Goal: Task Accomplishment & Management: Manage account settings

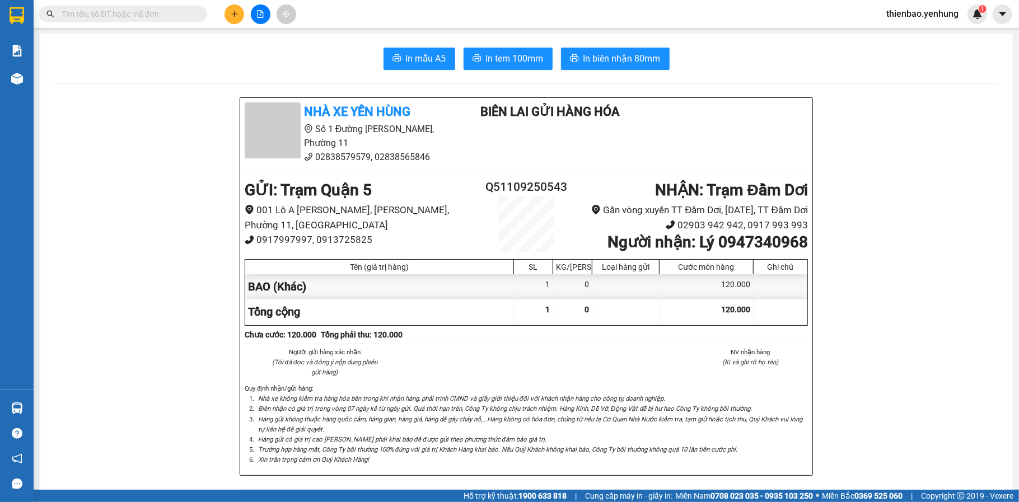
click at [945, 16] on span "thienbao.yenhung" at bounding box center [923, 14] width 90 height 14
click at [929, 34] on span "Đăng xuất" at bounding box center [927, 35] width 67 height 12
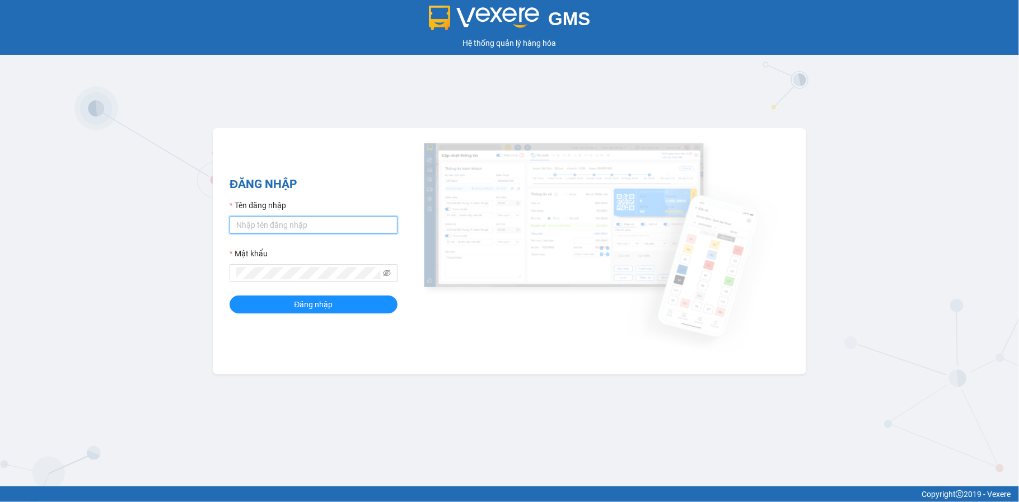
type input "bagaquan5.yenhung"
click at [316, 219] on input "bagaquan5.yenhung" at bounding box center [314, 225] width 168 height 18
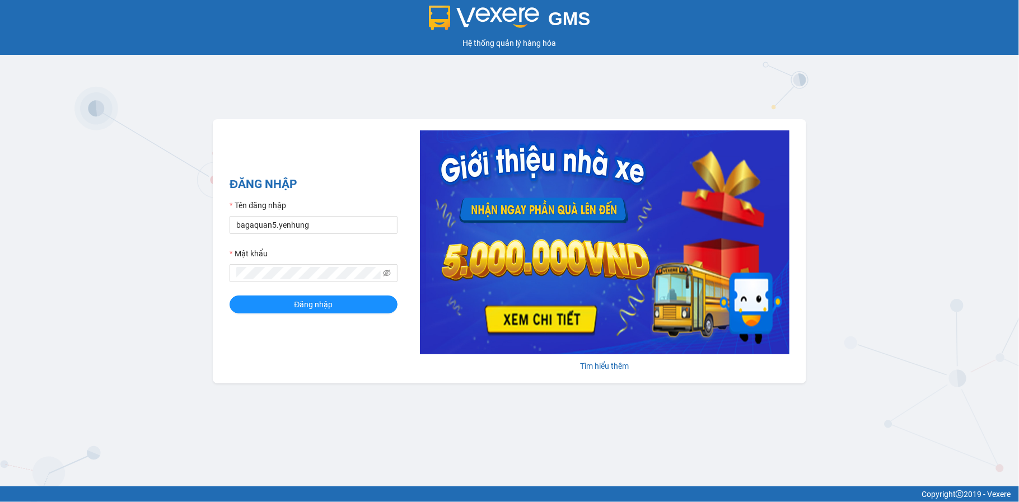
click at [329, 200] on div "Tên đăng nhập" at bounding box center [314, 207] width 168 height 17
click at [310, 314] on button "Đăng nhập" at bounding box center [314, 305] width 168 height 18
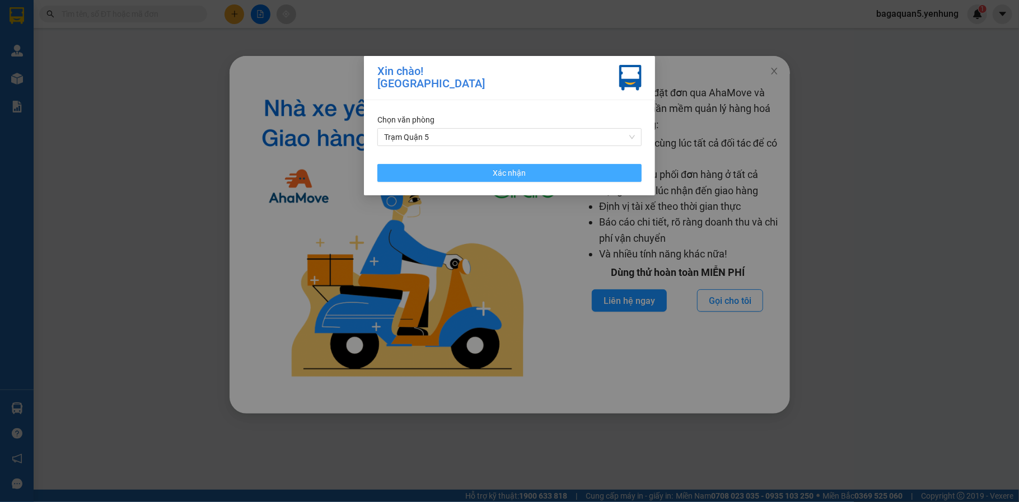
click at [436, 176] on button "Xác nhận" at bounding box center [510, 173] width 264 height 18
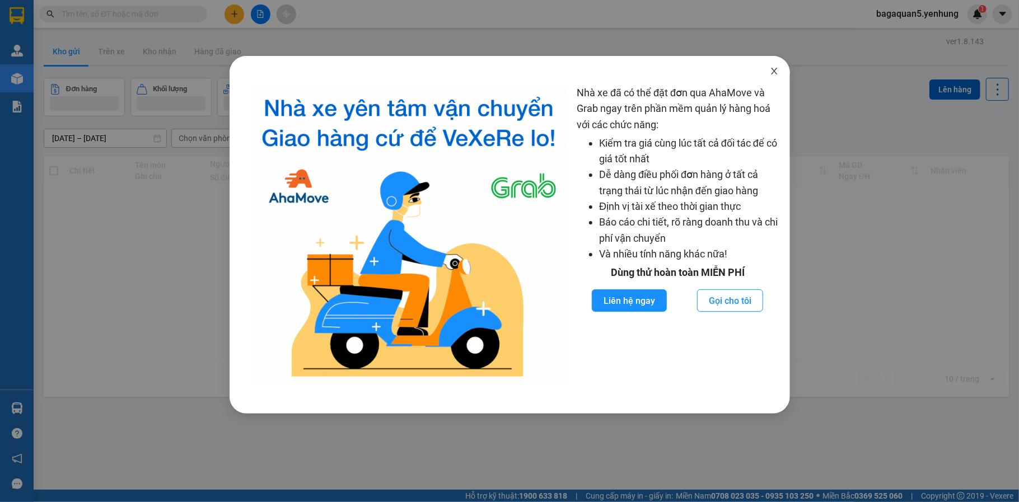
click at [780, 76] on span "Close" at bounding box center [774, 71] width 31 height 31
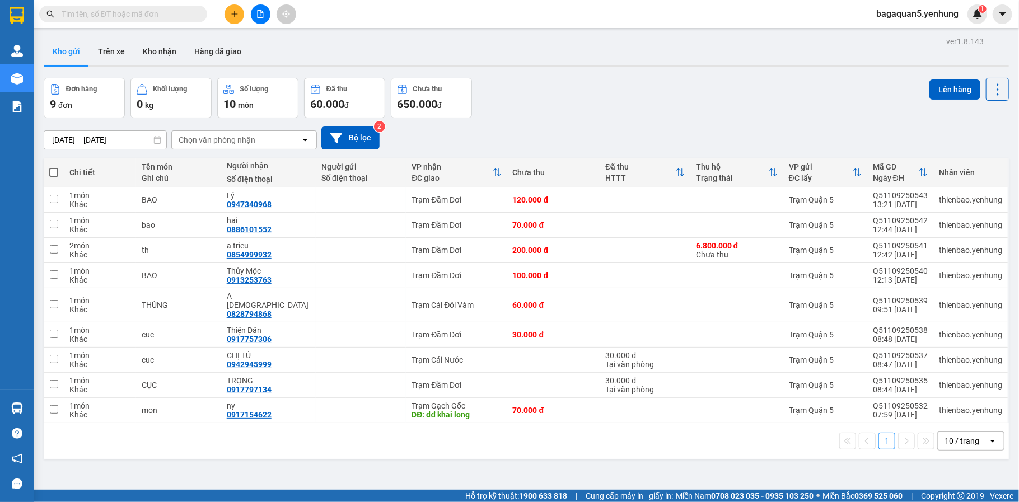
click at [890, 174] on div "Ngày ĐH" at bounding box center [896, 178] width 46 height 9
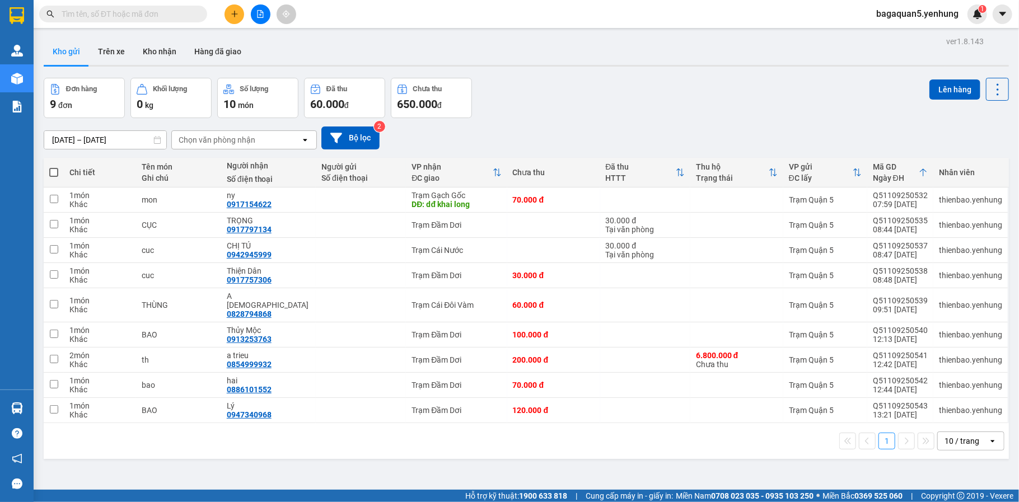
click at [898, 175] on div "Ngày ĐH" at bounding box center [896, 178] width 46 height 9
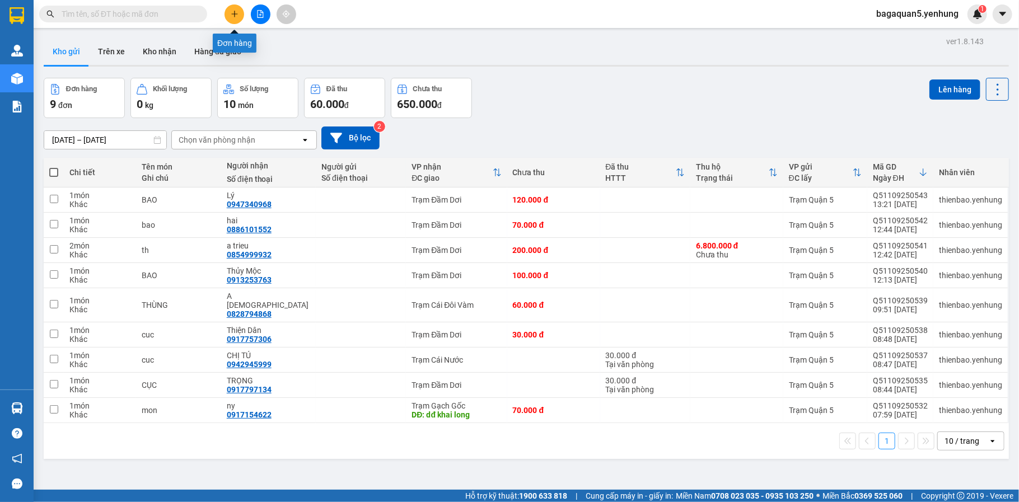
click at [232, 20] on button at bounding box center [235, 14] width 20 height 20
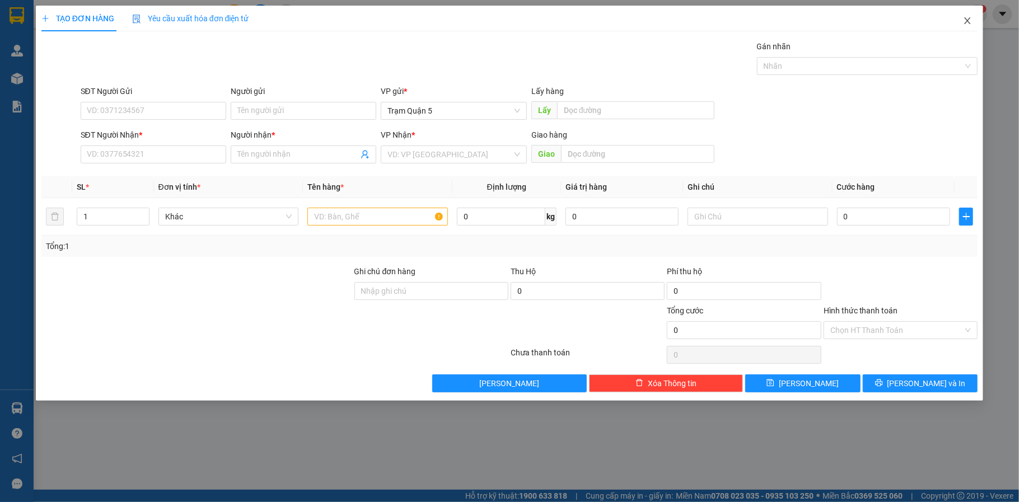
click at [961, 28] on span "Close" at bounding box center [967, 21] width 31 height 31
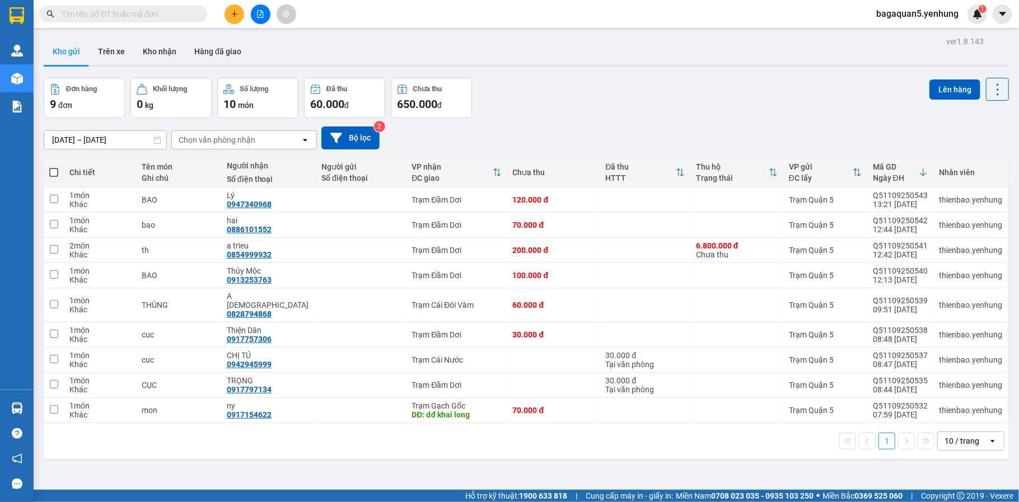
click at [970, 440] on div "10 / trang" at bounding box center [963, 441] width 50 height 18
click at [961, 403] on span "100 / trang" at bounding box center [958, 407] width 40 height 11
click at [113, 20] on span at bounding box center [123, 14] width 168 height 17
click at [110, 11] on input "text" at bounding box center [128, 14] width 132 height 12
type input "2"
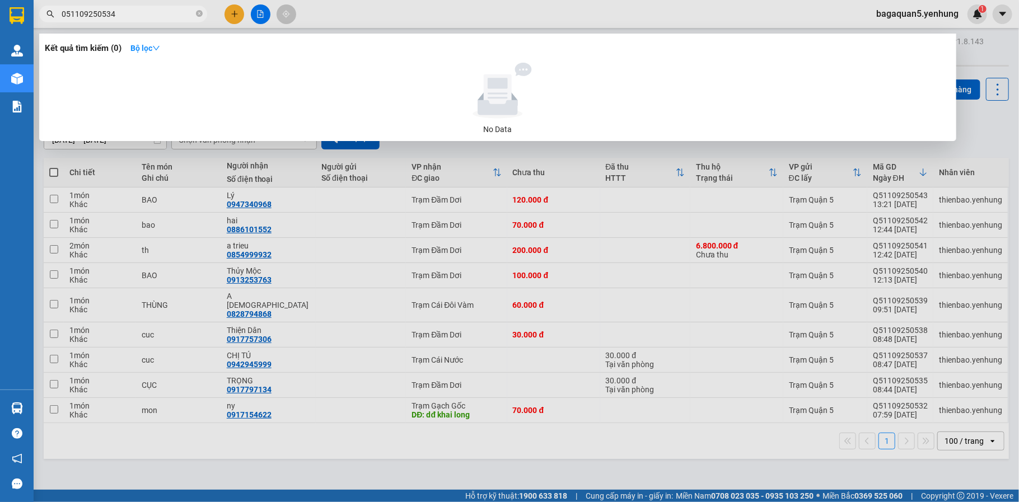
click at [66, 12] on input "051109250534" at bounding box center [128, 14] width 132 height 12
drag, startPoint x: 152, startPoint y: 12, endPoint x: -16, endPoint y: 12, distance: 168.6
click at [0, 12] on html "Kết quả tìm kiếm ( 0 ) Bộ lọc No Data q51109250534 bagaquan5.yenhung 1 Quản Lý …" at bounding box center [509, 251] width 1019 height 502
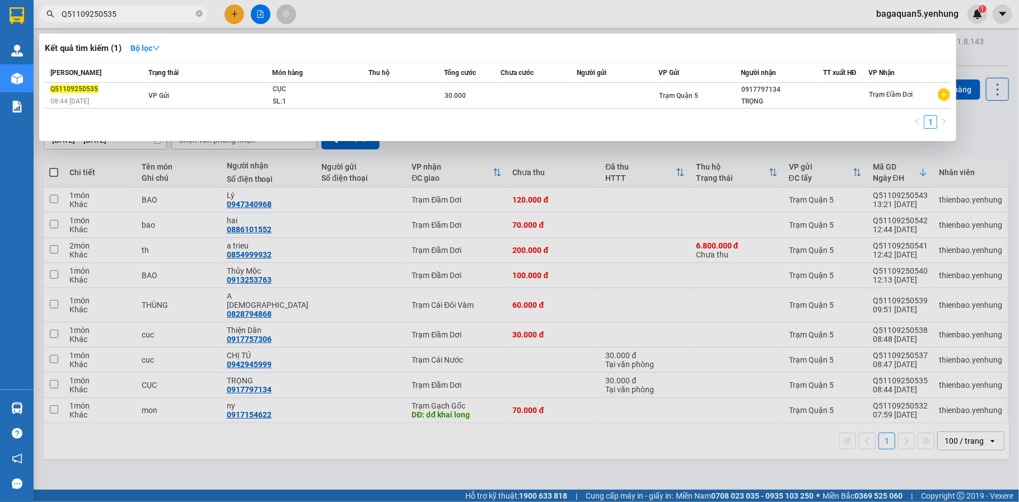
type input "Q51109250535"
click at [237, 10] on div at bounding box center [509, 251] width 1019 height 502
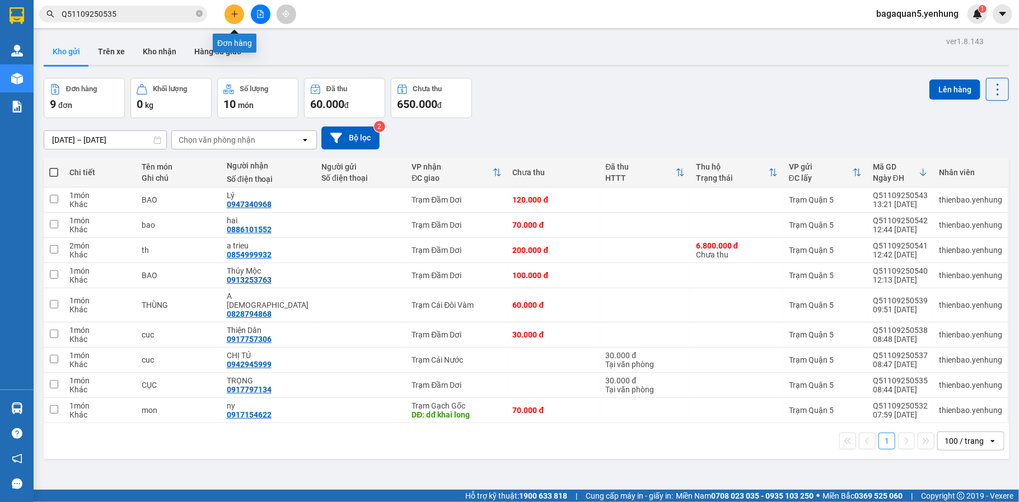
click at [237, 10] on icon "plus" at bounding box center [235, 14] width 8 height 8
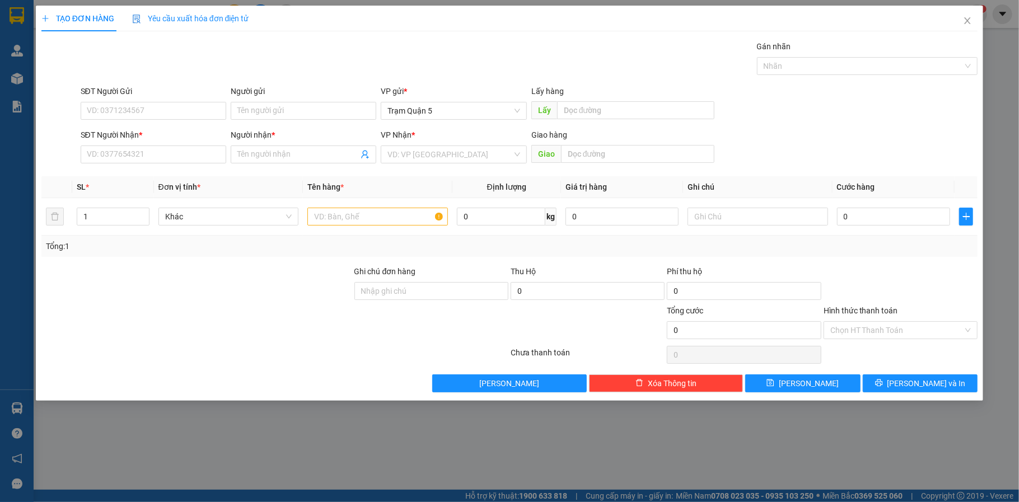
click at [194, 165] on div "SĐT Người Nhận * VD: 0377654321" at bounding box center [154, 148] width 146 height 39
click at [194, 158] on input "SĐT Người Nhận *" at bounding box center [154, 155] width 146 height 18
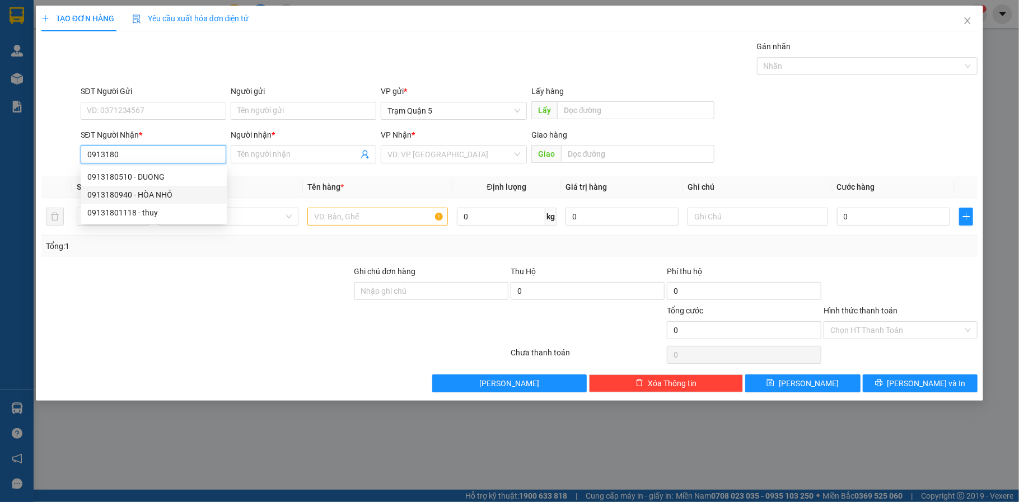
click at [148, 199] on div "0913180940 - HÒA NHỎ" at bounding box center [153, 195] width 133 height 12
type input "0913180940"
type input "HÒA NHỎ"
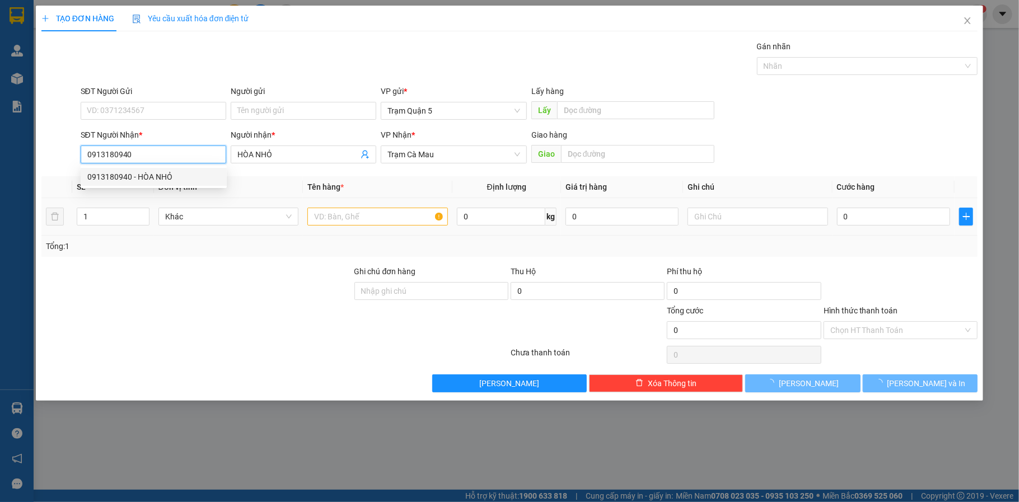
type input "1.000.000"
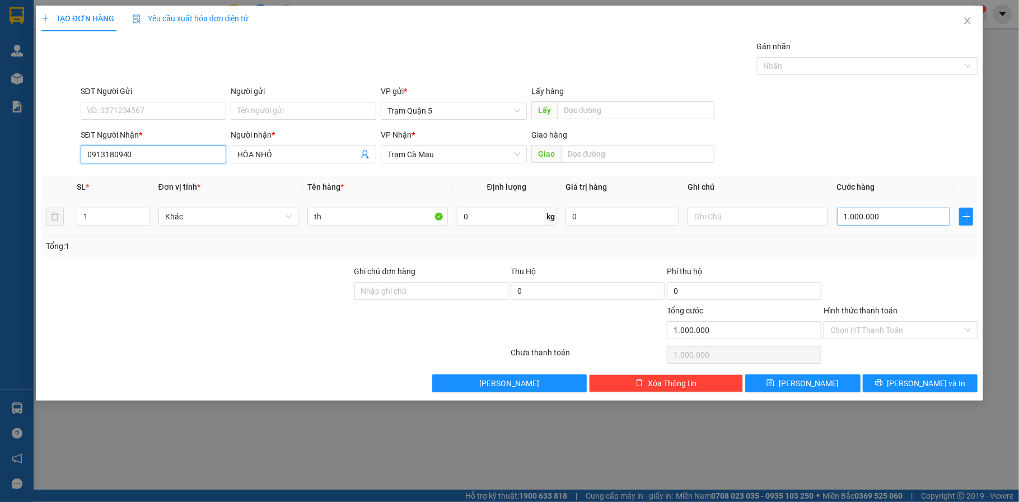
type input "0913180940"
click at [866, 215] on input "1.000.000" at bounding box center [893, 217] width 113 height 18
type input "4"
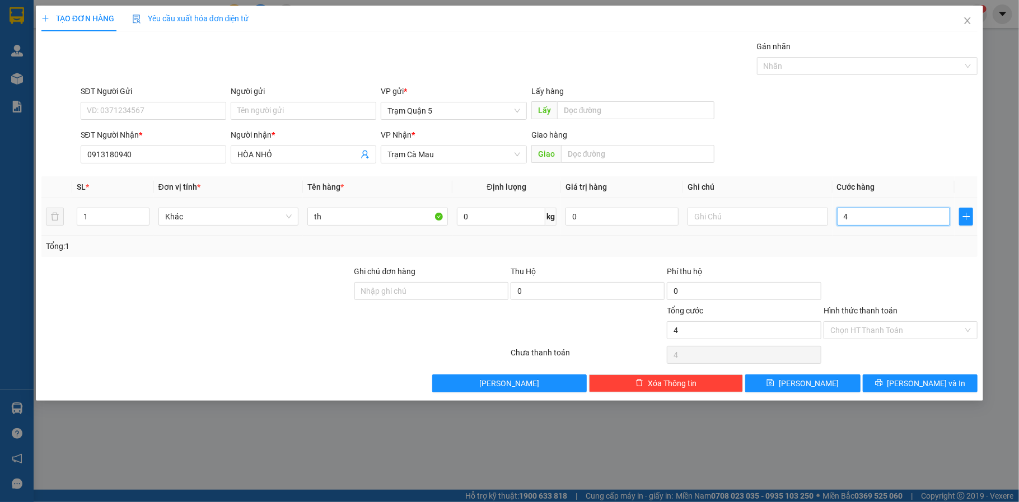
type input "40"
type input "40.000"
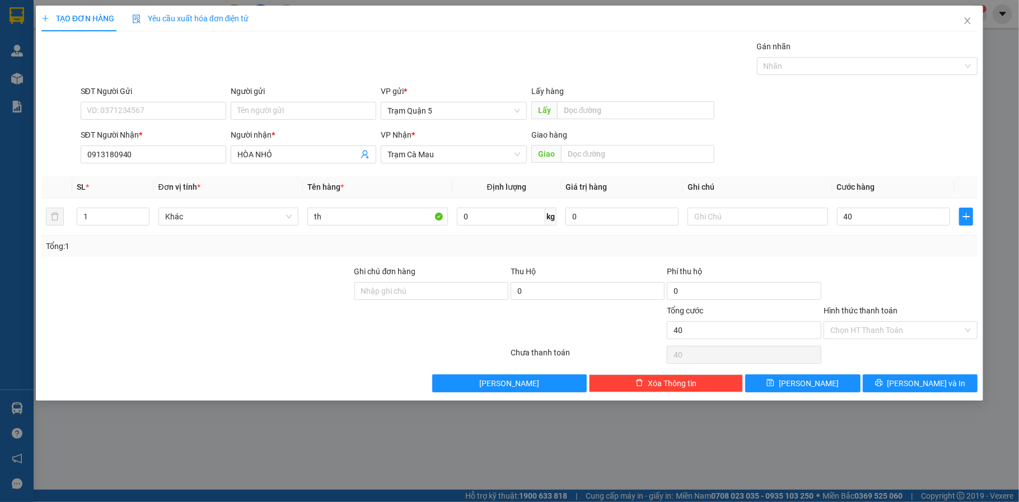
type input "40.000"
click at [921, 237] on div "Tổng: 1" at bounding box center [509, 246] width 937 height 21
click at [921, 326] on input "Hình thức thanh toán" at bounding box center [897, 330] width 133 height 17
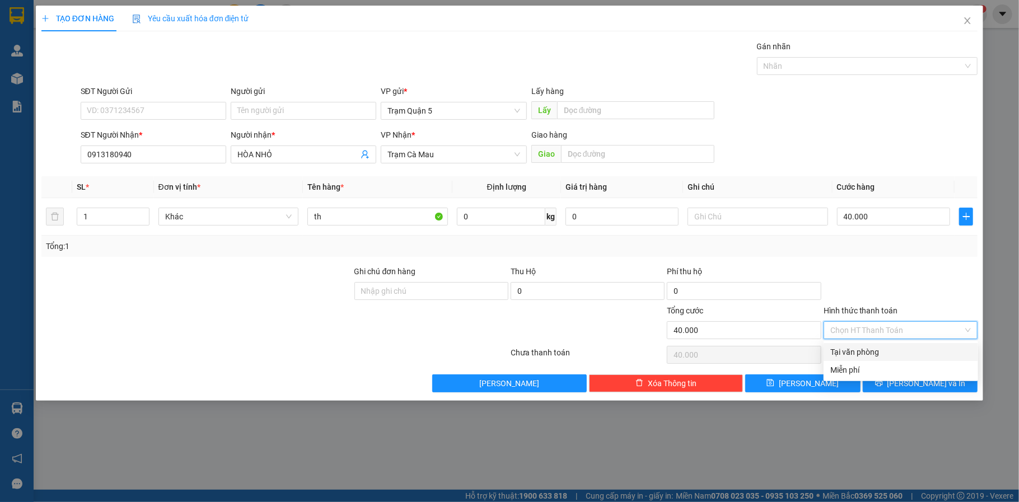
click at [921, 344] on div "Tại văn phòng" at bounding box center [901, 352] width 155 height 18
type input "0"
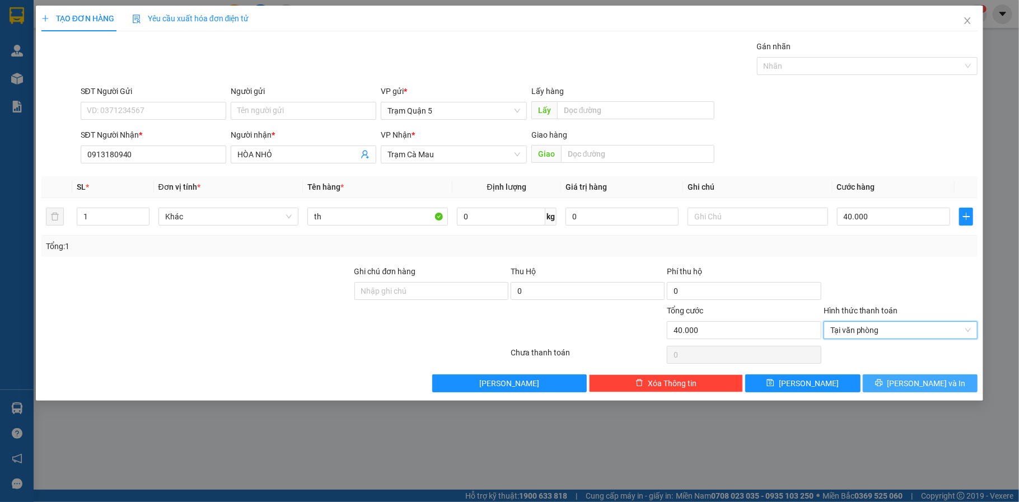
click at [927, 387] on span "[PERSON_NAME] và In" at bounding box center [927, 384] width 78 height 12
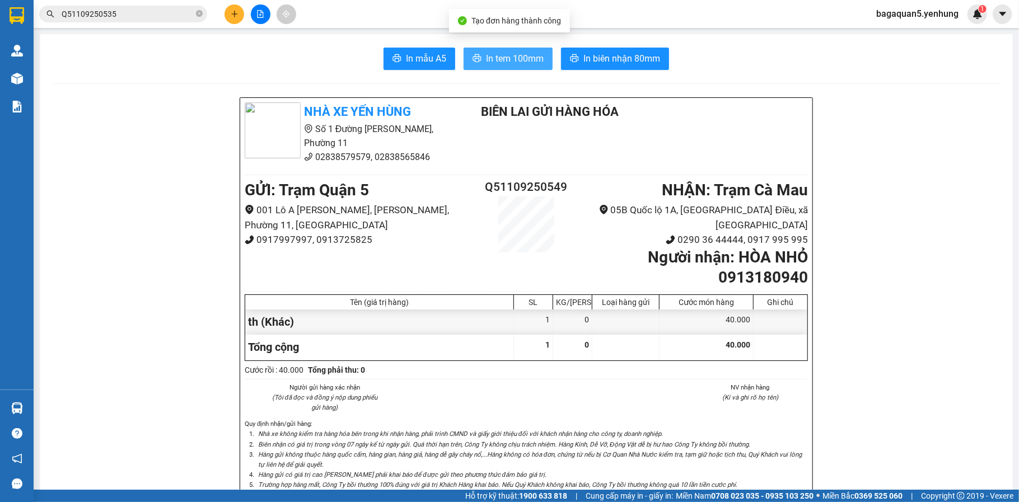
click at [507, 60] on span "In tem 100mm" at bounding box center [515, 59] width 58 height 14
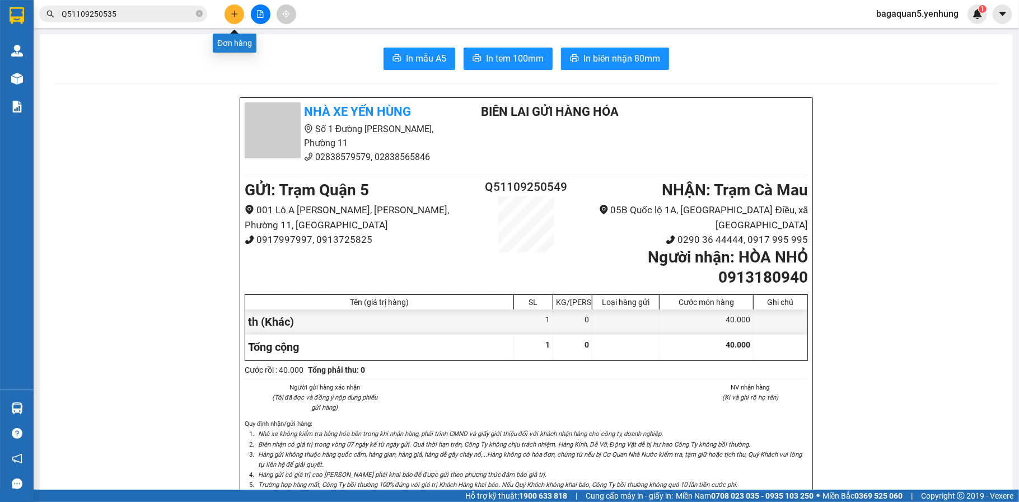
click at [235, 13] on icon "plus" at bounding box center [234, 13] width 6 height 1
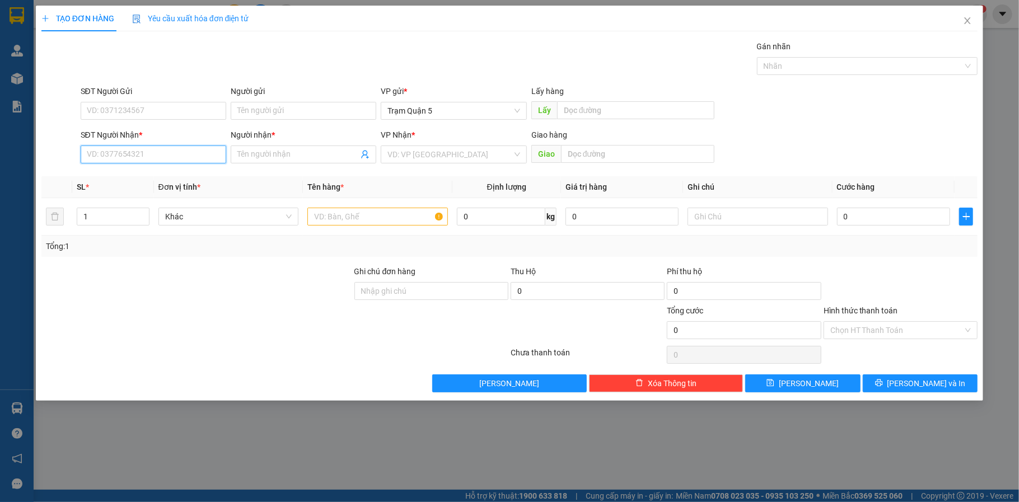
click at [161, 148] on input "SĐT Người Nhận *" at bounding box center [154, 155] width 146 height 18
click at [106, 179] on div "0917757306 - Thiện Dân" at bounding box center [153, 177] width 133 height 12
type input "0917757306"
type input "Thiện Dân"
type input "30.000"
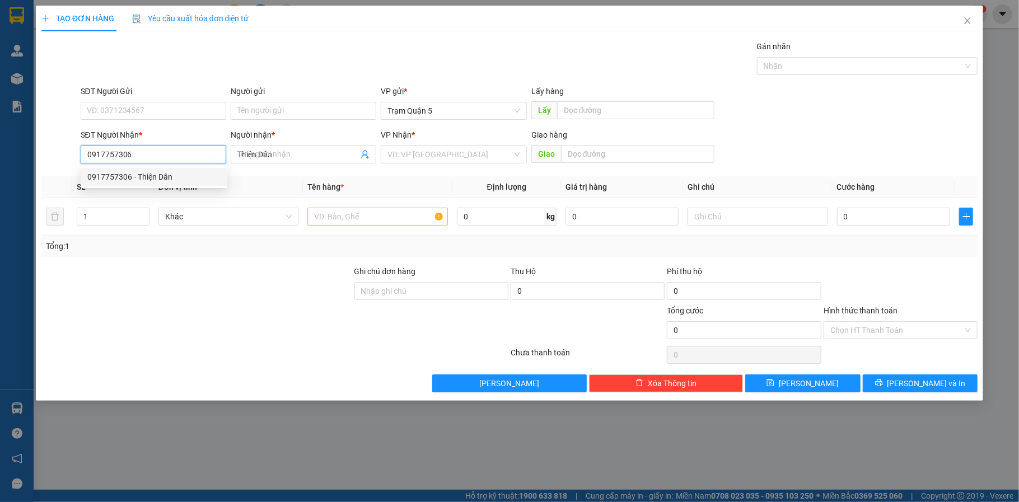
type input "30.000"
type input "0917757306"
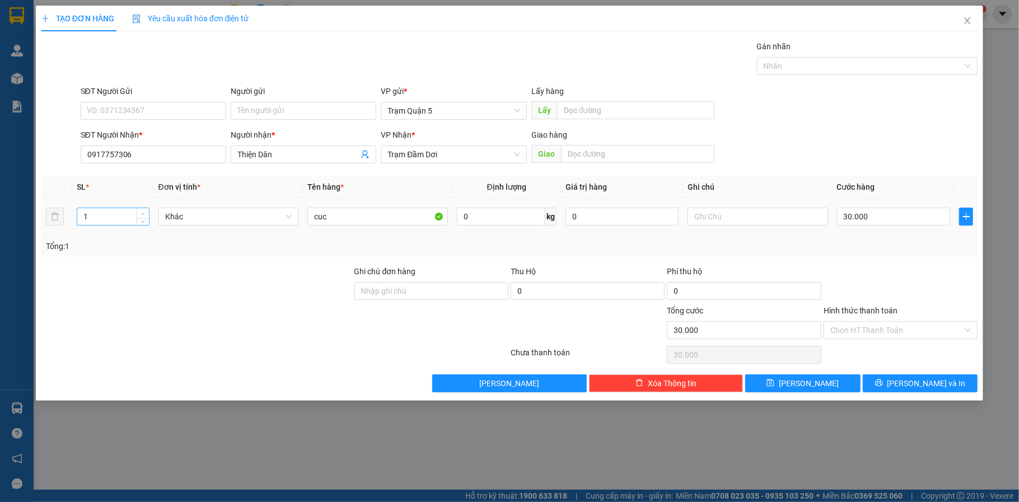
type input "2"
click at [145, 212] on span "up" at bounding box center [143, 214] width 7 height 7
drag, startPoint x: 341, startPoint y: 223, endPoint x: 266, endPoint y: 206, distance: 77.0
click at [267, 206] on tr "2 Khác cuc 0 kg 0 30.000" at bounding box center [509, 217] width 937 height 38
type input "THÙNG"
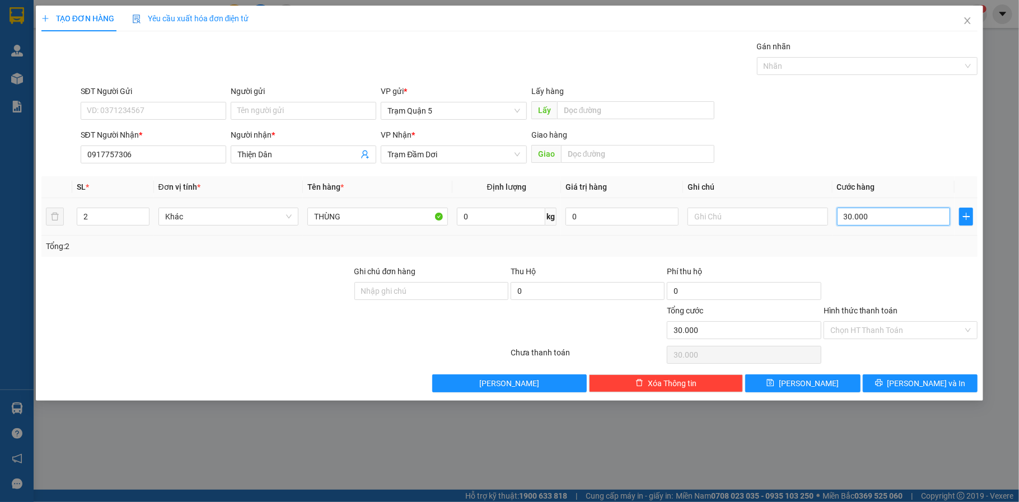
click at [861, 222] on input "30.000" at bounding box center [893, 217] width 113 height 18
type input "1"
type input "18"
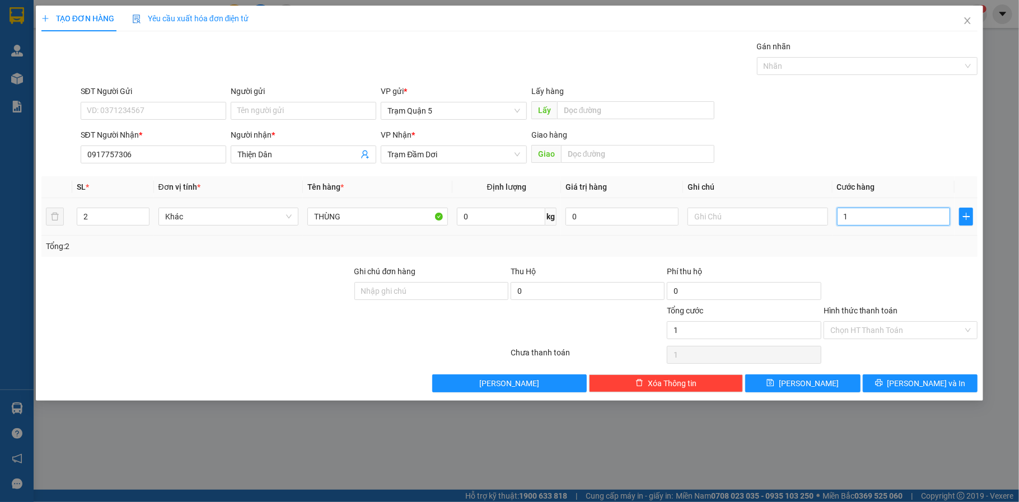
type input "18"
type input "180"
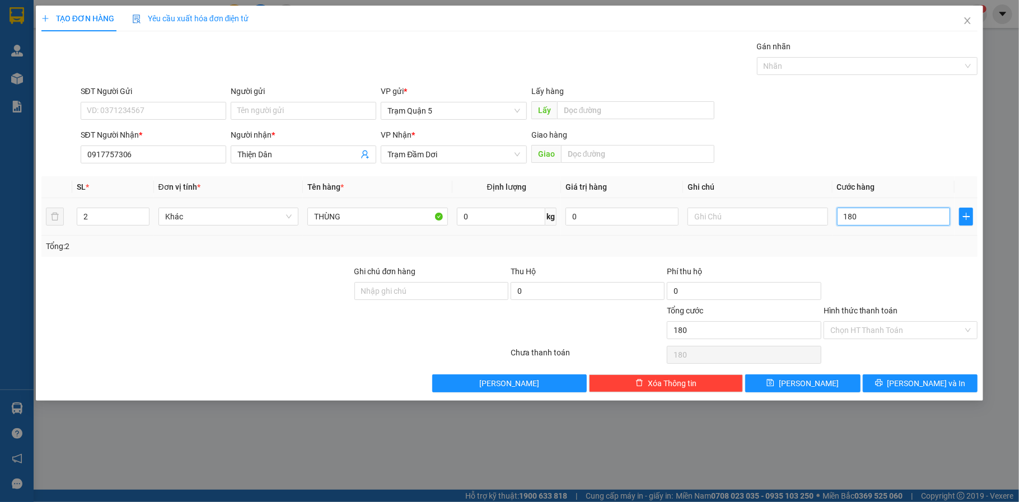
type input "18"
type input "1"
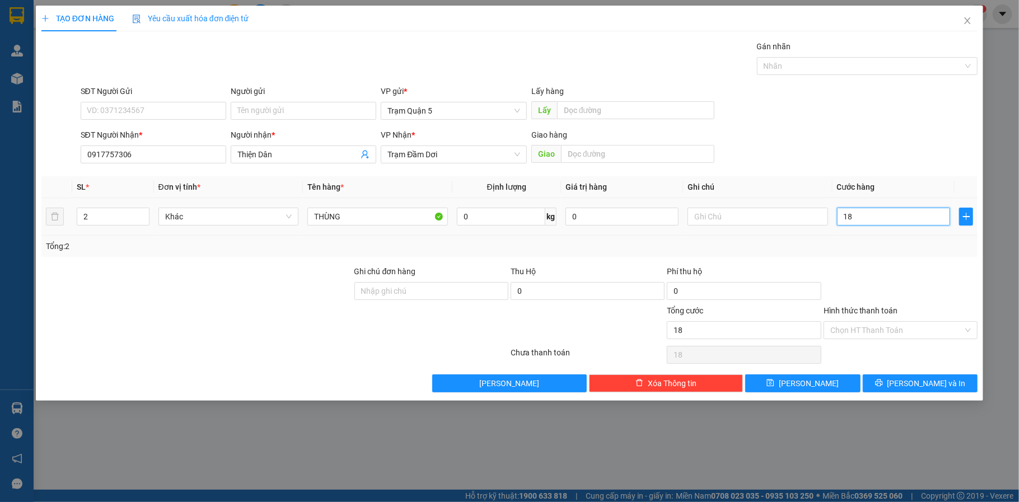
type input "1"
type input "0"
type input "00"
type input "2"
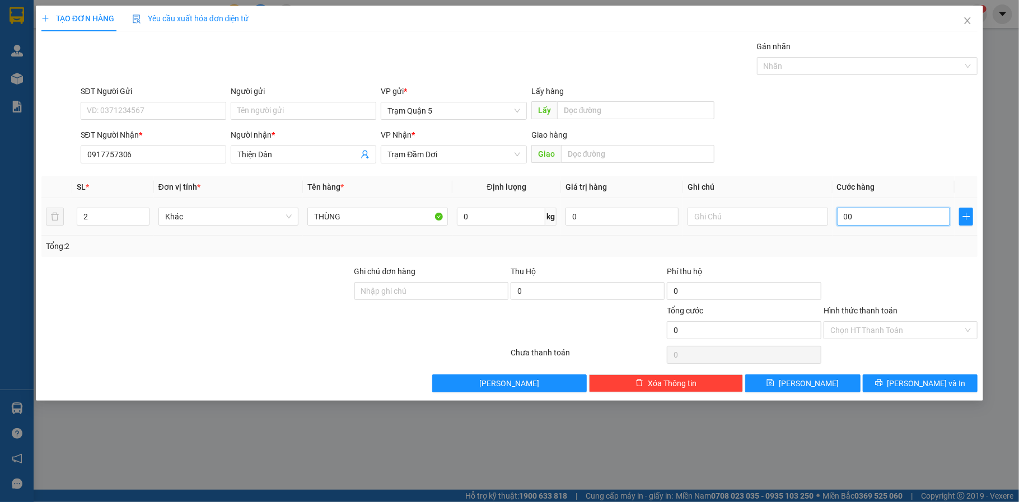
type input "2"
type input "002"
type input "20"
type input "0.020"
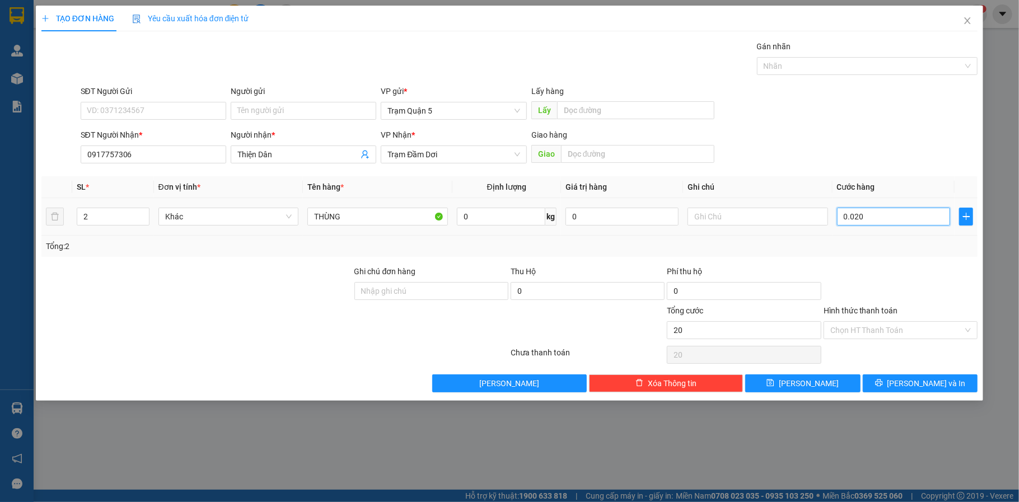
type input "200"
type input "00.200"
type input "200.000"
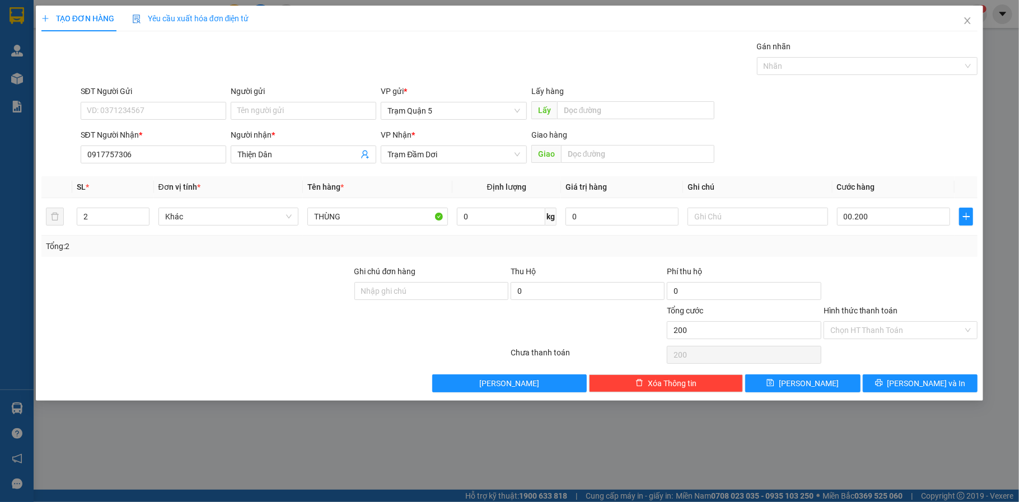
type input "200.000"
click at [888, 284] on div at bounding box center [901, 284] width 156 height 39
click at [920, 383] on span "[PERSON_NAME] và In" at bounding box center [927, 384] width 78 height 12
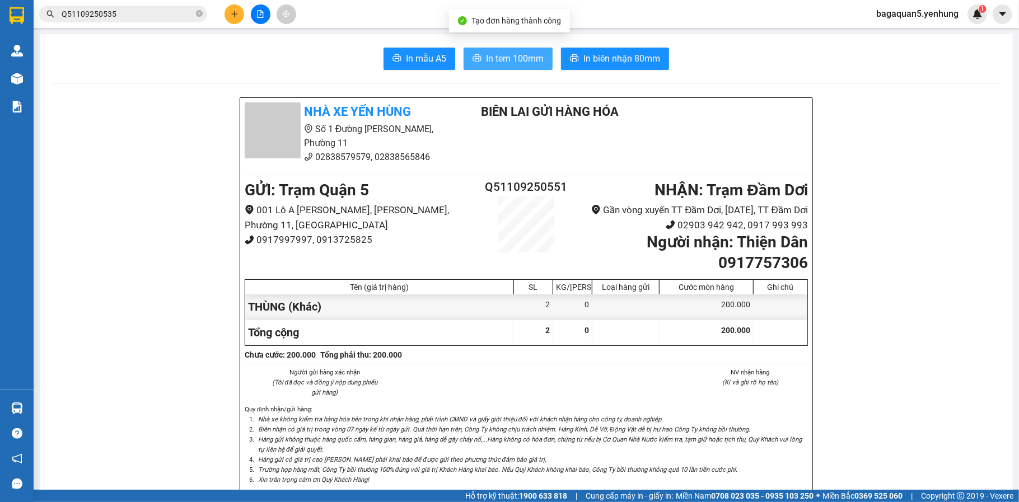
click at [513, 53] on span "In tem 100mm" at bounding box center [515, 59] width 58 height 14
click at [488, 53] on span "In tem 100mm" at bounding box center [515, 59] width 58 height 14
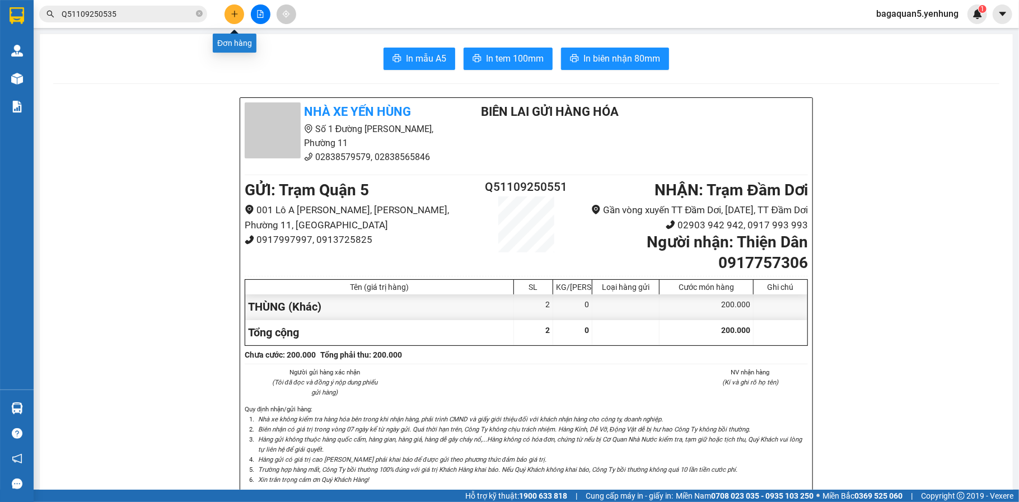
click at [241, 13] on button at bounding box center [235, 14] width 20 height 20
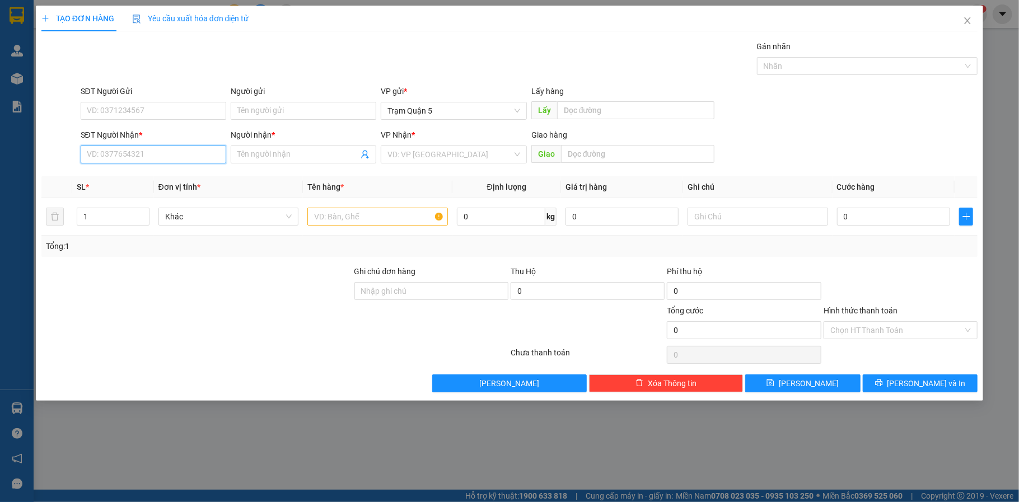
click at [152, 161] on input "SĐT Người Nhận *" at bounding box center [154, 155] width 146 height 18
type input "0913727123"
click at [273, 162] on span at bounding box center [304, 155] width 146 height 18
type input "MY"
click at [434, 159] on input "search" at bounding box center [450, 154] width 124 height 17
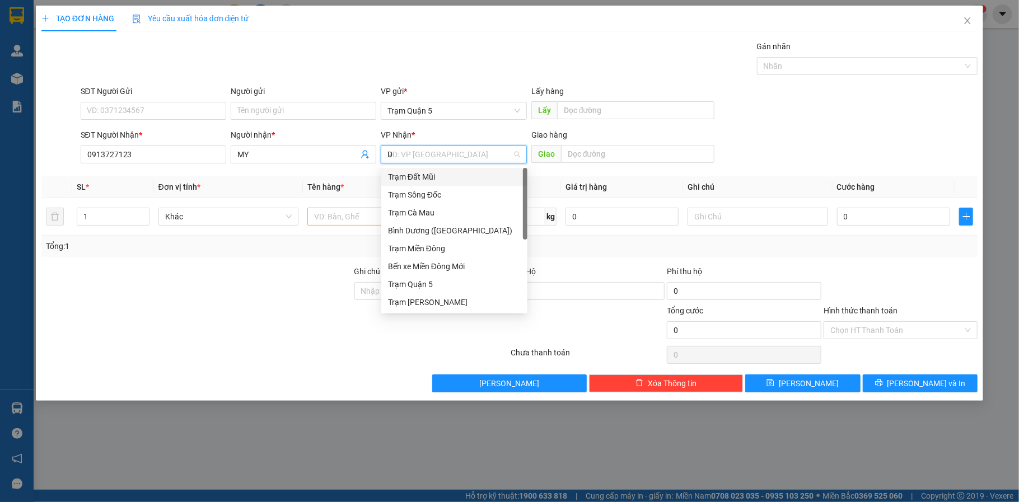
type input "DA"
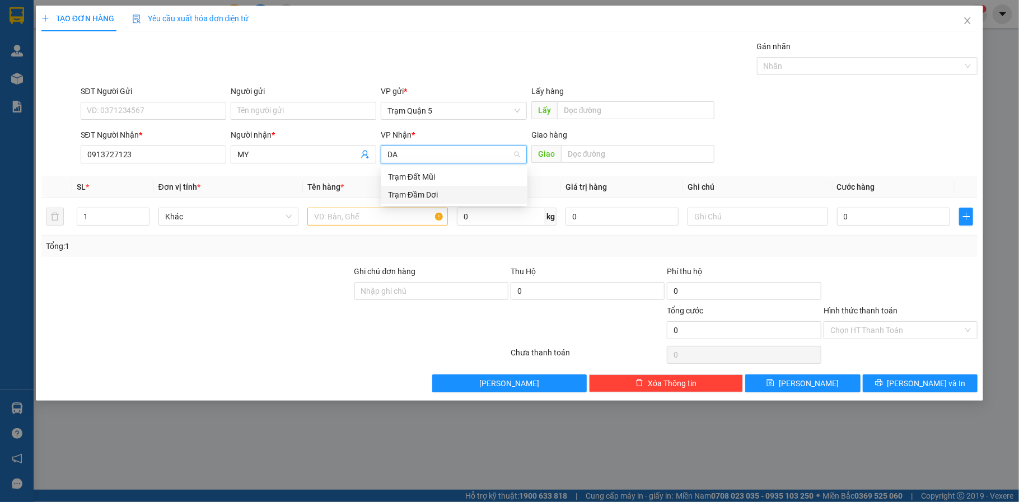
click at [436, 198] on div "Trạm Đầm Dơi" at bounding box center [454, 195] width 133 height 12
click at [402, 213] on input "text" at bounding box center [377, 217] width 141 height 18
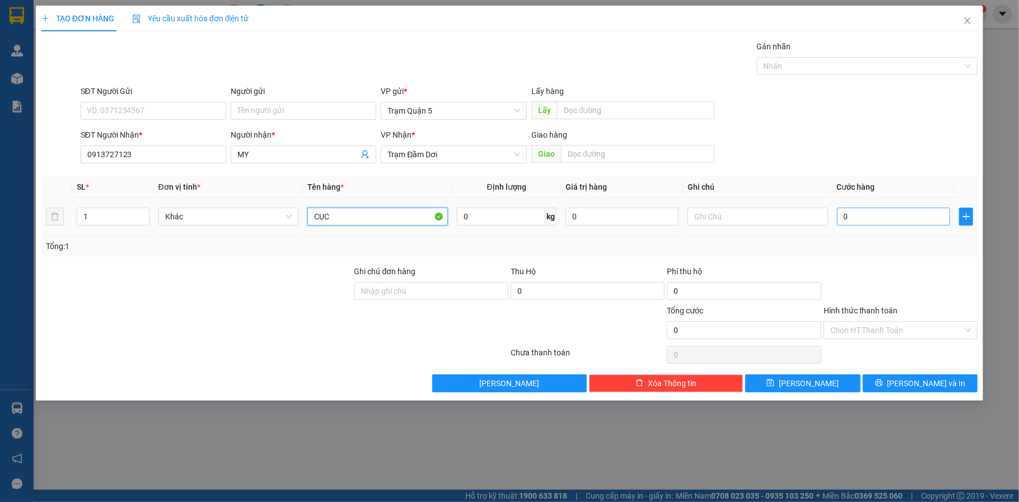
type input "CỤC"
click at [932, 212] on input "0" at bounding box center [893, 217] width 113 height 18
type input "4"
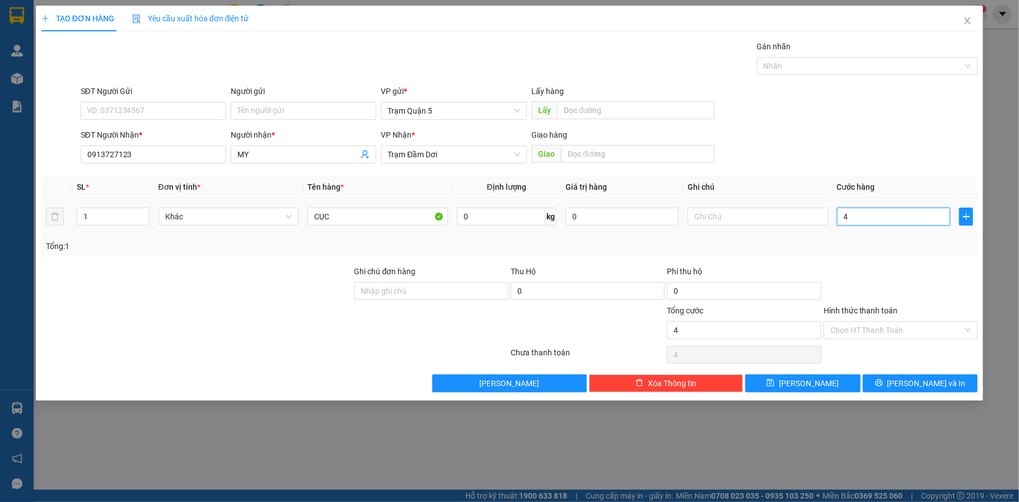
type input "40"
type input "40.000"
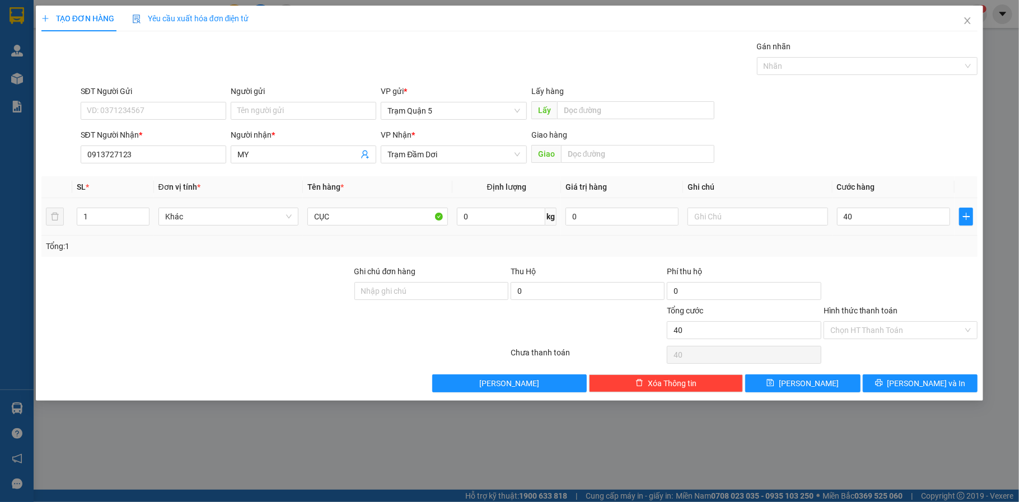
type input "40.000"
click at [929, 235] on td "40.000" at bounding box center [894, 217] width 122 height 38
click at [933, 381] on span "[PERSON_NAME] và In" at bounding box center [927, 384] width 78 height 12
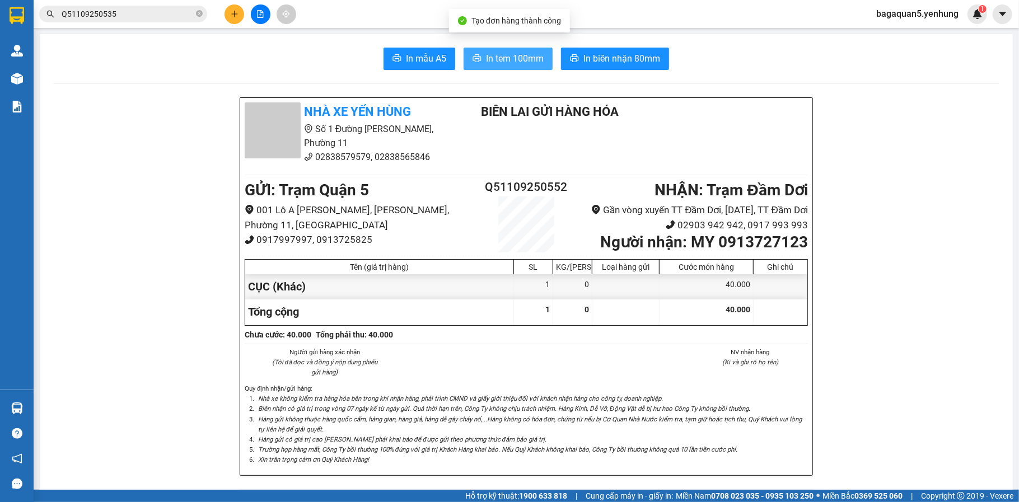
click at [520, 54] on span "In tem 100mm" at bounding box center [515, 59] width 58 height 14
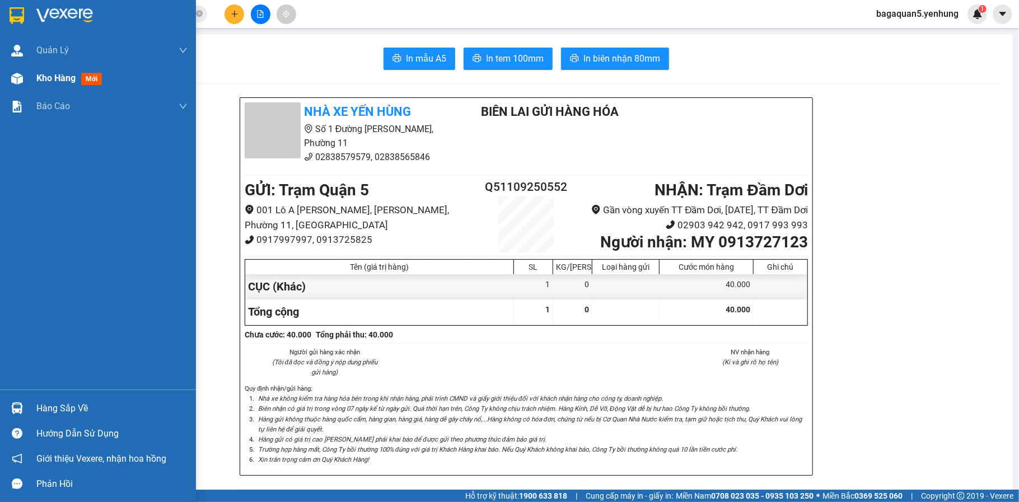
click at [28, 78] on div "Kho hàng mới" at bounding box center [98, 78] width 196 height 28
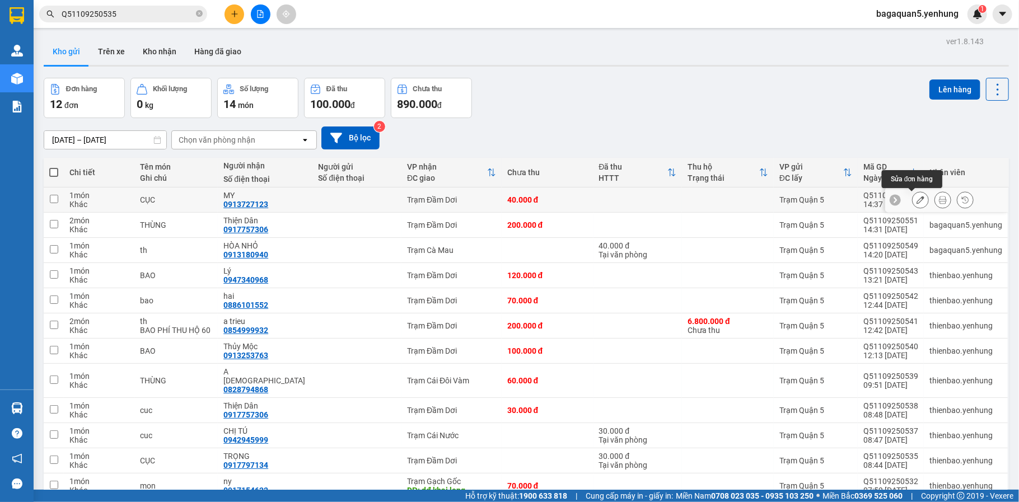
click at [917, 202] on icon at bounding box center [921, 200] width 8 height 8
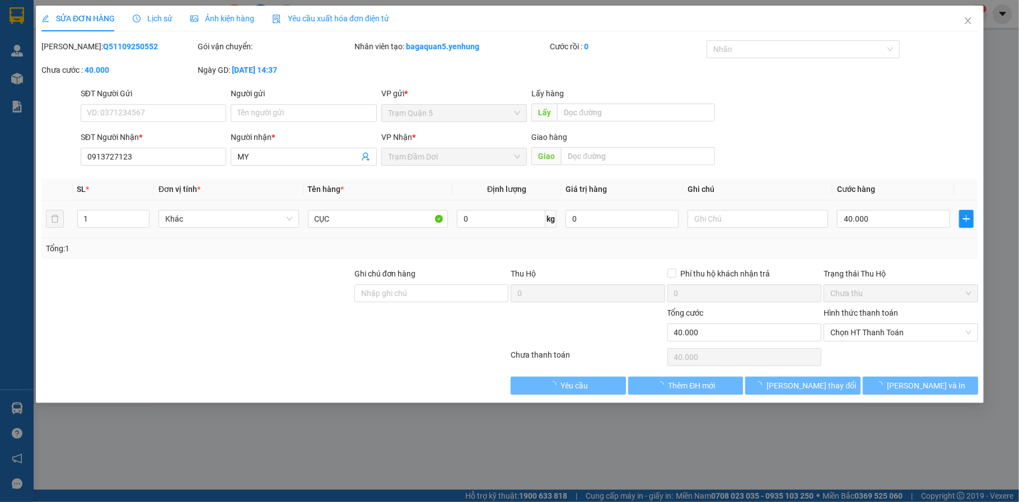
type input "0913727123"
type input "MY"
type input "40.000"
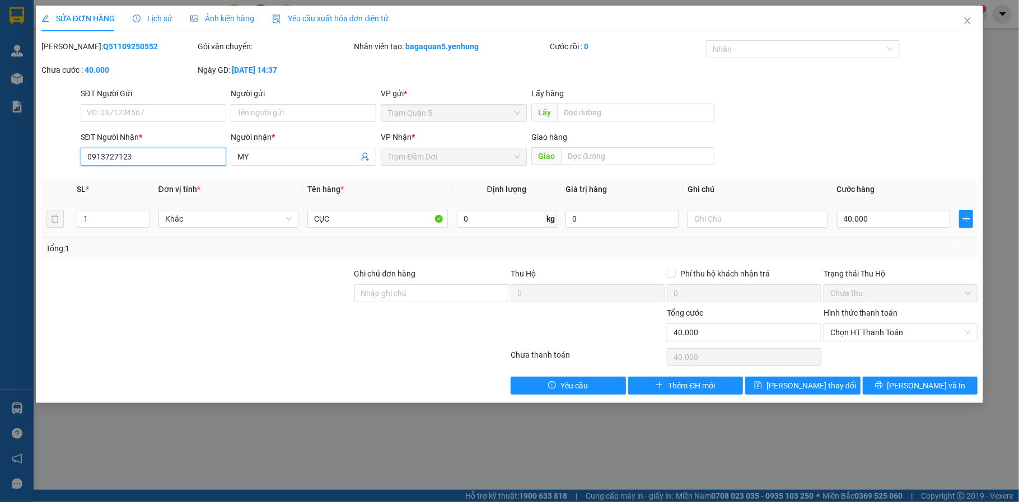
drag, startPoint x: 200, startPoint y: 151, endPoint x: -25, endPoint y: 131, distance: 226.1
click at [0, 131] on html "Kết quả tìm kiếm ( 1 ) Bộ lọc Mã ĐH Trạng thái Món hàng Thu hộ Tổng cước Chưa c…" at bounding box center [509, 251] width 1019 height 502
type input "0856966977"
drag, startPoint x: 234, startPoint y: 155, endPoint x: 110, endPoint y: 155, distance: 124.3
click at [110, 155] on div "SĐT Người Nhận * 0856966977 Người nhận * MY MY VP Nhận * Trạm Đầm Dơi Giao hàng…" at bounding box center [529, 150] width 902 height 39
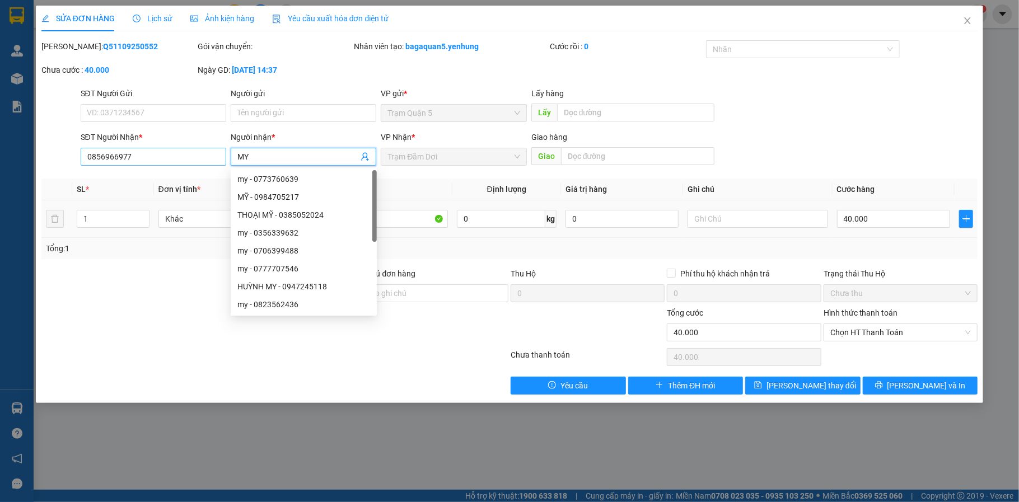
drag, startPoint x: 253, startPoint y: 156, endPoint x: 182, endPoint y: 156, distance: 70.6
click at [182, 156] on div "SĐT Người Nhận * 0856966977 Người nhận * MY VP Nhận * Trạm Đầm Dơi Giao hàng Gi…" at bounding box center [529, 150] width 902 height 39
type input "XUÂN"
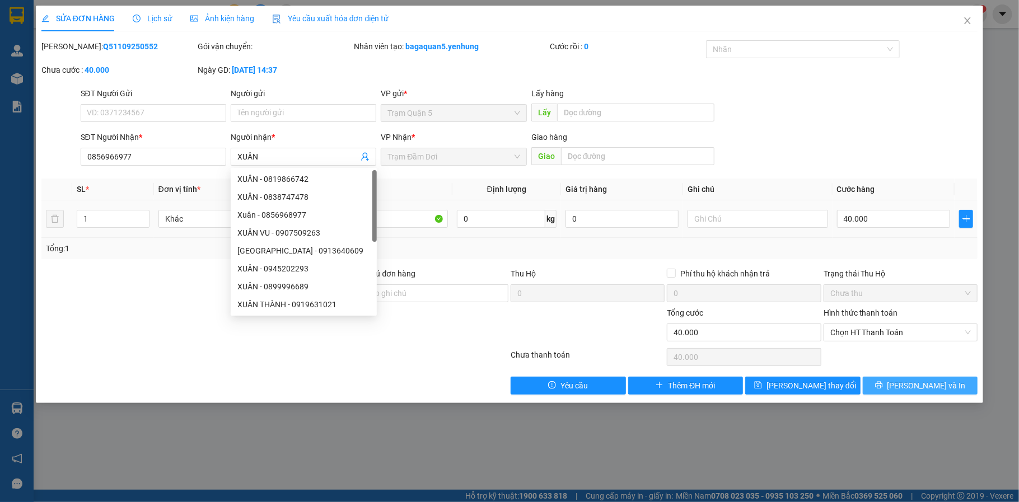
click at [959, 383] on button "[PERSON_NAME] và In" at bounding box center [920, 386] width 115 height 18
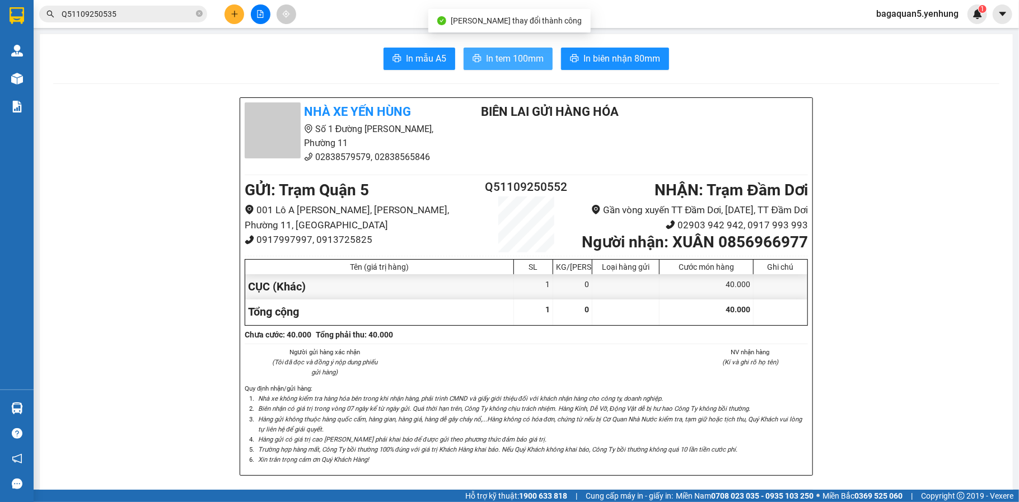
click at [517, 57] on span "In tem 100mm" at bounding box center [515, 59] width 58 height 14
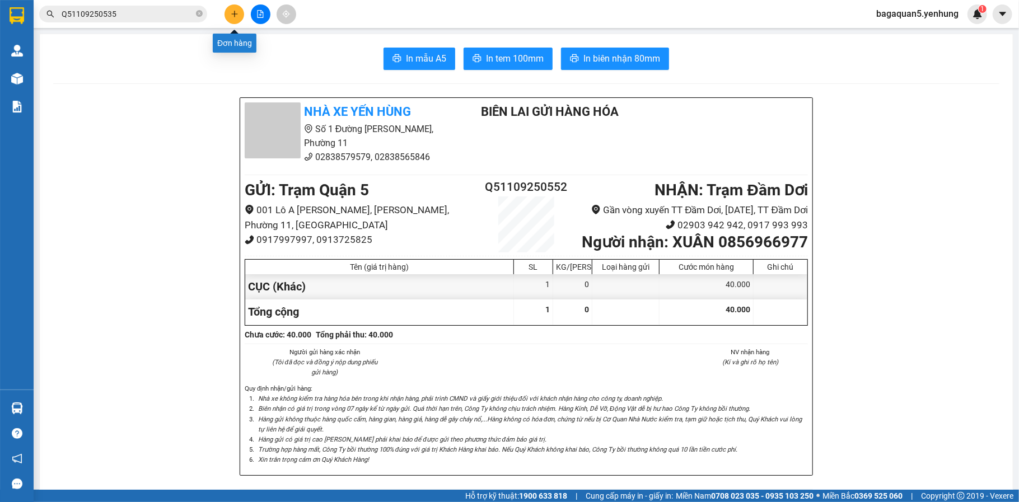
click at [231, 18] on button at bounding box center [235, 14] width 20 height 20
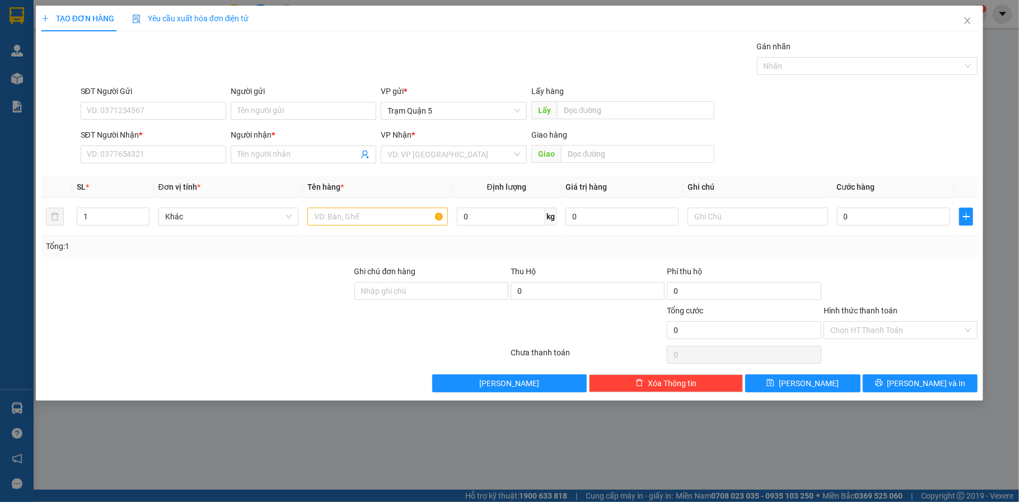
click at [174, 145] on div "SĐT Người Nhận *" at bounding box center [154, 137] width 146 height 17
click at [176, 151] on input "SĐT Người Nhận *" at bounding box center [154, 155] width 146 height 18
type input "0931077911"
click at [152, 180] on div "0931077911 - a dang" at bounding box center [153, 177] width 133 height 12
type input "a dang"
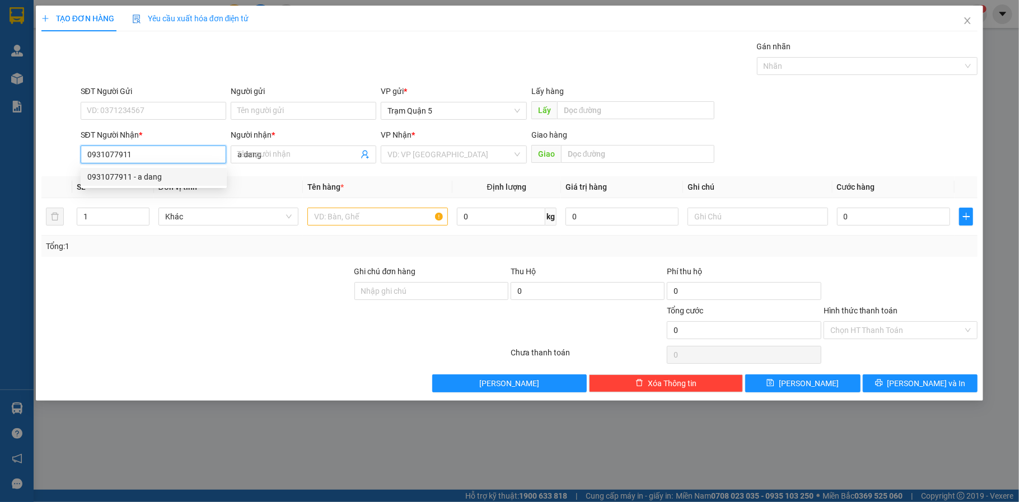
type input "40.000"
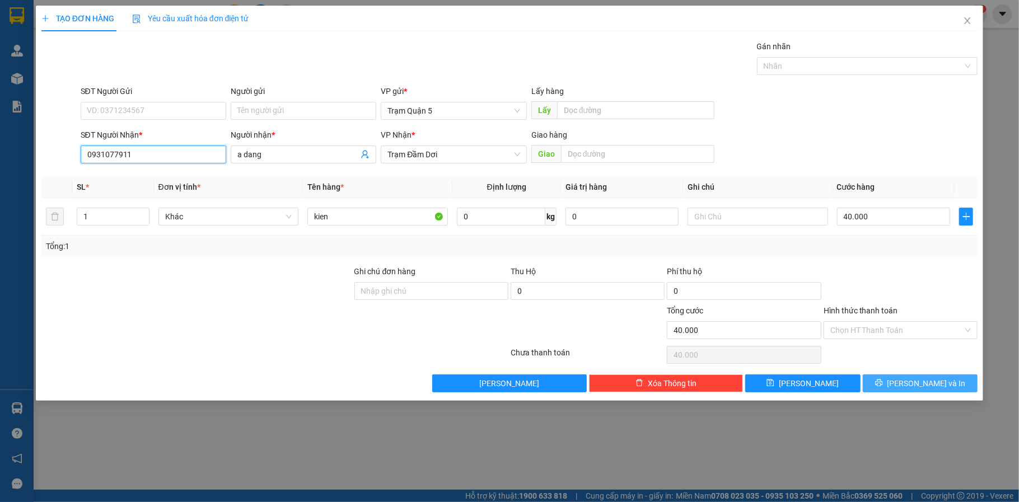
type input "0931077911"
click at [926, 378] on span "[PERSON_NAME] và In" at bounding box center [927, 384] width 78 height 12
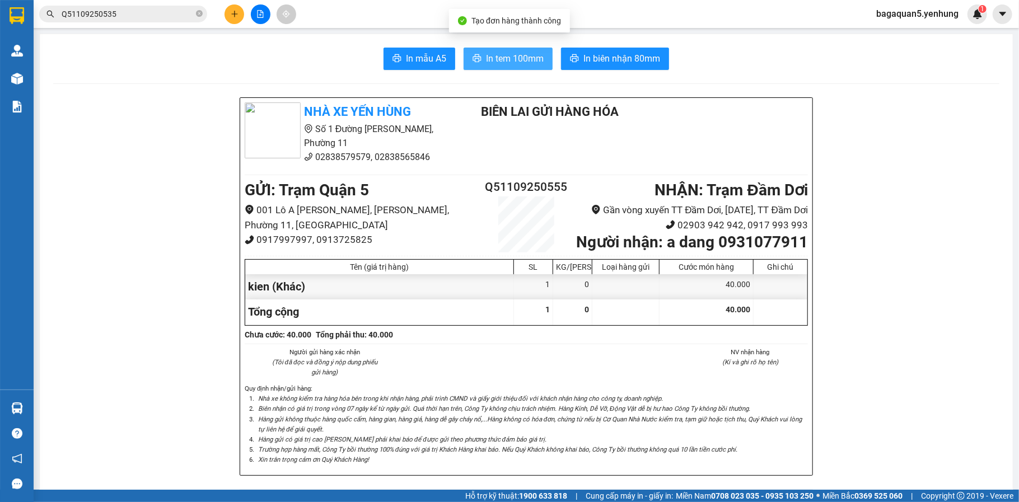
click at [486, 63] on span "In tem 100mm" at bounding box center [515, 59] width 58 height 14
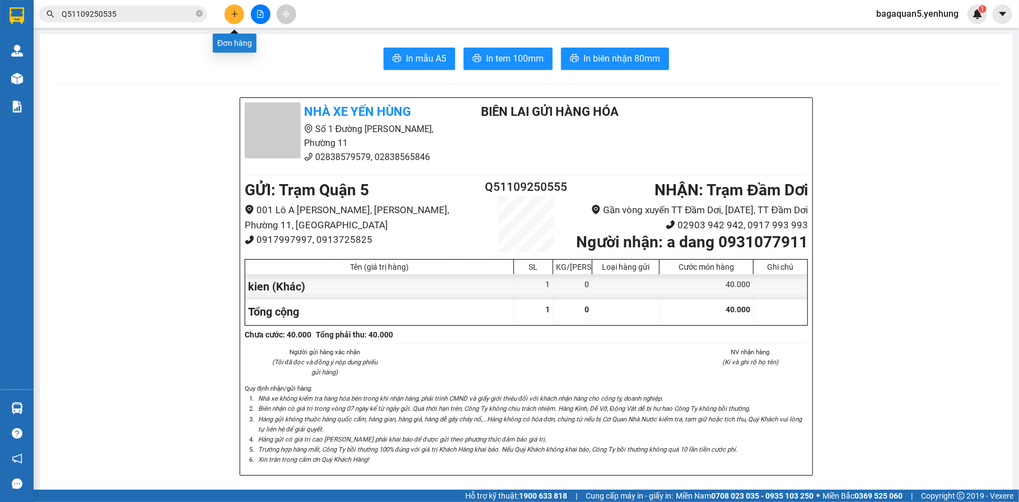
click at [236, 22] on button at bounding box center [235, 14] width 20 height 20
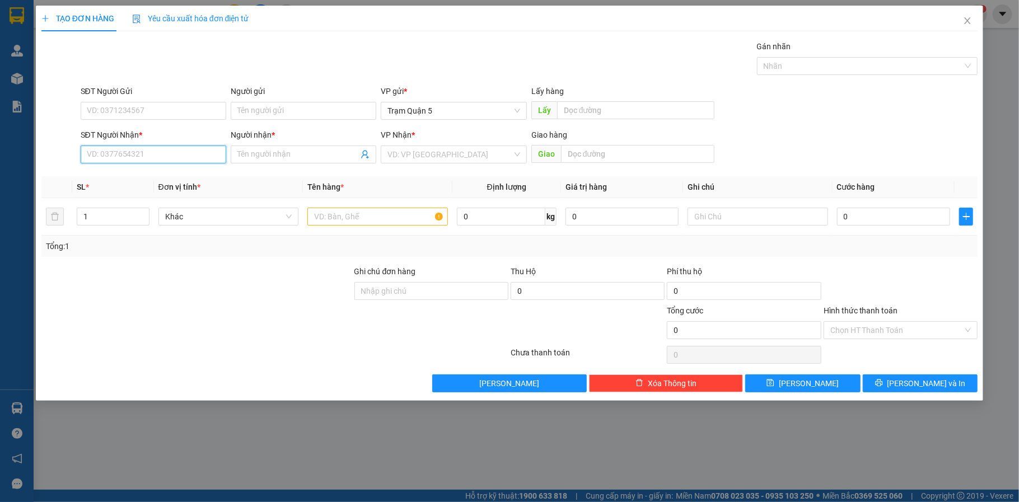
click at [165, 146] on input "SĐT Người Nhận *" at bounding box center [154, 155] width 146 height 18
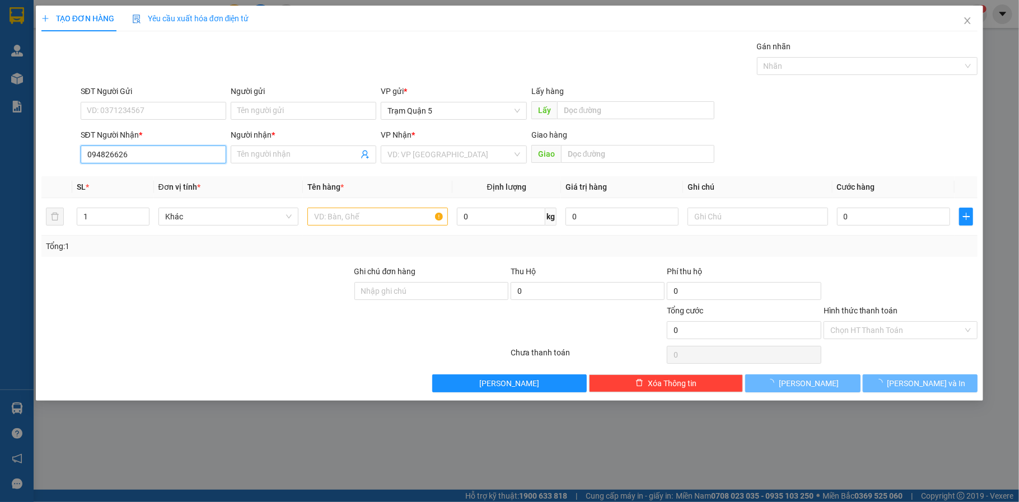
type input "0948266267"
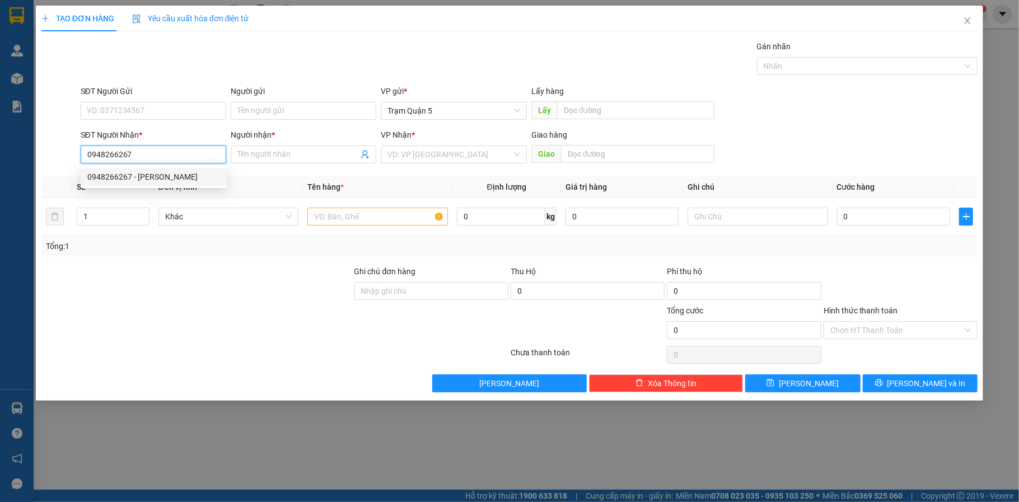
click at [183, 174] on div "0948266267 - [PERSON_NAME]" at bounding box center [153, 177] width 133 height 12
type input "chi tam"
type input "360.000"
type input "0948266267"
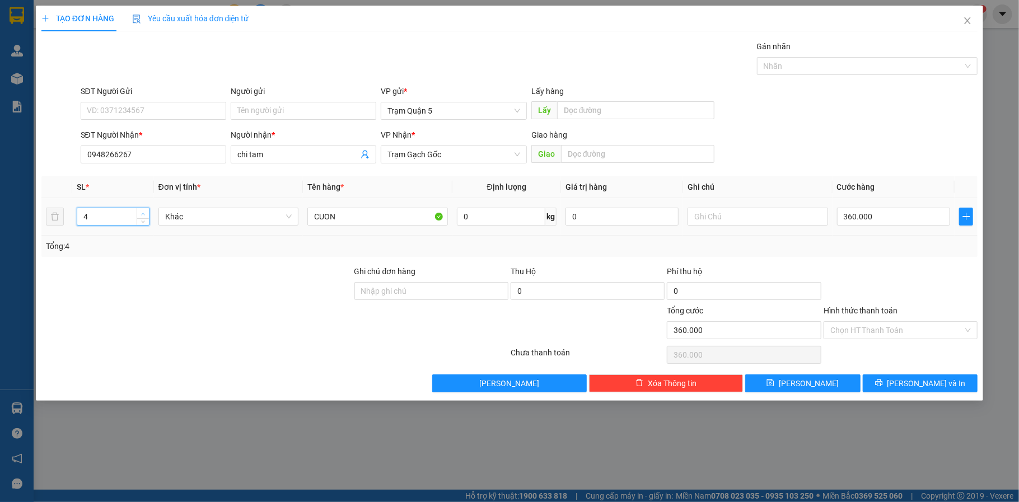
click at [144, 211] on span "up" at bounding box center [143, 214] width 7 height 7
click at [144, 212] on icon "up" at bounding box center [143, 214] width 4 height 4
type input "7"
click at [144, 212] on icon "up" at bounding box center [143, 214] width 4 height 4
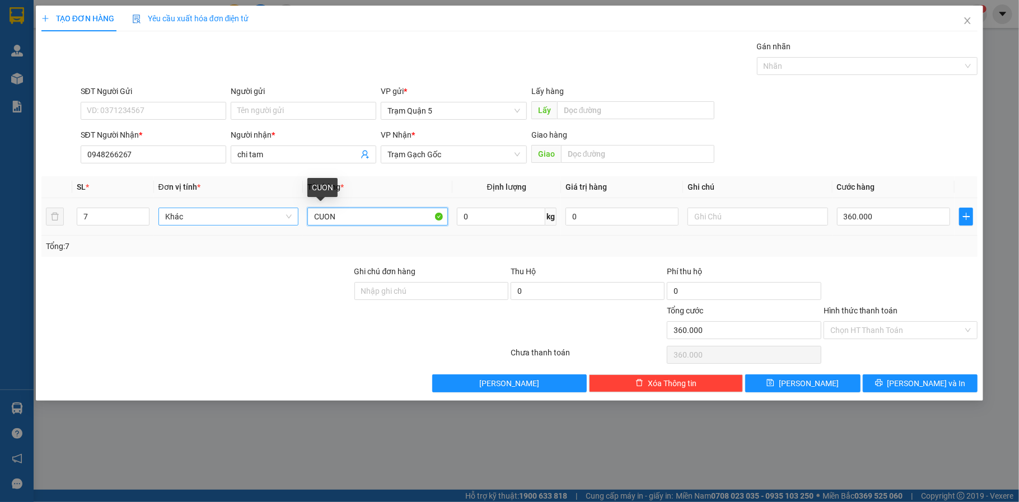
drag, startPoint x: 361, startPoint y: 212, endPoint x: 165, endPoint y: 221, distance: 196.2
click at [165, 221] on tr "7 Khác CUON 0 kg 0 360.000" at bounding box center [509, 217] width 937 height 38
drag, startPoint x: 339, startPoint y: 215, endPoint x: 278, endPoint y: 215, distance: 60.5
click at [278, 215] on tr "7 Khác 7 BAO 0 kg 0 360.000" at bounding box center [509, 217] width 937 height 38
type input "6 BAO LỚN + 1 BAO NHỎ"
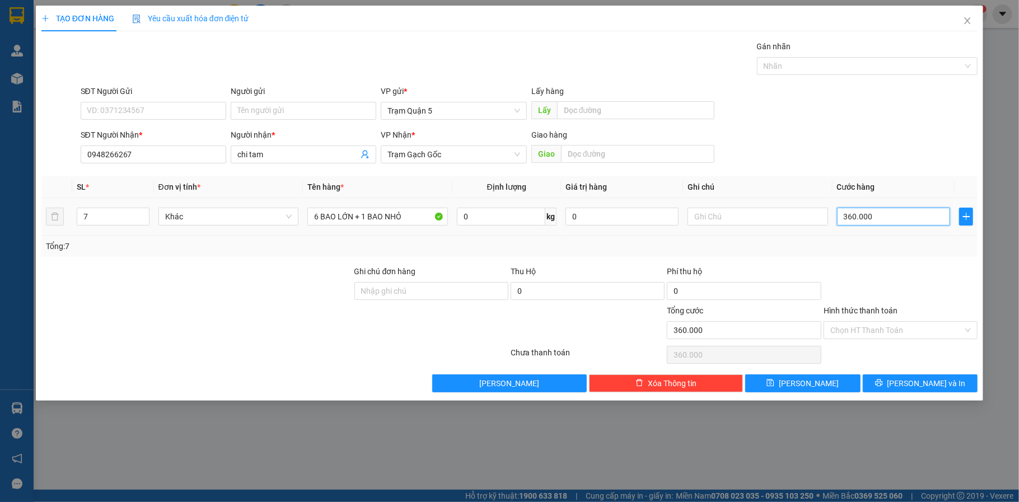
click at [877, 208] on input "360.000" at bounding box center [893, 217] width 113 height 18
type input "6"
type input "65"
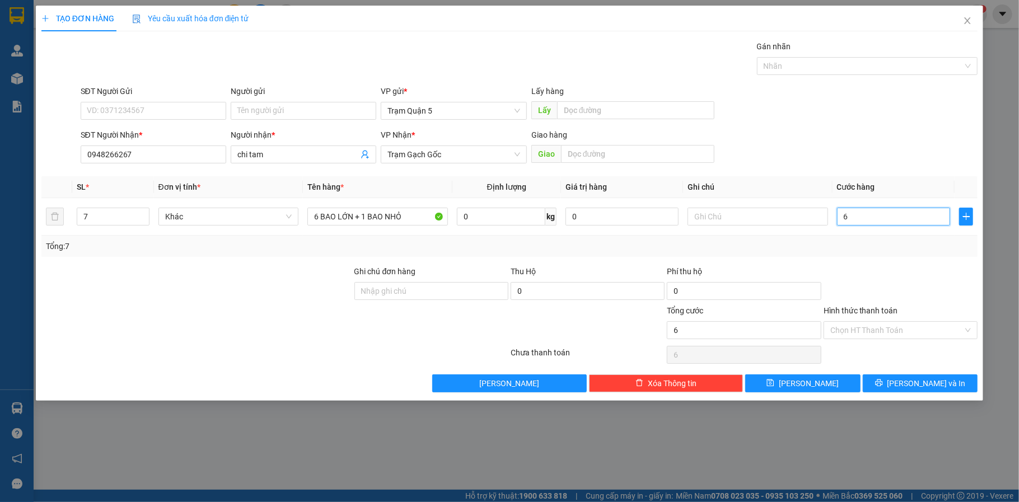
type input "65"
type input "650"
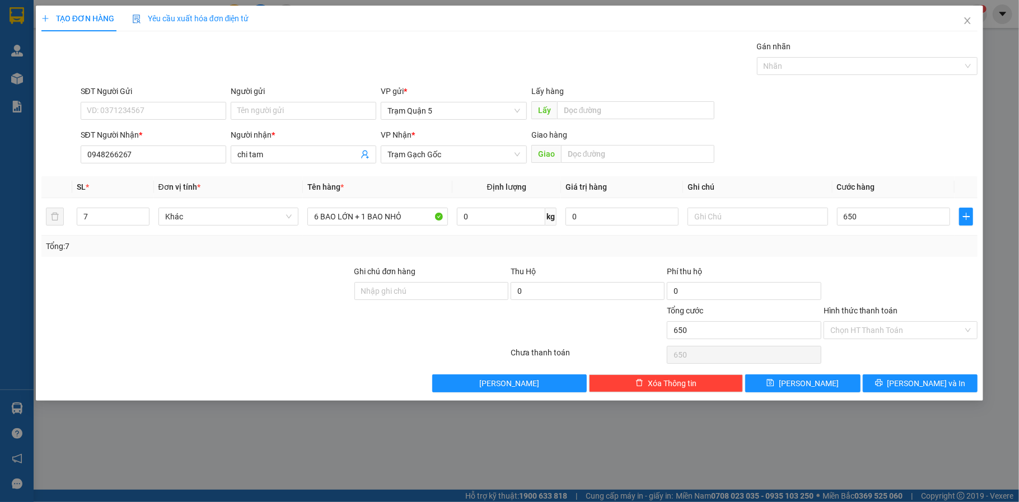
type input "650.000"
click at [767, 257] on div "Transit Pickup Surcharge Ids Transit Deliver Surcharge Ids Transit Deliver Surc…" at bounding box center [509, 216] width 937 height 352
click at [628, 284] on input "0" at bounding box center [588, 291] width 154 height 18
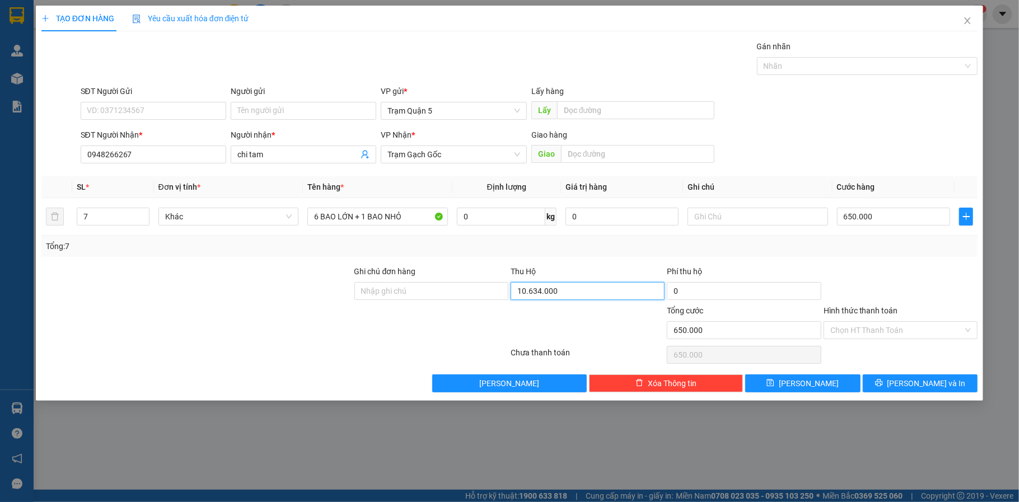
type input "10.634.000"
click at [865, 268] on div at bounding box center [901, 284] width 156 height 39
click at [149, 106] on input "SĐT Người Gửi" at bounding box center [154, 111] width 146 height 18
click at [218, 46] on div "Gán nhãn Nhãn" at bounding box center [529, 59] width 902 height 39
click at [181, 106] on input "SĐT Người Gửi" at bounding box center [154, 111] width 146 height 18
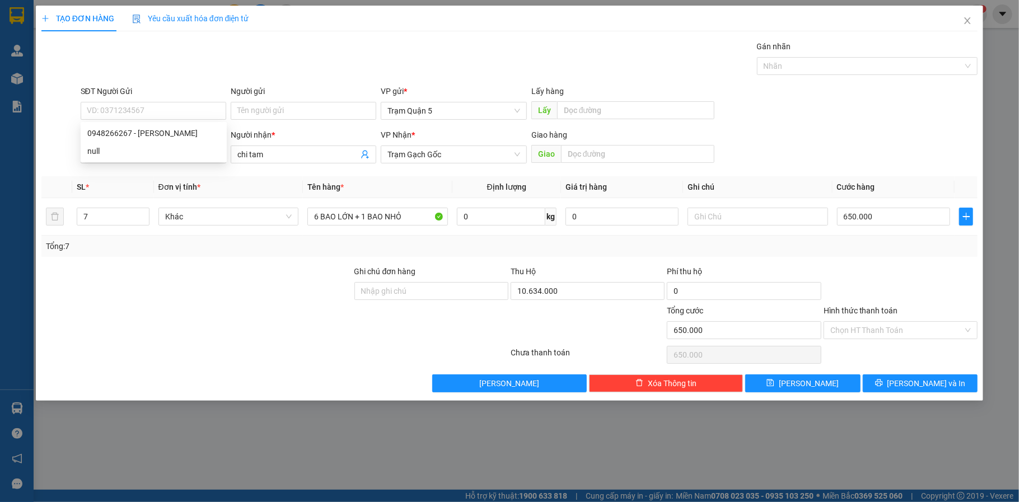
click at [285, 15] on div "TẠO ĐƠN HÀNG Yêu cầu xuất hóa đơn điện tử" at bounding box center [509, 19] width 937 height 26
click at [201, 106] on input "SĐT Người Gửi" at bounding box center [154, 111] width 146 height 18
type input "0967198305"
click at [313, 106] on input "Người gửi" at bounding box center [304, 111] width 146 height 18
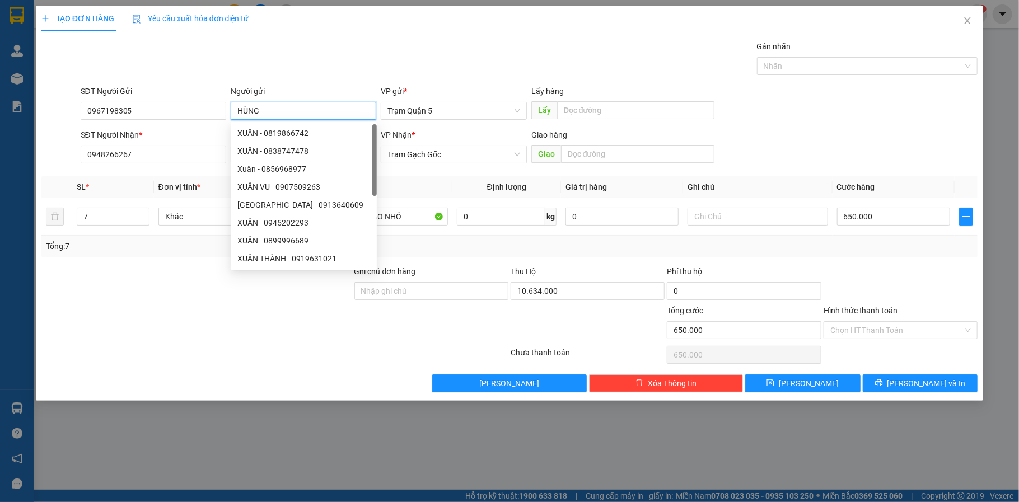
type input "HÙNG"
click at [409, 85] on div "VP gửi *" at bounding box center [454, 91] width 146 height 12
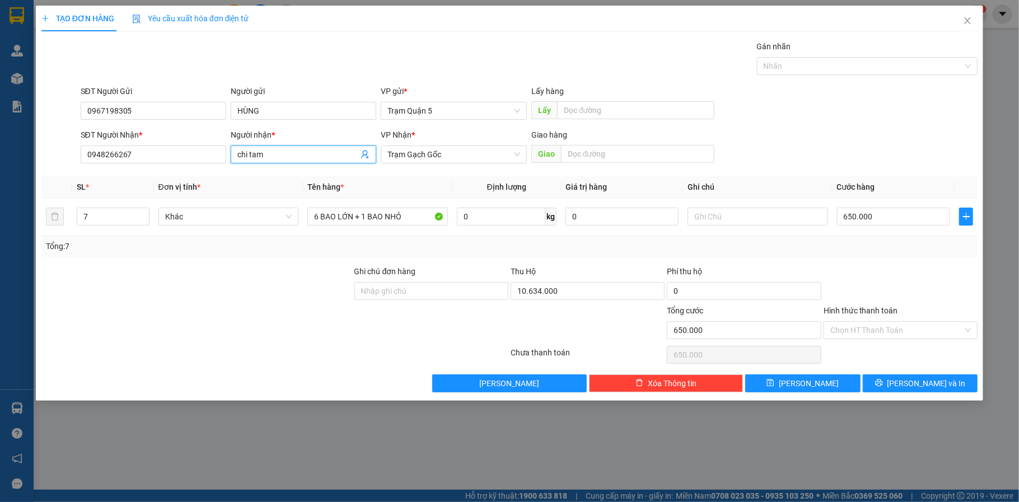
click at [317, 151] on input "chi tam" at bounding box center [297, 154] width 121 height 12
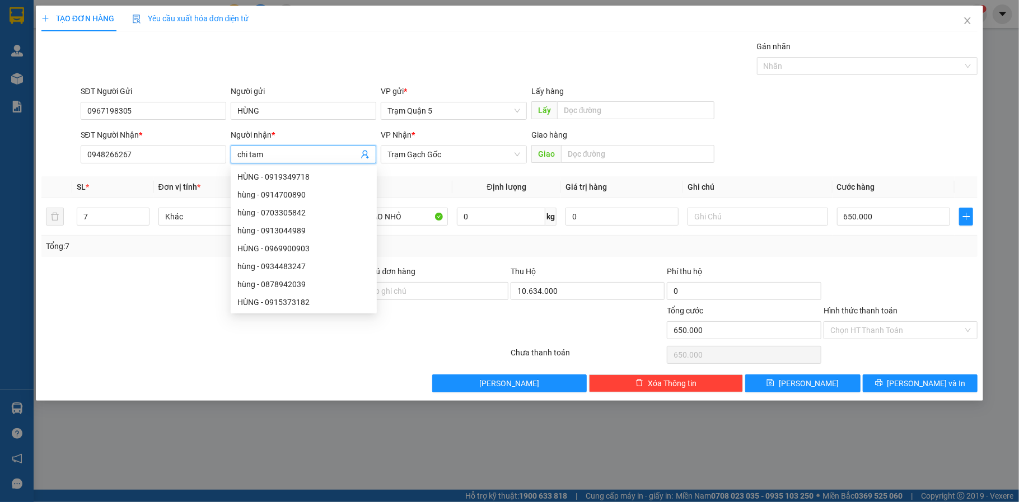
click at [336, 82] on div "Transit Pickup Surcharge Ids Transit Deliver Surcharge Ids Transit Deliver Surc…" at bounding box center [509, 216] width 937 height 352
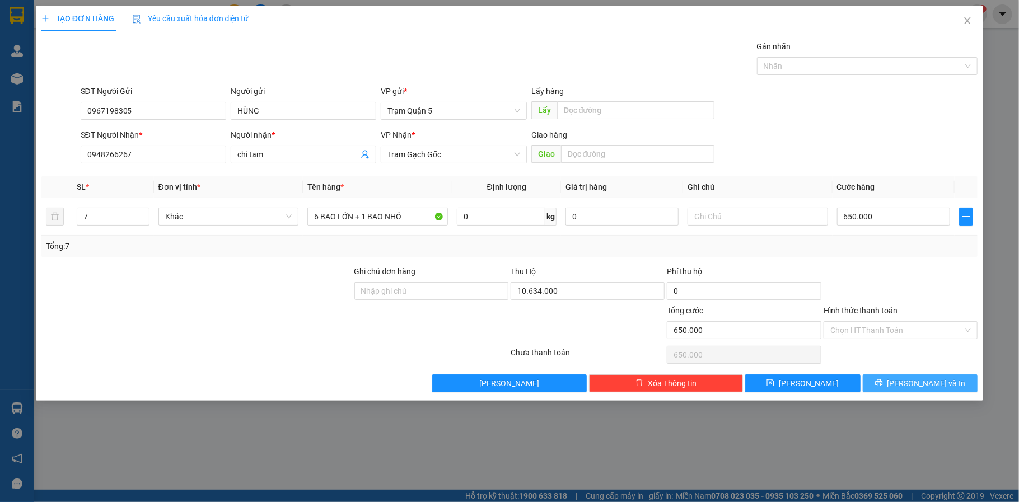
click at [878, 377] on button "[PERSON_NAME] và In" at bounding box center [920, 384] width 115 height 18
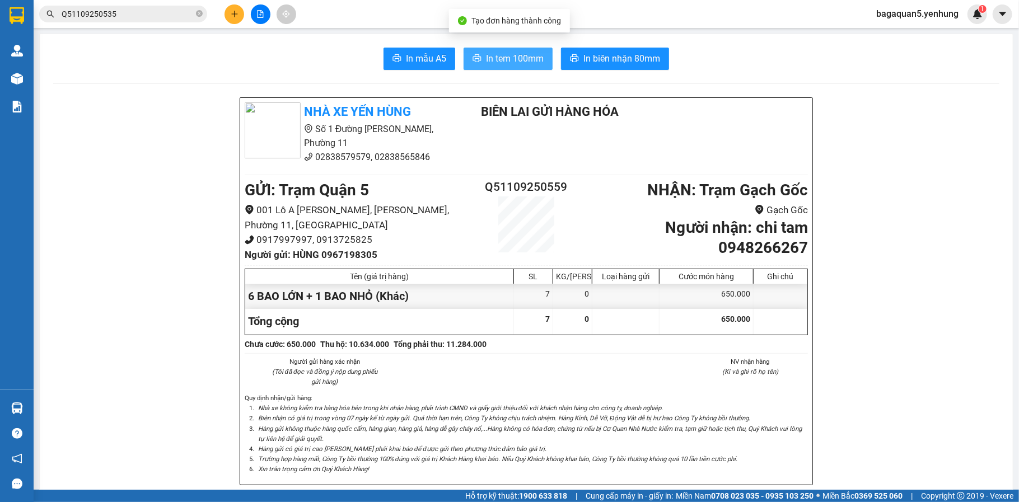
click at [516, 67] on button "In tem 100mm" at bounding box center [508, 59] width 89 height 22
click at [490, 54] on span "In tem 100mm" at bounding box center [515, 59] width 58 height 14
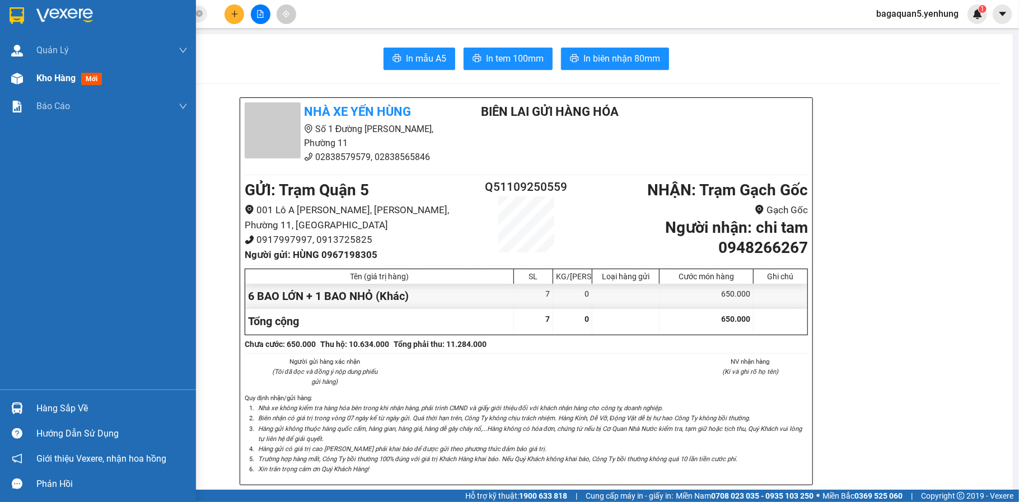
click at [35, 78] on div "Kho hàng mới" at bounding box center [98, 78] width 196 height 28
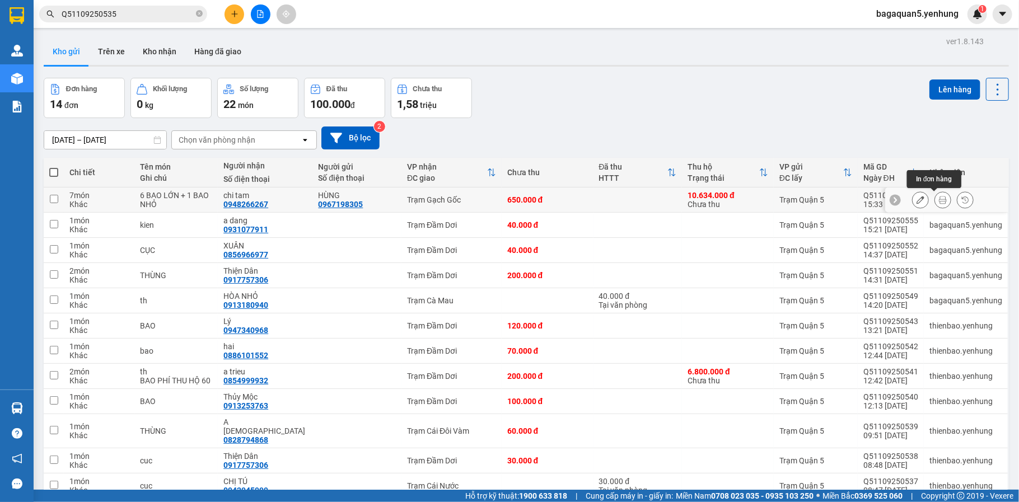
click at [917, 198] on icon at bounding box center [921, 200] width 8 height 8
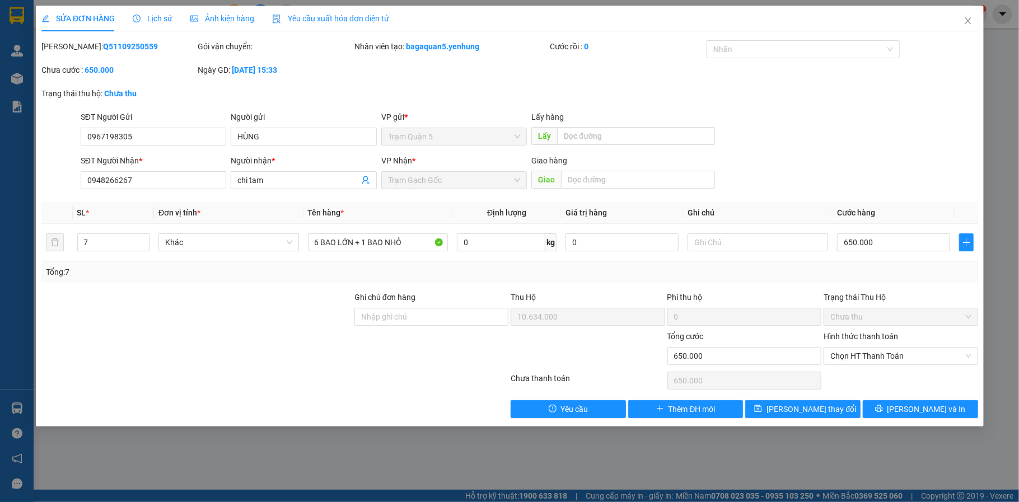
type input "0967198305"
type input "HÙNG"
type input "0948266267"
type input "chi tam"
type input "10.634.000"
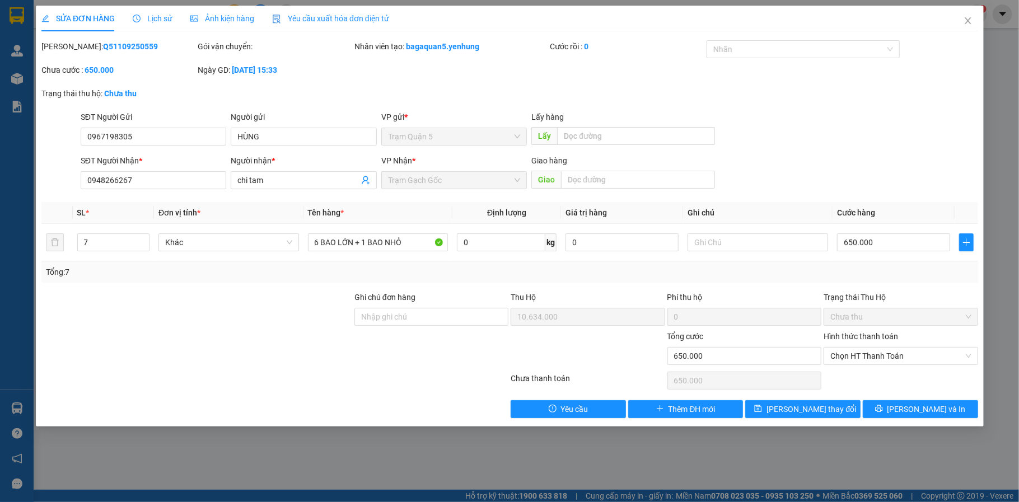
type input "650.000"
click at [966, 15] on span "Close" at bounding box center [967, 21] width 31 height 31
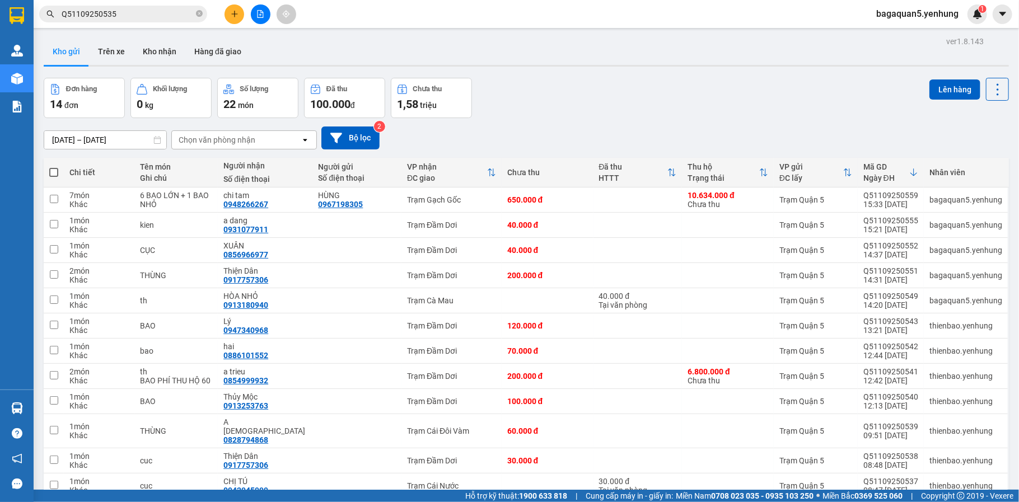
click at [912, 20] on span "bagaquan5.yenhung" at bounding box center [918, 14] width 100 height 14
click at [916, 27] on li "Đăng xuất" at bounding box center [917, 35] width 101 height 18
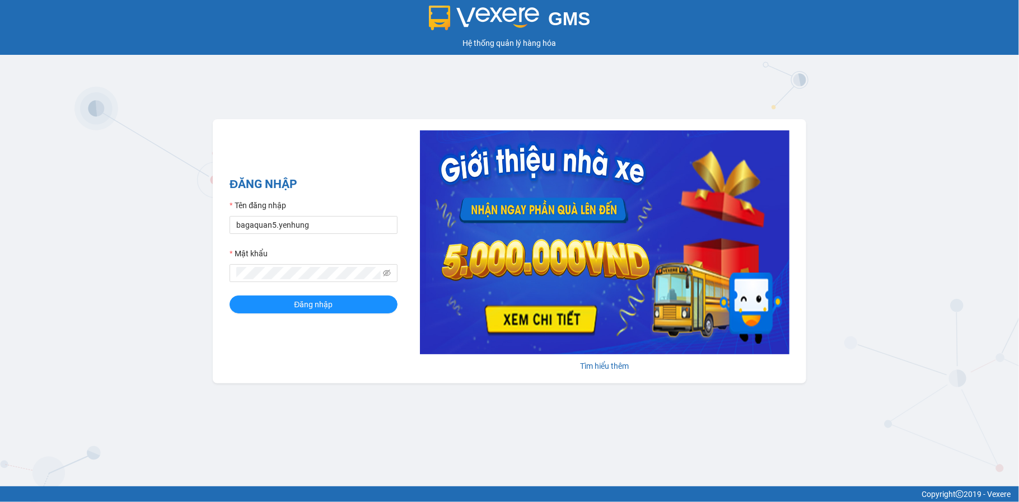
drag, startPoint x: 340, startPoint y: 216, endPoint x: 342, endPoint y: 222, distance: 6.9
click at [340, 216] on div "Tên đăng nhập" at bounding box center [314, 207] width 168 height 17
click at [342, 222] on input "bagaquan5.yenhung" at bounding box center [314, 225] width 168 height 18
drag, startPoint x: 342, startPoint y: 225, endPoint x: 52, endPoint y: 225, distance: 290.1
click at [52, 225] on div "GMS Hệ thống quản lý hàng hóa ĐĂNG NHẬP Tên đăng nhập bagaquan5.yenhung Mật khẩ…" at bounding box center [509, 243] width 1019 height 487
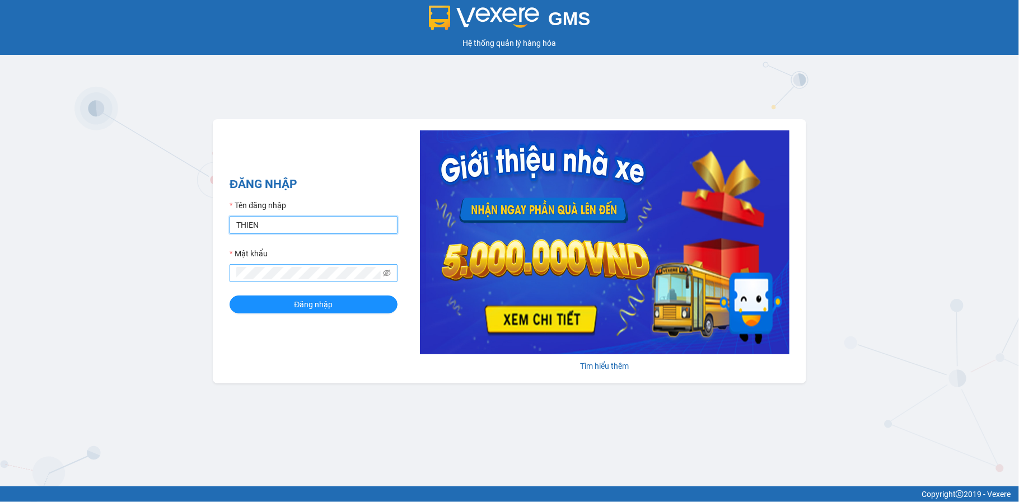
type input "thienbao.yenhung"
click at [144, 272] on div "GMS Hệ thống quản lý hàng hóa ĐĂNG NHẬP Tên đăng nhập thienbao.yenhung Mật khẩu…" at bounding box center [509, 243] width 1019 height 487
click at [230, 296] on button "Đăng nhập" at bounding box center [314, 305] width 168 height 18
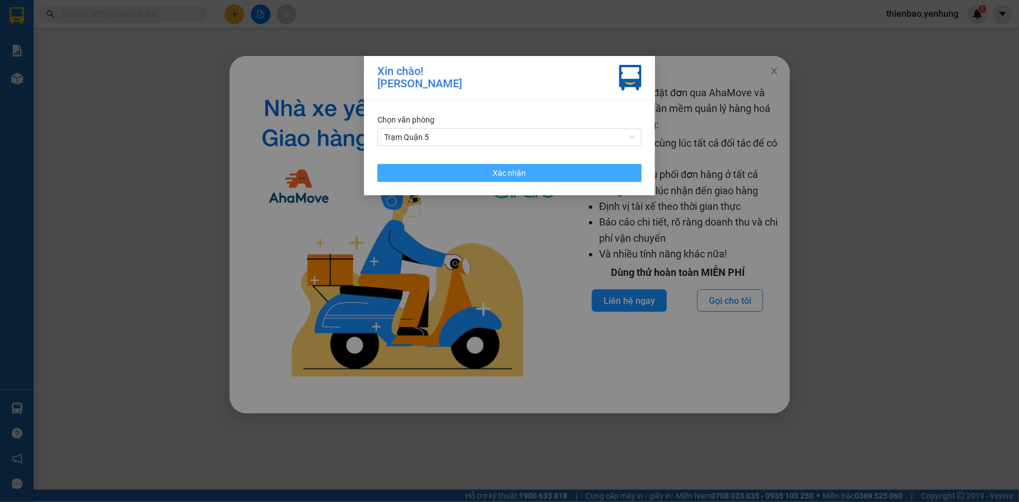
click at [596, 172] on button "Xác nhận" at bounding box center [510, 173] width 264 height 18
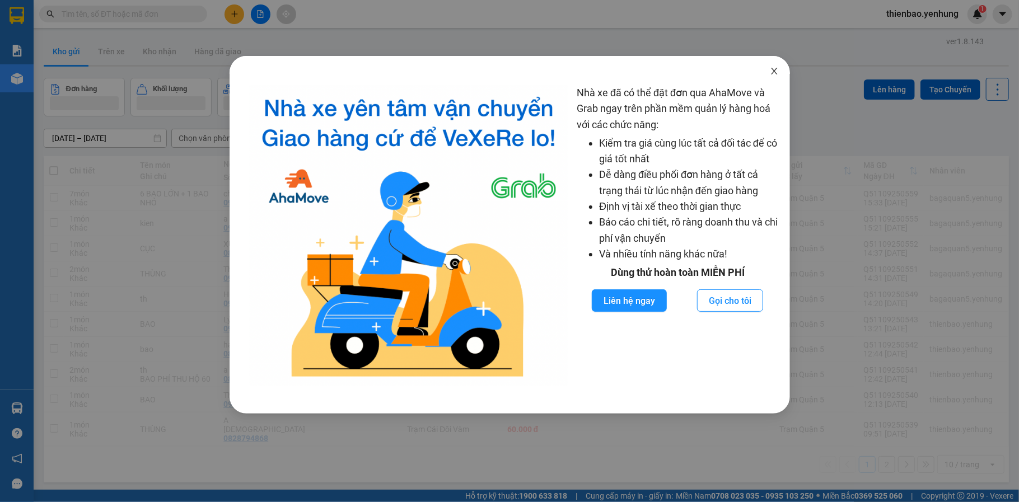
click at [770, 67] on icon "close" at bounding box center [774, 71] width 9 height 9
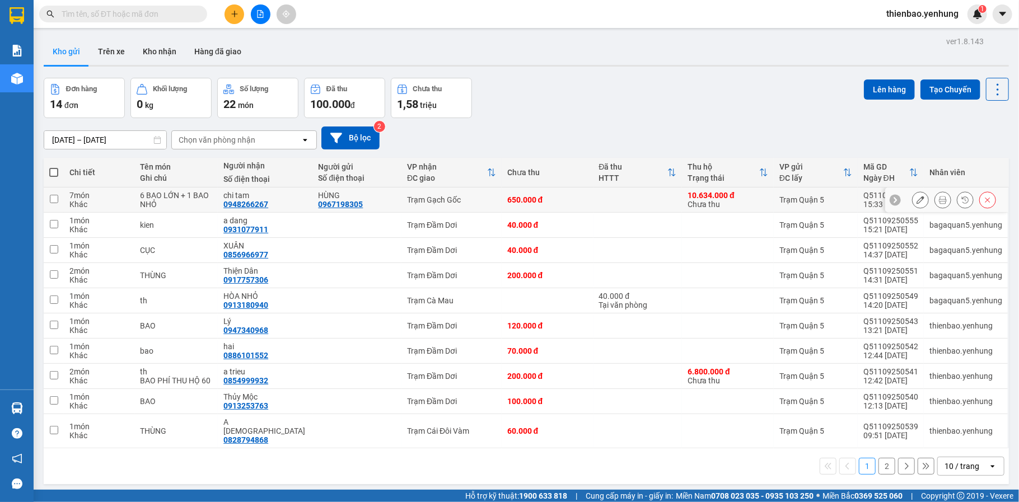
click at [903, 194] on div at bounding box center [947, 200] width 123 height 25
click at [913, 196] on button at bounding box center [921, 200] width 16 height 20
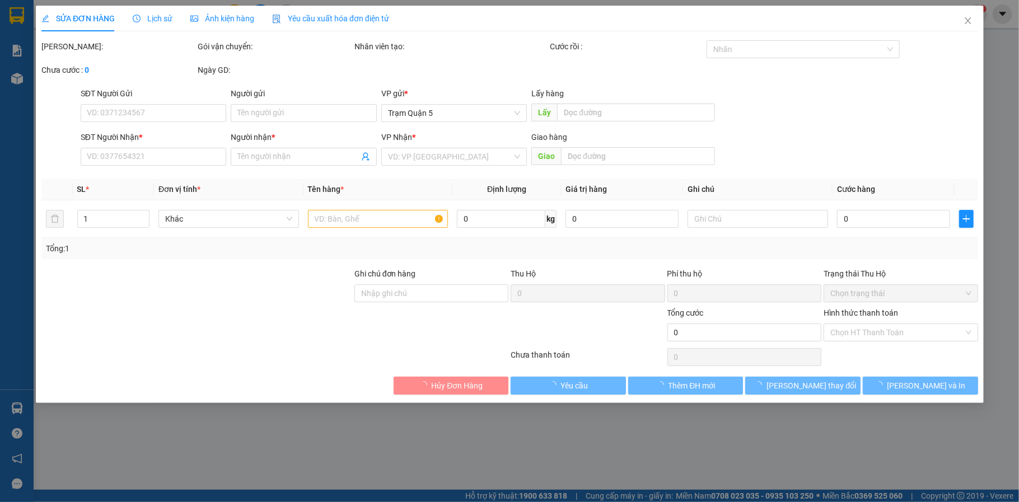
type input "0967198305"
type input "HÙNG"
type input "0948266267"
type input "chi tam"
type input "650.000"
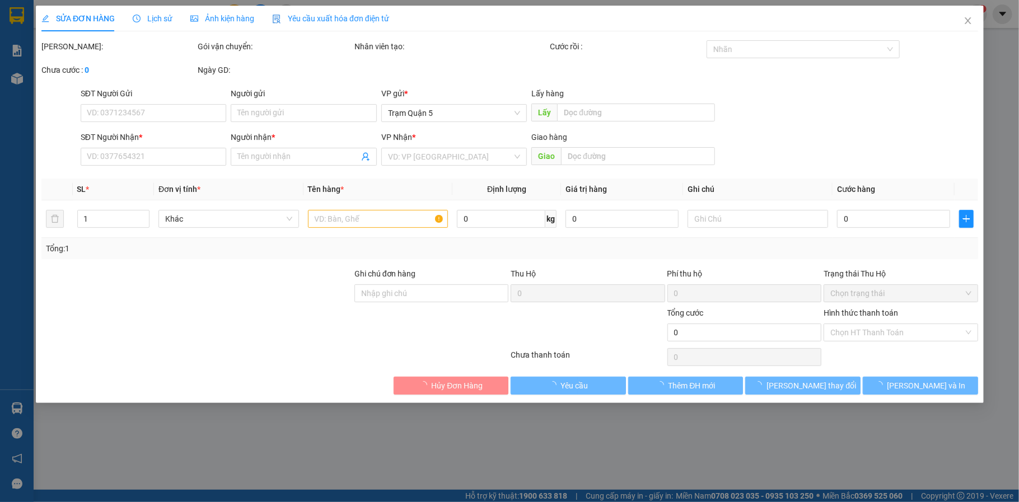
type input "650.000"
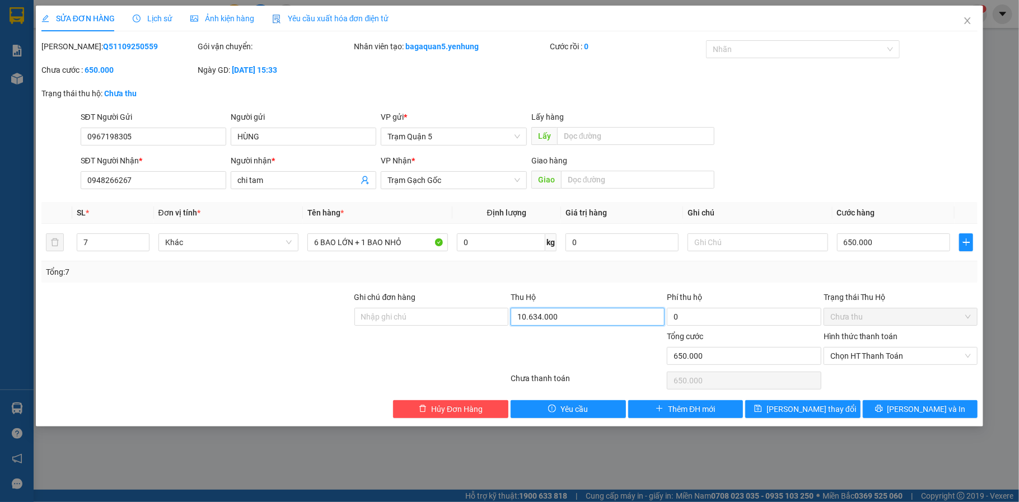
click at [580, 318] on input "10.634.000" at bounding box center [588, 317] width 154 height 18
type input "0"
click at [658, 272] on div "Tổng: 7" at bounding box center [510, 272] width 928 height 12
click at [854, 406] on button "[PERSON_NAME] thay đổi" at bounding box center [803, 409] width 115 height 18
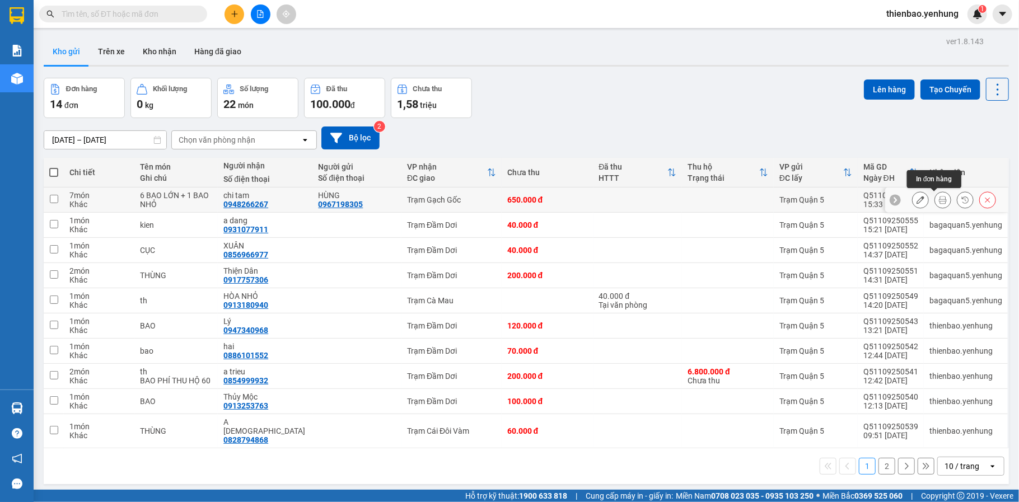
click at [939, 203] on icon at bounding box center [943, 200] width 8 height 8
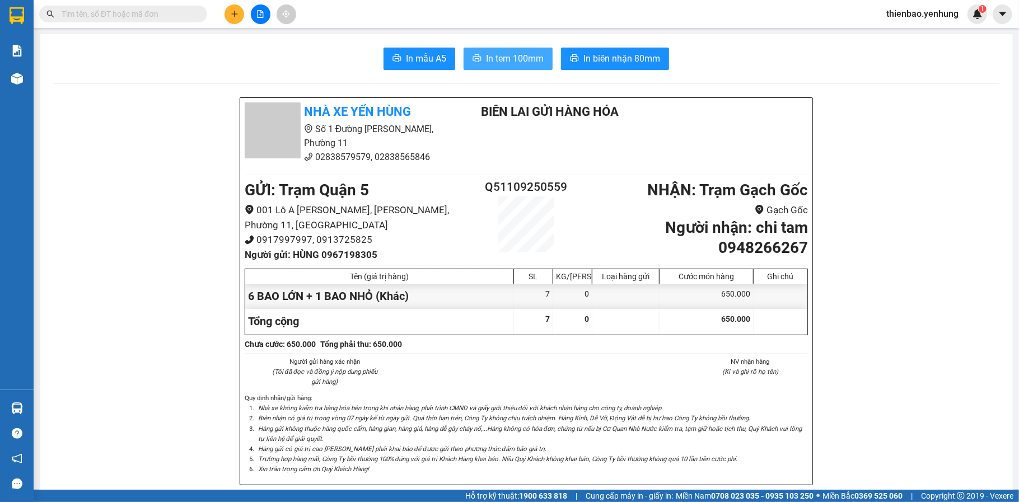
click at [490, 54] on span "In tem 100mm" at bounding box center [515, 59] width 58 height 14
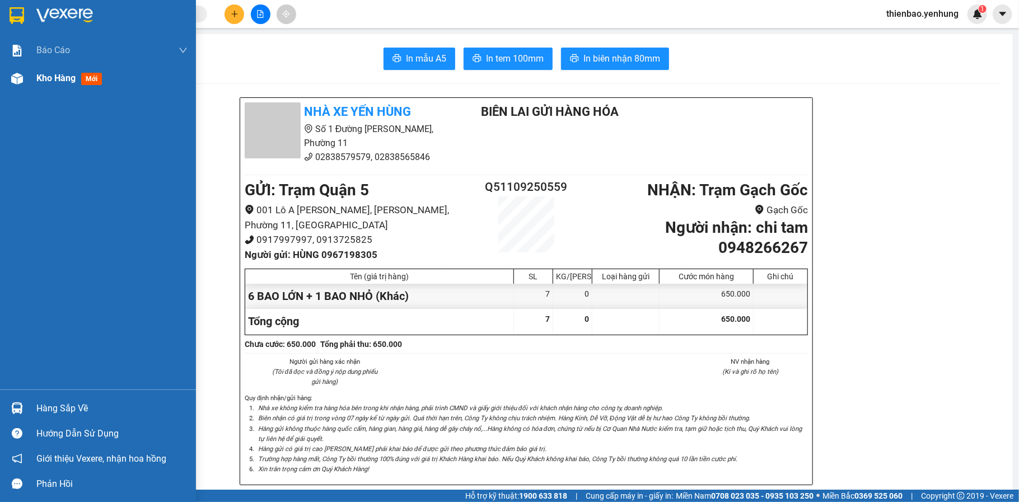
click at [60, 86] on div "Kho hàng mới" at bounding box center [111, 78] width 151 height 28
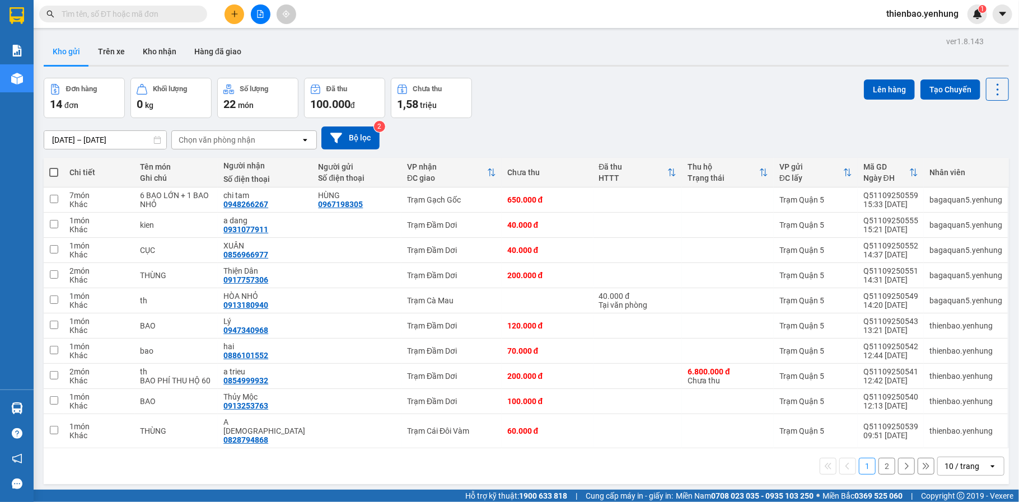
click at [924, 20] on span "thienbao.yenhung" at bounding box center [923, 14] width 90 height 14
click at [924, 31] on span "Đăng xuất" at bounding box center [927, 35] width 67 height 12
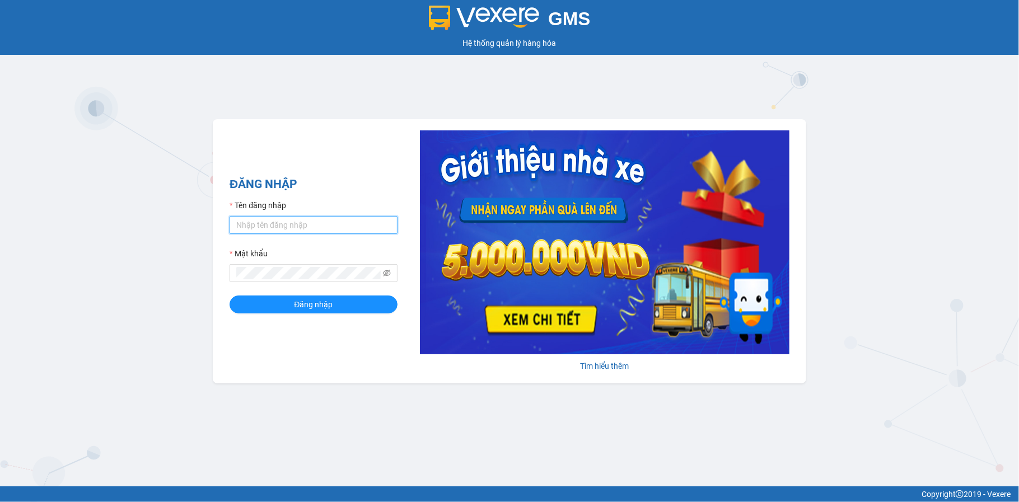
type input "bagaquan5.yenhung"
click at [316, 220] on input "bagaquan5.yenhung" at bounding box center [314, 225] width 168 height 18
click at [265, 316] on div "ĐĂNG NHẬP Tên đăng nhập bagaquan5.yenhung Mật khẩu Đăng nhập" at bounding box center [314, 251] width 168 height 152
click at [263, 302] on button "Đăng nhập" at bounding box center [314, 305] width 168 height 18
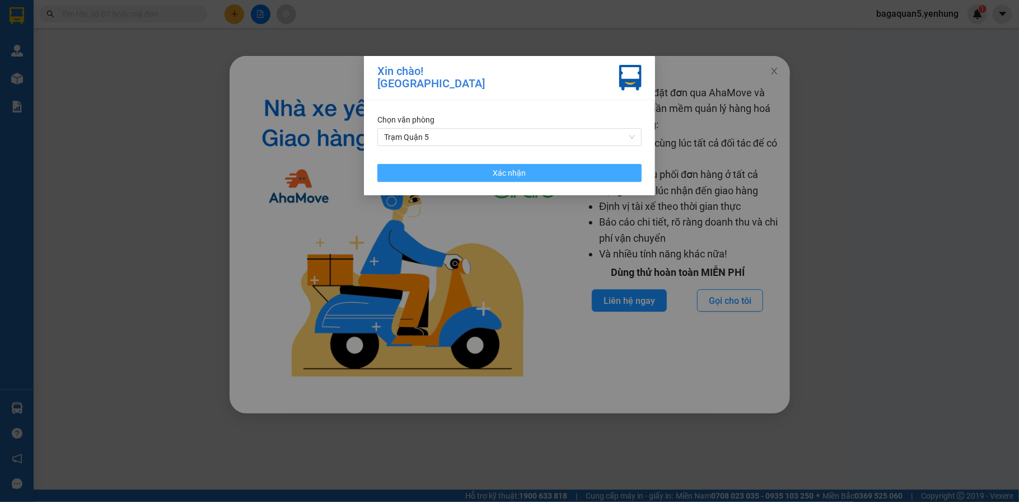
click at [441, 170] on button "Xác nhận" at bounding box center [510, 173] width 264 height 18
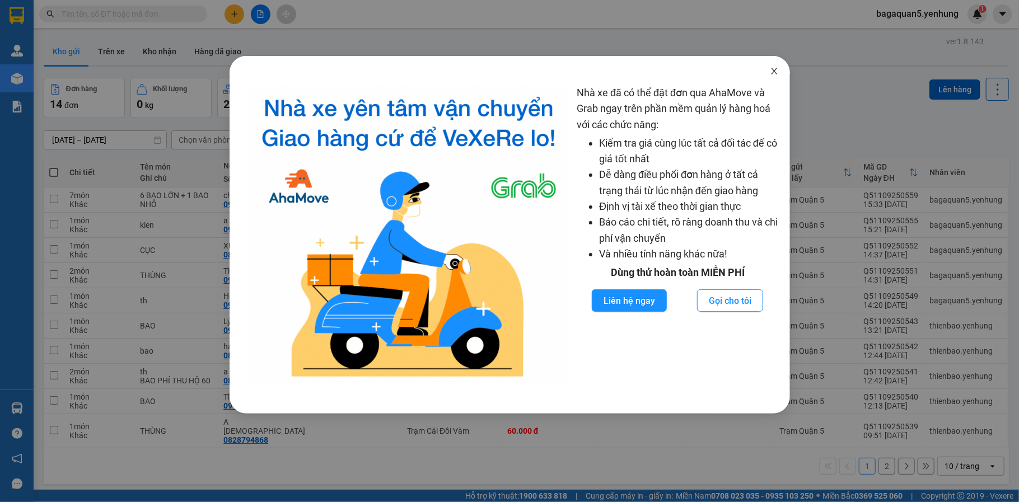
drag, startPoint x: 773, startPoint y: 76, endPoint x: 729, endPoint y: 68, distance: 44.3
click at [773, 75] on icon "close" at bounding box center [774, 71] width 9 height 9
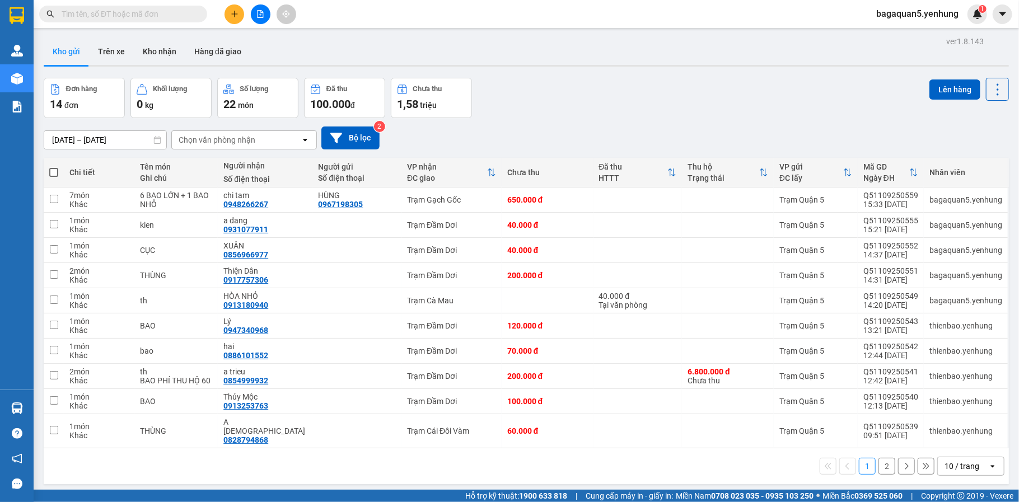
click at [232, 11] on icon "plus" at bounding box center [235, 14] width 8 height 8
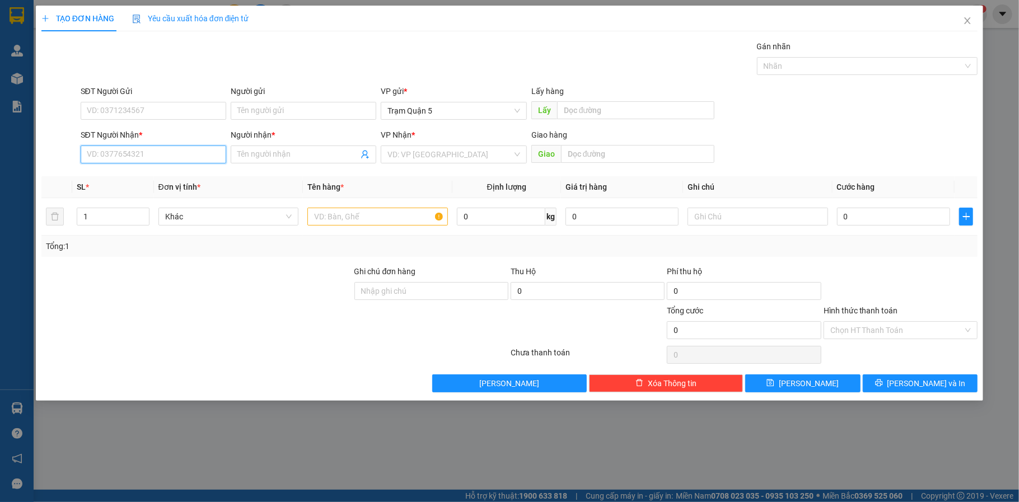
click at [204, 148] on input "SĐT Người Nhận *" at bounding box center [154, 155] width 146 height 18
click at [193, 173] on div "0859753744 - nghiep" at bounding box center [153, 177] width 133 height 12
type input "0859753744"
type input "nghiep"
type input "80.000"
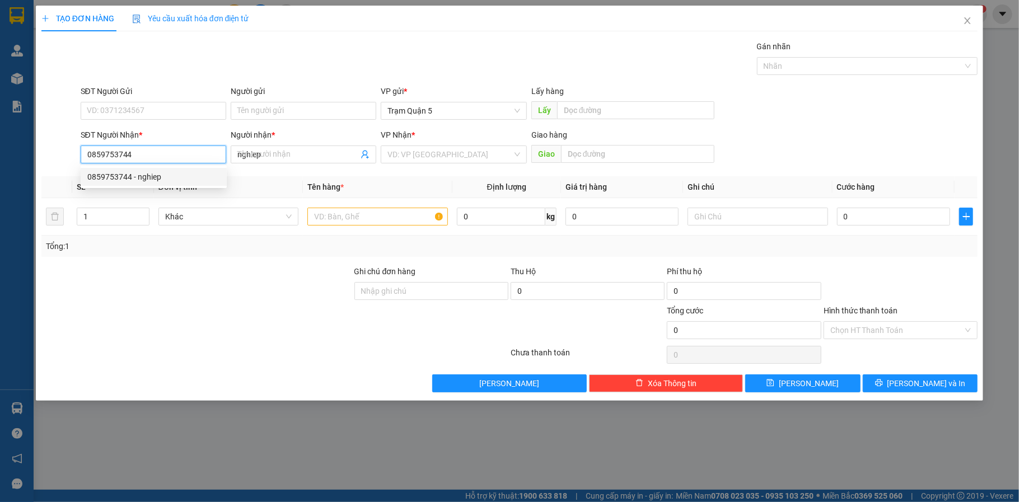
type input "80.000"
type input "0859753744"
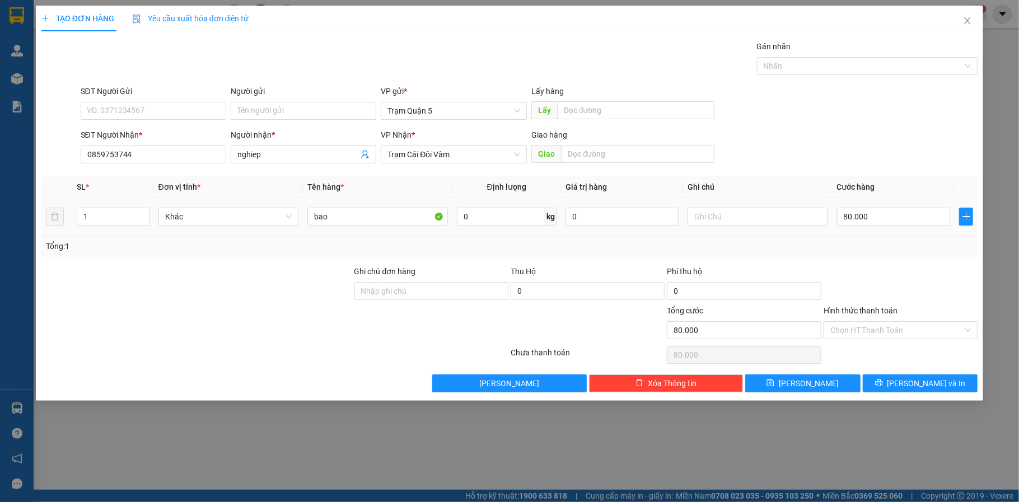
click at [913, 228] on td "80.000" at bounding box center [894, 217] width 122 height 38
click at [903, 218] on input "80.000" at bounding box center [893, 217] width 113 height 18
type input "1"
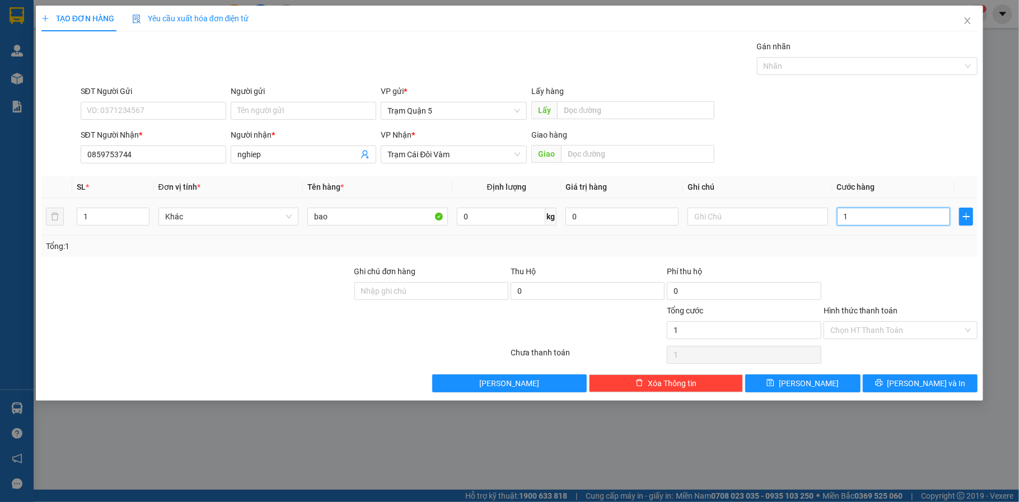
type input "10"
type input "100"
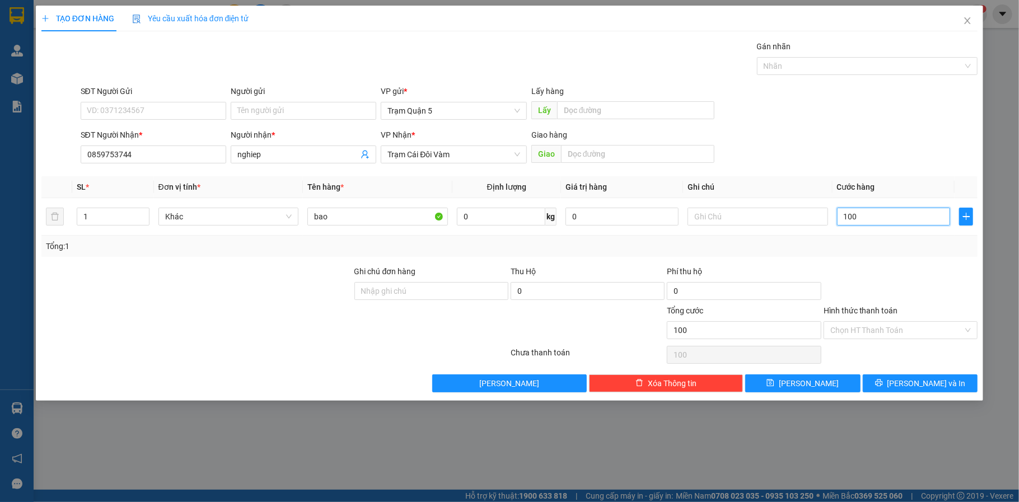
type input "100"
type input "100.000"
click at [894, 240] on div "Tổng: 1" at bounding box center [510, 246] width 928 height 12
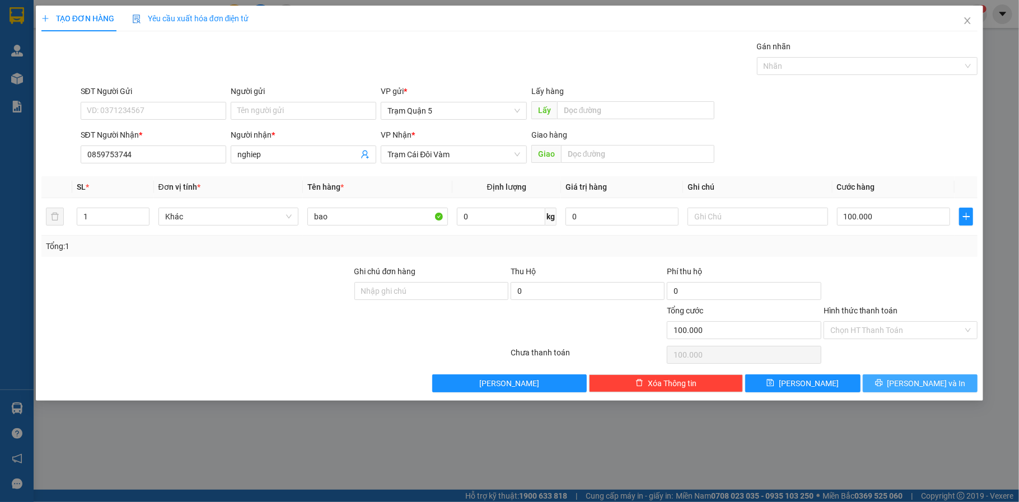
click at [912, 378] on span "[PERSON_NAME] và In" at bounding box center [927, 384] width 78 height 12
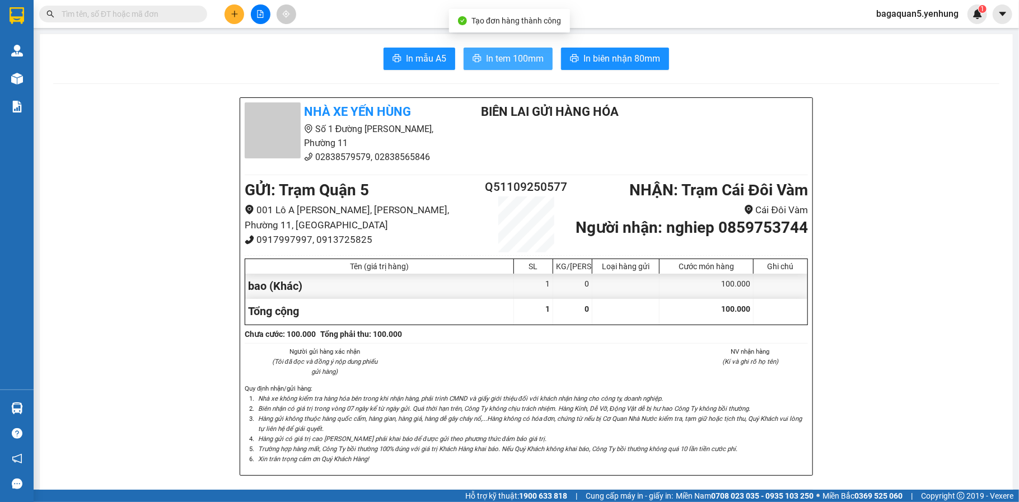
click at [528, 58] on span "In tem 100mm" at bounding box center [515, 59] width 58 height 14
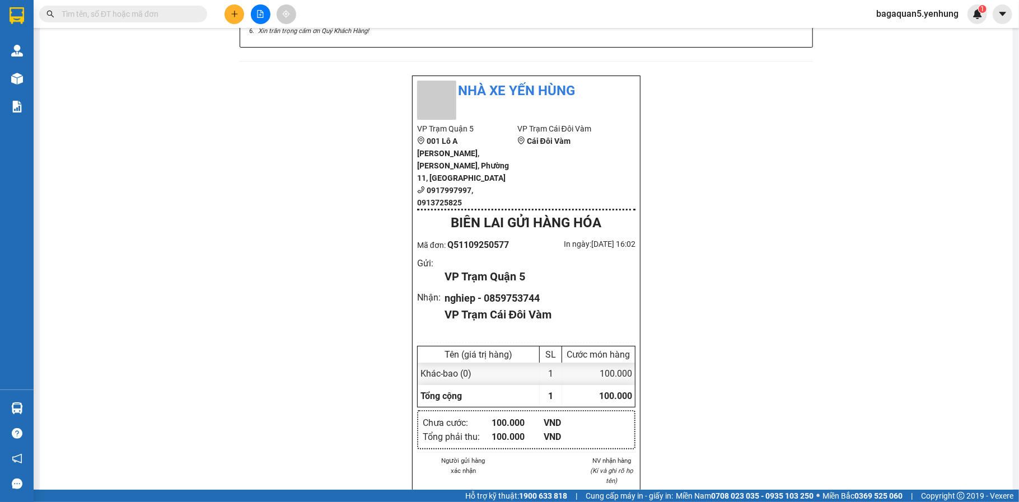
click at [1009, 372] on main "In mẫu A5 In tem 100mm In biên nhận 80mm Nhà xe Yến Hùng Số 1 Đường Đặng Thái T…" at bounding box center [509, 245] width 1019 height 490
drag, startPoint x: 1010, startPoint y: 372, endPoint x: 1005, endPoint y: 354, distance: 19.0
click at [1010, 362] on main "In mẫu A5 In tem 100mm In biên nhận 80mm Nhà xe Yến Hùng Số 1 Đường Đặng Thái T…" at bounding box center [509, 245] width 1019 height 490
click at [230, 14] on button at bounding box center [235, 14] width 20 height 20
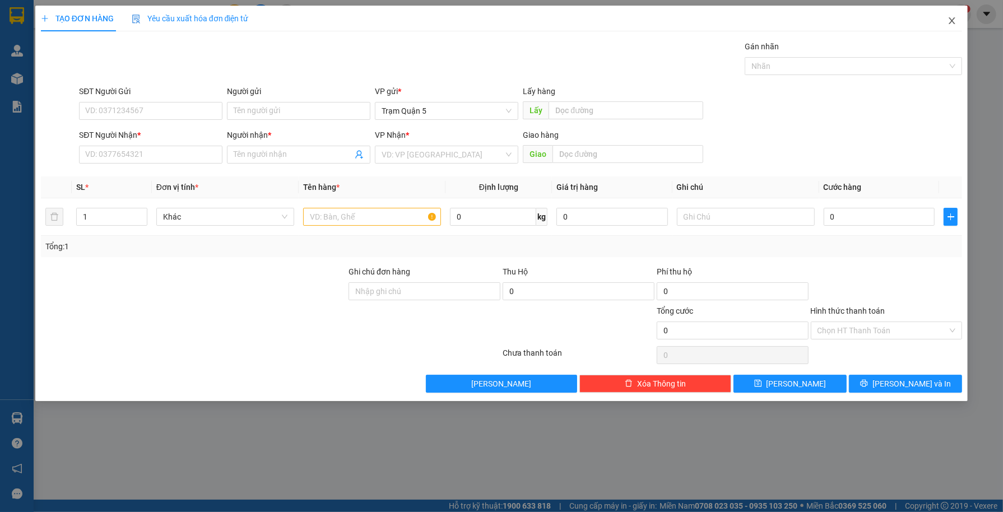
click at [952, 19] on icon "close" at bounding box center [951, 20] width 9 height 9
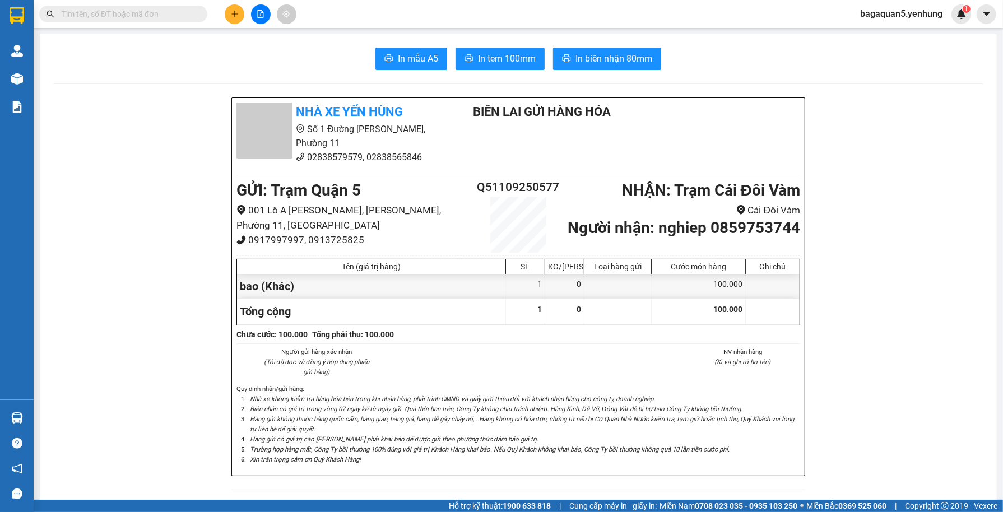
click at [270, 10] on div at bounding box center [260, 14] width 84 height 20
click at [268, 10] on div at bounding box center [260, 14] width 84 height 20
click at [268, 10] on button at bounding box center [261, 14] width 20 height 20
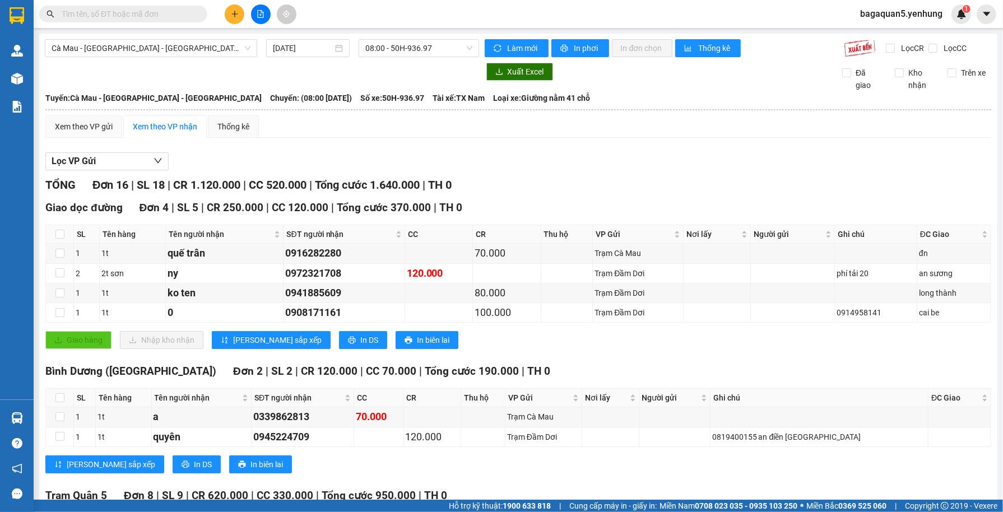
scroll to position [371, 0]
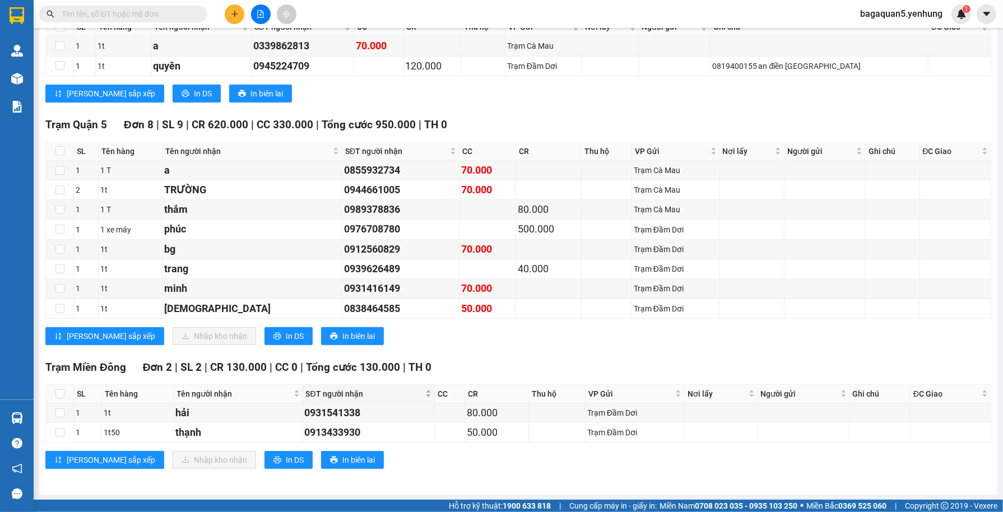
click at [407, 388] on span "SĐT người nhận" at bounding box center [365, 394] width 118 height 12
drag, startPoint x: 407, startPoint y: 386, endPoint x: 404, endPoint y: 380, distance: 7.3
click at [406, 388] on div "SĐT người nhận" at bounding box center [369, 394] width 126 height 12
drag, startPoint x: 770, startPoint y: 316, endPoint x: 738, endPoint y: 316, distance: 31.9
click at [784, 316] on td at bounding box center [824, 309] width 81 height 20
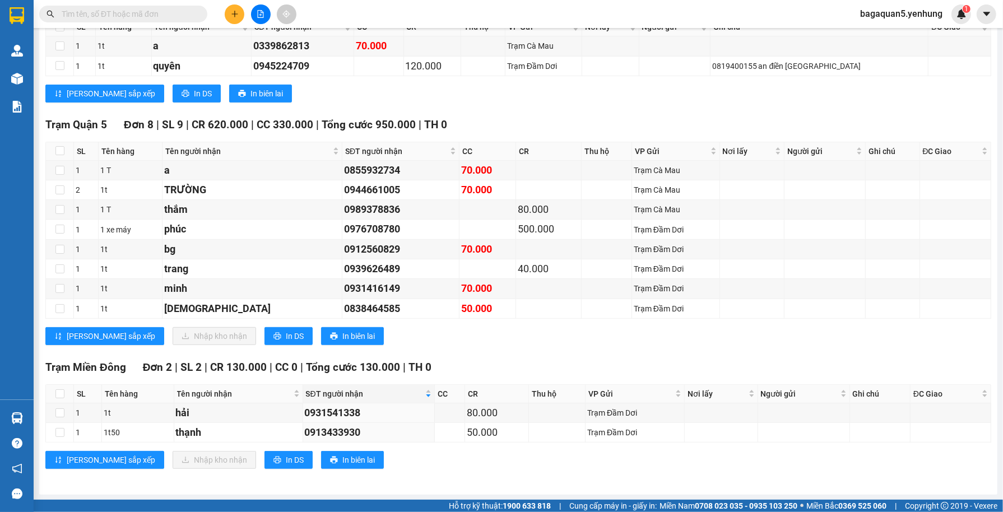
click at [230, 23] on button at bounding box center [235, 14] width 20 height 20
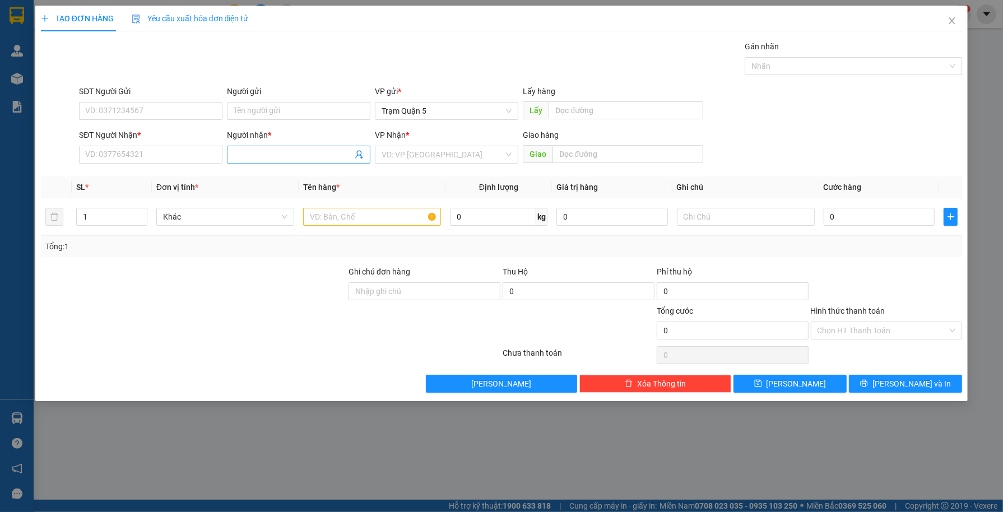
click at [243, 154] on input "Người nhận *" at bounding box center [293, 154] width 119 height 12
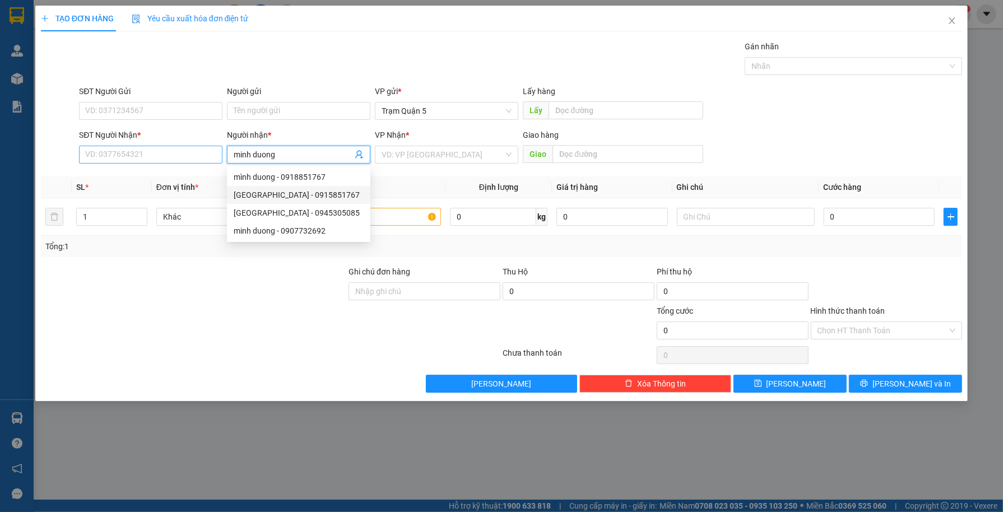
type input "minh duong"
drag, startPoint x: 158, startPoint y: 158, endPoint x: 162, endPoint y: 230, distance: 72.4
click at [160, 218] on div "Transit Pickup Surcharge Ids Transit Deliver Surcharge Ids Transit Deliver Surc…" at bounding box center [501, 216] width 921 height 352
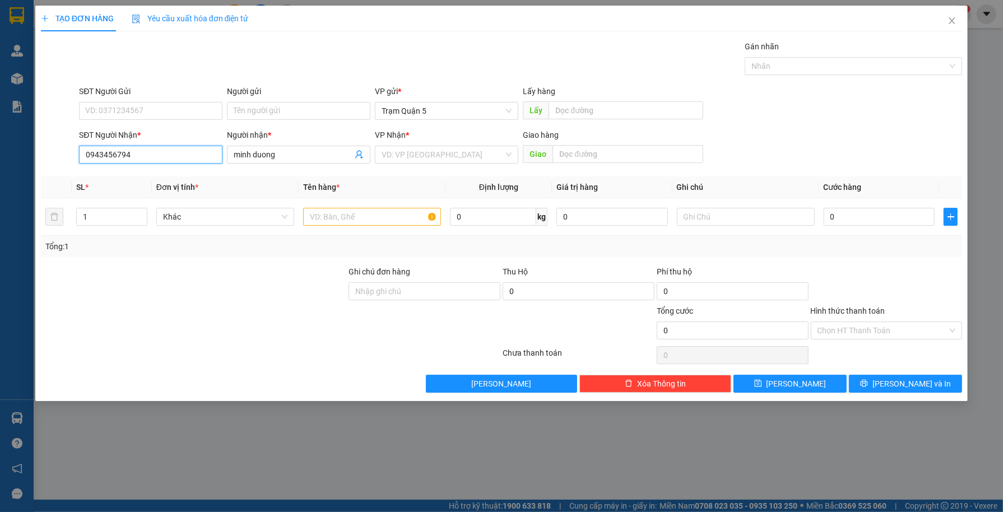
click at [161, 150] on input "0943456794" at bounding box center [150, 155] width 143 height 18
type input "0943456794"
click at [454, 151] on input "search" at bounding box center [442, 154] width 122 height 17
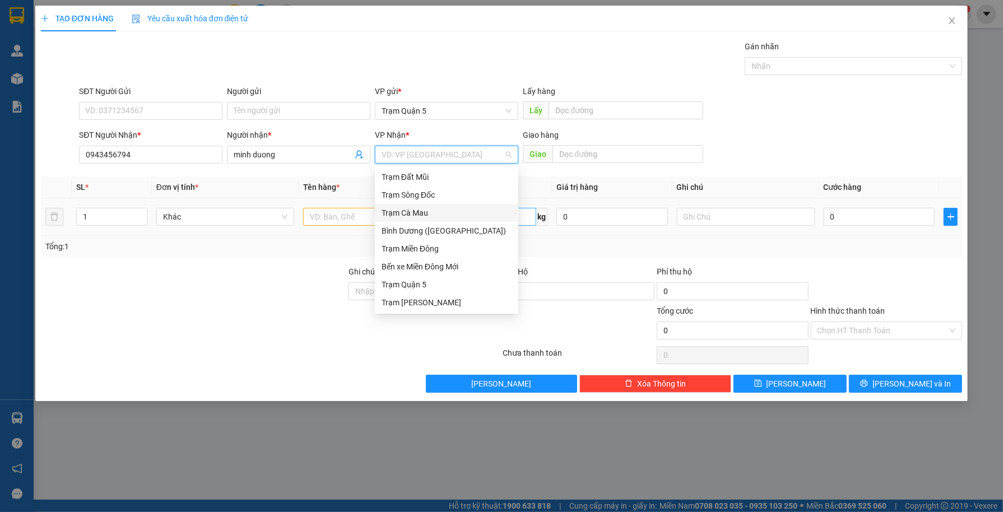
click at [465, 217] on div "Trạm Cà Mau" at bounding box center [446, 213] width 130 height 12
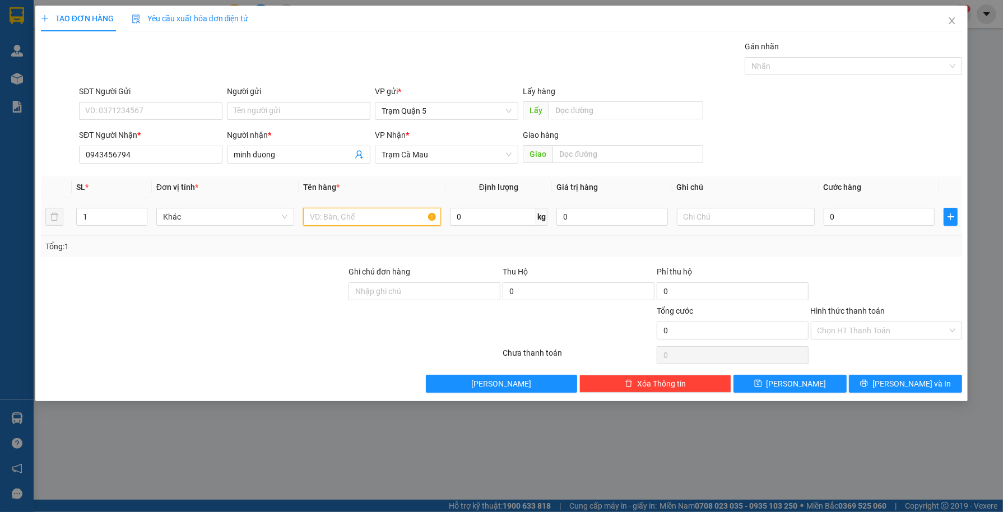
click at [369, 217] on input "text" at bounding box center [372, 217] width 138 height 18
type input "mom"
click at [853, 209] on input "0" at bounding box center [878, 217] width 111 height 18
type input "5"
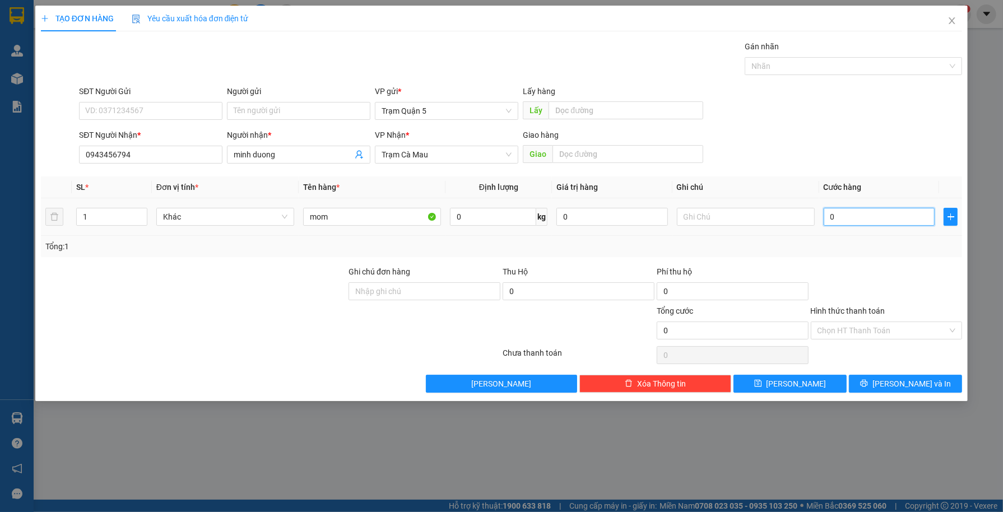
type input "5"
type input "50"
type input "50.000"
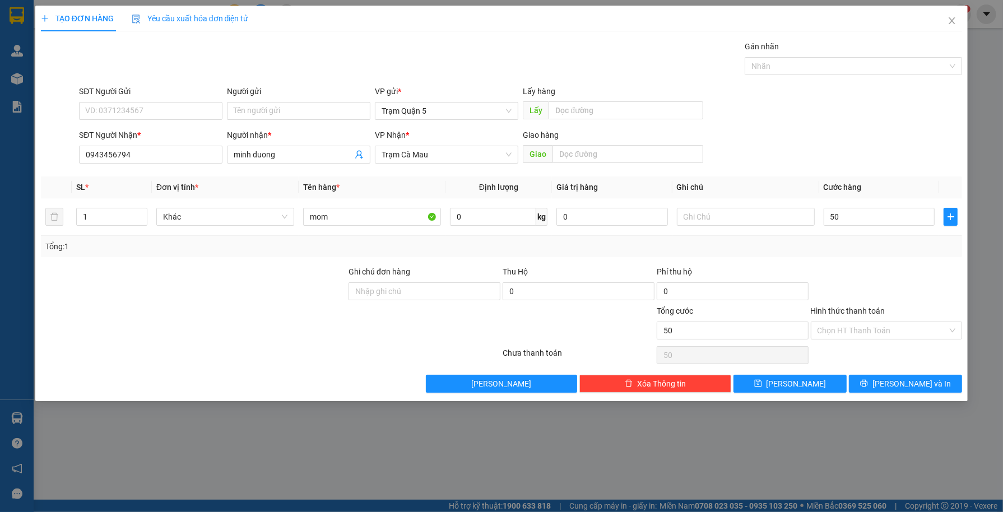
type input "50.000"
click at [914, 281] on div at bounding box center [886, 284] width 154 height 39
drag, startPoint x: 889, startPoint y: 397, endPoint x: 879, endPoint y: 394, distance: 9.9
click at [886, 384] on div "TẠO ĐƠN HÀNG Yêu cầu xuất hóa đơn điện tử Transit Pickup Surcharge Ids Transit …" at bounding box center [501, 203] width 933 height 395
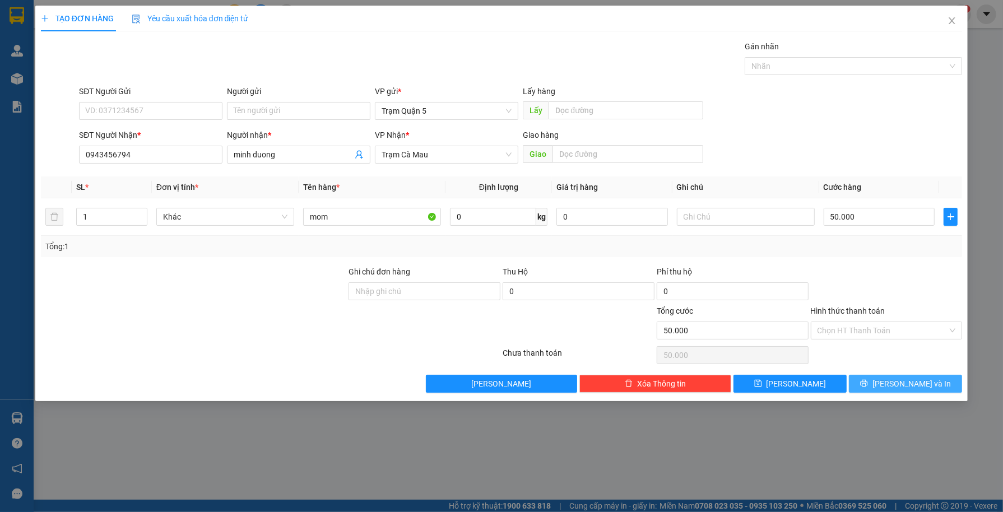
drag, startPoint x: 879, startPoint y: 394, endPoint x: 873, endPoint y: 392, distance: 7.1
click at [873, 393] on div "TẠO ĐƠN HÀNG Yêu cầu xuất hóa đơn điện tử Transit Pickup Surcharge Ids Transit …" at bounding box center [501, 203] width 933 height 395
drag, startPoint x: 862, startPoint y: 371, endPoint x: 849, endPoint y: 385, distance: 19.4
click at [849, 385] on div "Transit Pickup Surcharge Ids Transit Deliver Surcharge Ids Transit Deliver Surc…" at bounding box center [501, 216] width 921 height 352
click at [849, 386] on button "[PERSON_NAME] và In" at bounding box center [905, 384] width 113 height 18
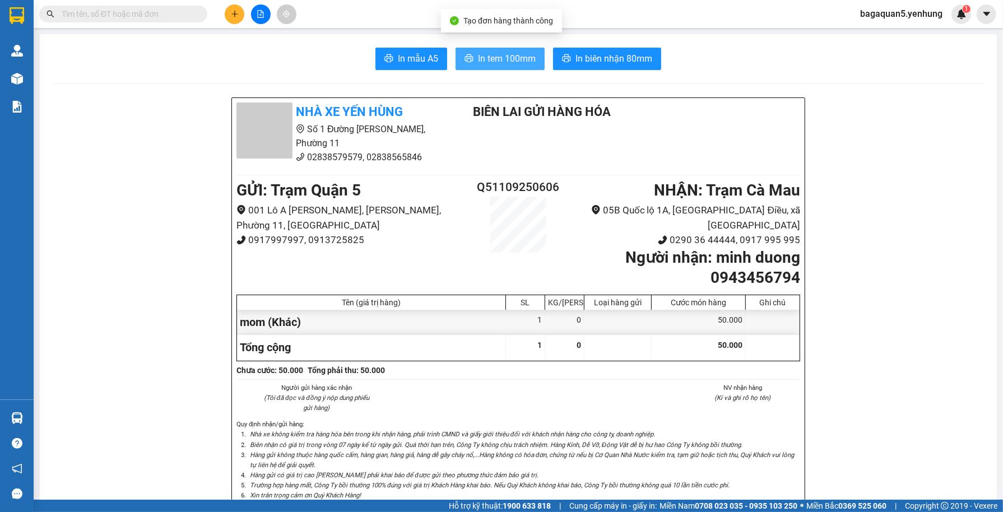
click at [465, 66] on button "In tem 100mm" at bounding box center [499, 59] width 89 height 22
click at [465, 63] on span "printer" at bounding box center [468, 59] width 9 height 11
click at [257, 24] on div "Kết quả tìm kiếm ( 0 ) Bộ lọc No Data bagaquan5.yenhung 1" at bounding box center [501, 14] width 1003 height 28
click at [257, 20] on button at bounding box center [261, 14] width 20 height 20
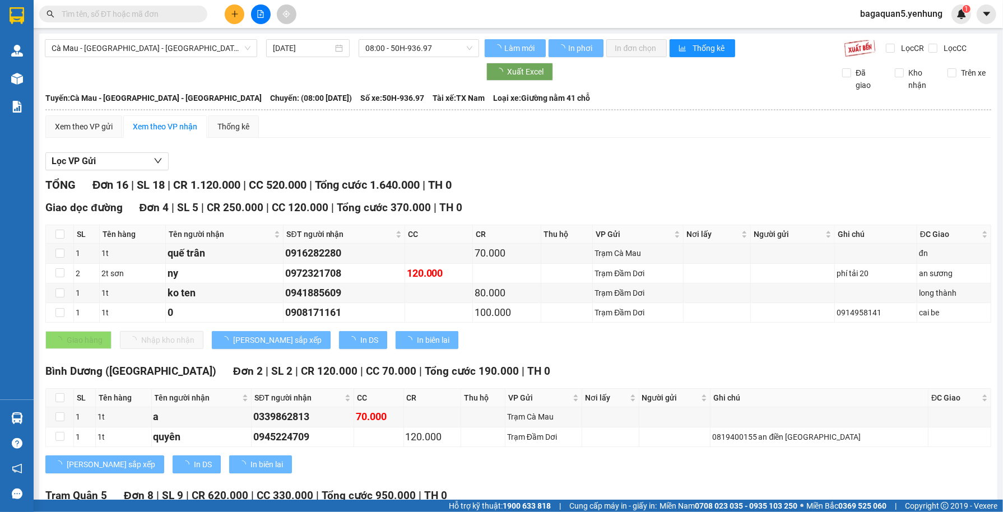
click at [262, 21] on button at bounding box center [261, 14] width 20 height 20
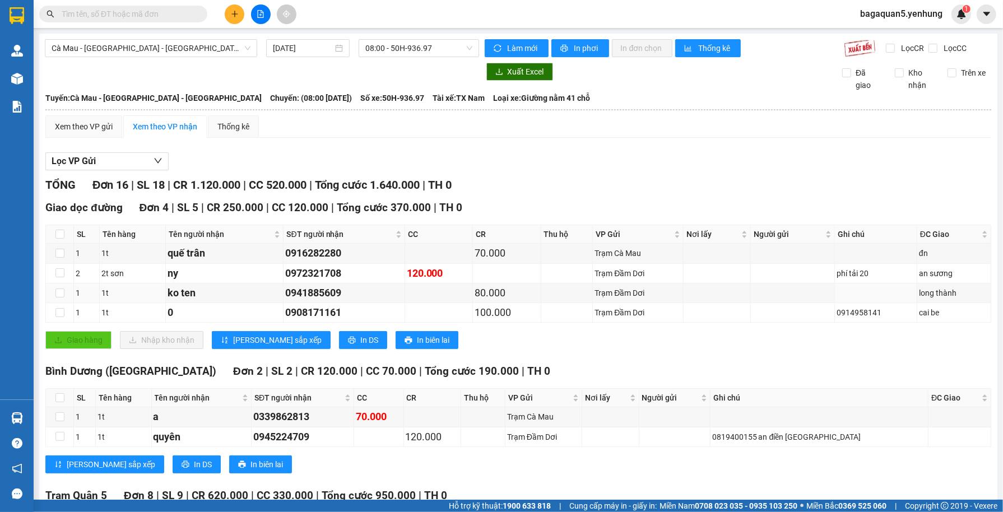
scroll to position [371, 0]
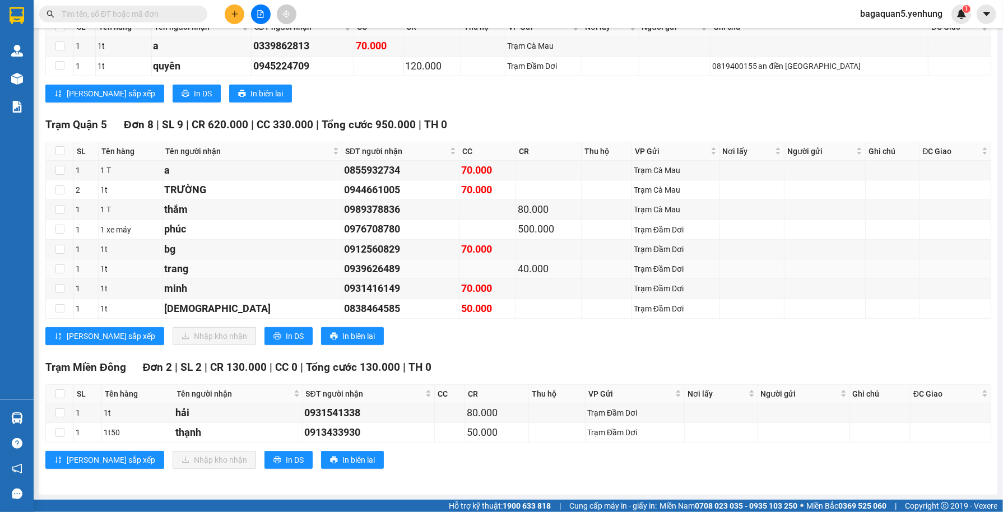
click at [632, 260] on td "Trạm Đầm Dơi" at bounding box center [676, 269] width 88 height 20
drag, startPoint x: 613, startPoint y: 260, endPoint x: 590, endPoint y: 358, distance: 100.7
click at [590, 356] on div "TỔNG Đơn 16 | SL 18 | CR 1.120.000 | CC 520.000 | Tổng cước 1.640.000 | TH 0 Gi…" at bounding box center [517, 144] width 945 height 677
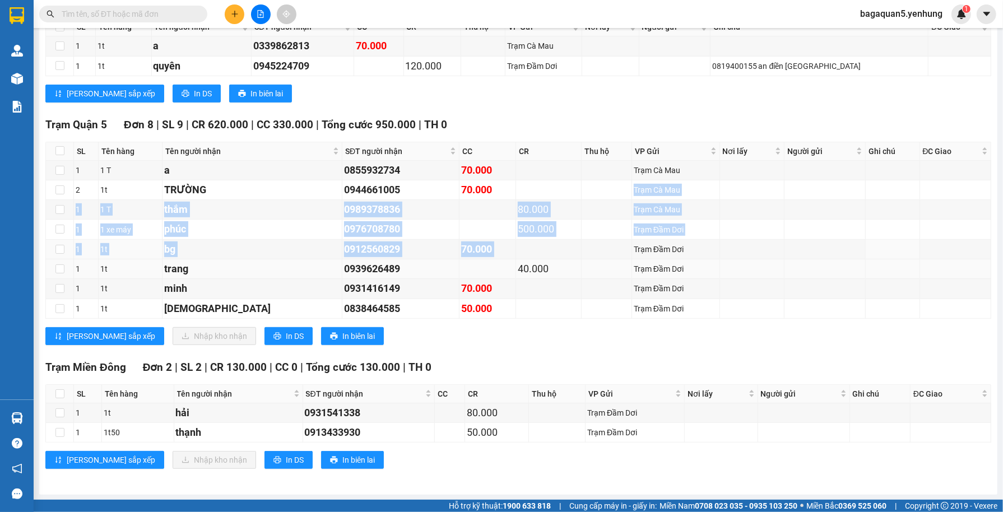
drag, startPoint x: 594, startPoint y: 198, endPoint x: 585, endPoint y: 268, distance: 71.2
click at [585, 263] on tbody "1 1 T a 0855932734 70.000 Trạm Cà Mau 2 1t TRƯỜNG 0944661005 70.000 Trạm Cà Mau…" at bounding box center [518, 240] width 945 height 158
click at [212, 223] on div "phúc" at bounding box center [252, 229] width 176 height 16
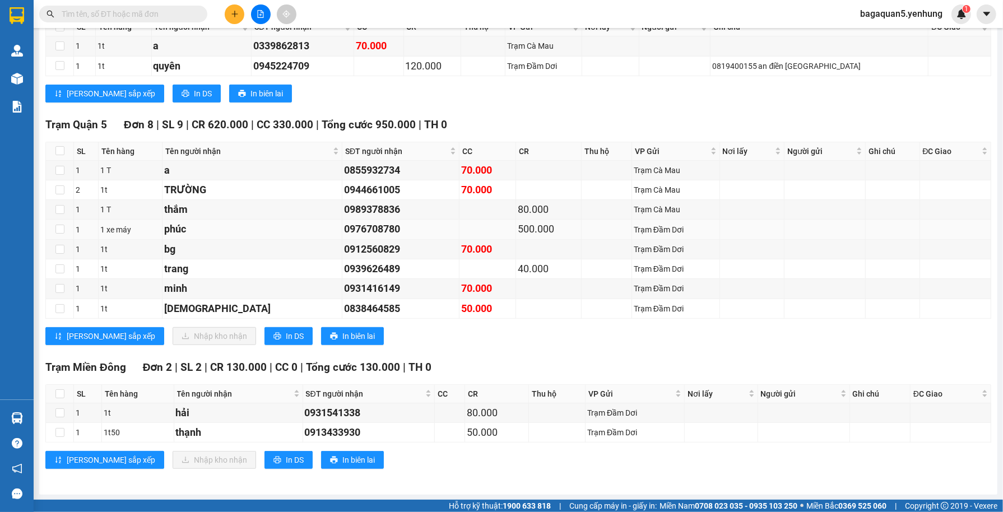
click at [212, 223] on div "phúc" at bounding box center [252, 229] width 176 height 16
click at [64, 156] on th at bounding box center [60, 151] width 28 height 18
click at [58, 150] on input "checkbox" at bounding box center [59, 150] width 9 height 9
checkbox input "true"
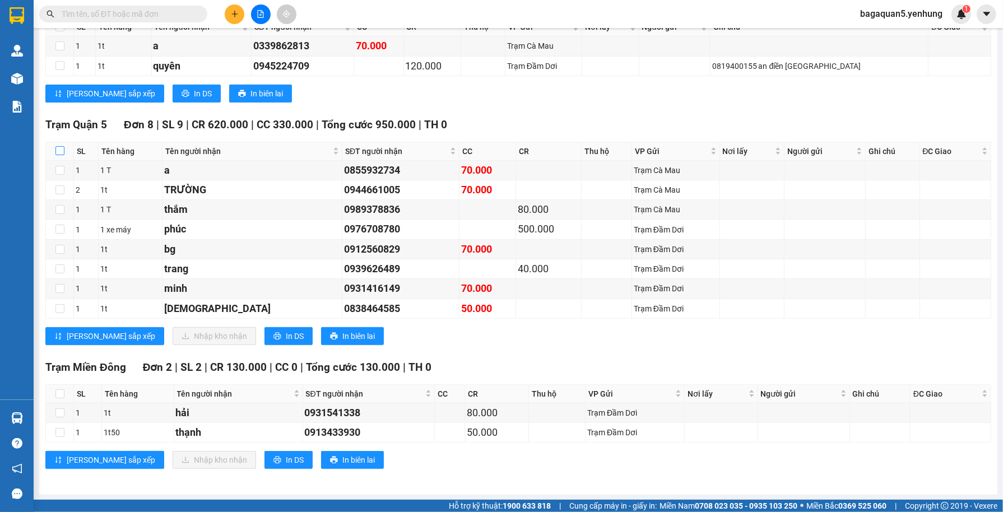
checkbox input "true"
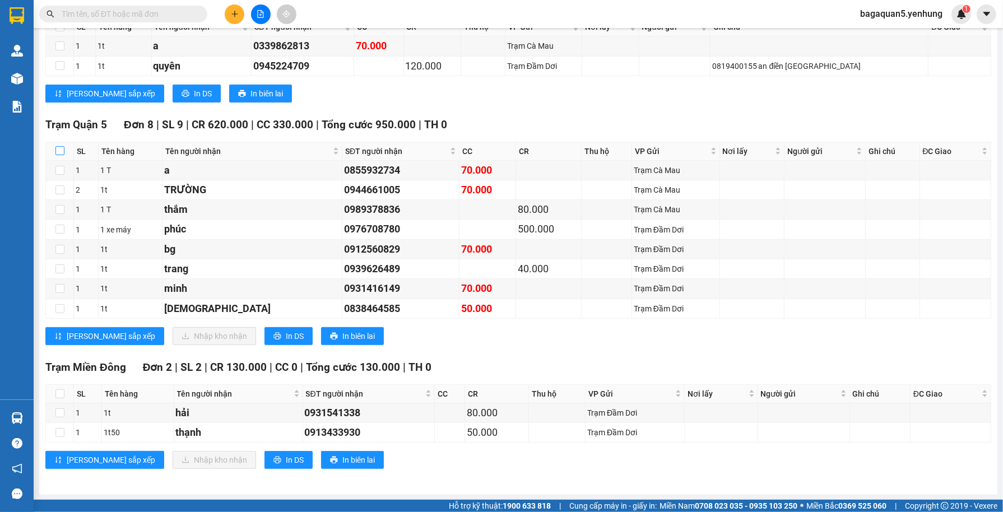
checkbox input "true"
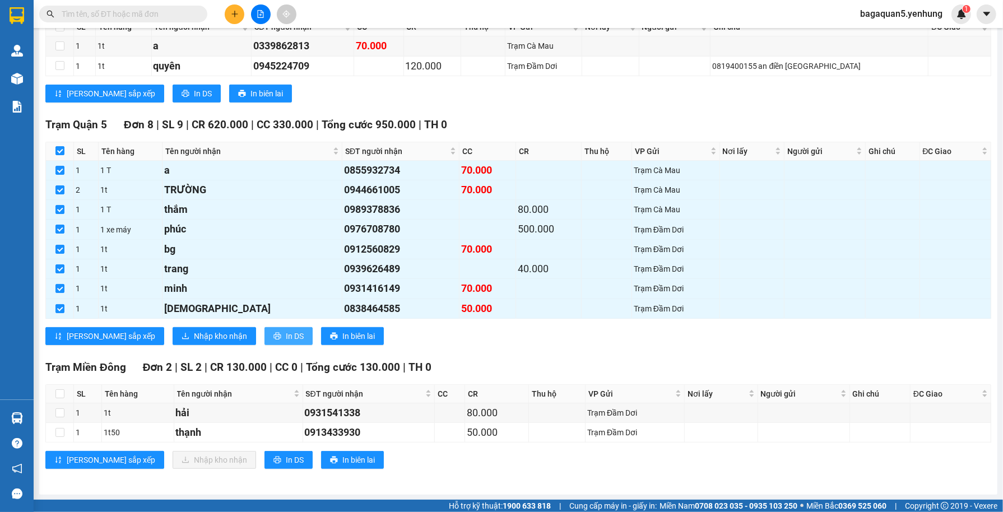
click at [264, 328] on button "In DS" at bounding box center [288, 336] width 48 height 18
click at [481, 338] on div "Lưu sắp xếp Nhập kho nhận In DS In biên lai" at bounding box center [517, 336] width 945 height 18
click at [237, 13] on button at bounding box center [235, 14] width 20 height 20
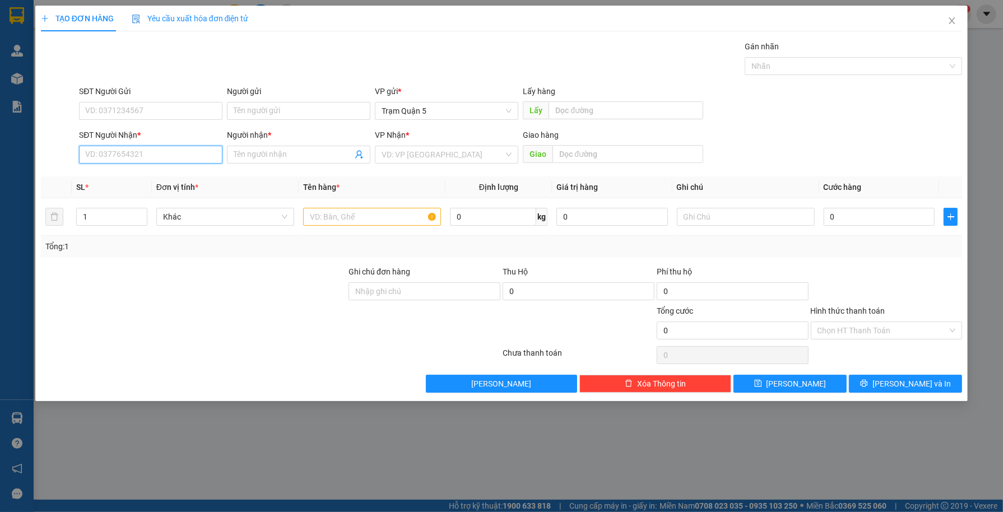
drag, startPoint x: 157, startPoint y: 151, endPoint x: 823, endPoint y: 67, distance: 671.2
click at [159, 151] on input "SĐT Người Nhận *" at bounding box center [150, 155] width 143 height 18
click at [109, 169] on div "0845877877 - QUÂN" at bounding box center [150, 177] width 143 height 18
type input "0845877877"
type input "QUÂN"
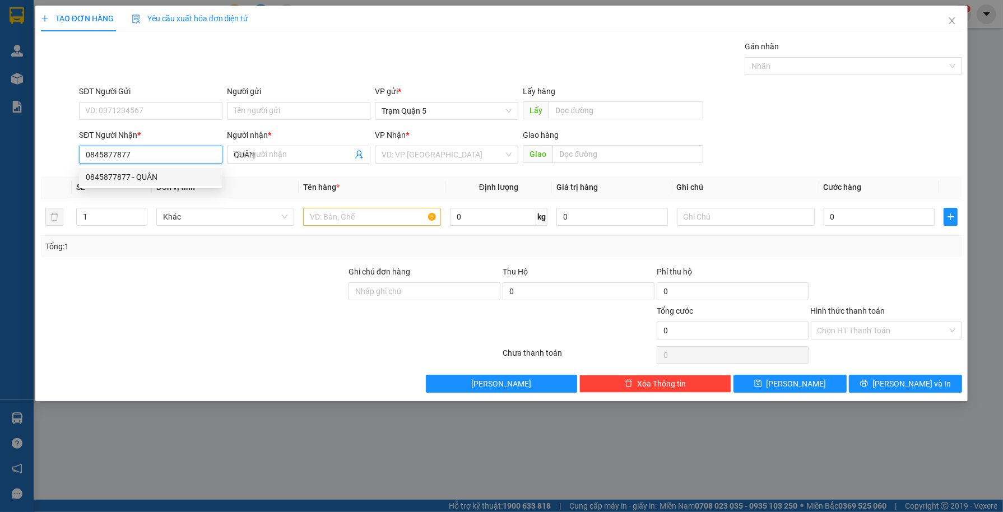
type input "40.000"
type input "0845877877"
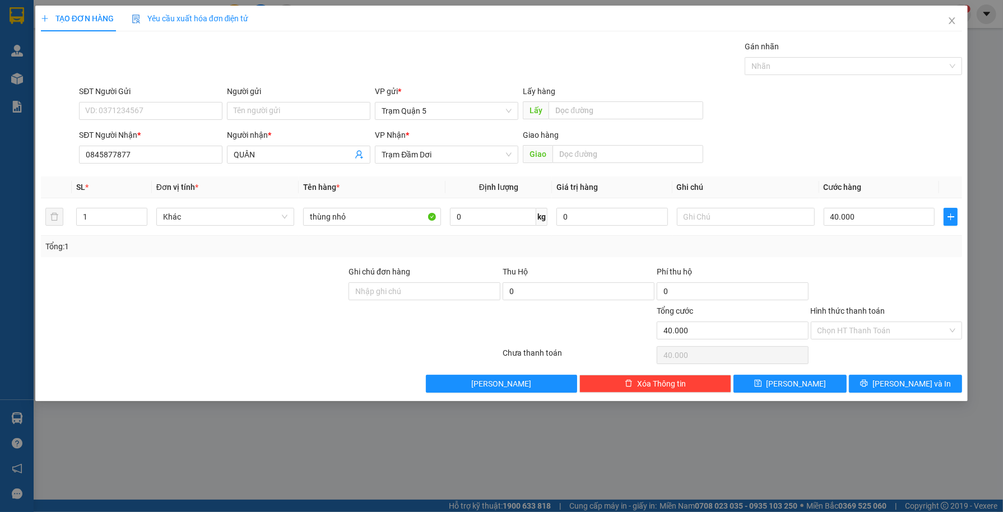
click at [923, 398] on div "TẠO ĐƠN HÀNG Yêu cầu xuất hóa đơn điện tử Transit Pickup Surcharge Ids Transit …" at bounding box center [501, 203] width 933 height 395
drag, startPoint x: 917, startPoint y: 387, endPoint x: 888, endPoint y: 370, distance: 33.6
click at [910, 387] on span "[PERSON_NAME] và In" at bounding box center [911, 384] width 78 height 12
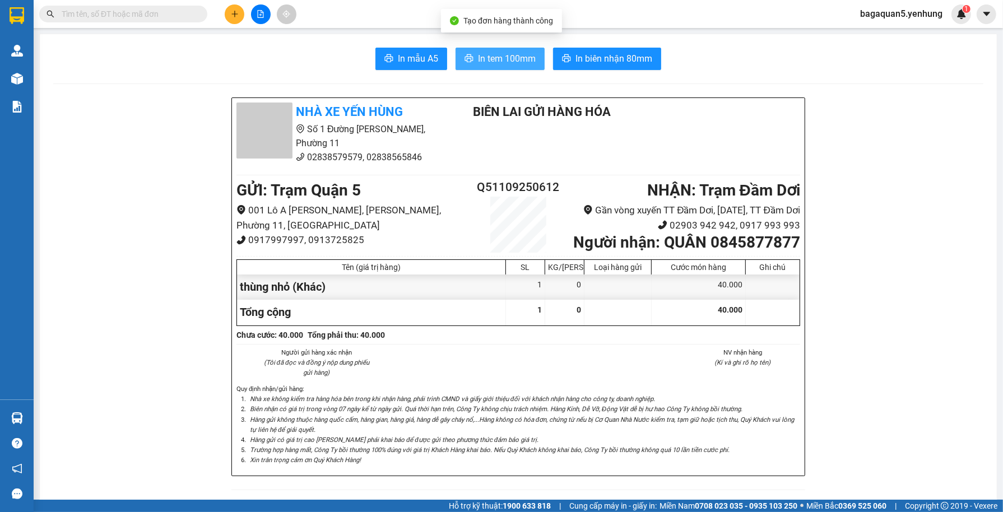
click at [482, 65] on span "In tem 100mm" at bounding box center [507, 59] width 58 height 14
click at [519, 57] on span "In tem 100mm" at bounding box center [507, 59] width 58 height 14
drag, startPoint x: 156, startPoint y: 344, endPoint x: 170, endPoint y: 360, distance: 21.4
click at [221, 25] on div "Kết quả tìm kiếm ( 0 ) Bộ lọc No Data bagaquan5.yenhung 1" at bounding box center [501, 14] width 1003 height 28
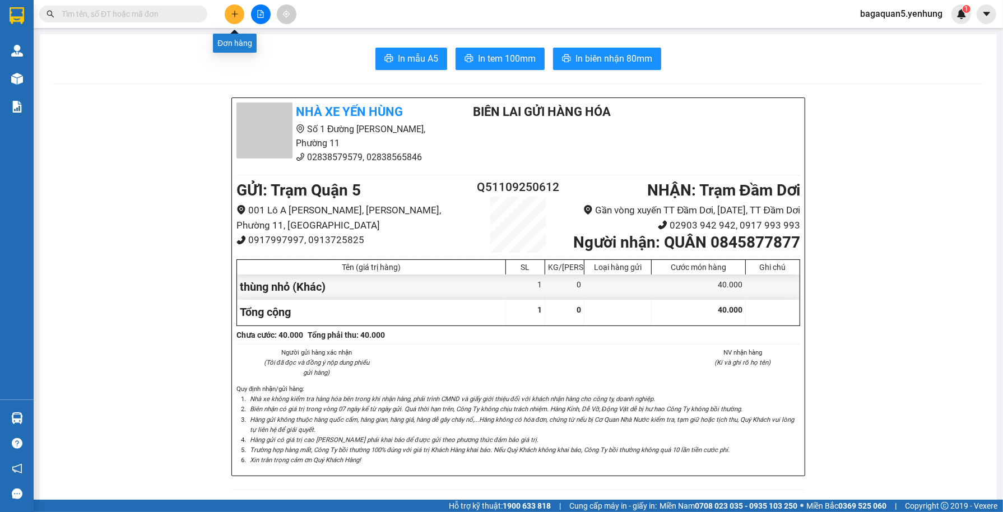
click at [240, 15] on button at bounding box center [235, 14] width 20 height 20
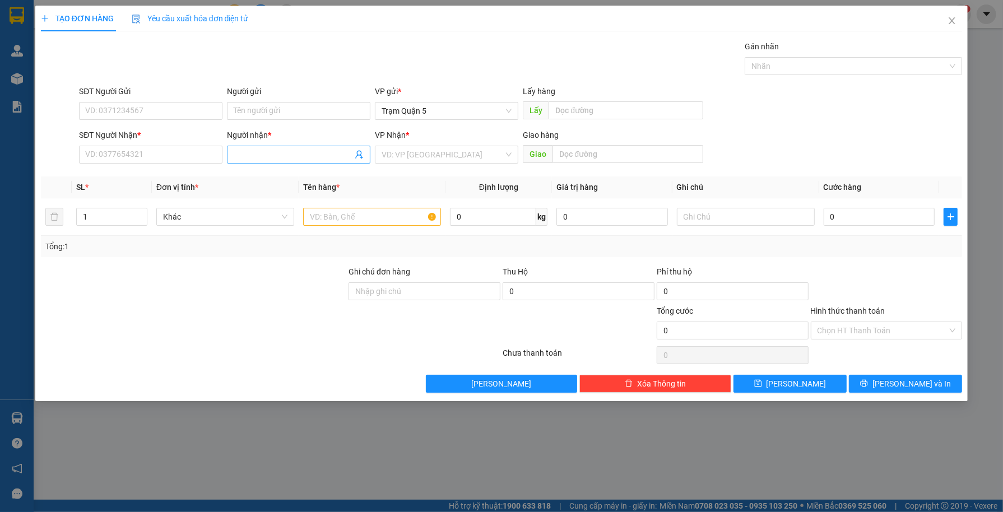
drag, startPoint x: 325, startPoint y: 165, endPoint x: 311, endPoint y: 153, distance: 18.4
click at [318, 158] on div "Người nhận * Tên người nhận" at bounding box center [298, 148] width 143 height 39
click at [311, 153] on input "Người nhận *" at bounding box center [293, 154] width 119 height 12
type input "cô liễu"
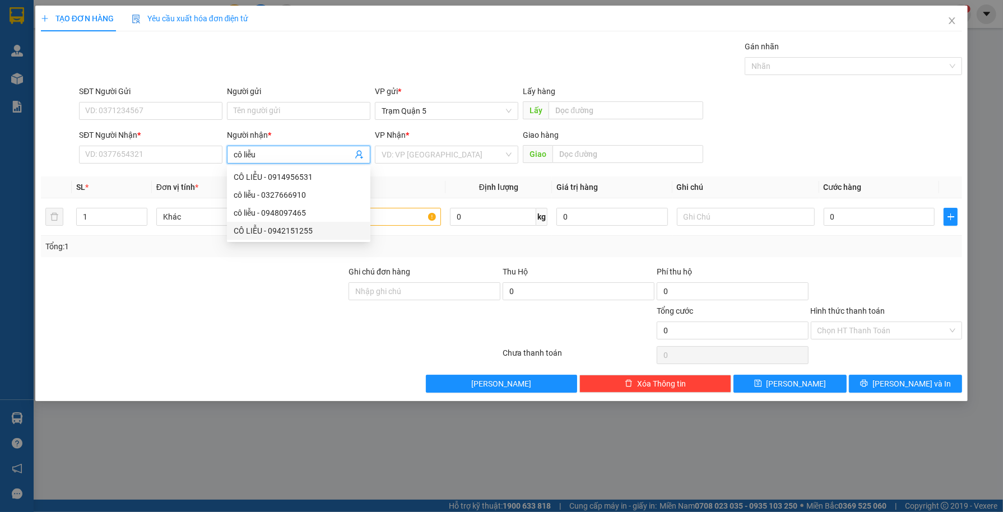
click at [286, 235] on div "CÔ LIỄU - 0942151255" at bounding box center [299, 231] width 130 height 12
type input "0942151255"
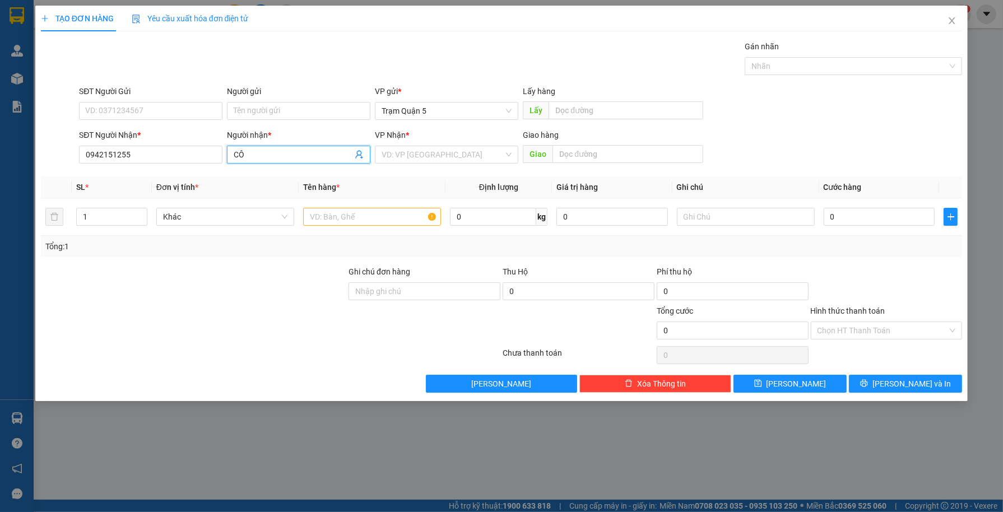
type input "C"
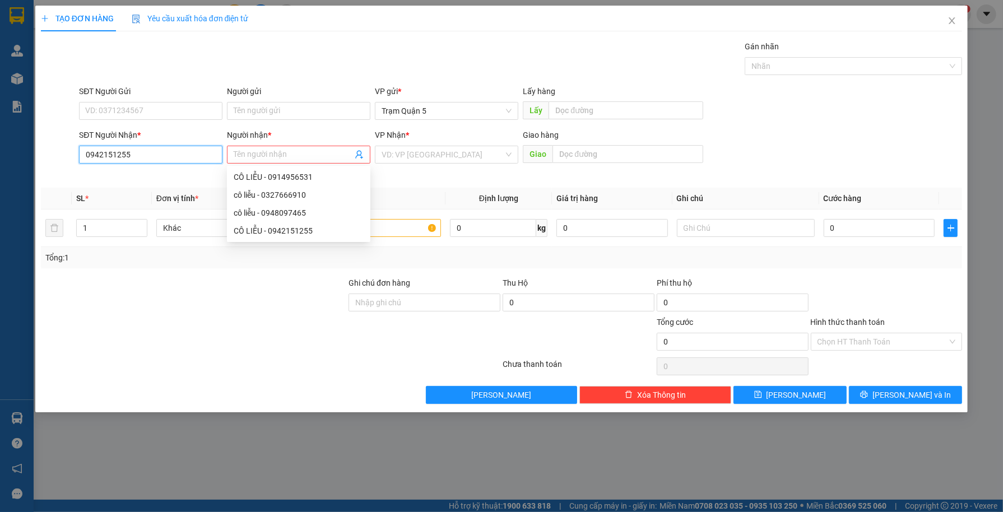
click at [208, 159] on input "0942151255" at bounding box center [150, 155] width 143 height 18
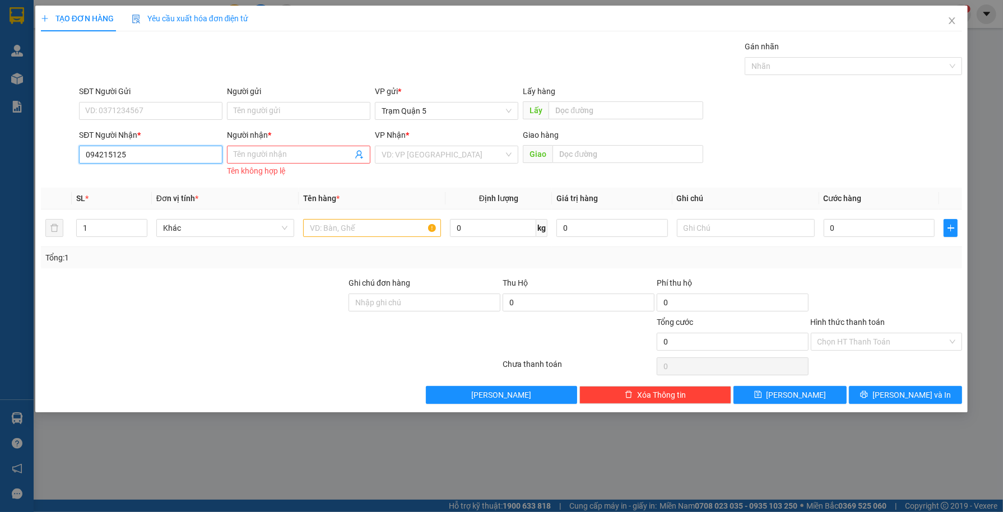
type input "0942151255"
drag, startPoint x: 136, startPoint y: 178, endPoint x: 207, endPoint y: 215, distance: 79.9
click at [155, 194] on body "Kết quả tìm kiếm ( 0 ) Bộ lọc No Data bagaquan5.yenhung 1 Quản Lý Quản lý khách…" at bounding box center [501, 256] width 1003 height 512
click at [139, 178] on div "0942151255 - CÔ LIỄU" at bounding box center [151, 177] width 130 height 12
type input "CÔ LIỄU"
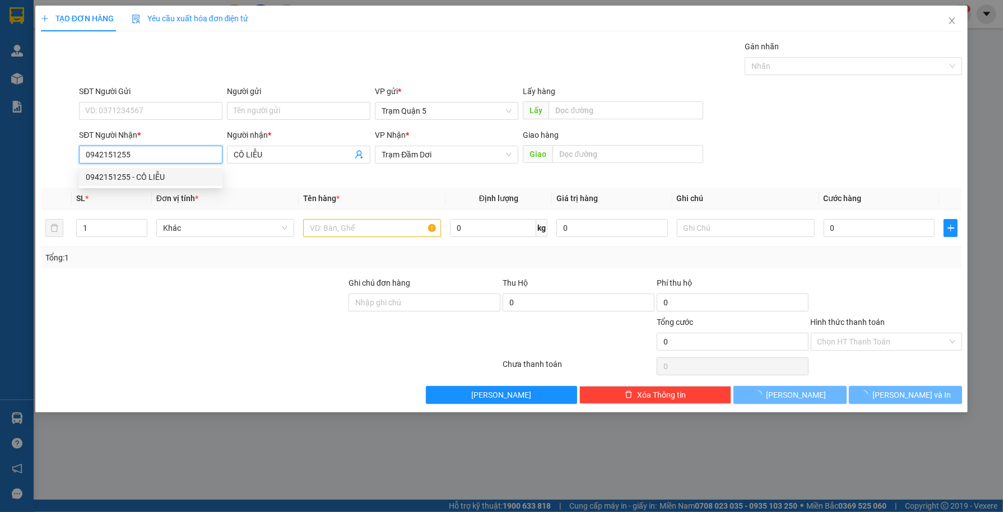
type input "40.000"
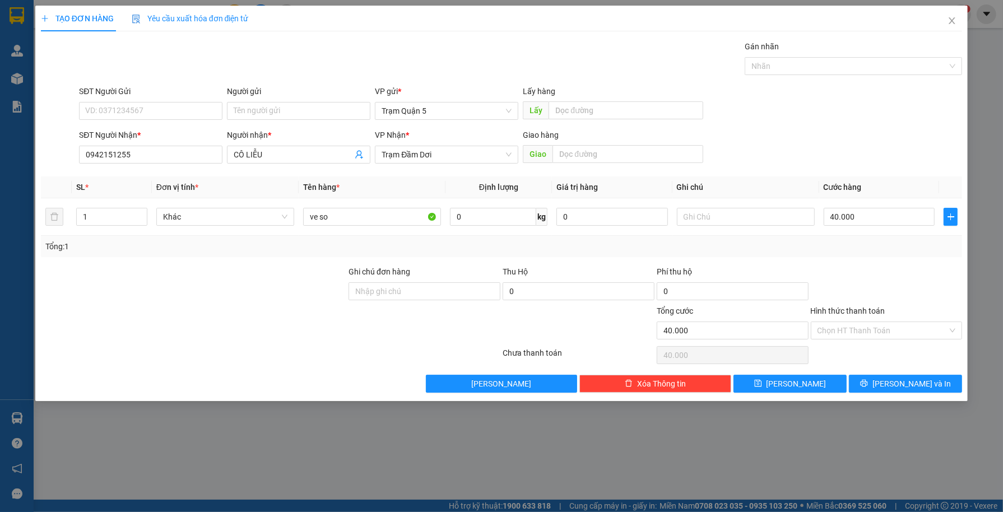
click at [883, 398] on div "TẠO ĐƠN HÀNG Yêu cầu xuất hóa đơn điện tử Transit Pickup Surcharge Ids Transit …" at bounding box center [501, 203] width 933 height 395
click at [873, 389] on button "[PERSON_NAME] và In" at bounding box center [905, 384] width 113 height 18
click at [873, 386] on button "[PERSON_NAME] và In" at bounding box center [905, 384] width 113 height 18
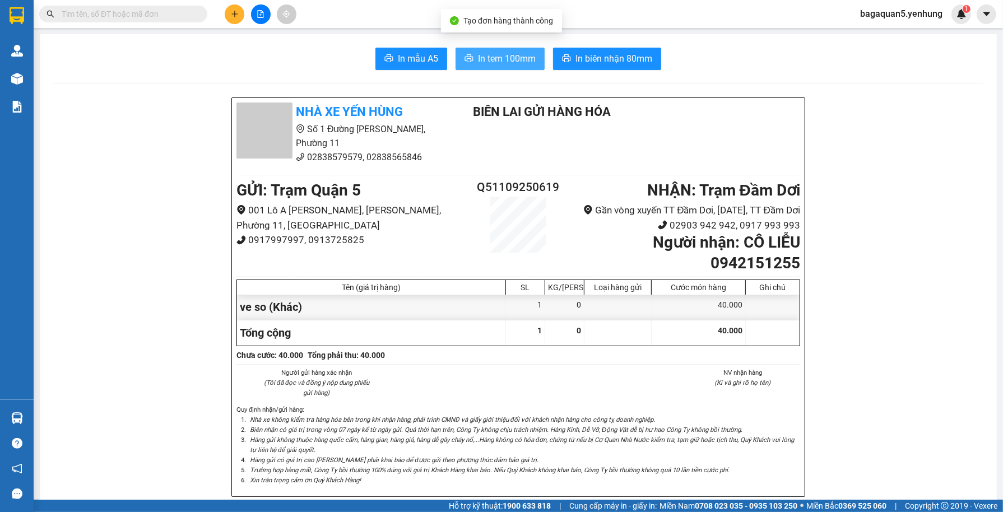
drag, startPoint x: 498, startPoint y: 64, endPoint x: 438, endPoint y: 77, distance: 62.0
click at [500, 66] on span "In tem 100mm" at bounding box center [507, 59] width 58 height 14
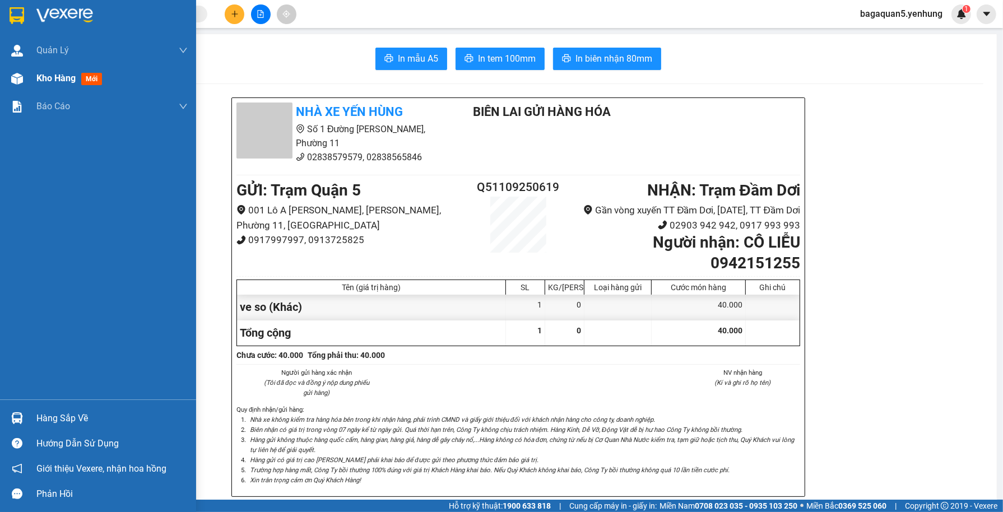
click at [25, 72] on div at bounding box center [17, 79] width 20 height 20
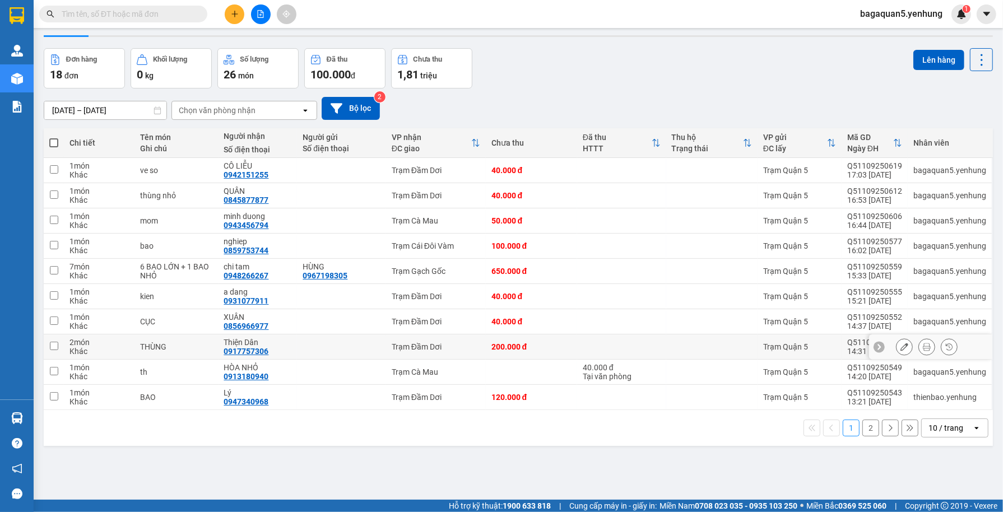
scroll to position [52, 0]
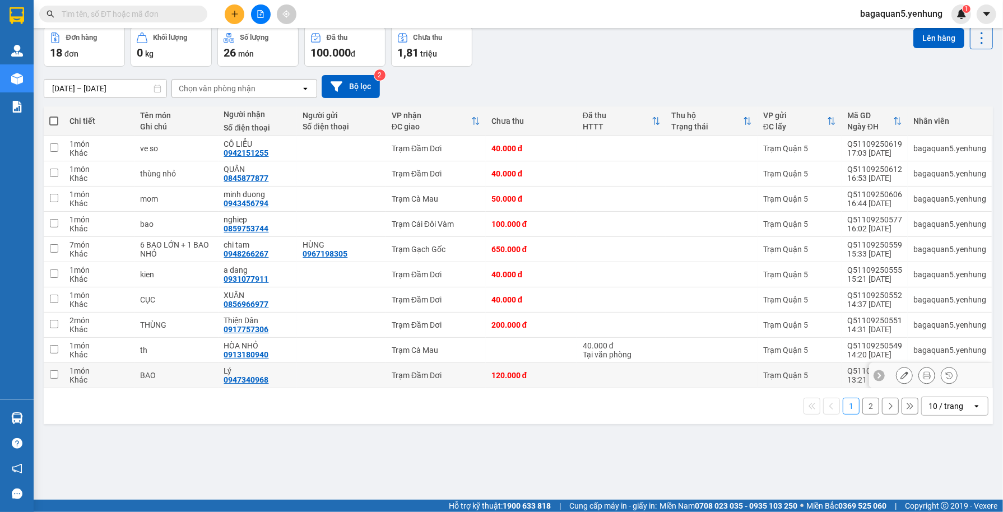
click at [600, 366] on td at bounding box center [621, 375] width 89 height 25
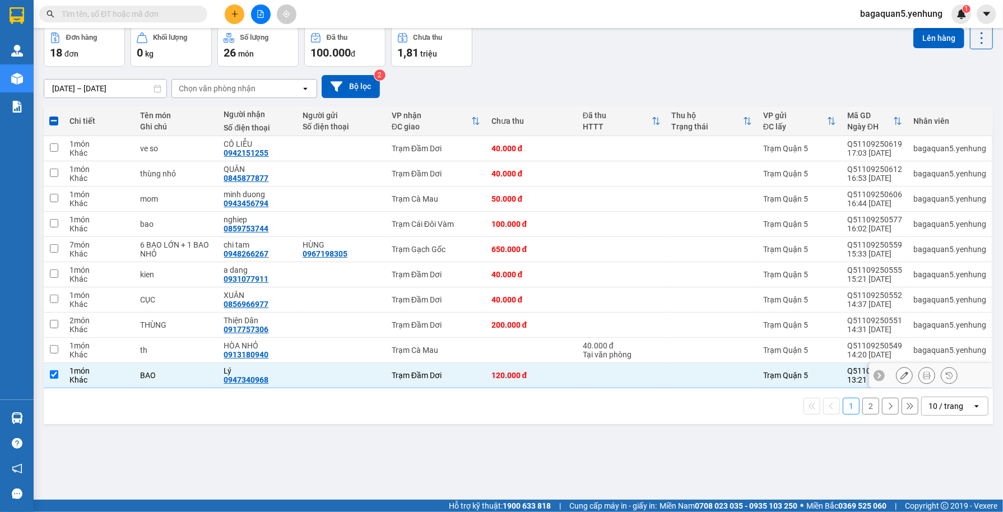
click at [68, 371] on td "1 món Khác" at bounding box center [99, 375] width 71 height 25
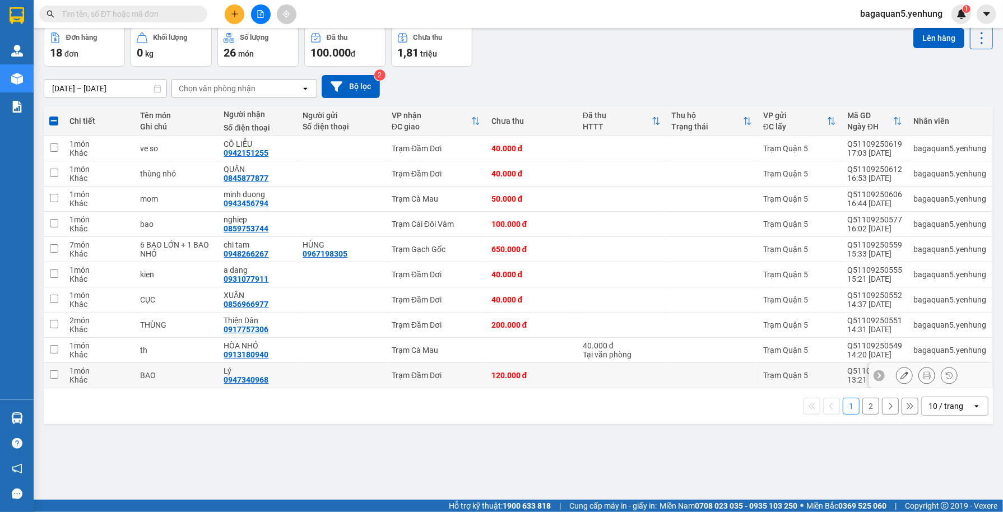
checkbox input "false"
click at [237, 10] on icon "plus" at bounding box center [235, 14] width 8 height 8
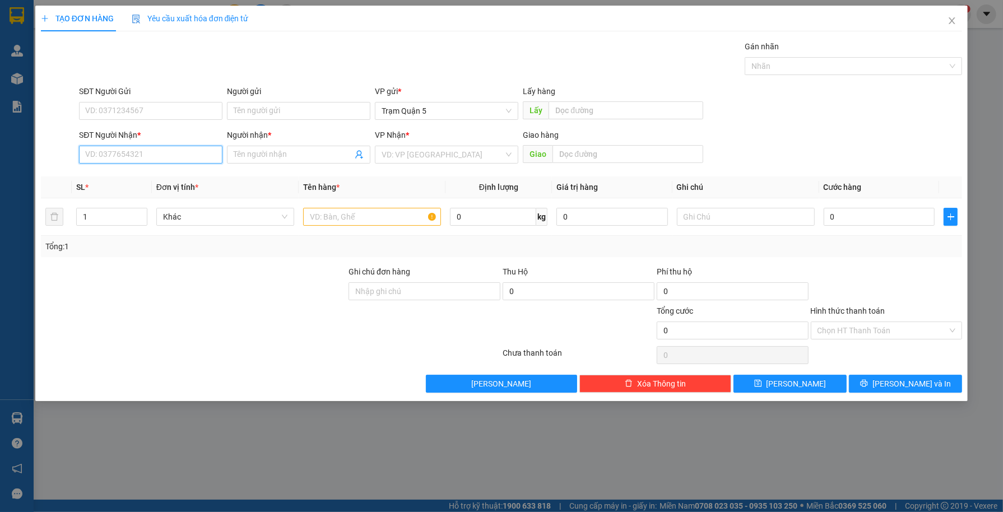
click at [217, 150] on input "SĐT Người Nhận *" at bounding box center [150, 155] width 143 height 18
type input "0937146853"
click at [255, 161] on span at bounding box center [298, 155] width 143 height 18
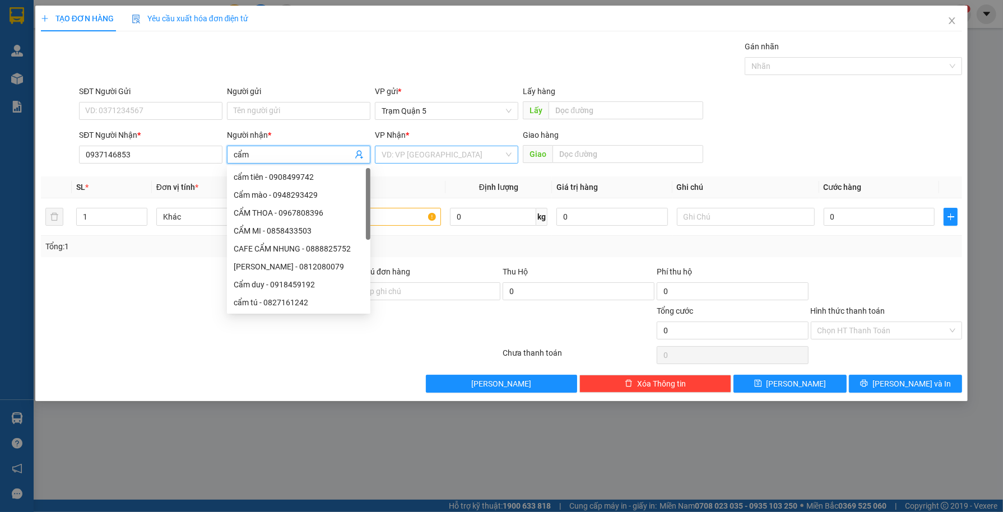
type input "cẩm"
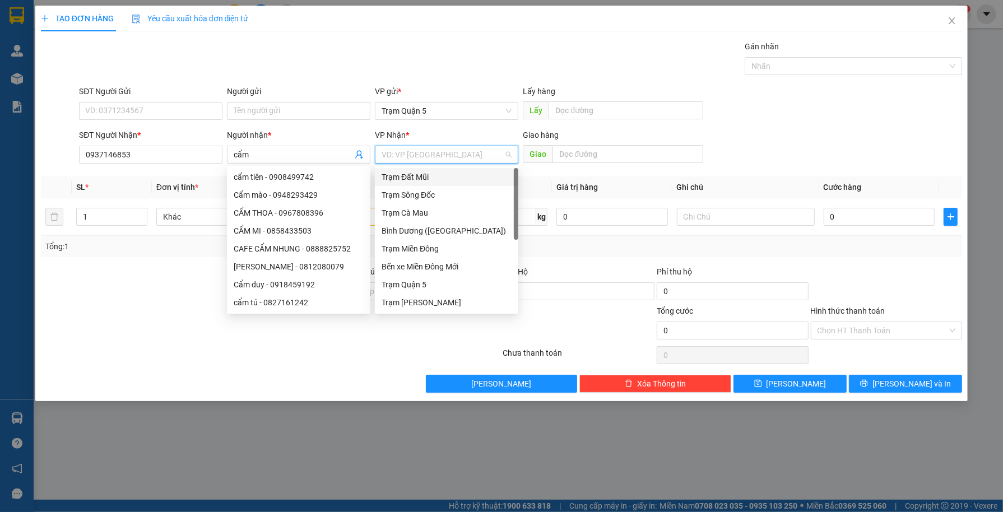
click at [475, 152] on input "search" at bounding box center [442, 154] width 122 height 17
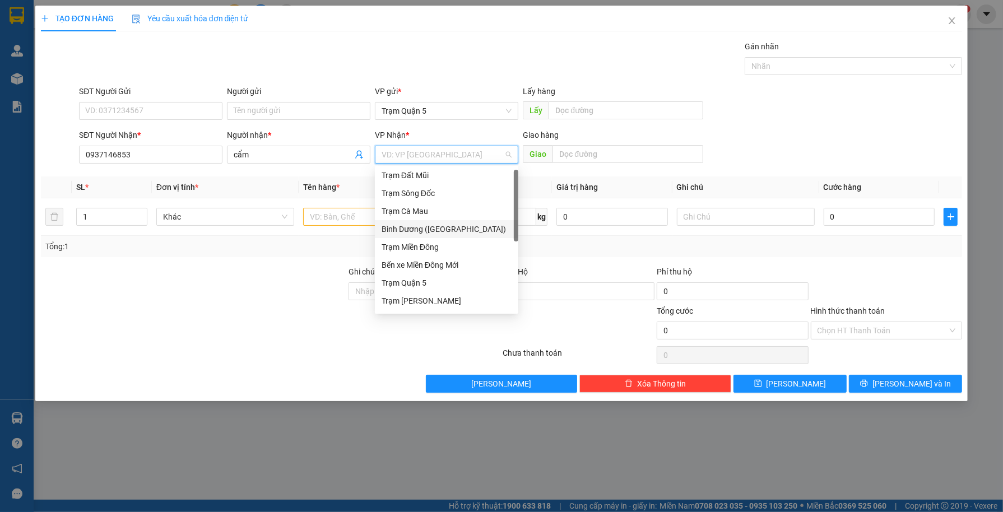
scroll to position [107, 0]
drag, startPoint x: 514, startPoint y: 224, endPoint x: 496, endPoint y: 351, distance: 127.9
click at [530, 380] on body "Kết quả tìm kiếm ( 0 ) Bộ lọc No Data bagaquan5.yenhung 1 Quản Lý Quản lý khách…" at bounding box center [501, 256] width 1003 height 512
click at [460, 310] on div "Trạm Đầm Dơi" at bounding box center [446, 303] width 143 height 18
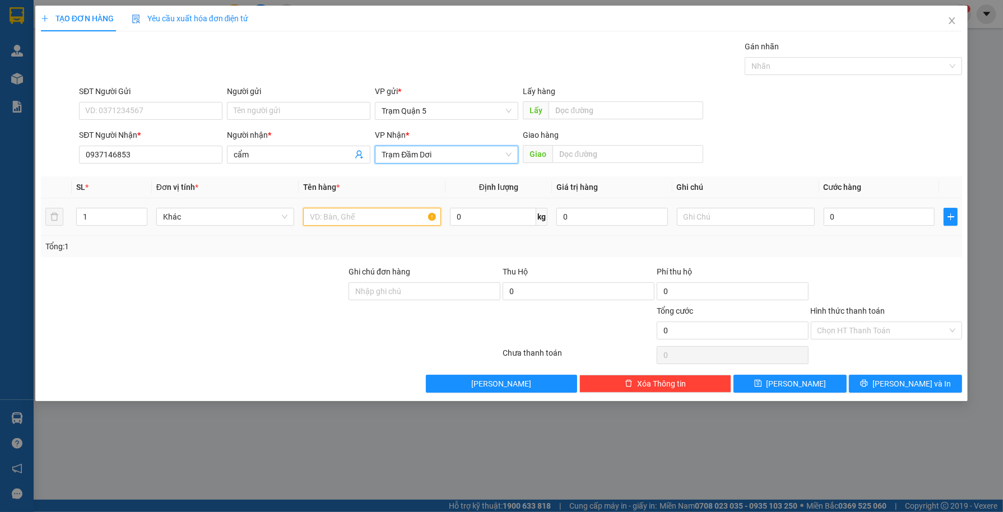
click at [372, 217] on input "text" at bounding box center [372, 217] width 138 height 18
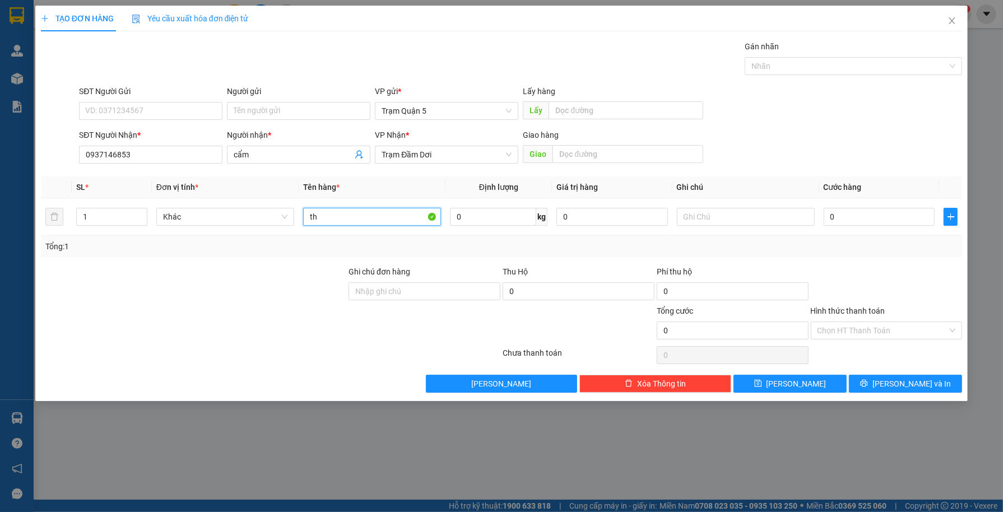
type input "th"
click at [972, 189] on div "TẠO ĐƠN HÀNG Yêu cầu xuất hóa đơn điện tử Transit Pickup Surcharge Ids Transit …" at bounding box center [501, 256] width 1003 height 512
click at [833, 216] on input "0" at bounding box center [878, 217] width 111 height 18
type input "4"
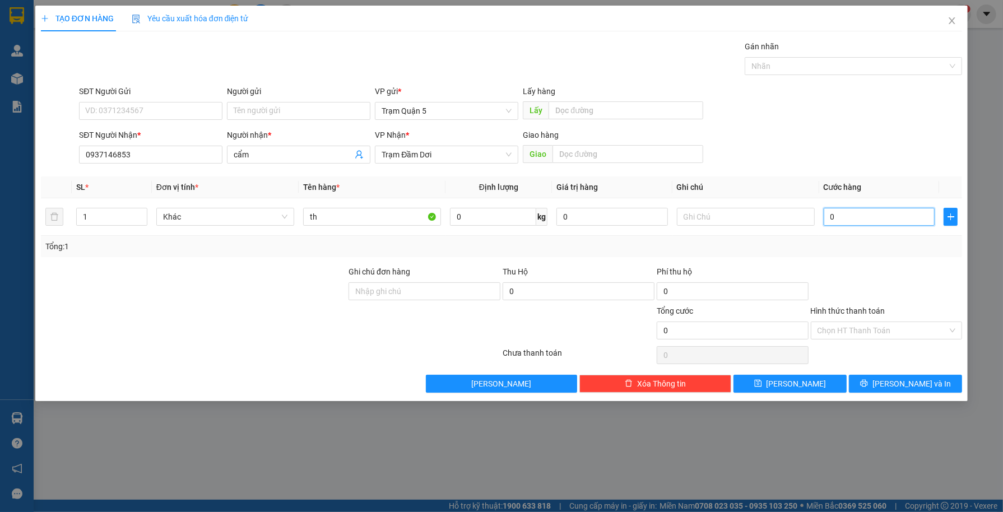
type input "4"
type input "40"
type input "400"
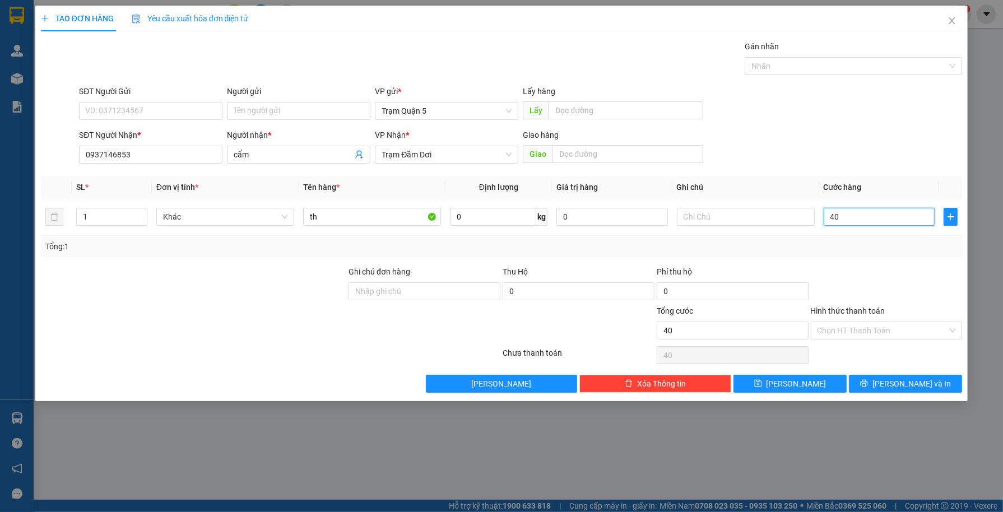
type input "400"
type input "40"
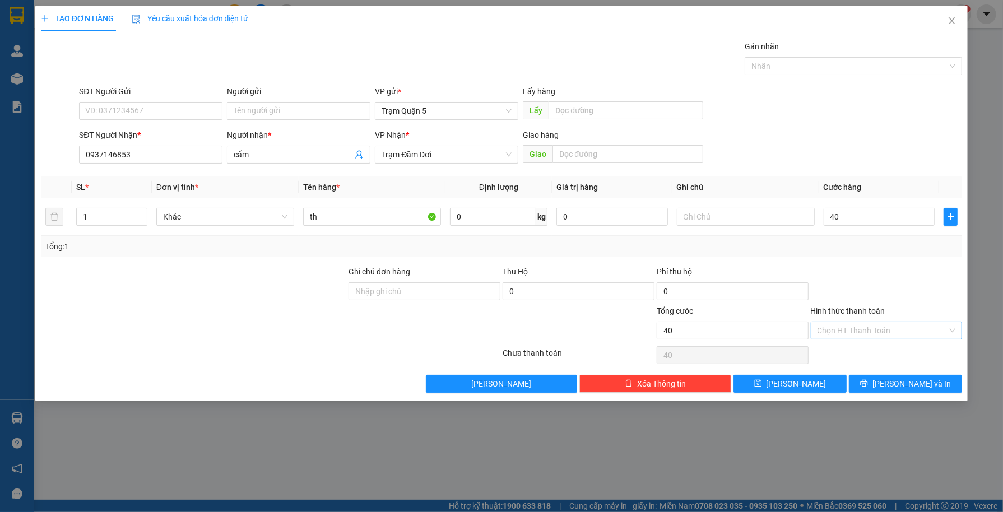
type input "40.000"
click at [869, 331] on input "Hình thức thanh toán" at bounding box center [882, 330] width 131 height 17
click at [852, 352] on div "Tại văn phòng" at bounding box center [886, 352] width 138 height 12
type input "0"
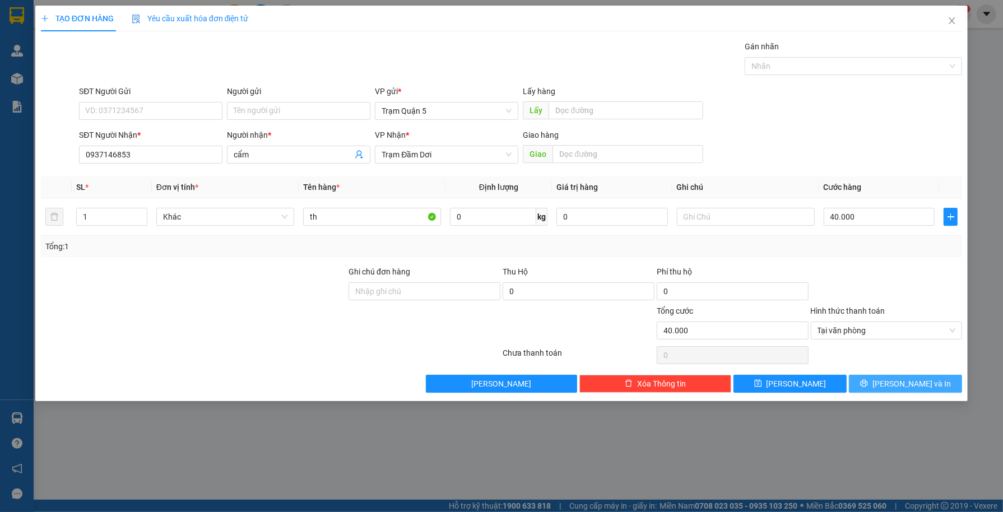
click at [894, 388] on button "[PERSON_NAME] và In" at bounding box center [905, 384] width 113 height 18
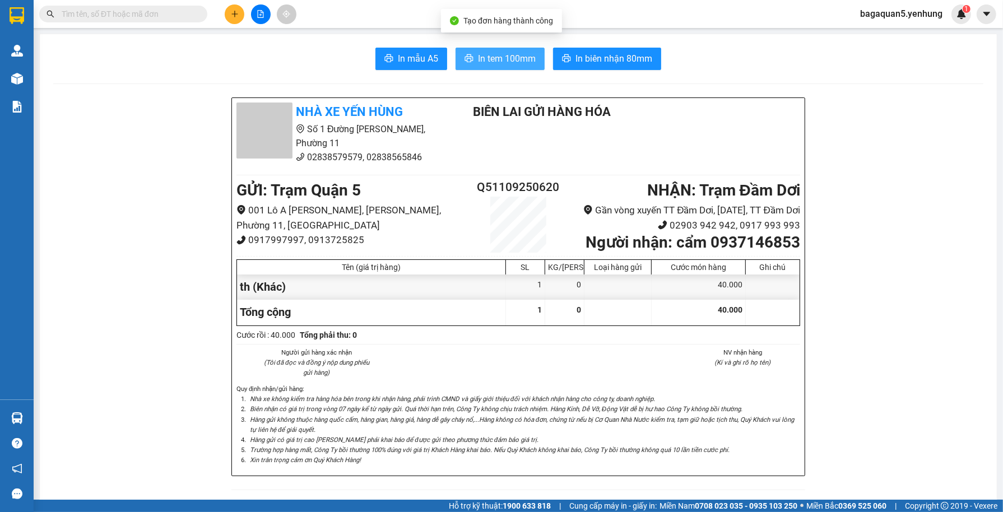
drag, startPoint x: 479, startPoint y: 63, endPoint x: 468, endPoint y: 67, distance: 11.5
click at [478, 63] on span "In tem 100mm" at bounding box center [507, 59] width 58 height 14
click at [514, 59] on span "In tem 100mm" at bounding box center [507, 59] width 58 height 14
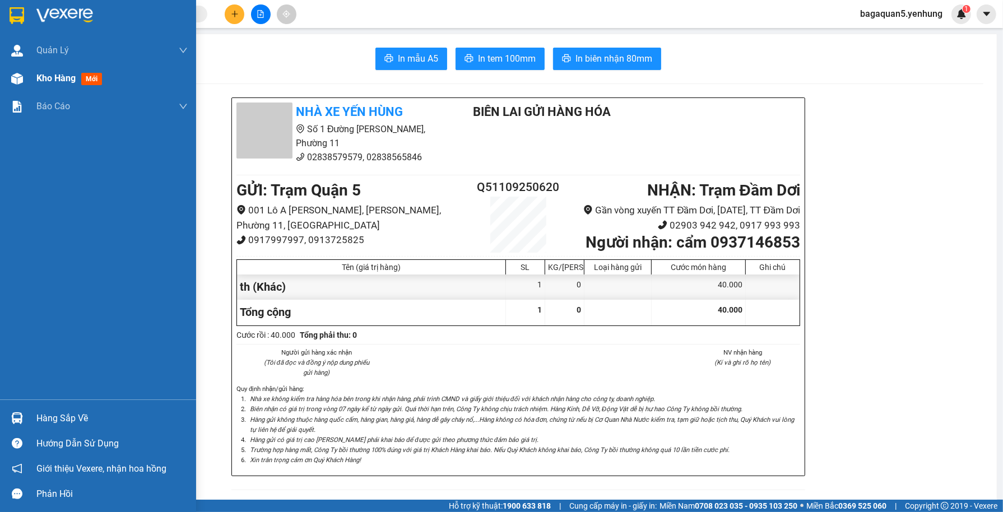
click at [68, 68] on div "Kho hàng mới" at bounding box center [111, 78] width 151 height 28
click at [73, 64] on div "Kho hàng mới" at bounding box center [111, 78] width 151 height 28
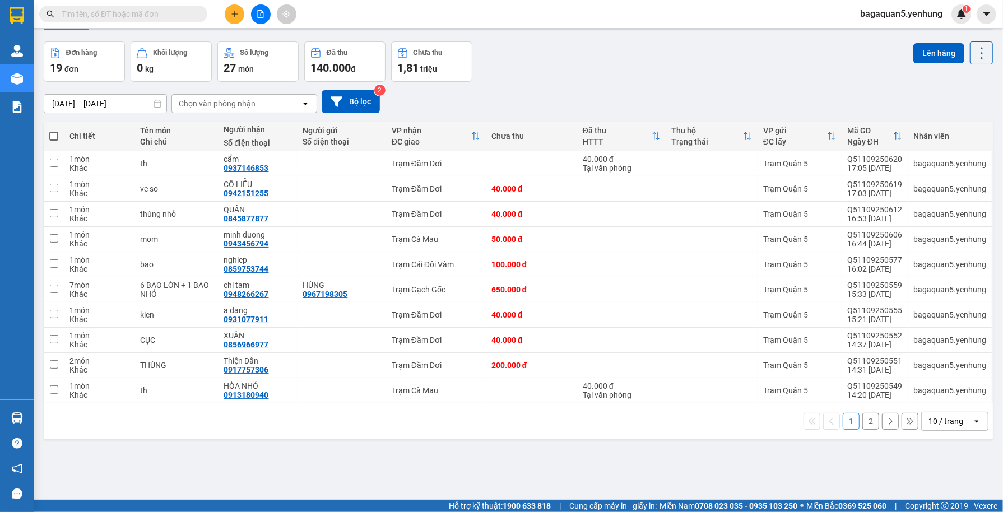
scroll to position [52, 0]
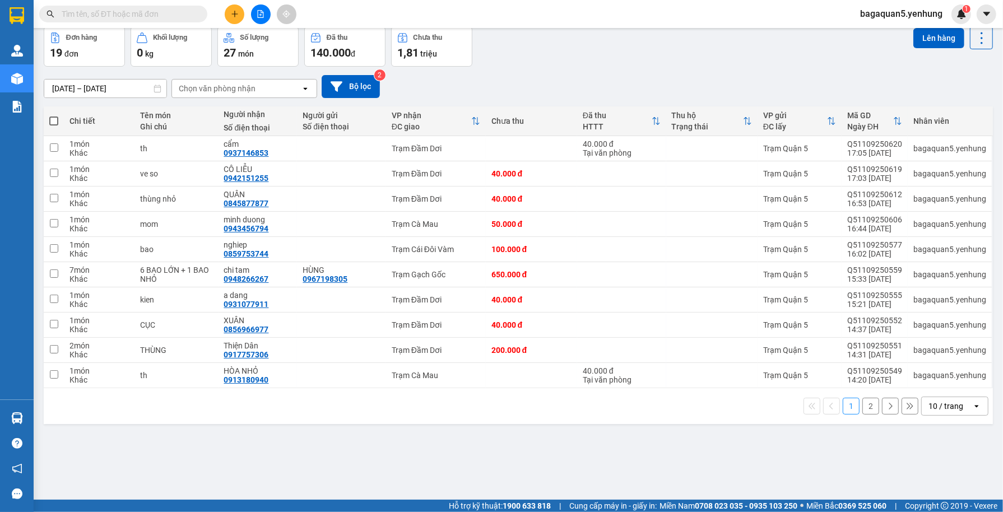
click at [962, 409] on div "10 / trang" at bounding box center [946, 406] width 50 height 18
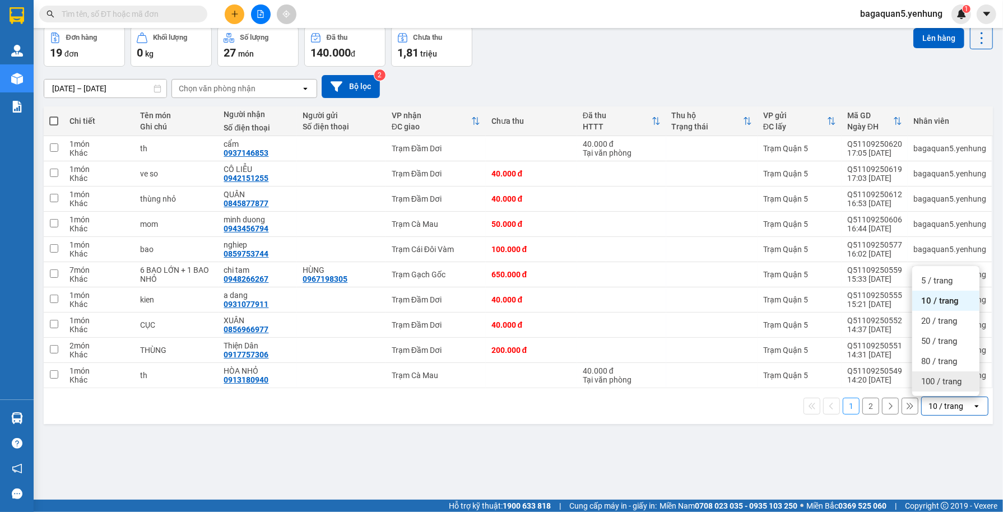
click at [948, 382] on span "100 / trang" at bounding box center [941, 381] width 40 height 11
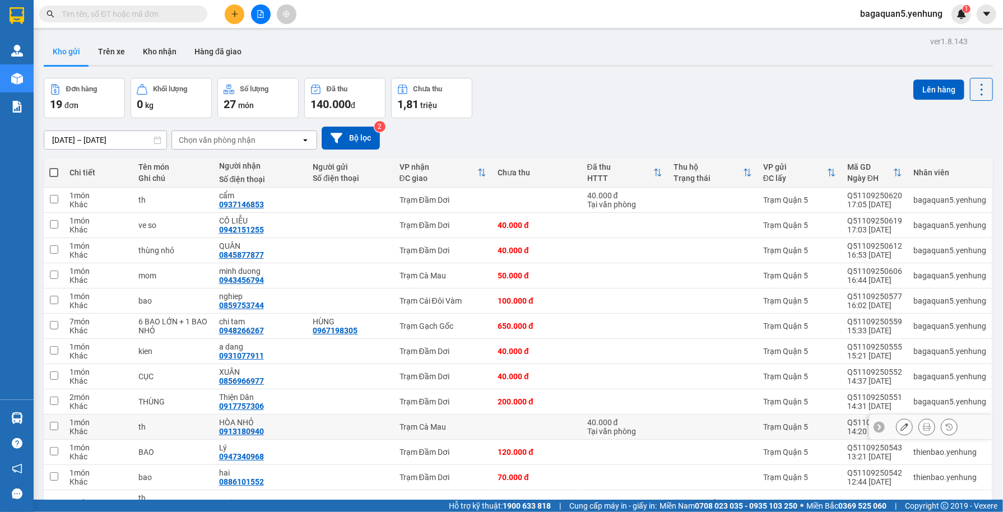
scroll to position [212, 0]
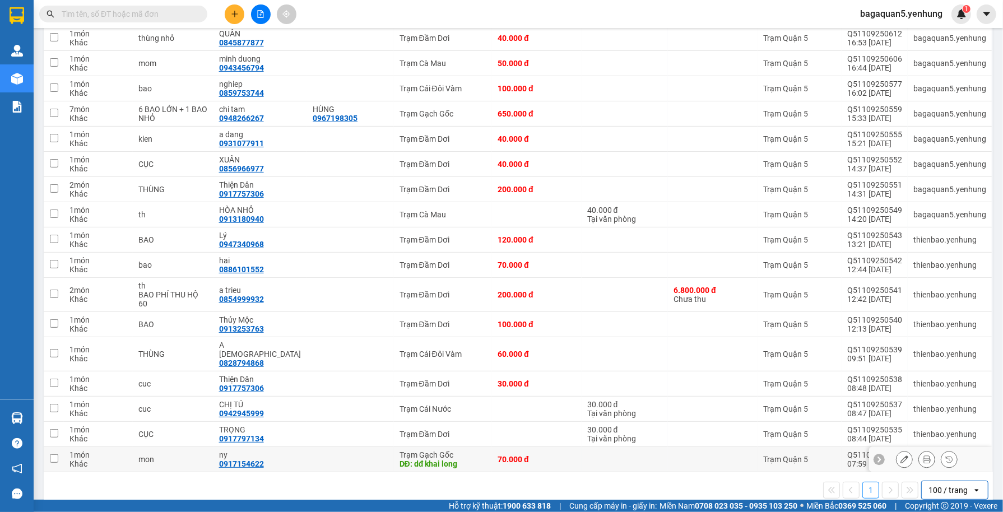
drag, startPoint x: 516, startPoint y: 442, endPoint x: 510, endPoint y: 429, distance: 14.0
click at [515, 455] on div "70.000 đ" at bounding box center [536, 459] width 78 height 9
checkbox input "true"
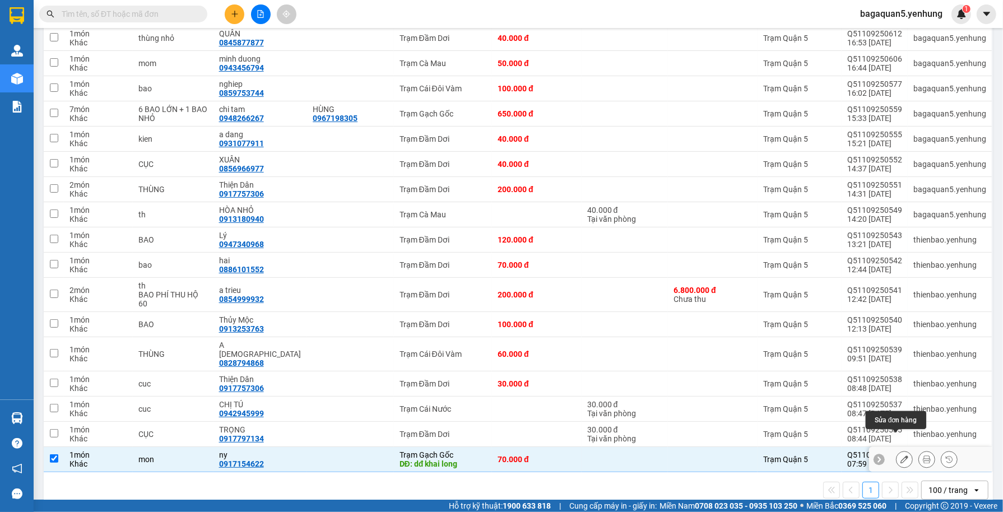
click at [900, 455] on icon at bounding box center [904, 459] width 8 height 8
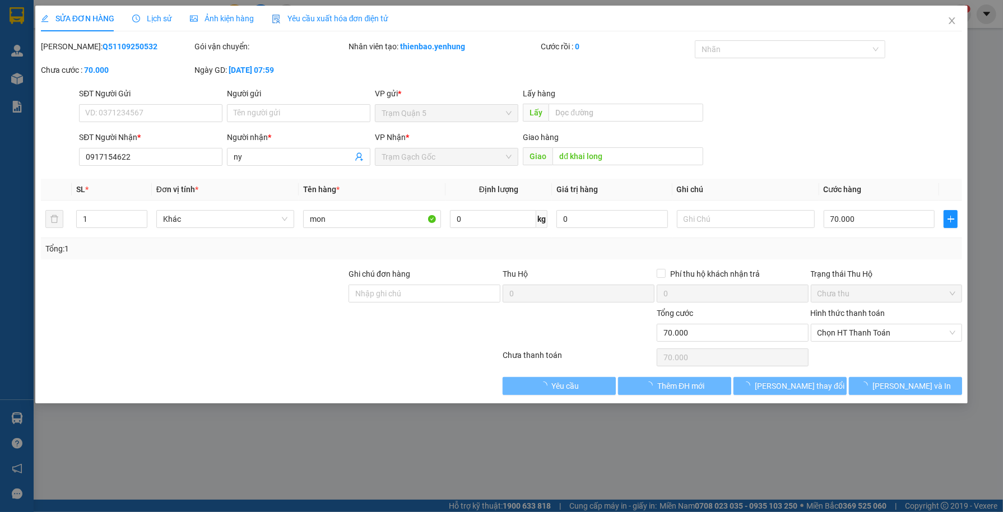
type input "0917154622"
type input "ny"
type input "dđ khai long"
type input "70.000"
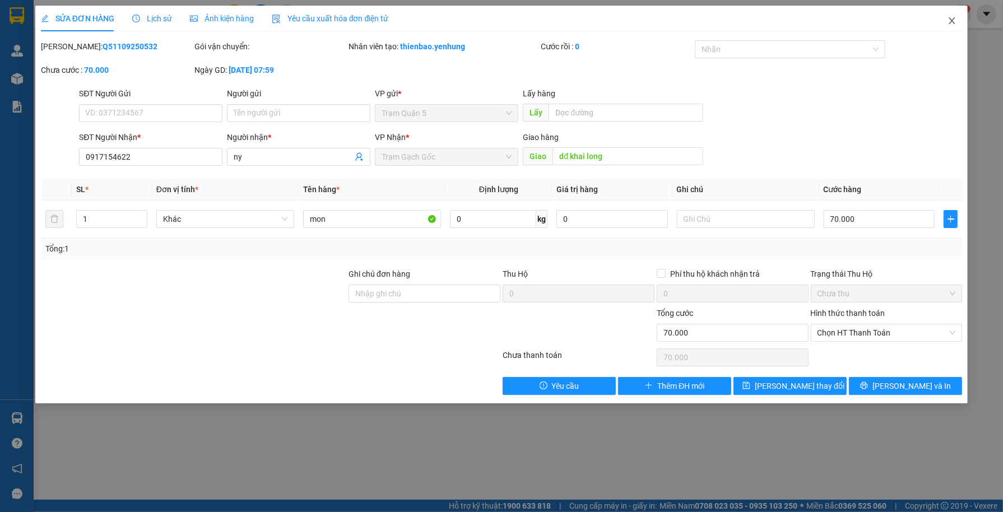
click at [944, 16] on span "Close" at bounding box center [951, 21] width 31 height 31
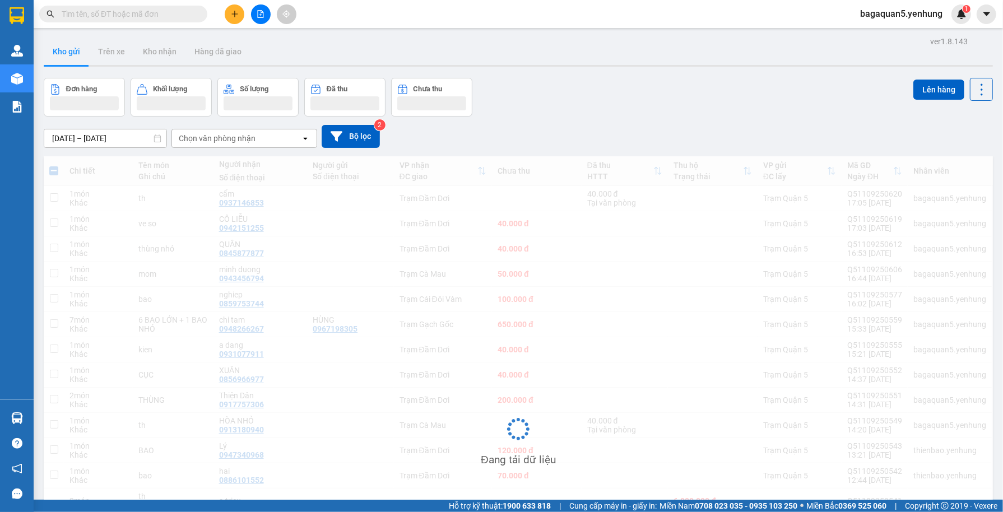
click at [949, 21] on span "bagaquan5.yenhung" at bounding box center [901, 14] width 100 height 14
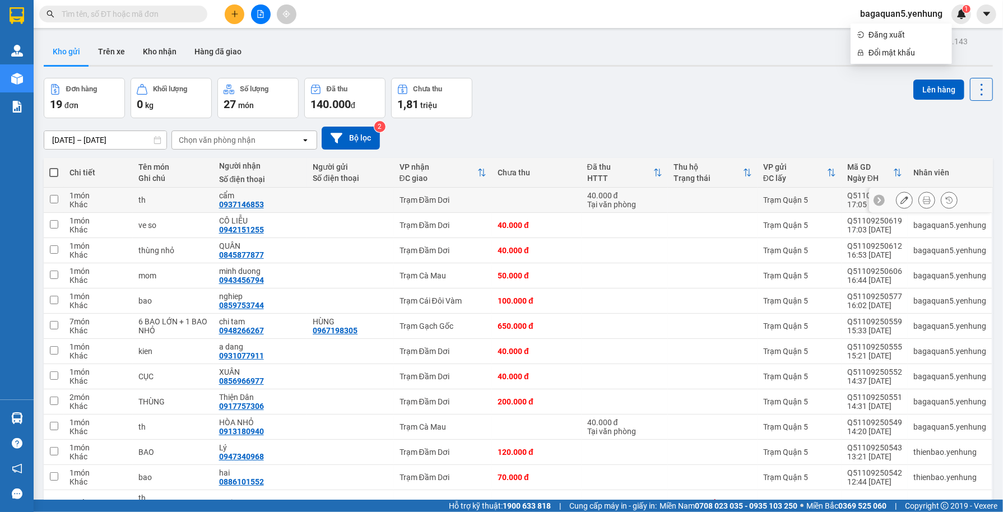
scroll to position [212, 0]
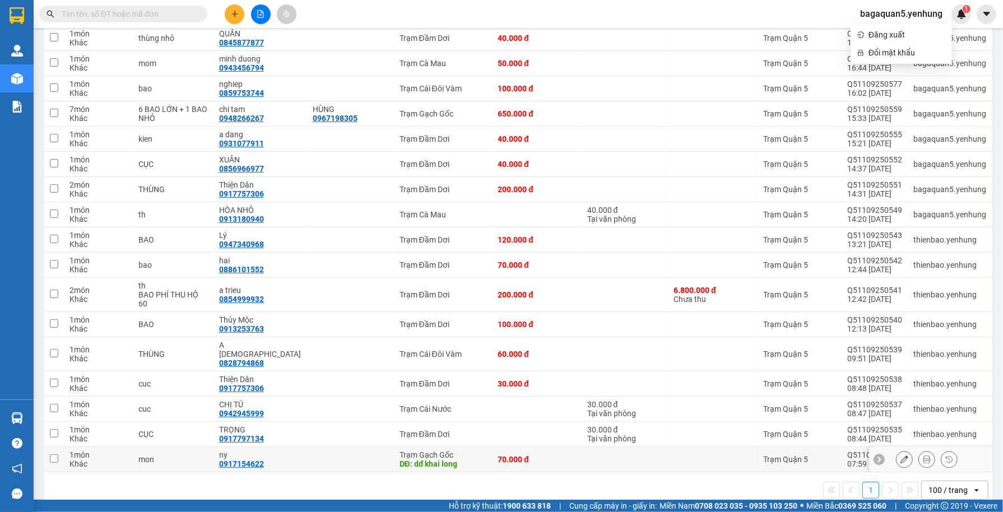
click at [590, 447] on td at bounding box center [624, 459] width 86 height 25
checkbox input "true"
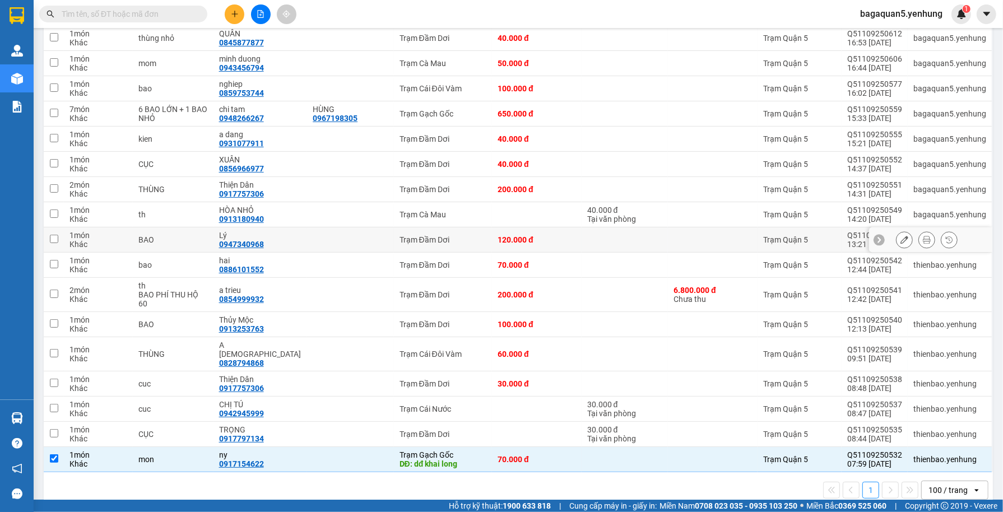
scroll to position [0, 0]
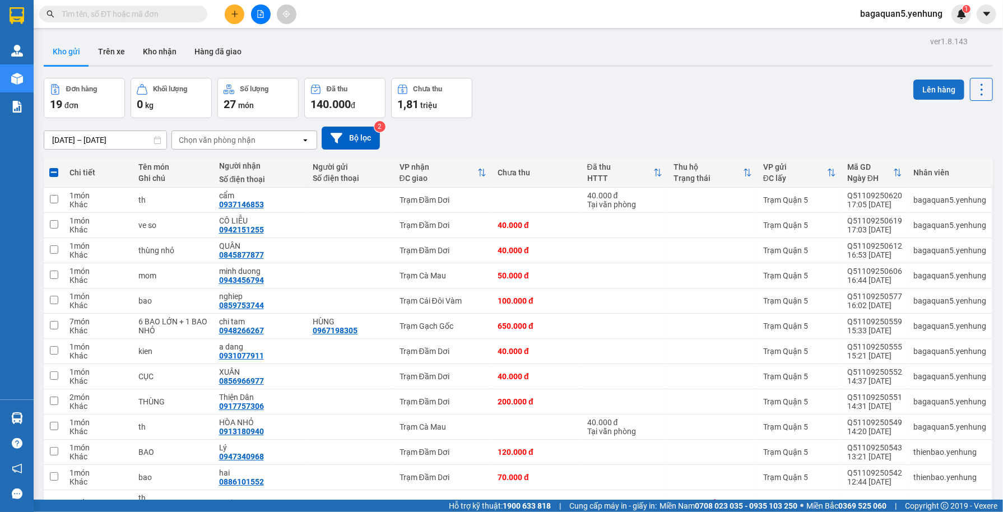
click at [926, 81] on button "Lên hàng" at bounding box center [938, 90] width 51 height 20
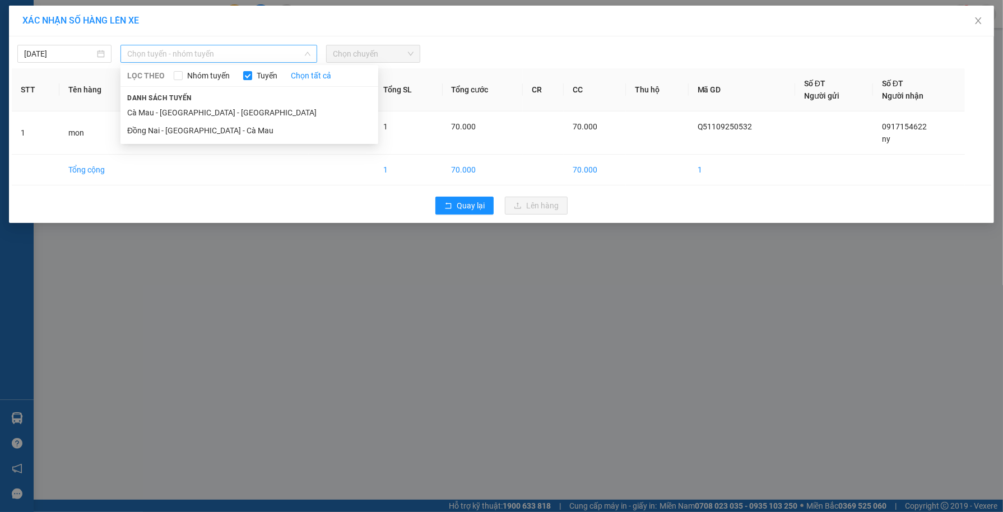
click at [224, 46] on span "Chọn tuyến - nhóm tuyến" at bounding box center [219, 53] width 184 height 17
click at [239, 127] on li "Đồng Nai - Sài Gòn - Cà Mau" at bounding box center [249, 131] width 258 height 18
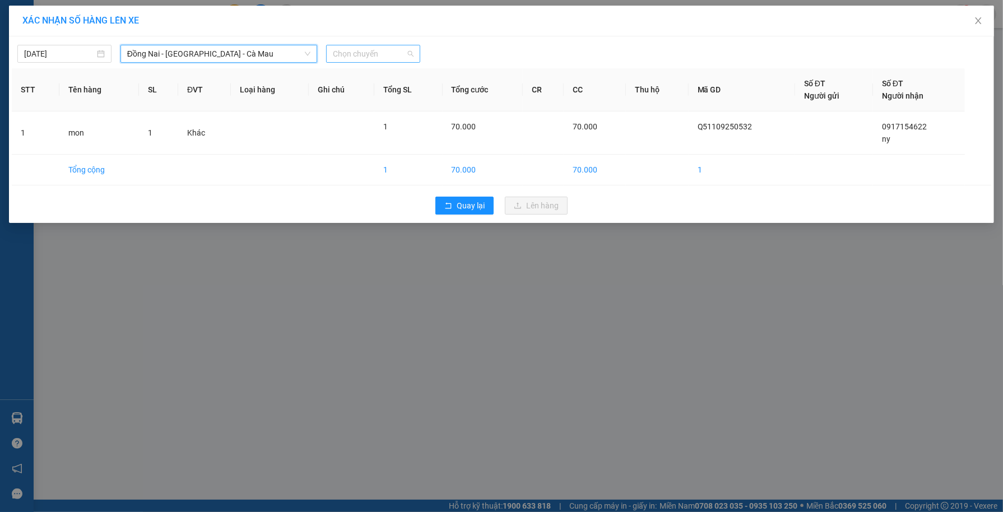
click at [343, 59] on span "Chọn chuyến" at bounding box center [373, 53] width 81 height 17
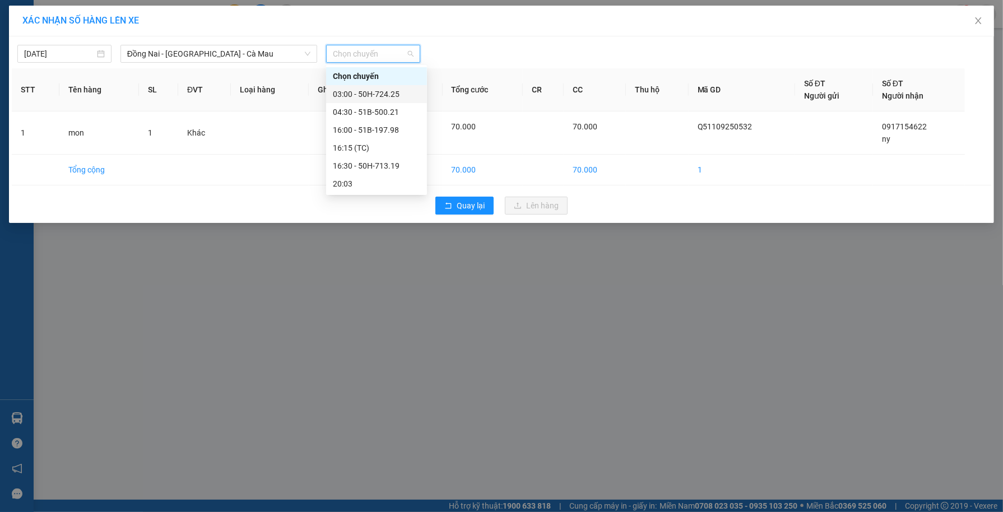
drag, startPoint x: 360, startPoint y: 97, endPoint x: 356, endPoint y: 102, distance: 6.4
click at [357, 99] on div "03:00 - 50H-724.25" at bounding box center [376, 94] width 87 height 12
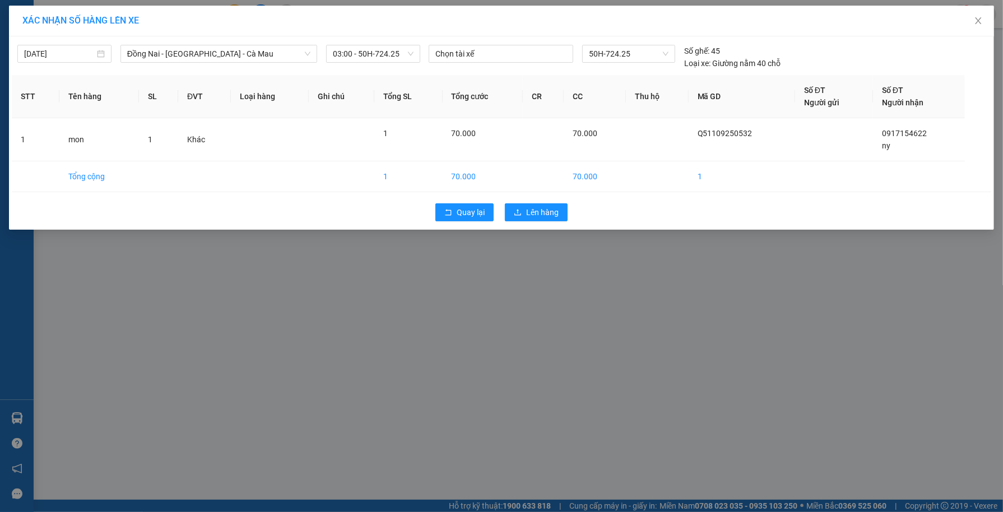
drag, startPoint x: 546, startPoint y: 221, endPoint x: 527, endPoint y: 228, distance: 20.2
click at [544, 221] on div "Quay lại Lên hàng" at bounding box center [501, 212] width 979 height 29
click at [552, 225] on div "11/09/2025 Đồng Nai - Sài Gòn - Cà Mau LỌC THEO Nhóm tuyến Tuyến Chọn tất cả Da…" at bounding box center [501, 132] width 985 height 193
click at [553, 225] on div "Quay lại Lên hàng" at bounding box center [501, 212] width 979 height 29
click at [551, 213] on span "Lên hàng" at bounding box center [542, 212] width 32 height 12
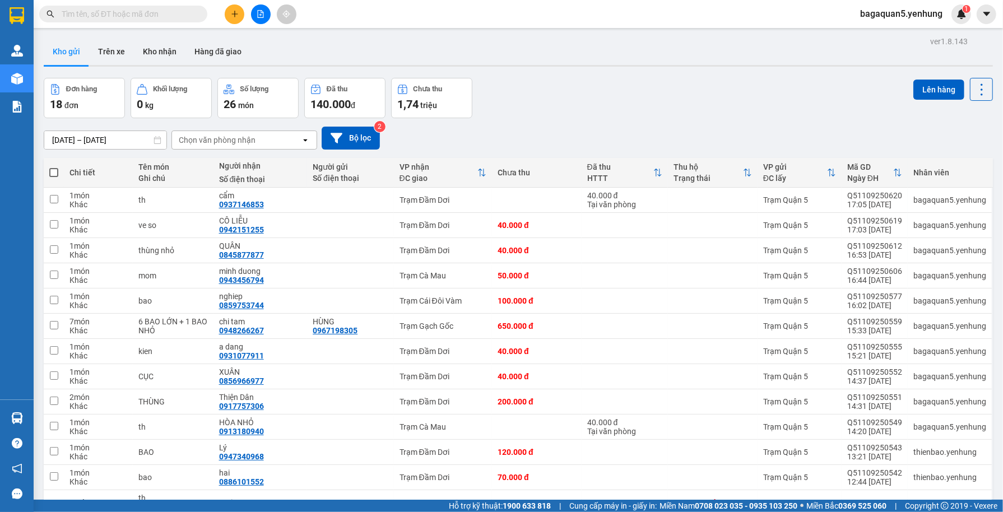
drag, startPoint x: 240, startPoint y: 26, endPoint x: 232, endPoint y: 20, distance: 10.3
click at [236, 25] on div "Kết quả tìm kiếm ( 0 ) Bộ lọc No Data bagaquan5.yenhung 1" at bounding box center [501, 14] width 1003 height 28
click at [225, 15] on button at bounding box center [235, 14] width 20 height 20
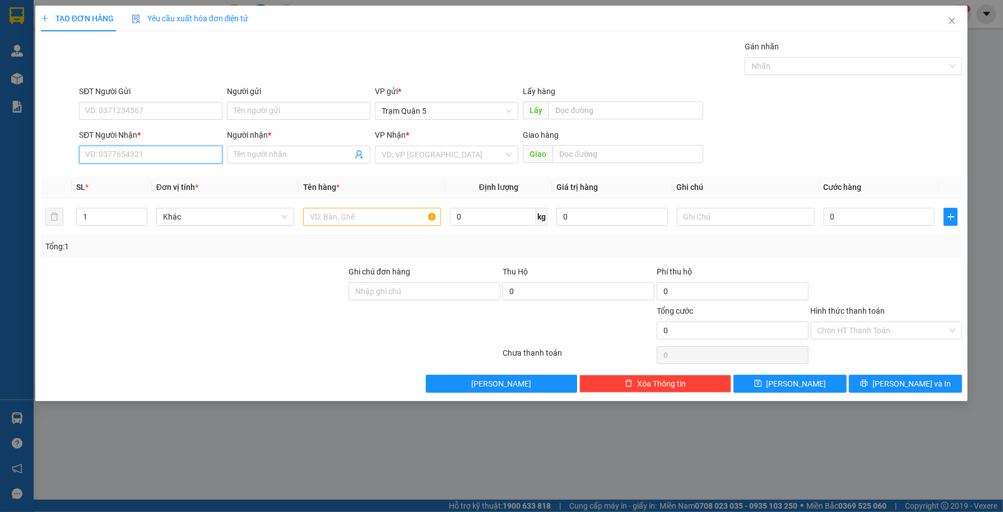
drag, startPoint x: 151, startPoint y: 157, endPoint x: 148, endPoint y: 163, distance: 6.8
click at [148, 163] on div "SĐT Người Nhận * VD: 0377654321" at bounding box center [150, 148] width 143 height 39
type input "0933607607"
drag, startPoint x: 148, startPoint y: 189, endPoint x: 148, endPoint y: 180, distance: 9.0
click at [148, 185] on body "Kết quả tìm kiếm ( 0 ) Bộ lọc No Data bagaquan5.yenhung 1 Quản Lý Quản lý khách…" at bounding box center [501, 256] width 1003 height 512
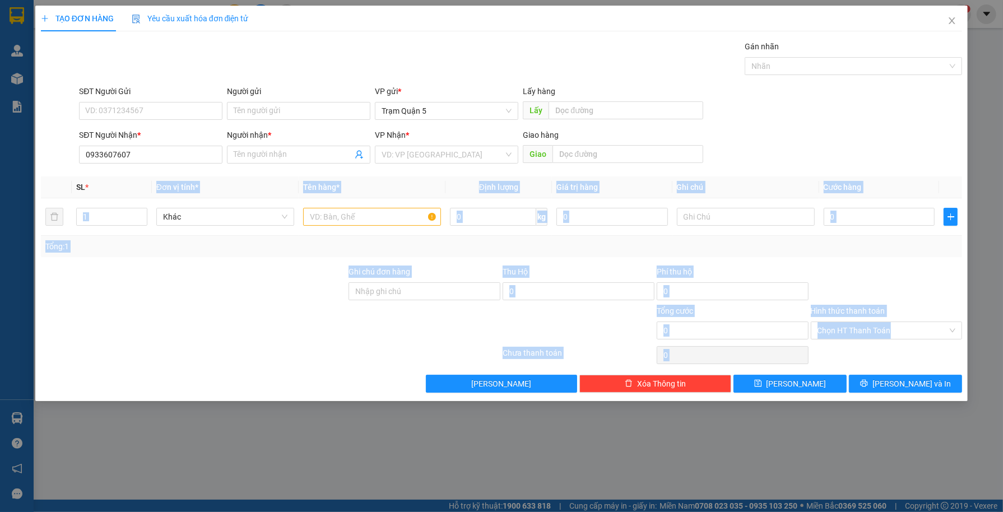
click at [148, 180] on th "SL *" at bounding box center [112, 187] width 80 height 22
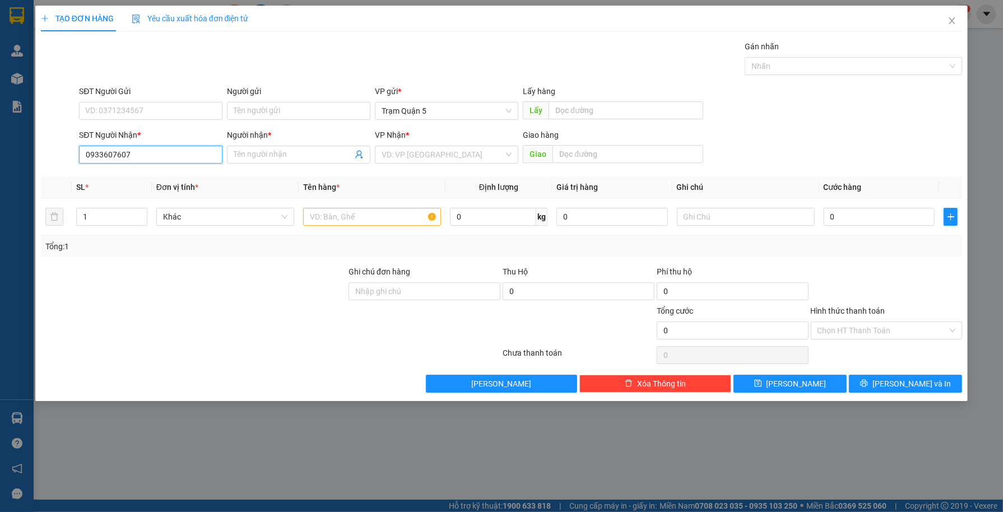
click at [148, 161] on input "0933607607" at bounding box center [150, 155] width 143 height 18
click at [148, 174] on div "0933607607 - thanh" at bounding box center [151, 177] width 130 height 12
type input "thanh"
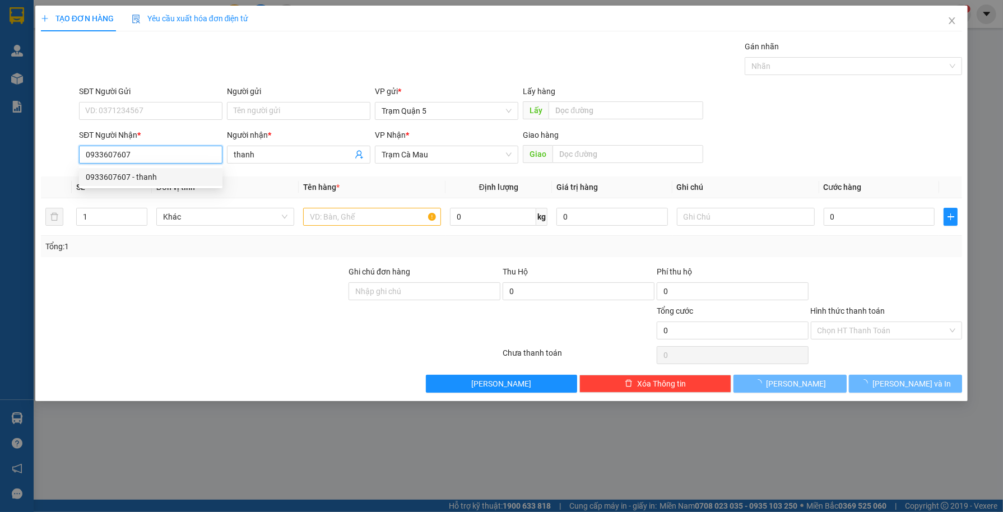
type input "40.000"
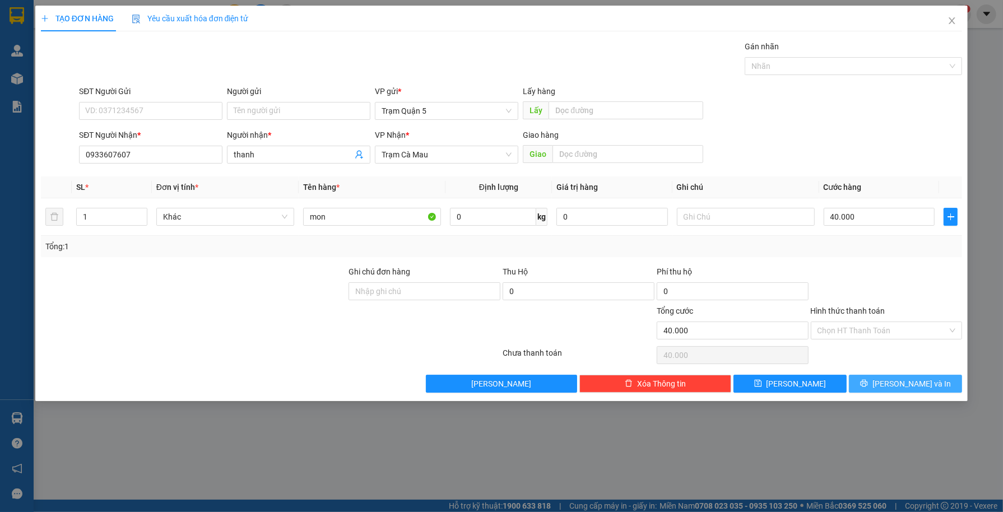
click at [898, 381] on span "[PERSON_NAME] và In" at bounding box center [911, 384] width 78 height 12
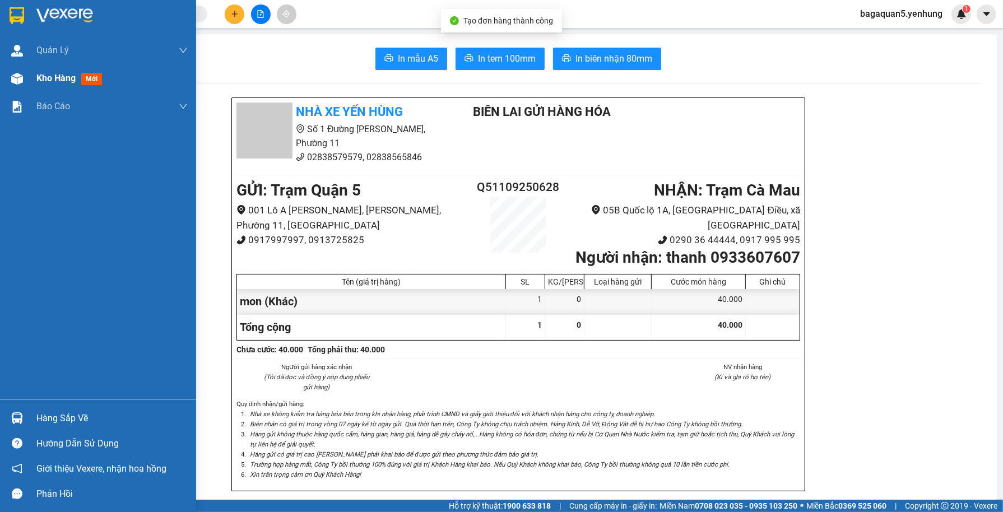
click at [32, 74] on div "Kho hàng mới" at bounding box center [98, 78] width 196 height 28
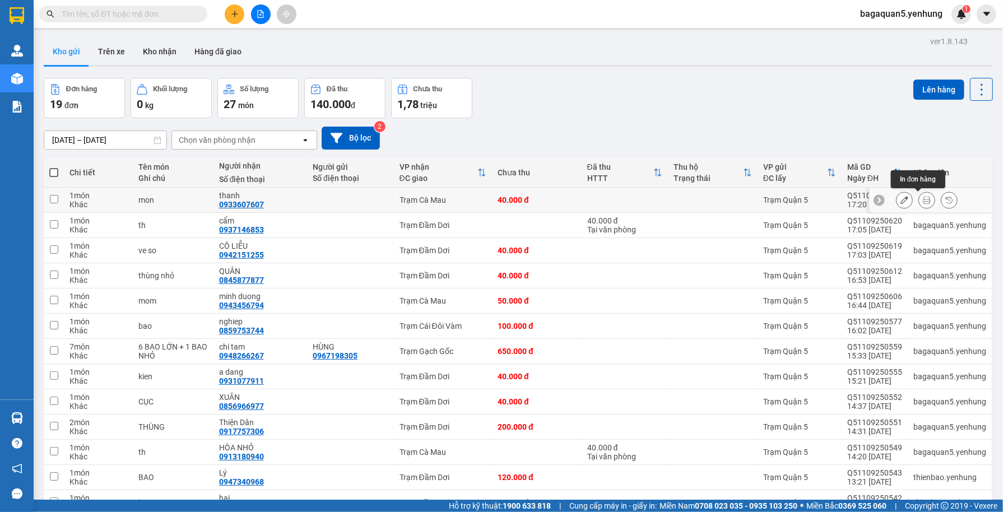
click at [896, 195] on button at bounding box center [904, 200] width 16 height 20
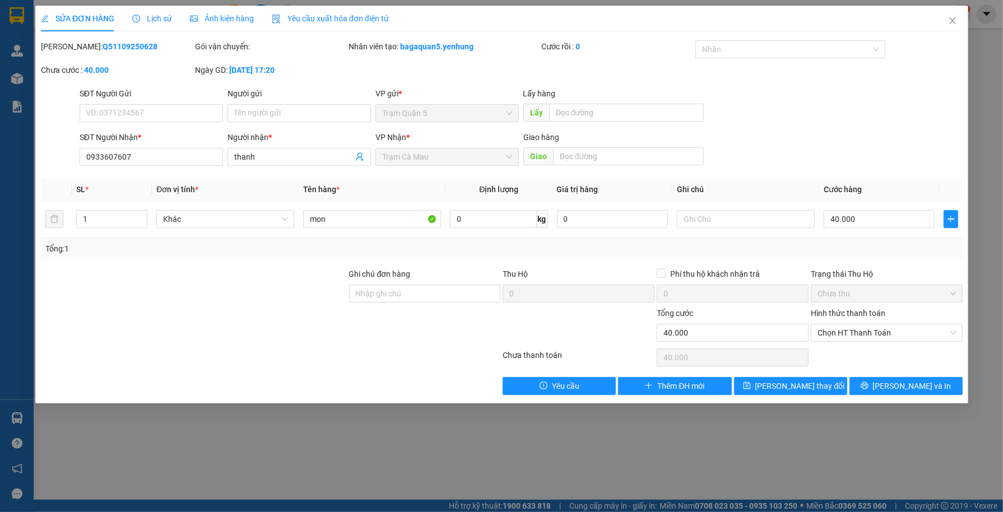
type input "0933607607"
type input "thanh"
type input "40.000"
click at [848, 328] on span "Chọn HT Thanh Toán" at bounding box center [886, 332] width 138 height 17
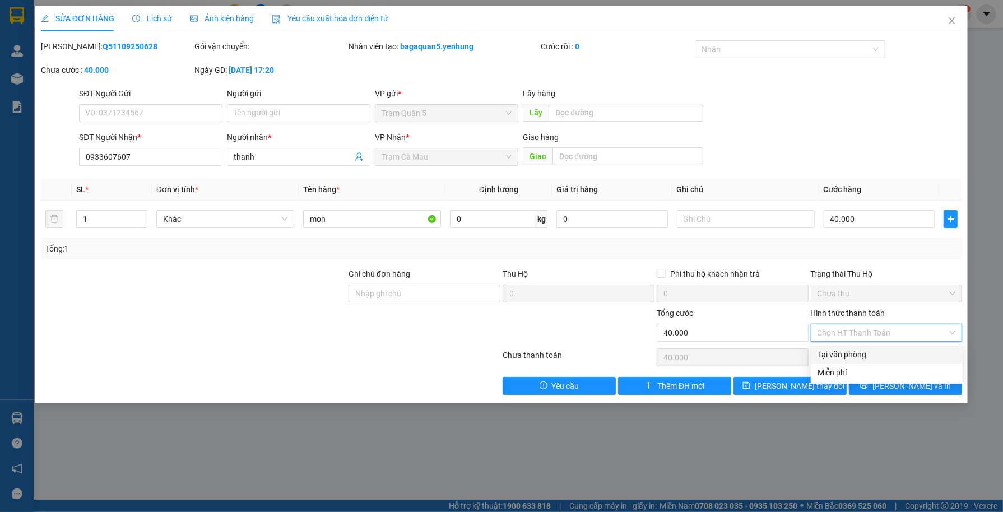
drag, startPoint x: 844, startPoint y: 348, endPoint x: 880, endPoint y: 398, distance: 61.7
click at [844, 352] on div "Tại văn phòng" at bounding box center [886, 354] width 138 height 12
type input "0"
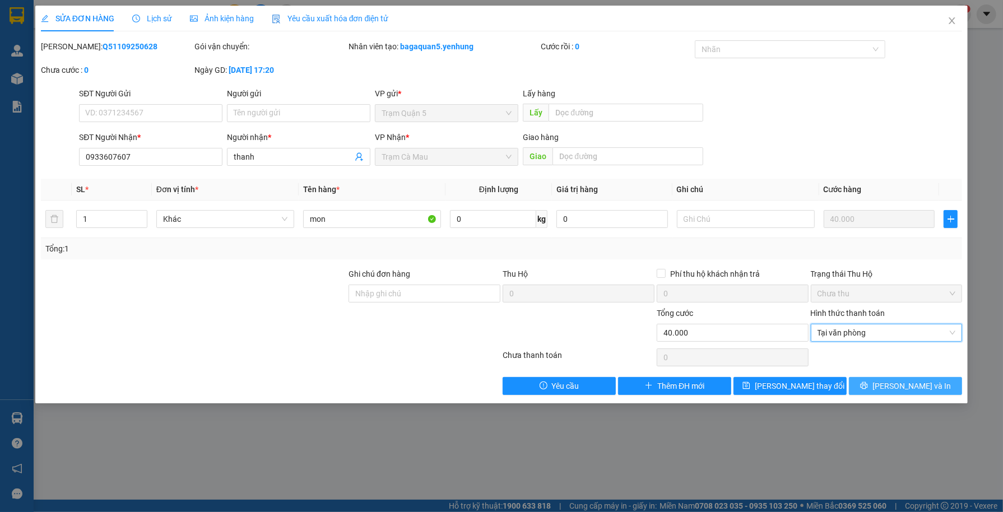
click at [878, 389] on button "[PERSON_NAME] và In" at bounding box center [905, 386] width 113 height 18
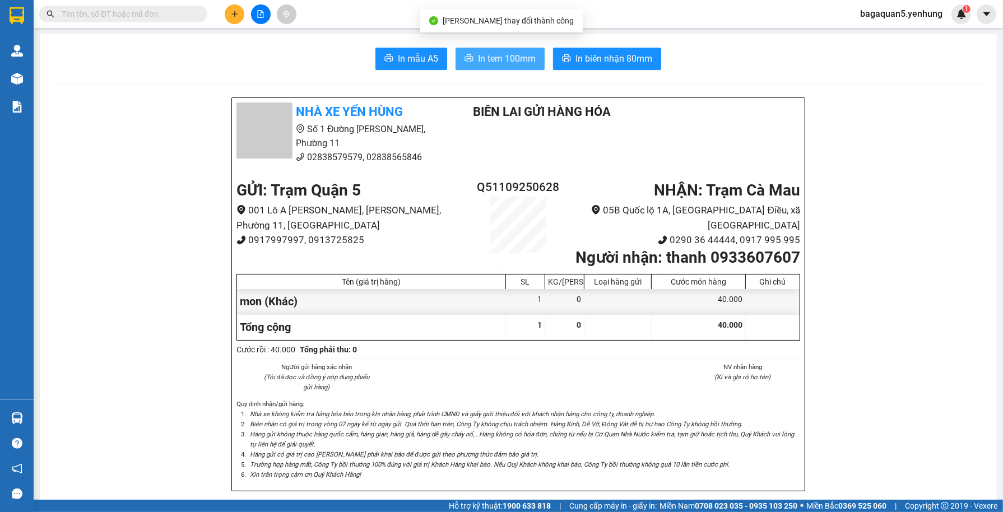
drag, startPoint x: 513, startPoint y: 69, endPoint x: 510, endPoint y: 60, distance: 8.9
click at [511, 63] on button "In tem 100mm" at bounding box center [499, 59] width 89 height 22
click at [509, 61] on span "In tem 100mm" at bounding box center [507, 59] width 58 height 14
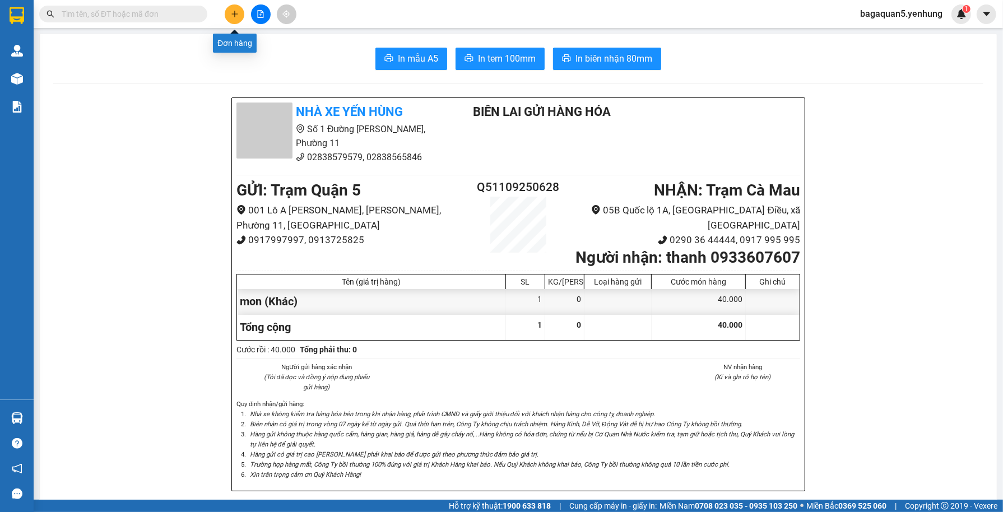
click at [236, 13] on button at bounding box center [235, 14] width 20 height 20
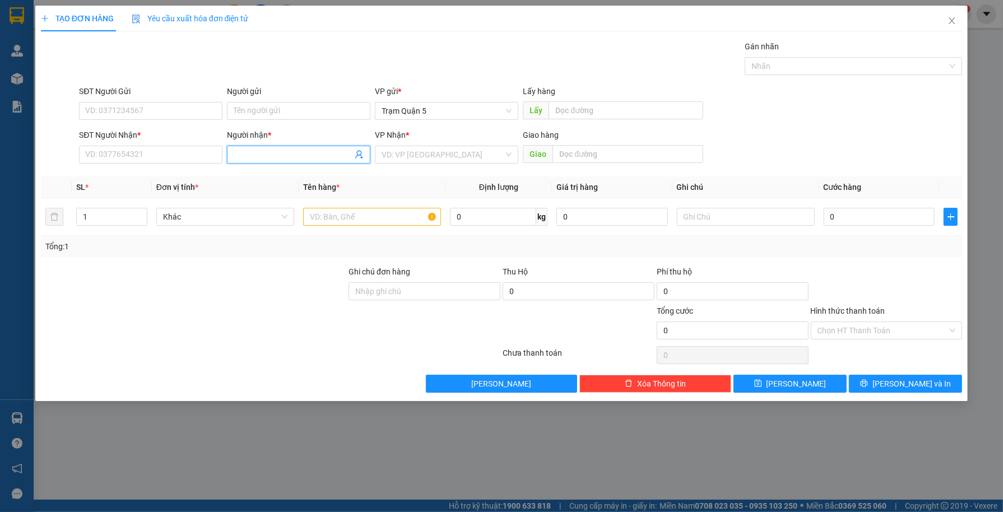
click at [293, 150] on input "Người nhận *" at bounding box center [293, 154] width 119 height 12
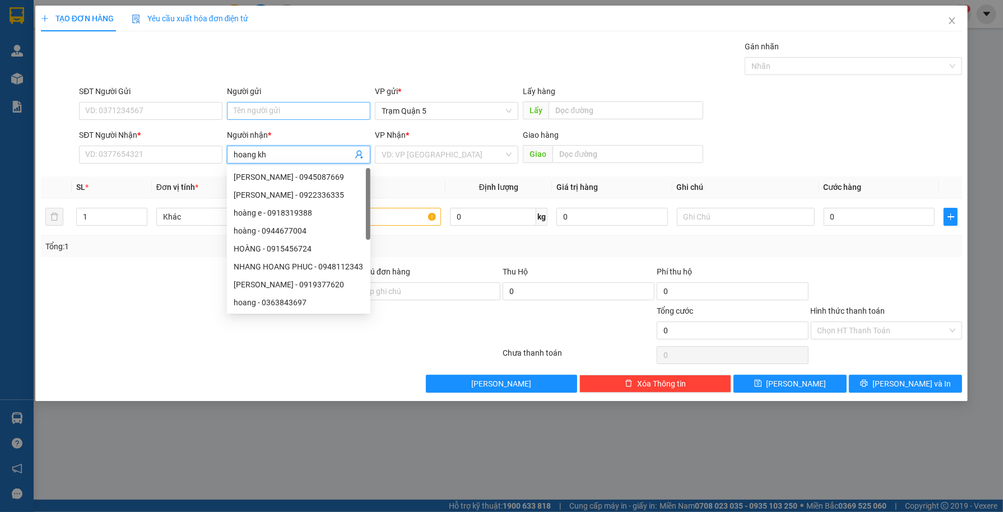
type input "hoang kha"
click at [273, 190] on div "hoang kha - 0916469959" at bounding box center [299, 195] width 130 height 12
type input "0916469959"
type input "h"
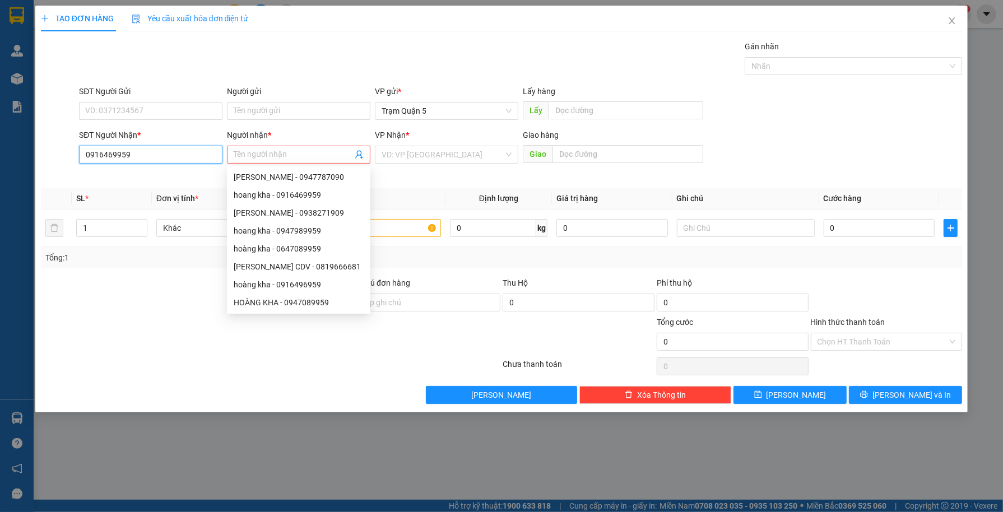
click at [209, 156] on input "0916469959" at bounding box center [150, 155] width 143 height 18
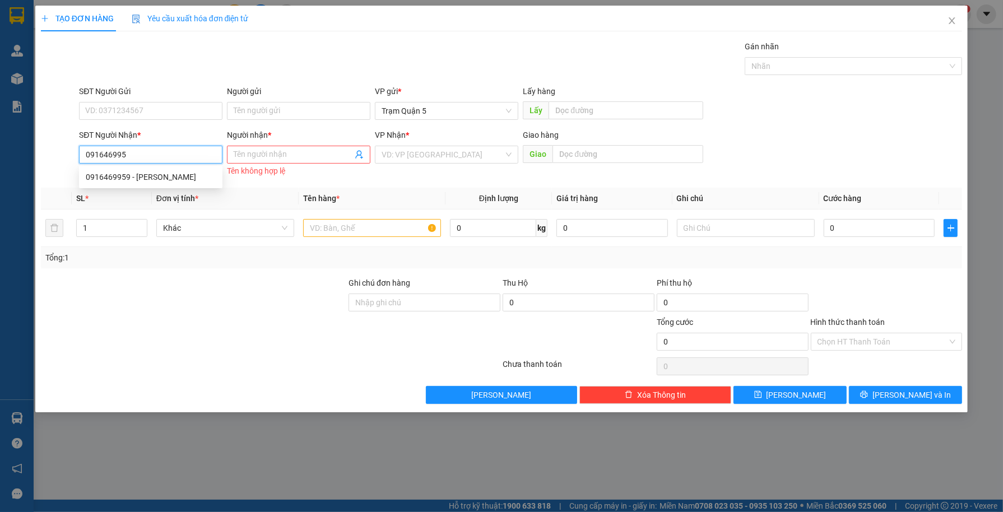
type input "0916469959"
click at [146, 173] on div "0916469959 - hoang kha" at bounding box center [151, 177] width 130 height 12
type input "hoang kha"
type input "30.000"
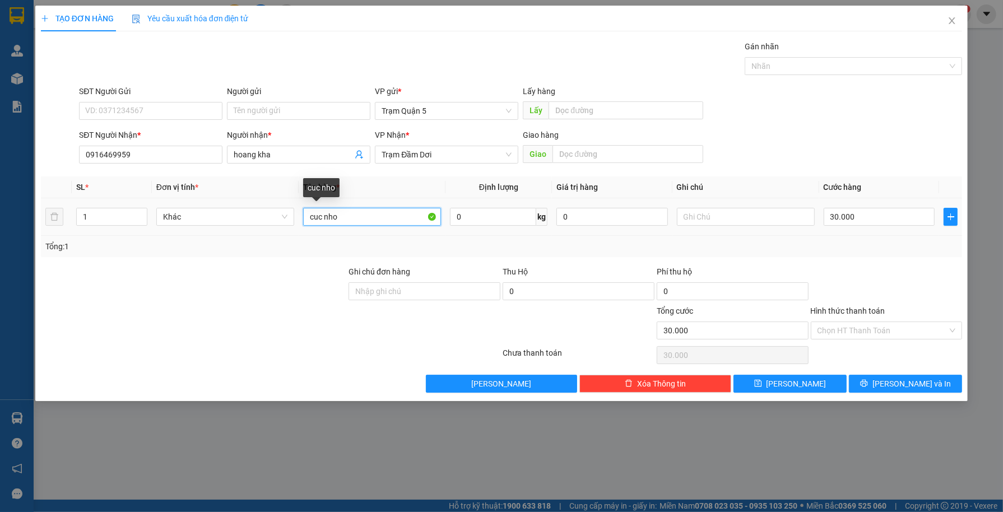
click at [405, 215] on input "cuc nho" at bounding box center [372, 217] width 138 height 18
type input "c"
type input "g"
type input "th"
type input "0"
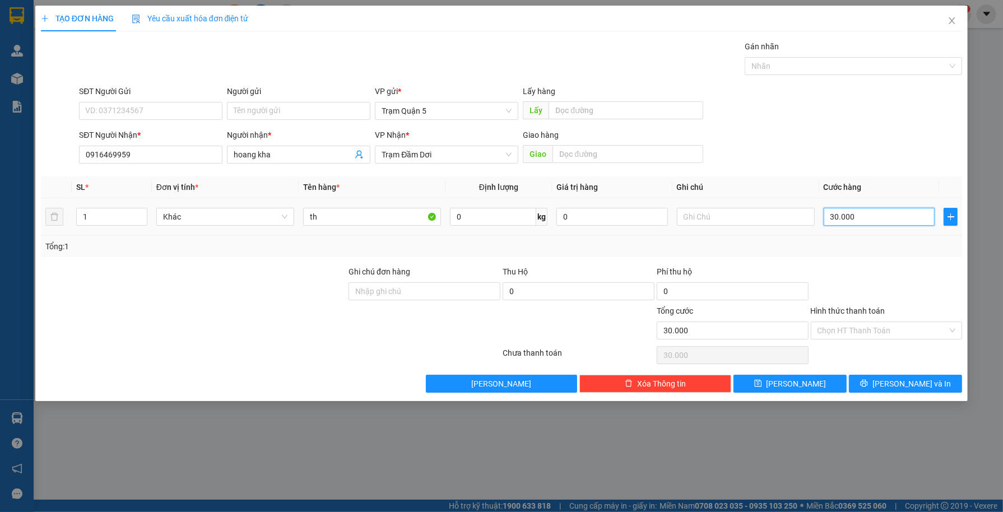
type input "0"
type input "5"
type input "05"
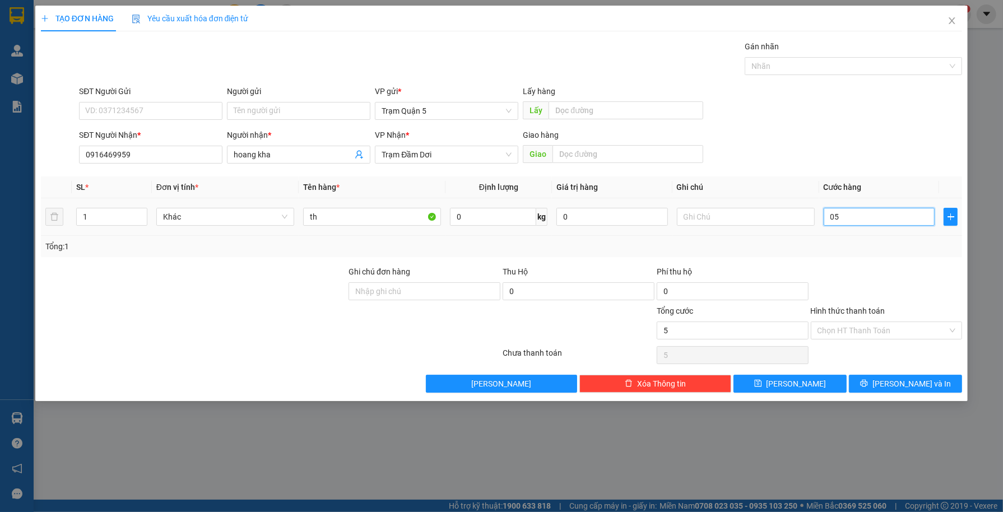
type input "50"
type input "050"
type input "50.000"
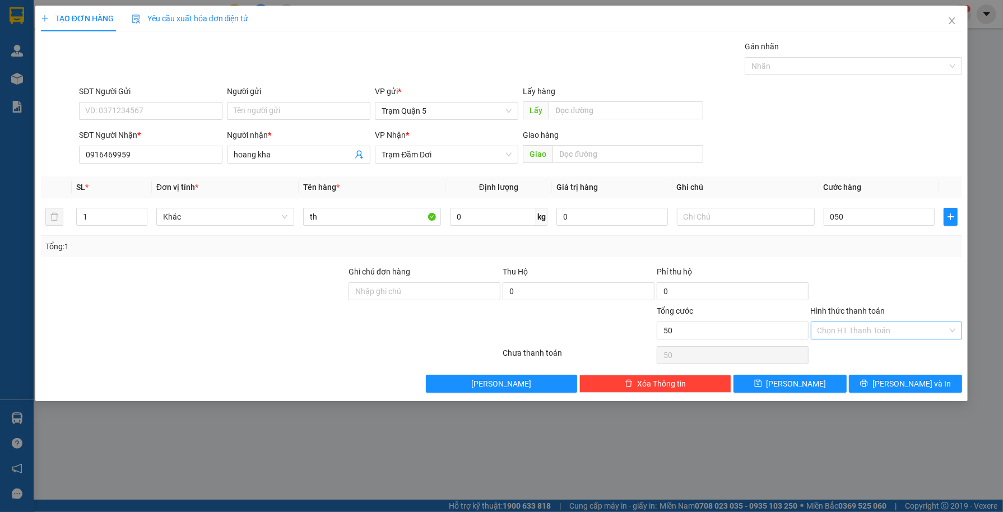
type input "50.000"
click at [877, 330] on input "Hình thức thanh toán" at bounding box center [882, 330] width 131 height 17
click at [899, 383] on div "Transit Pickup Surcharge Ids Transit Deliver Surcharge Ids Transit Deliver Surc…" at bounding box center [501, 216] width 921 height 352
click at [868, 385] on icon "printer" at bounding box center [864, 383] width 8 height 8
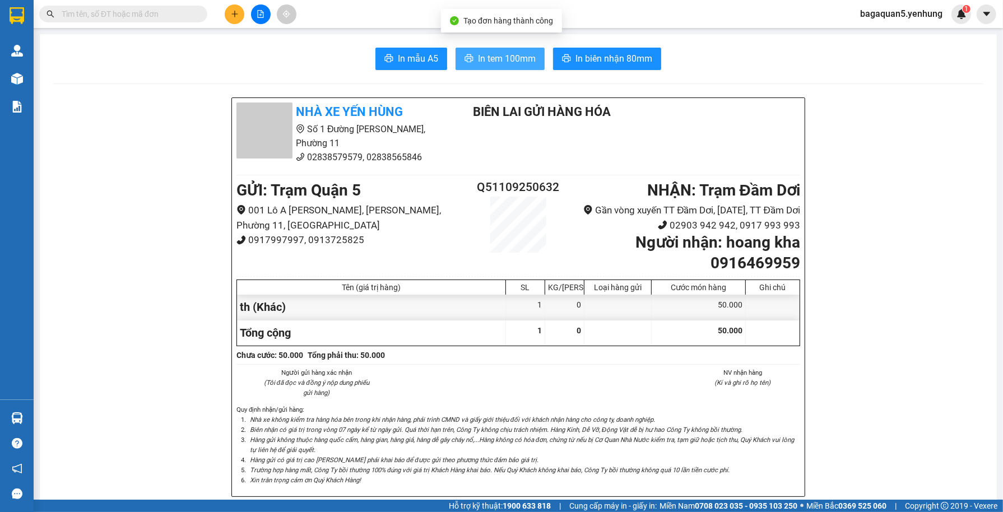
click at [478, 57] on span "In tem 100mm" at bounding box center [507, 59] width 58 height 14
drag, startPoint x: 976, startPoint y: 302, endPoint x: 976, endPoint y: 294, distance: 8.4
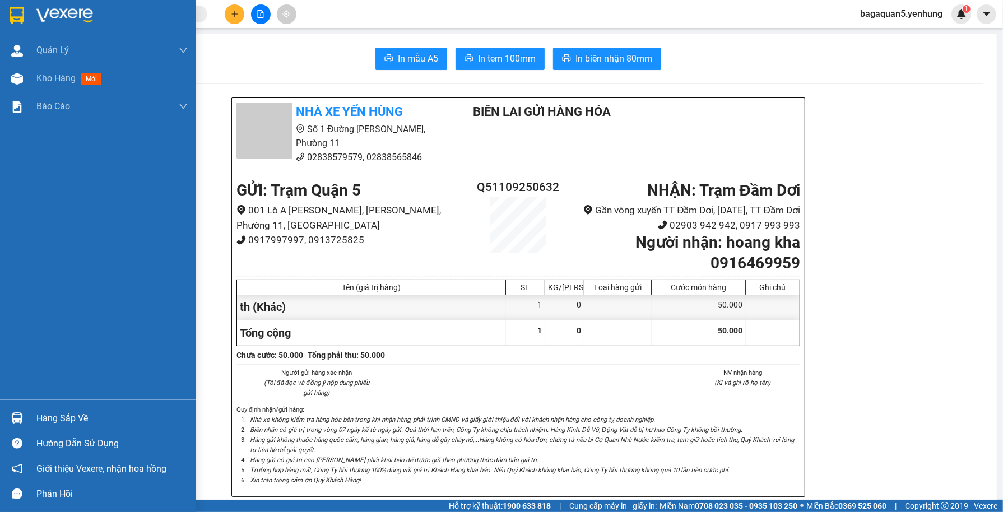
drag, startPoint x: 24, startPoint y: 274, endPoint x: 22, endPoint y: 267, distance: 6.8
click at [24, 273] on div "Quản Lý Quản lý khách hàng mới Kho hàng mới Báo cáo Báo cáo thống kê đơn huỷ Mẫ…" at bounding box center [98, 217] width 196 height 363
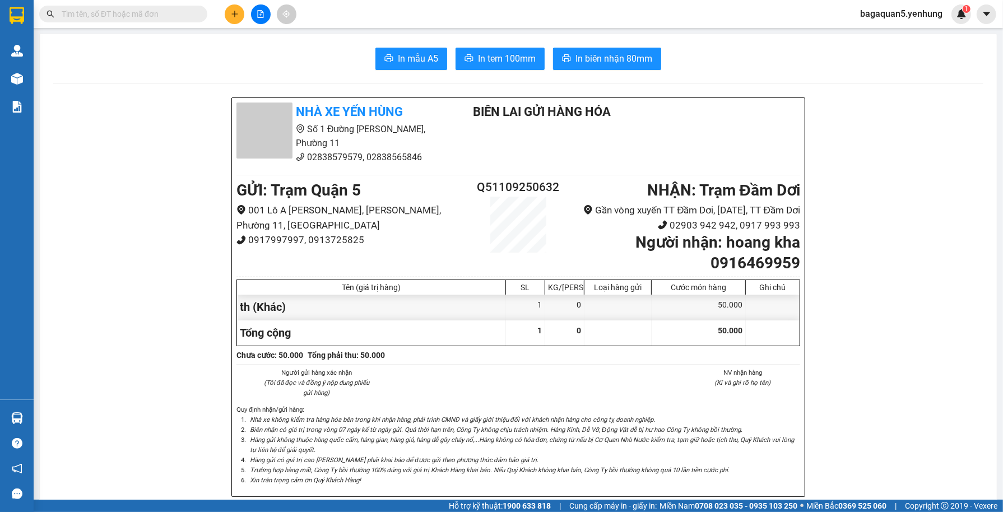
drag, startPoint x: 933, startPoint y: 120, endPoint x: 784, endPoint y: 2, distance: 189.7
click at [235, 20] on button at bounding box center [235, 14] width 20 height 20
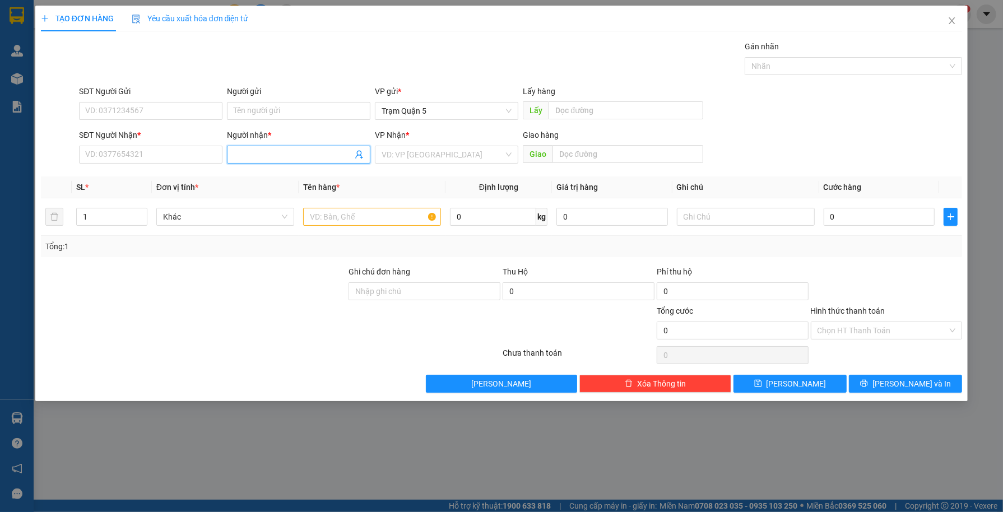
drag, startPoint x: 249, startPoint y: 156, endPoint x: 216, endPoint y: 169, distance: 35.3
click at [220, 166] on div "SĐT Người Nhận * VD: 0377654321 Người nhận * Tên người nhận VP Nhận * VD: VP Sà…" at bounding box center [520, 148] width 887 height 39
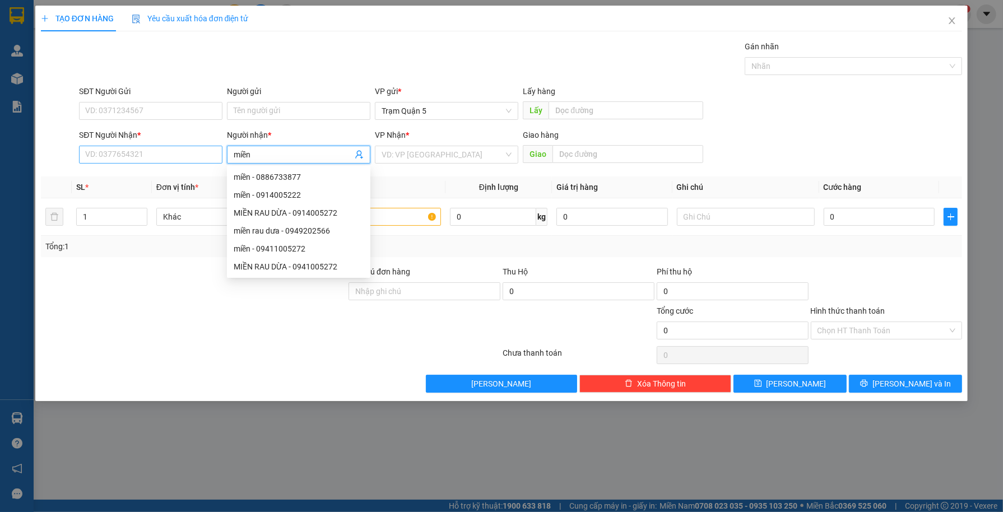
type input "miền r"
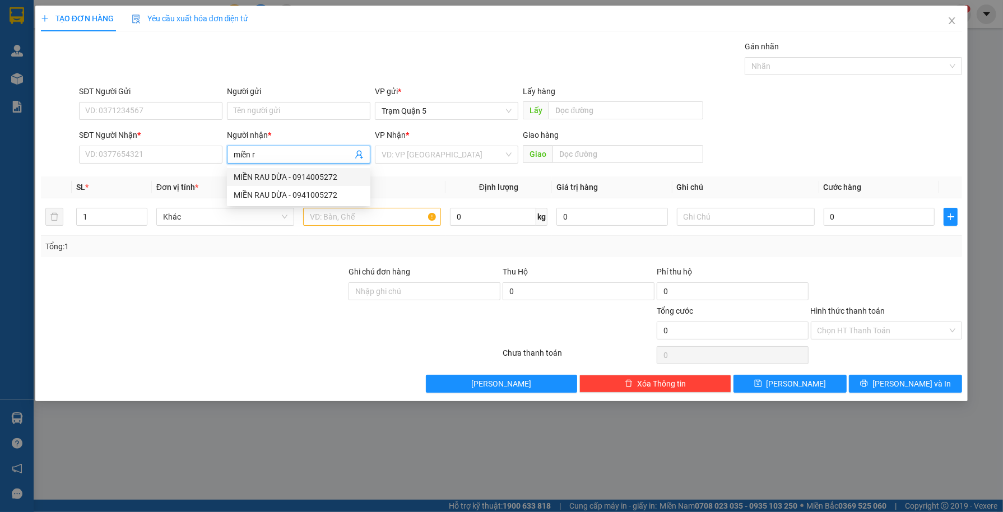
drag, startPoint x: 301, startPoint y: 180, endPoint x: 295, endPoint y: 182, distance: 6.0
click at [297, 180] on div "MIỀN RAU DỪA - 0914005272" at bounding box center [299, 177] width 130 height 12
type input "0914005272"
type input "M"
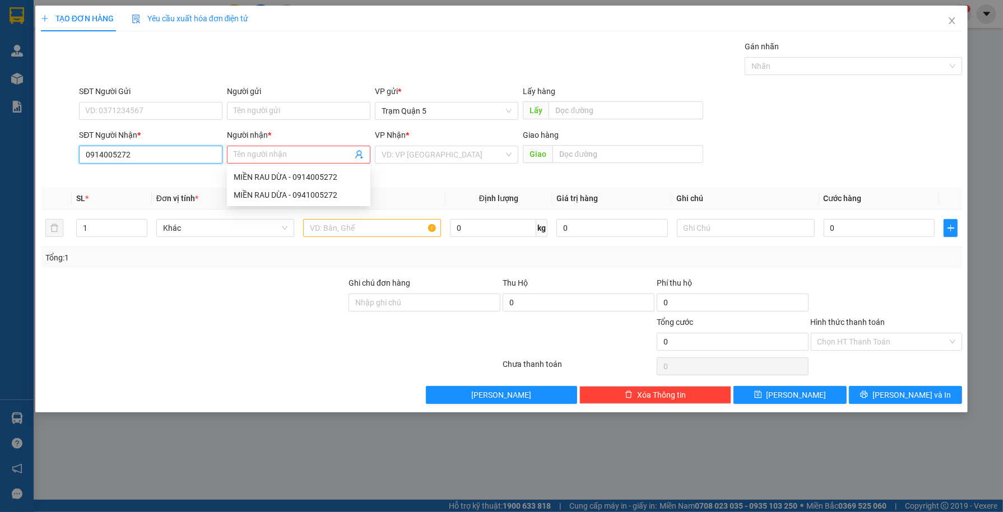
drag, startPoint x: 187, startPoint y: 153, endPoint x: 178, endPoint y: 158, distance: 9.5
click at [183, 155] on input "0914005272" at bounding box center [150, 155] width 143 height 18
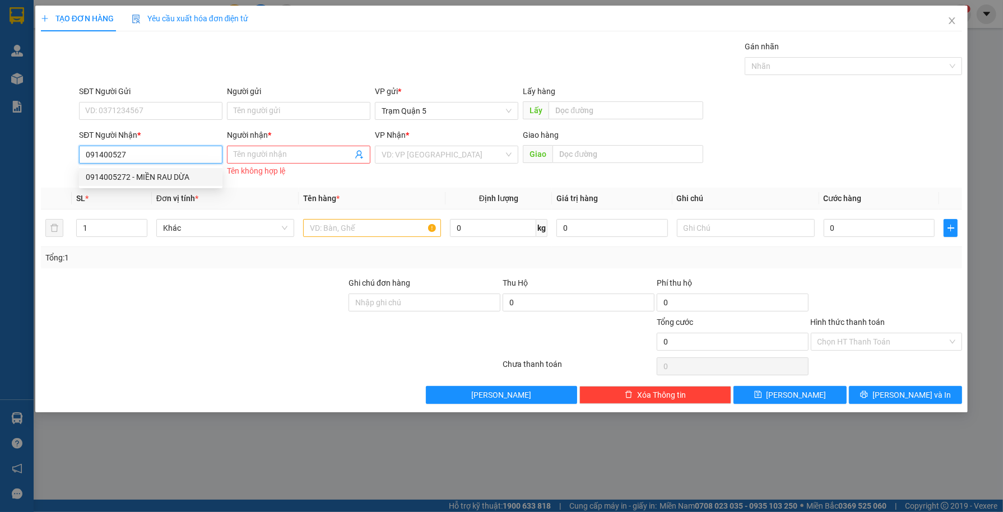
type input "0914005272"
click at [167, 176] on div "0914005272 - MIỀN RAU DỪA" at bounding box center [151, 177] width 130 height 12
type input "MIỀN RAU DỪA"
type input "50.000"
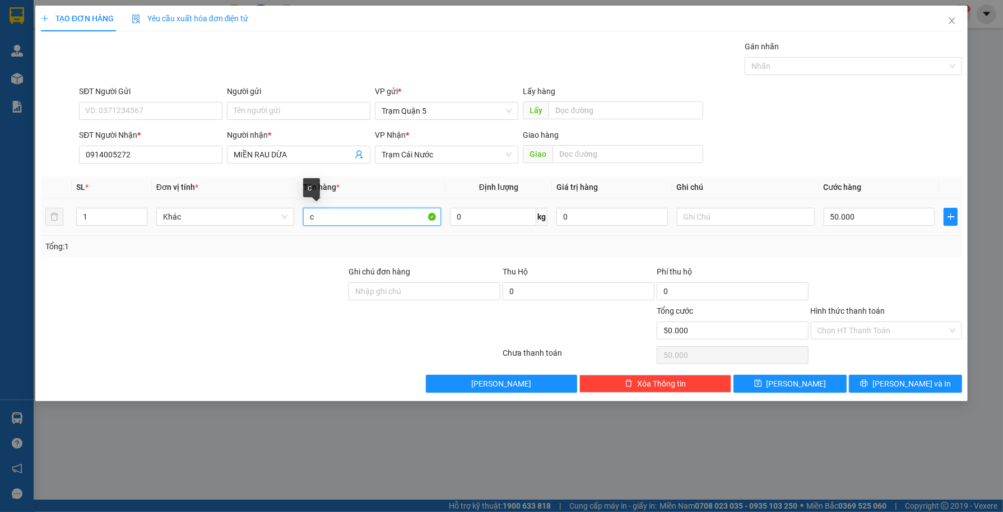
drag, startPoint x: 389, startPoint y: 224, endPoint x: 382, endPoint y: 228, distance: 8.3
click at [388, 225] on input "c" at bounding box center [372, 217] width 138 height 18
type input "c"
type input "th"
click at [863, 219] on input "50.000" at bounding box center [878, 217] width 111 height 18
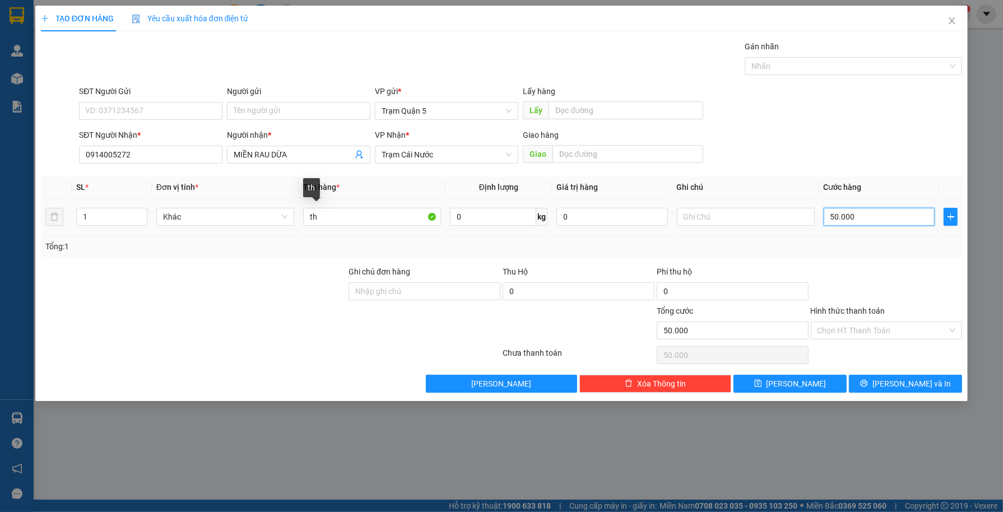
type input "0"
type input "8"
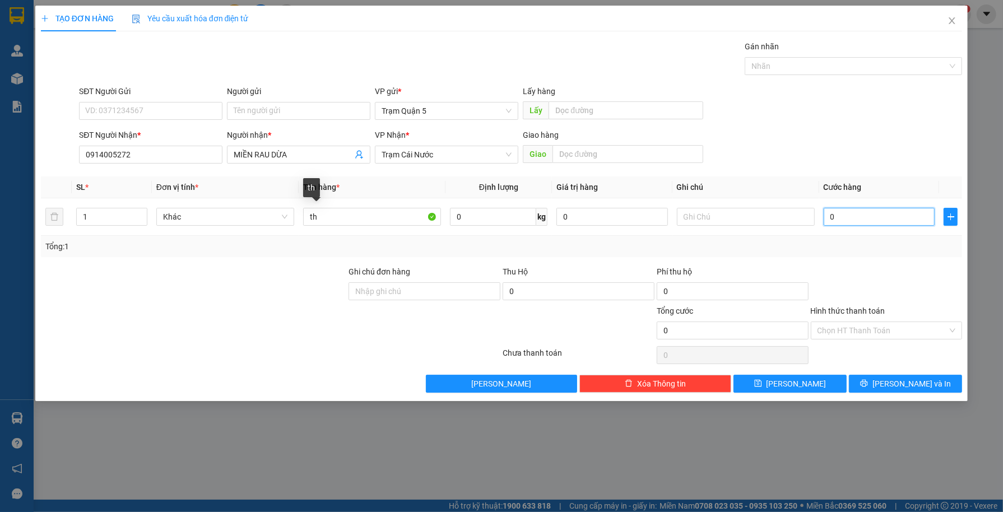
type input "08"
type input "80"
type input "080"
type input "80.000"
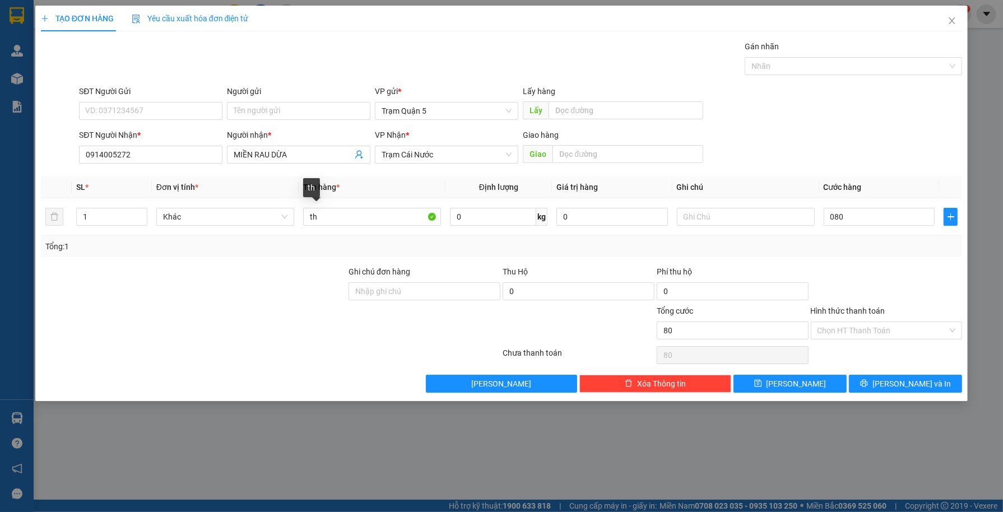
type input "80.000"
drag, startPoint x: 859, startPoint y: 256, endPoint x: 911, endPoint y: 321, distance: 82.9
click at [863, 259] on div "Transit Pickup Surcharge Ids Transit Deliver Surcharge Ids Transit Deliver Surc…" at bounding box center [501, 216] width 921 height 352
drag, startPoint x: 911, startPoint y: 383, endPoint x: 865, endPoint y: 385, distance: 46.5
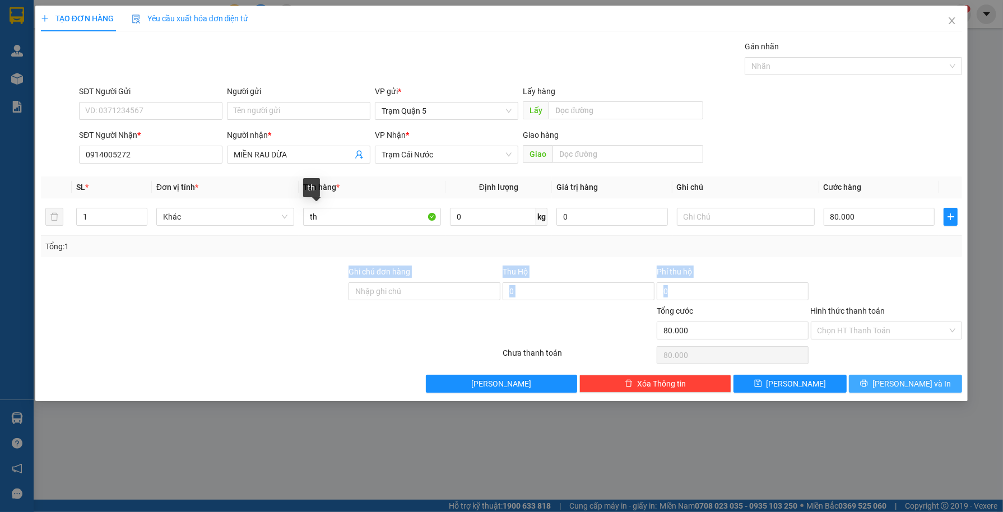
click at [906, 383] on span "[PERSON_NAME] và In" at bounding box center [911, 384] width 78 height 12
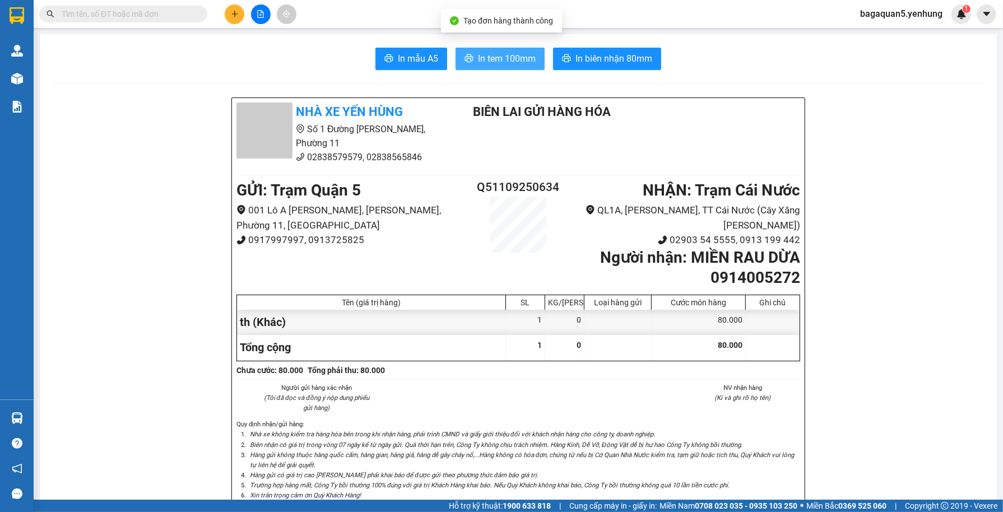
drag, startPoint x: 537, startPoint y: 68, endPoint x: 518, endPoint y: 58, distance: 21.5
click at [530, 67] on button "In tem 100mm" at bounding box center [499, 59] width 89 height 22
click at [514, 55] on span "In tem 100mm" at bounding box center [507, 59] width 58 height 14
drag, startPoint x: 511, startPoint y: 77, endPoint x: 757, endPoint y: 401, distance: 407.3
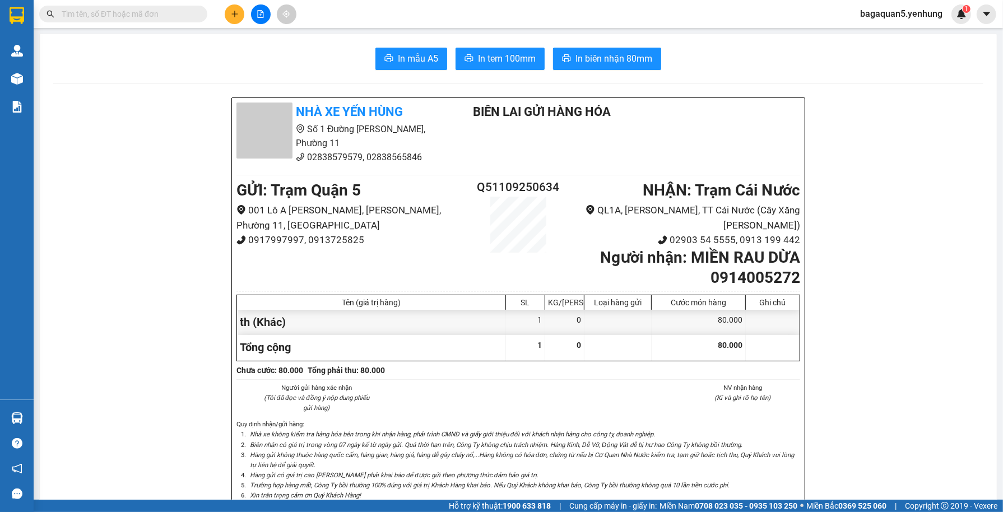
click at [241, 19] on button at bounding box center [235, 14] width 20 height 20
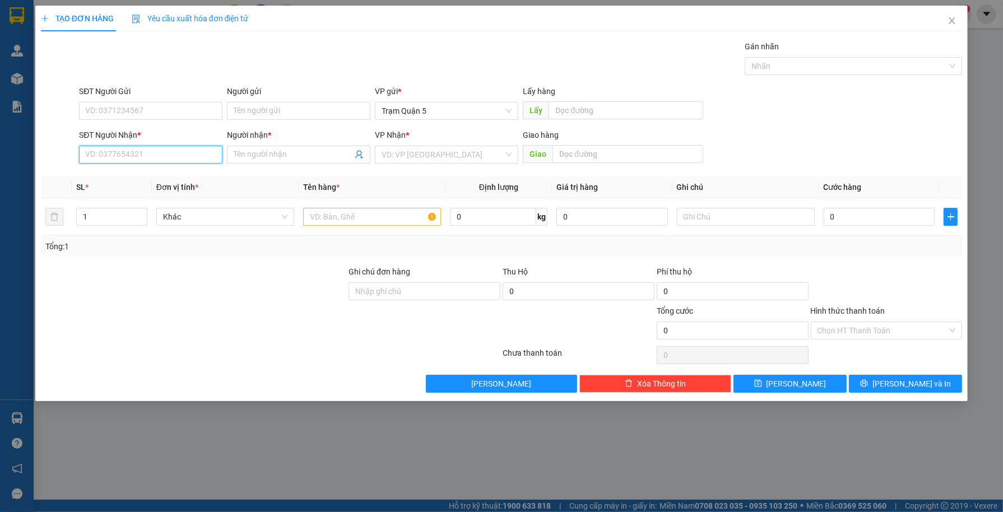
click at [198, 161] on input "SĐT Người Nhận *" at bounding box center [150, 155] width 143 height 18
type input "0826266456"
click at [160, 171] on div "0826266456 - KHẢI" at bounding box center [151, 177] width 130 height 12
type input "KHẢI"
type input "50.000"
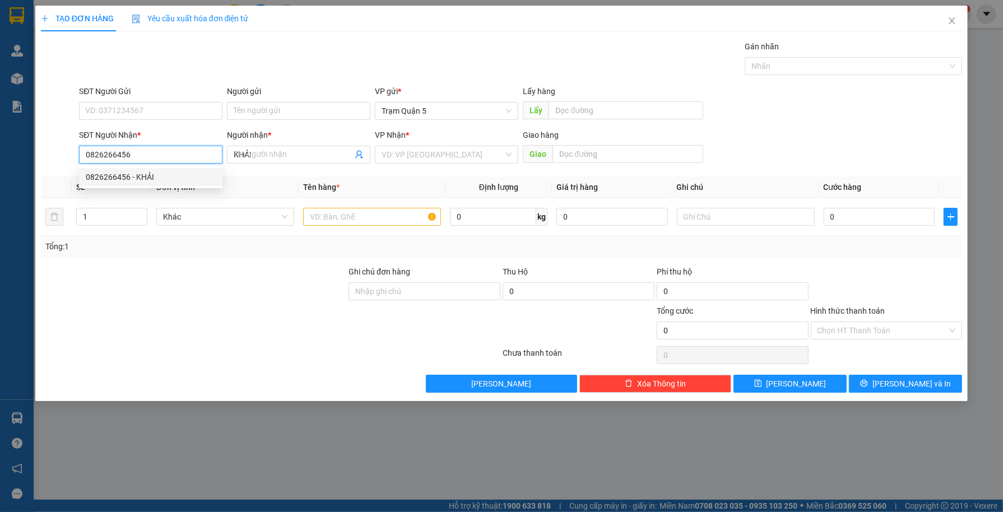
type input "50.000"
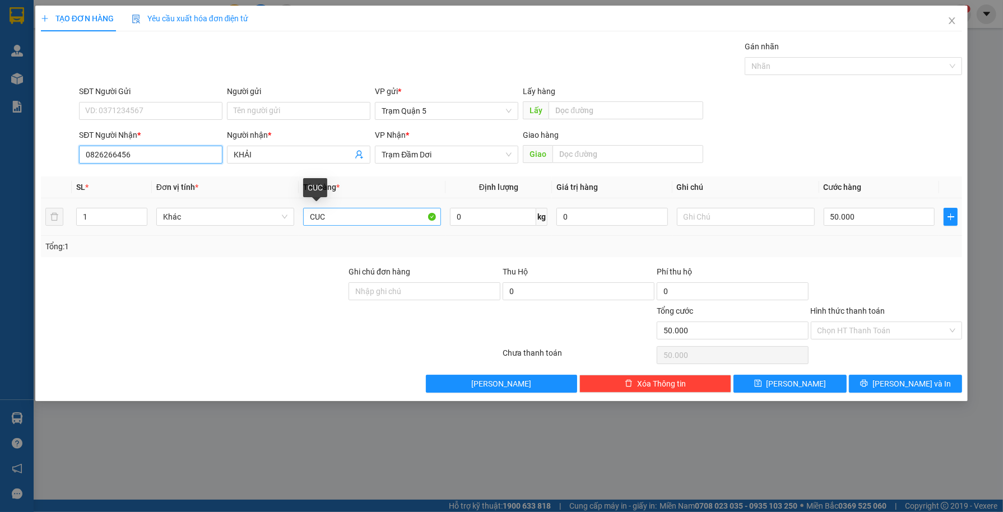
type input "0826266456"
click at [395, 221] on input "CUC" at bounding box center [372, 217] width 138 height 18
type input "C"
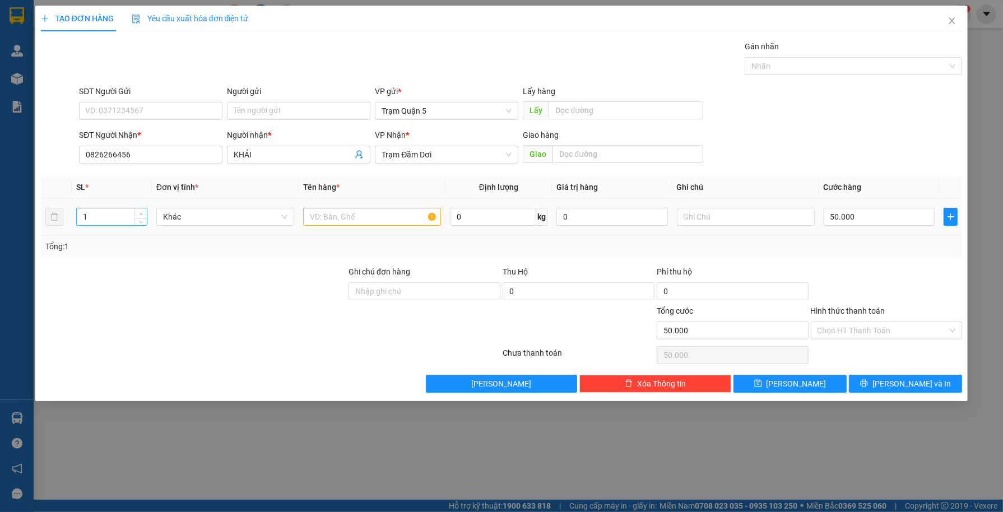
type input "2"
drag, startPoint x: 137, startPoint y: 212, endPoint x: 161, endPoint y: 216, distance: 24.3
click at [138, 213] on span "up" at bounding box center [141, 213] width 7 height 7
click at [323, 211] on input "text" at bounding box center [372, 217] width 138 height 18
type input "th"
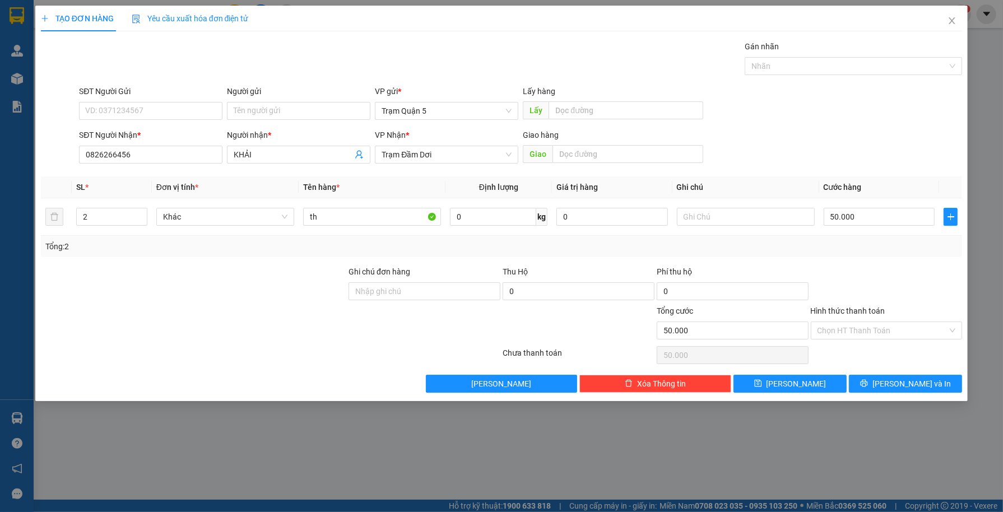
drag, startPoint x: 569, startPoint y: 248, endPoint x: 593, endPoint y: 243, distance: 24.1
click at [571, 248] on div "Tổng: 2" at bounding box center [501, 246] width 912 height 12
type input "0"
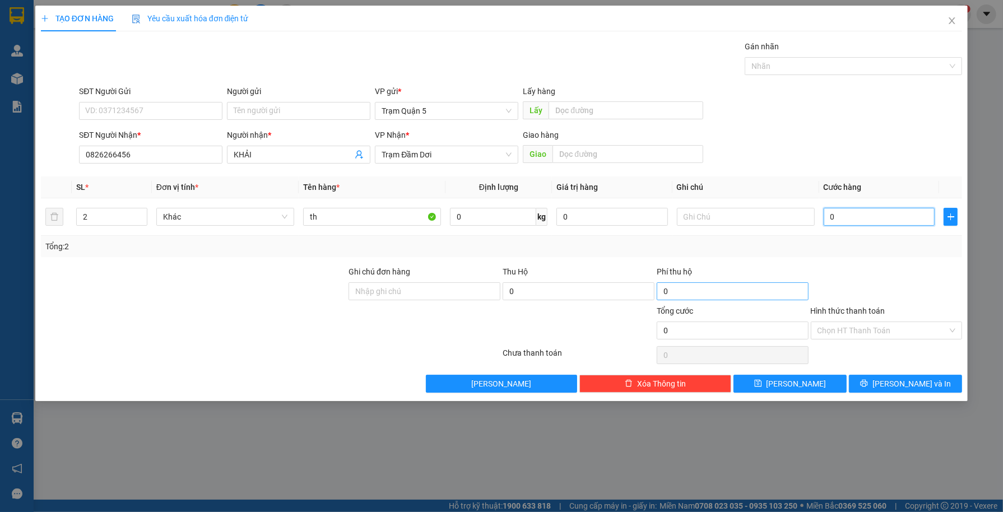
type input "1"
type input "01"
type input "10"
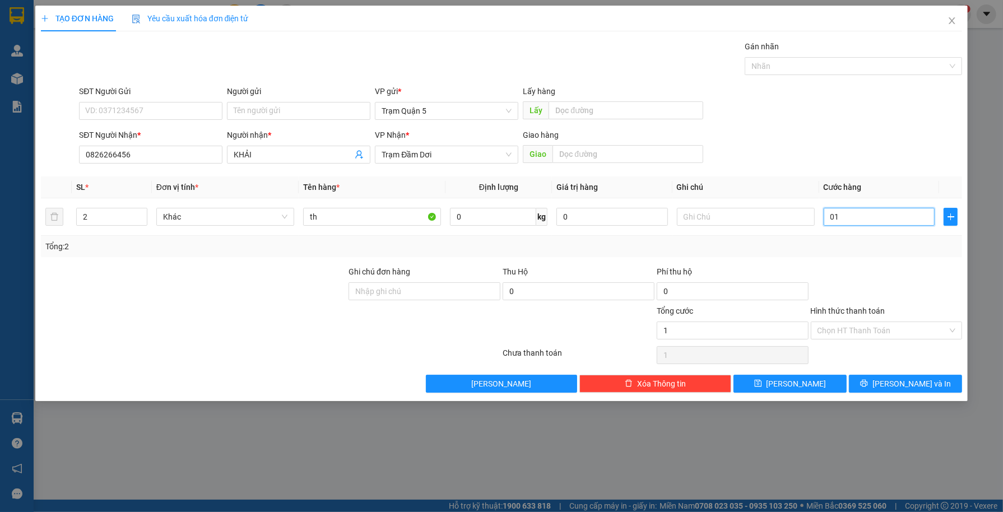
type input "010"
type input "100"
type input "0.100"
type input "100.000"
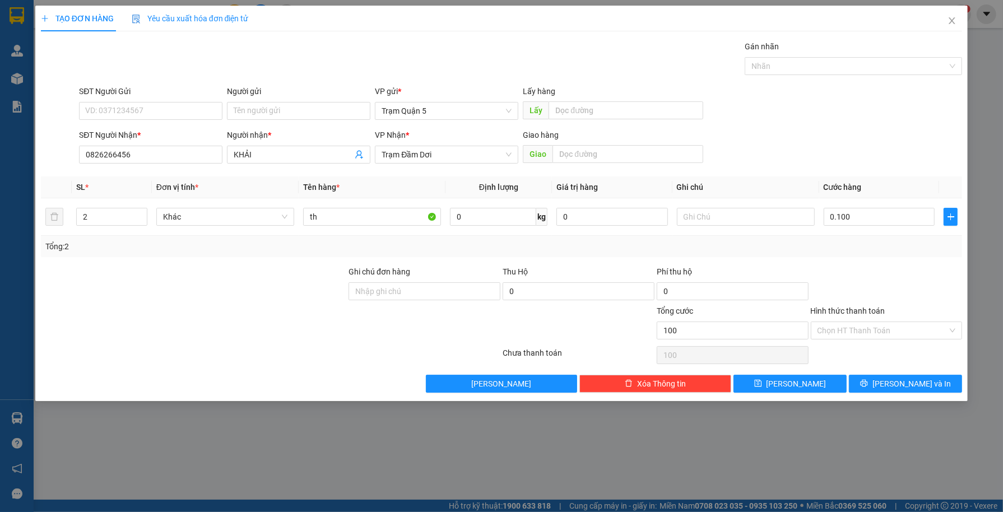
type input "100.000"
click at [878, 272] on div at bounding box center [886, 284] width 154 height 39
click at [863, 383] on button "[PERSON_NAME] và In" at bounding box center [905, 384] width 113 height 18
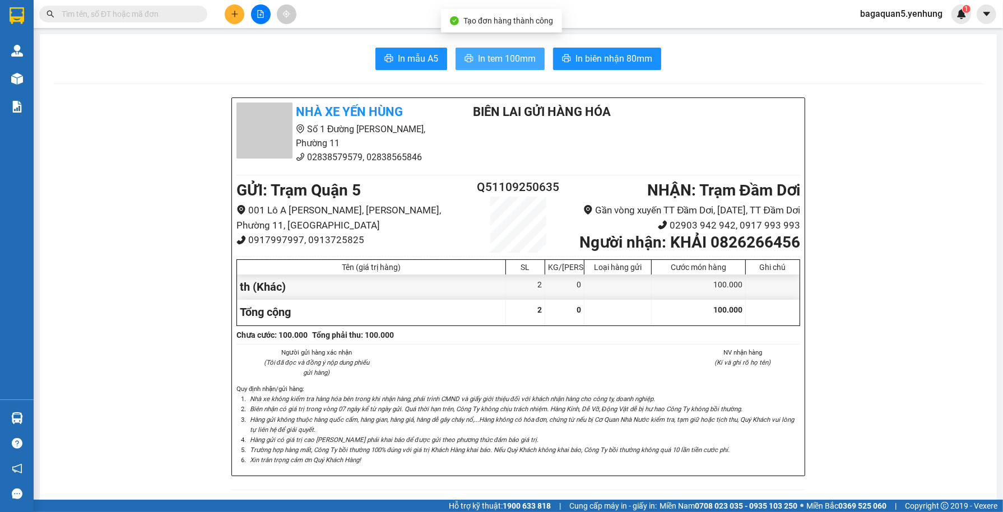
click at [495, 66] on span "In tem 100mm" at bounding box center [507, 59] width 58 height 14
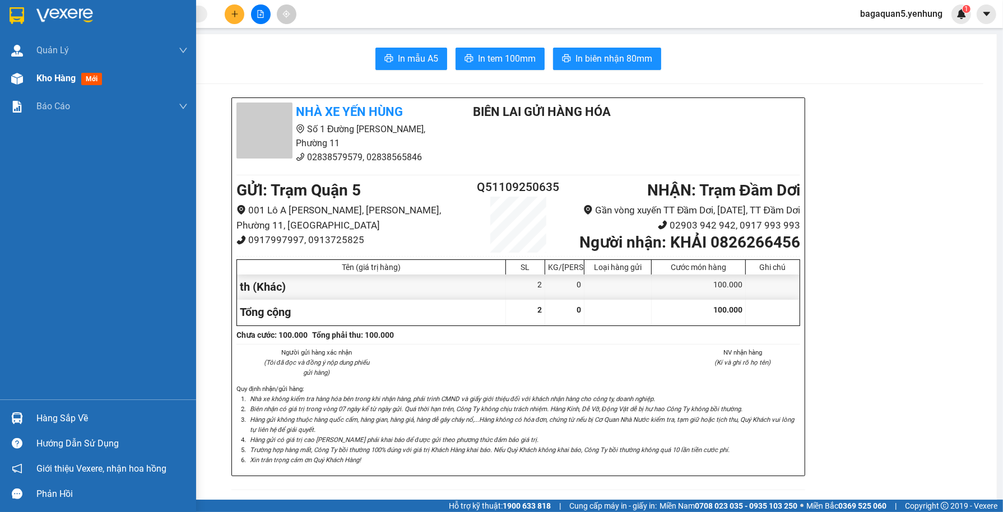
click at [18, 82] on img at bounding box center [17, 79] width 12 height 12
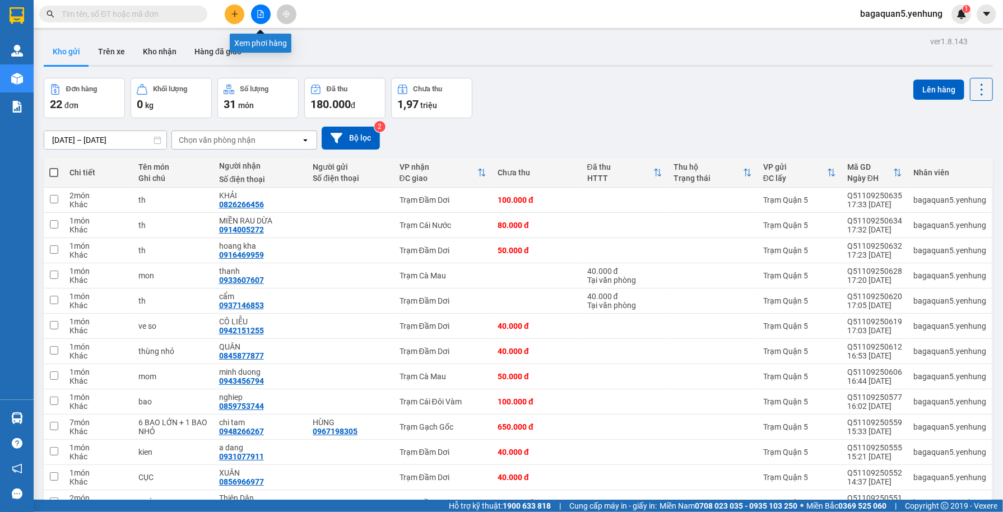
click at [268, 13] on button at bounding box center [261, 14] width 20 height 20
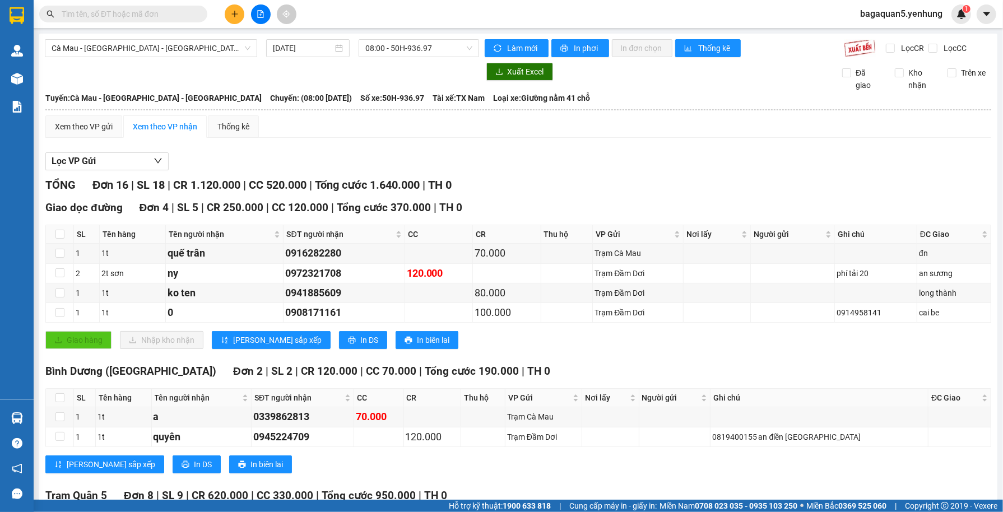
scroll to position [371, 0]
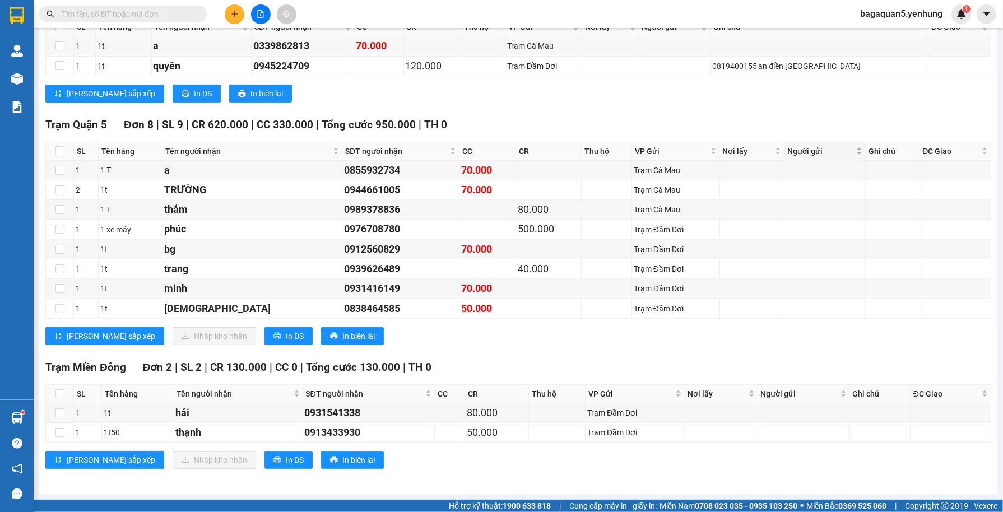
drag, startPoint x: 973, startPoint y: 414, endPoint x: 774, endPoint y: 156, distance: 326.2
click at [792, 100] on div "TỔNG Đơn 16 | SL 18 | CR 1.120.000 | CC 520.000 | Tổng cước 1.640.000 | TH 0 Gi…" at bounding box center [517, 144] width 945 height 677
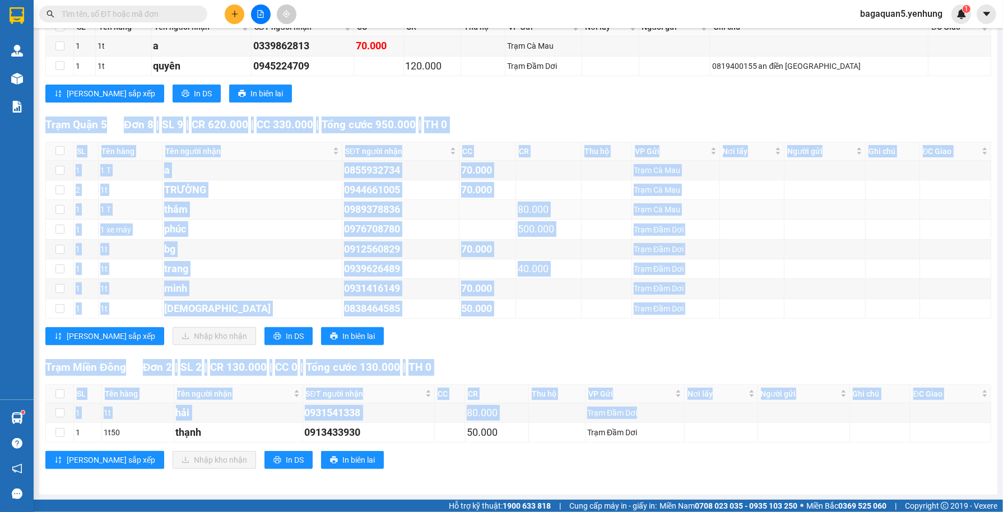
click at [678, 210] on div "Trạm Cà Mau" at bounding box center [675, 209] width 84 height 12
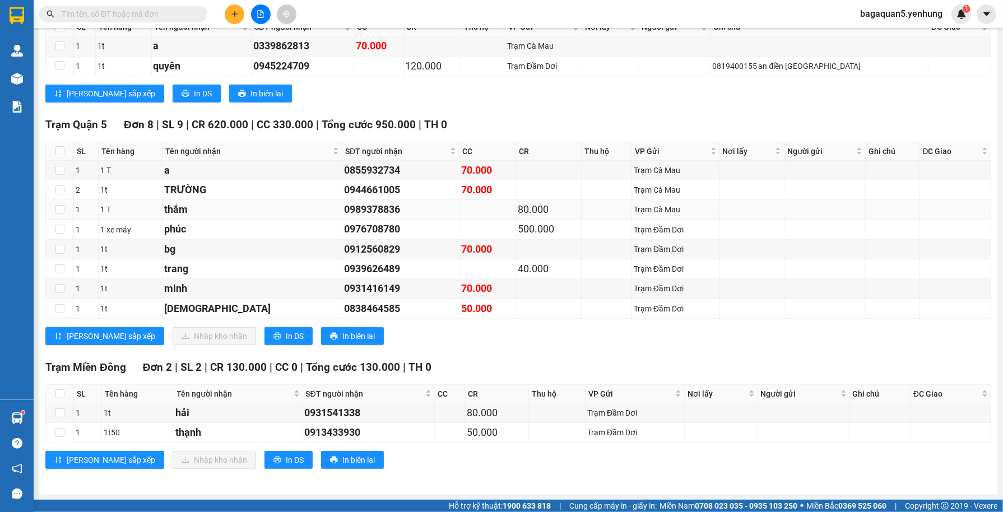
click at [678, 210] on div "Trạm Cà Mau" at bounding box center [675, 209] width 84 height 12
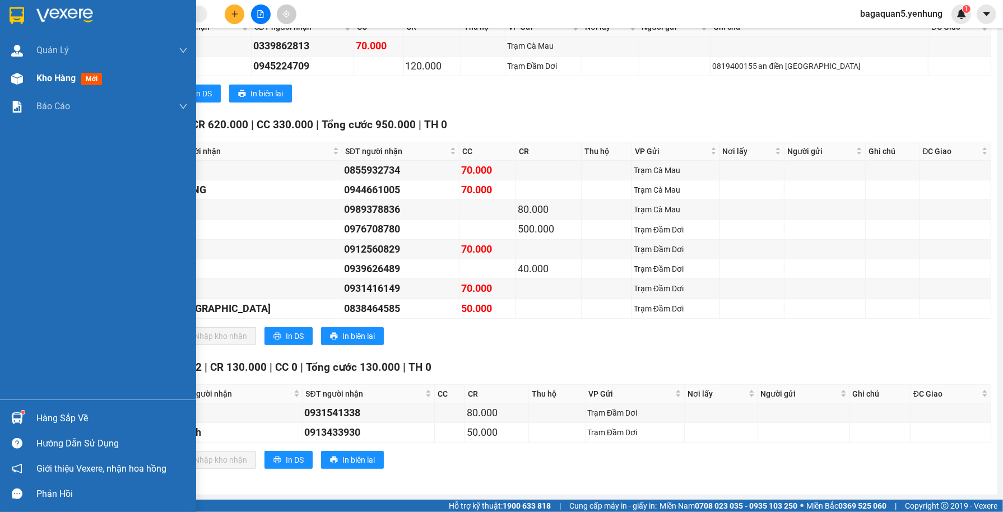
click at [30, 74] on div "Kho hàng mới" at bounding box center [98, 78] width 196 height 28
click at [72, 77] on span "Kho hàng" at bounding box center [55, 78] width 39 height 11
click at [73, 77] on span "Kho hàng" at bounding box center [55, 78] width 39 height 11
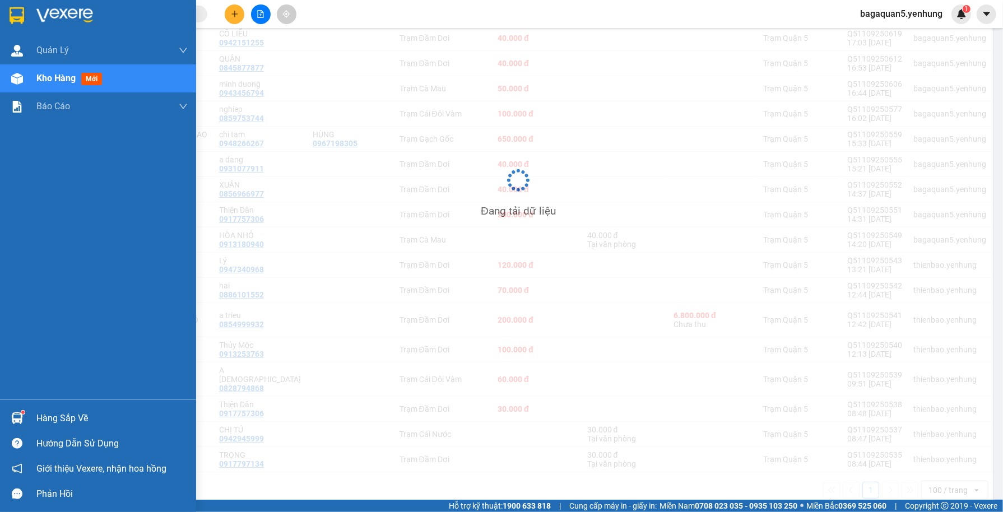
click at [76, 77] on span "Kho hàng" at bounding box center [55, 78] width 39 height 11
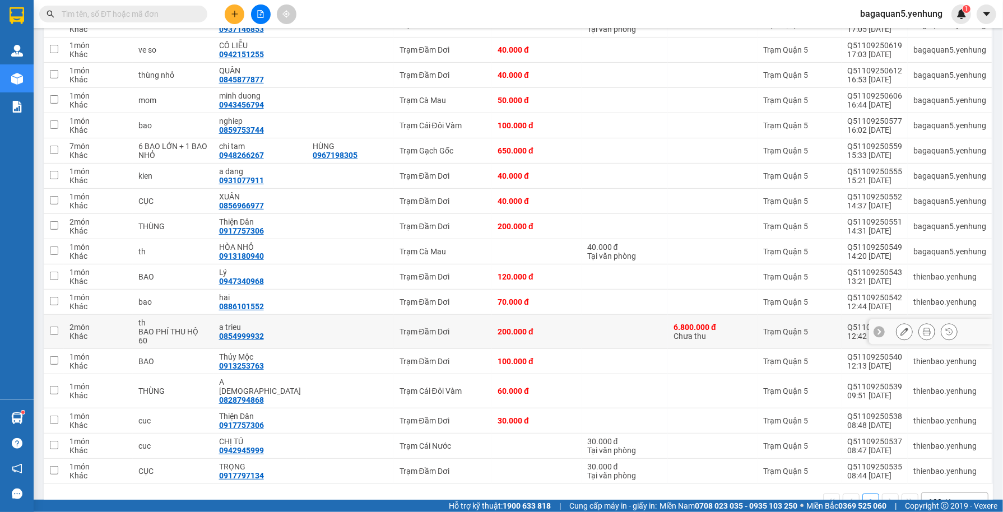
scroll to position [288, 0]
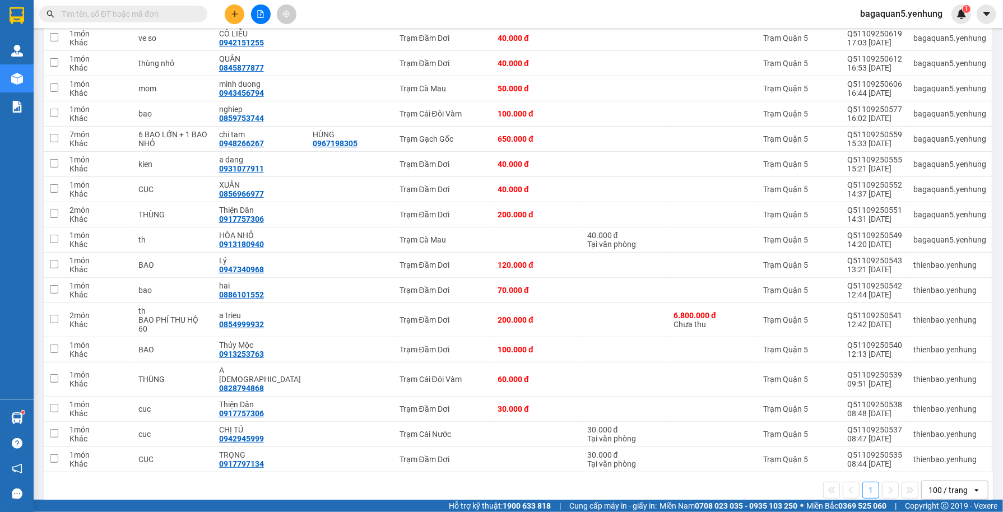
click at [237, 7] on div at bounding box center [260, 14] width 84 height 20
click at [230, 11] on button at bounding box center [235, 14] width 20 height 20
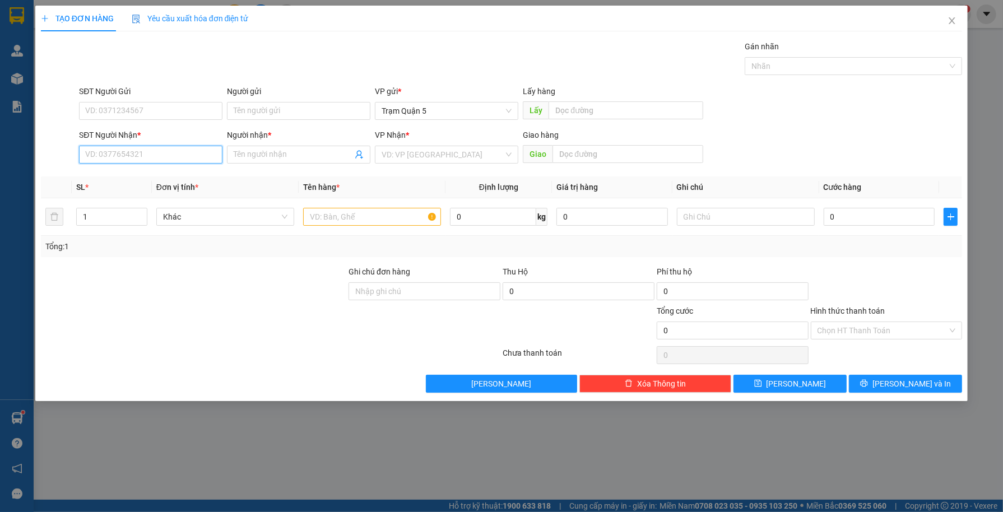
click at [190, 149] on input "SĐT Người Nhận *" at bounding box center [150, 155] width 143 height 18
type input "0912405080"
click at [186, 189] on span "Đơn vị tính *" at bounding box center [177, 187] width 42 height 9
click at [191, 188] on span "Đơn vị tính *" at bounding box center [177, 187] width 42 height 9
click at [173, 155] on input "0912405080" at bounding box center [150, 155] width 143 height 18
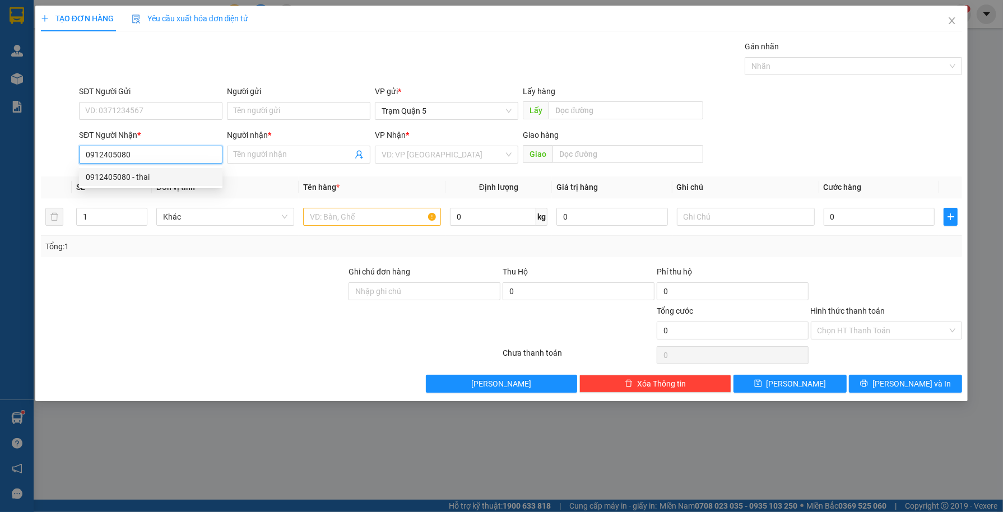
click at [160, 184] on div "0912405080 - thai" at bounding box center [150, 177] width 143 height 18
type input "thai"
type input "120.000"
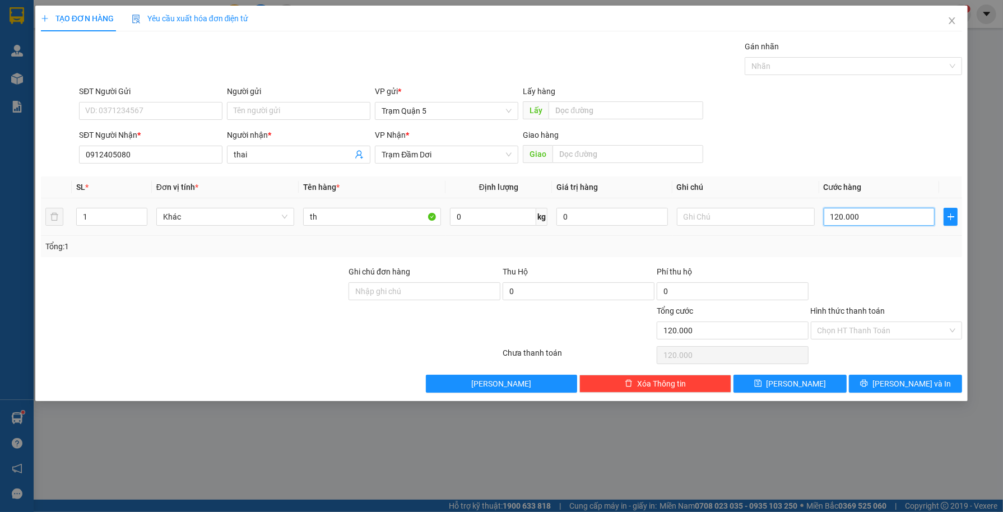
click at [867, 222] on input "120.000" at bounding box center [878, 217] width 111 height 18
type input "0"
type input "1"
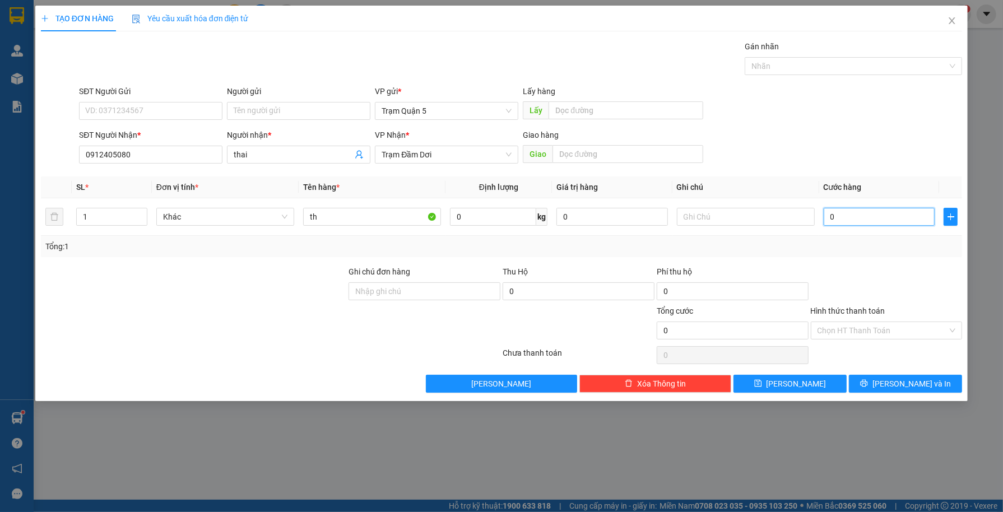
type input "1"
type input "01"
type input "10"
type input "010"
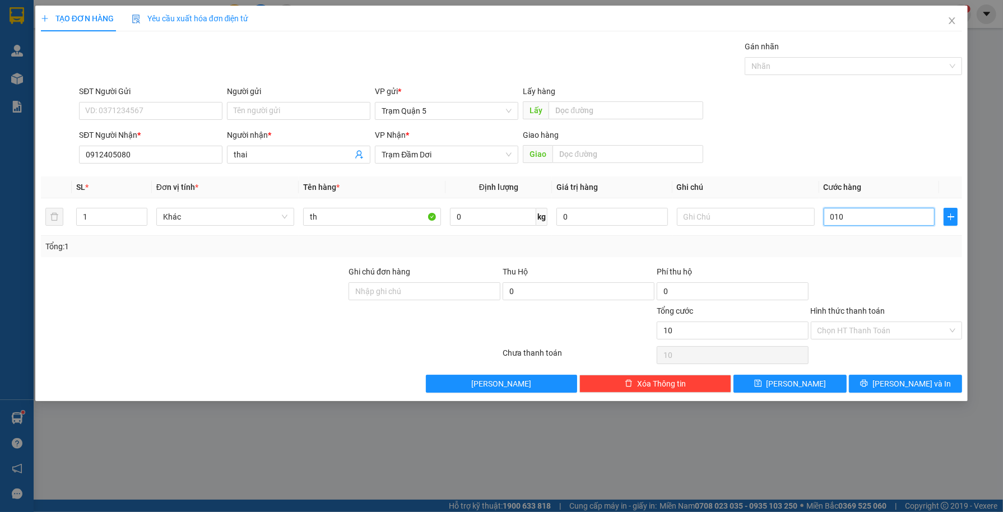
type input "100"
type input "0.100"
type input "100.000"
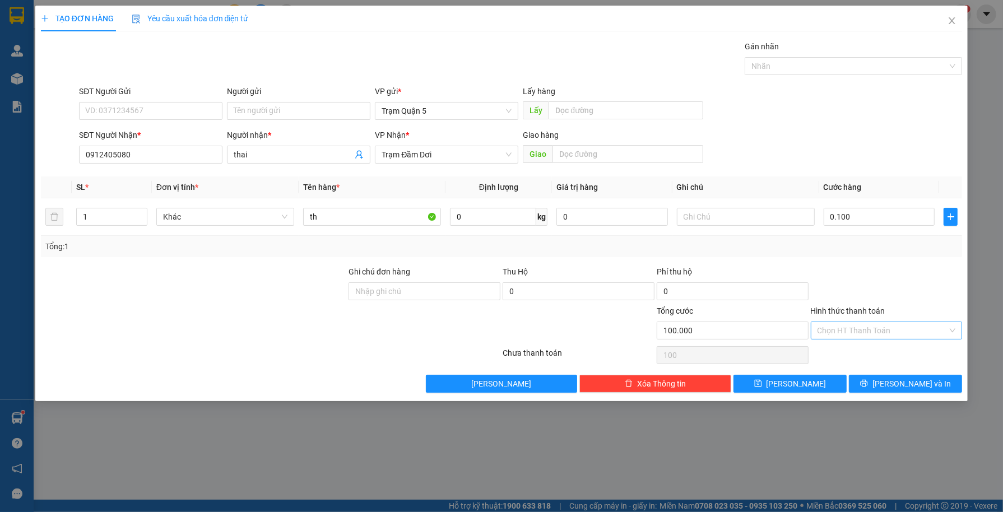
type input "100.000"
drag, startPoint x: 908, startPoint y: 324, endPoint x: 902, endPoint y: 310, distance: 15.3
click at [902, 312] on div "Hình thức thanh toán Chọn HT Thanh Toán" at bounding box center [886, 324] width 152 height 39
drag, startPoint x: 902, startPoint y: 310, endPoint x: 902, endPoint y: 375, distance: 65.5
click at [902, 316] on div "Hình thức thanh toán" at bounding box center [886, 313] width 152 height 17
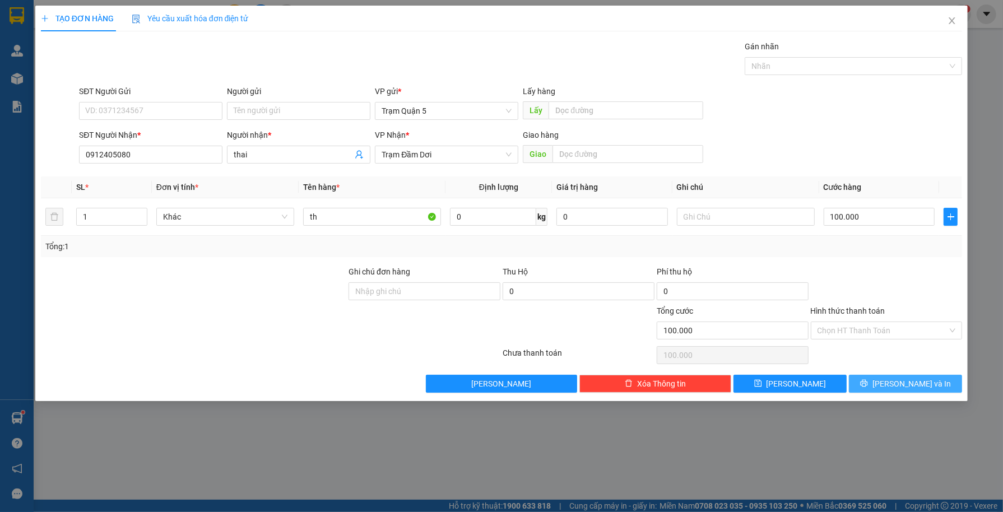
drag, startPoint x: 900, startPoint y: 375, endPoint x: 885, endPoint y: 401, distance: 29.6
click at [899, 379] on button "[PERSON_NAME] và In" at bounding box center [905, 384] width 113 height 18
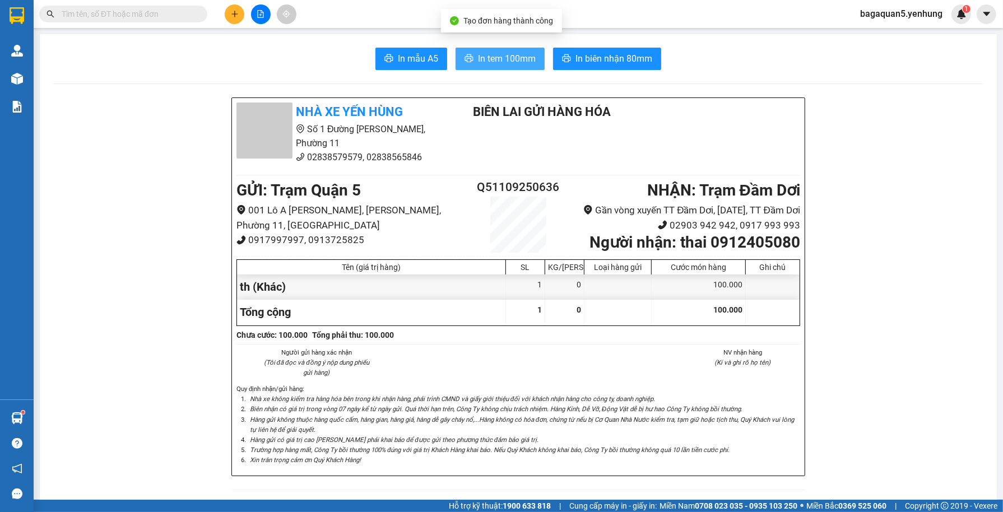
drag, startPoint x: 472, startPoint y: 48, endPoint x: 464, endPoint y: 54, distance: 9.2
click at [472, 49] on button "In tem 100mm" at bounding box center [499, 59] width 89 height 22
click at [225, 15] on button at bounding box center [235, 14] width 20 height 20
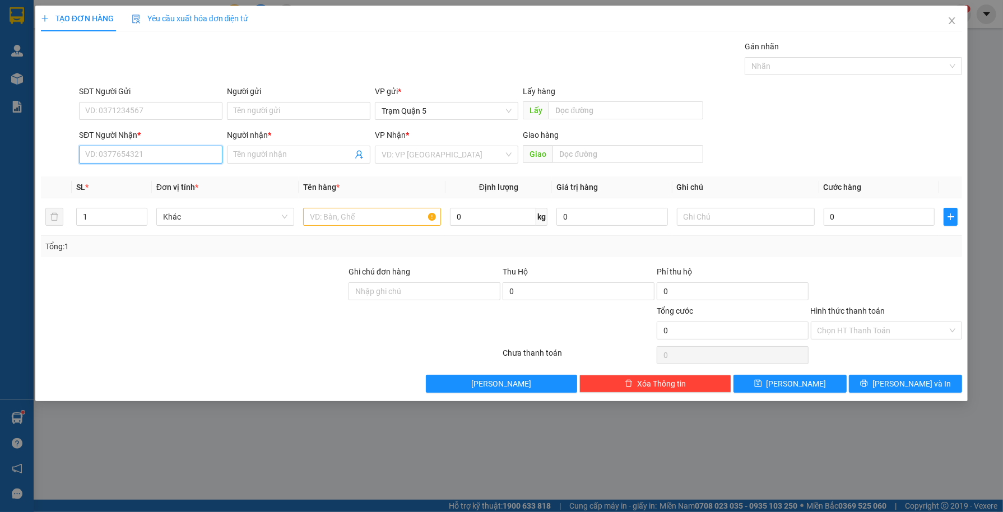
drag, startPoint x: 160, startPoint y: 157, endPoint x: 154, endPoint y: 156, distance: 6.3
click at [157, 156] on input "SĐT Người Nhận *" at bounding box center [150, 155] width 143 height 18
click at [155, 157] on input "0836954279" at bounding box center [150, 155] width 143 height 18
type input "0836954279"
click at [327, 147] on span at bounding box center [298, 155] width 143 height 18
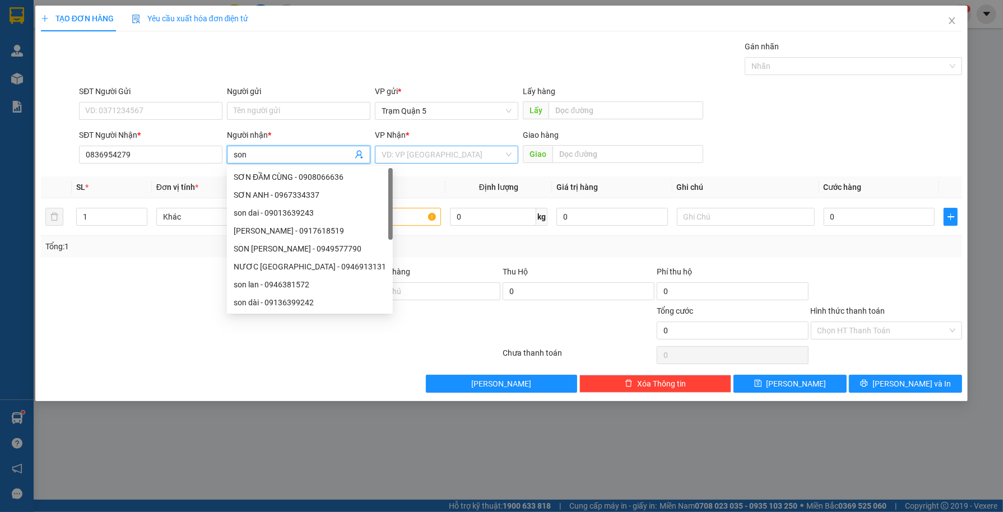
type input "son"
click at [405, 155] on input "search" at bounding box center [442, 154] width 122 height 17
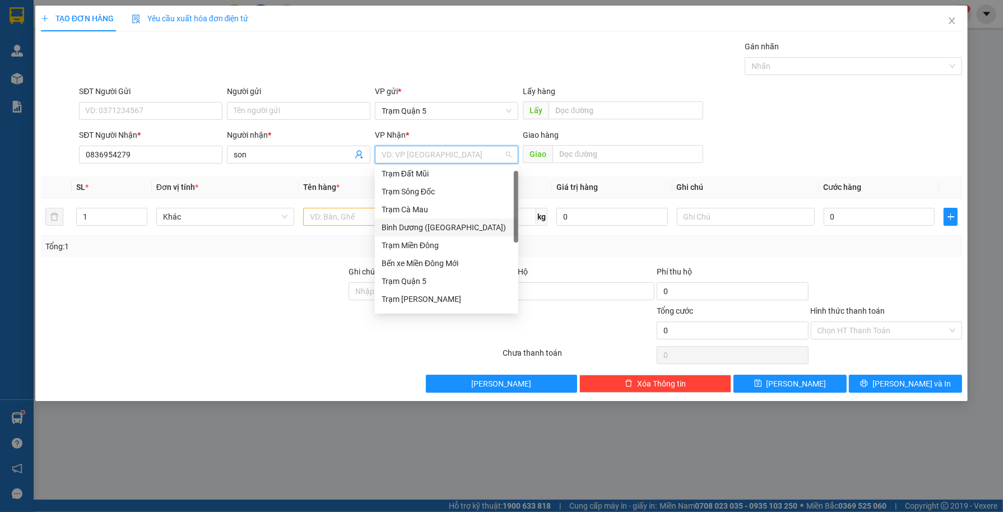
scroll to position [107, 0]
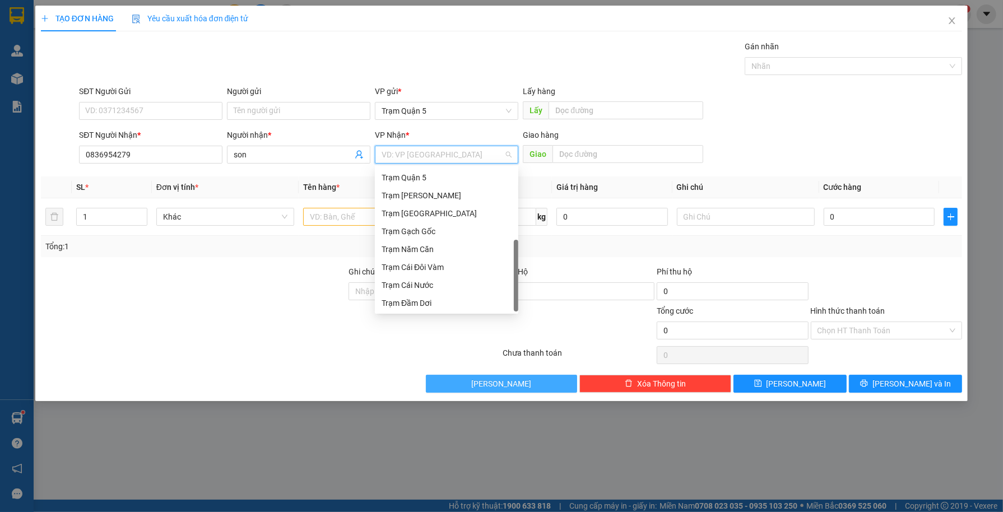
drag, startPoint x: 515, startPoint y: 231, endPoint x: 436, endPoint y: 381, distance: 169.9
click at [445, 428] on body "Kết quả tìm kiếm ( 0 ) Bộ lọc No Data bagaquan5.yenhung 1 Quản Lý Quản lý khách…" at bounding box center [501, 256] width 1003 height 512
click at [437, 304] on div "Trạm Đầm Dơi" at bounding box center [446, 303] width 130 height 12
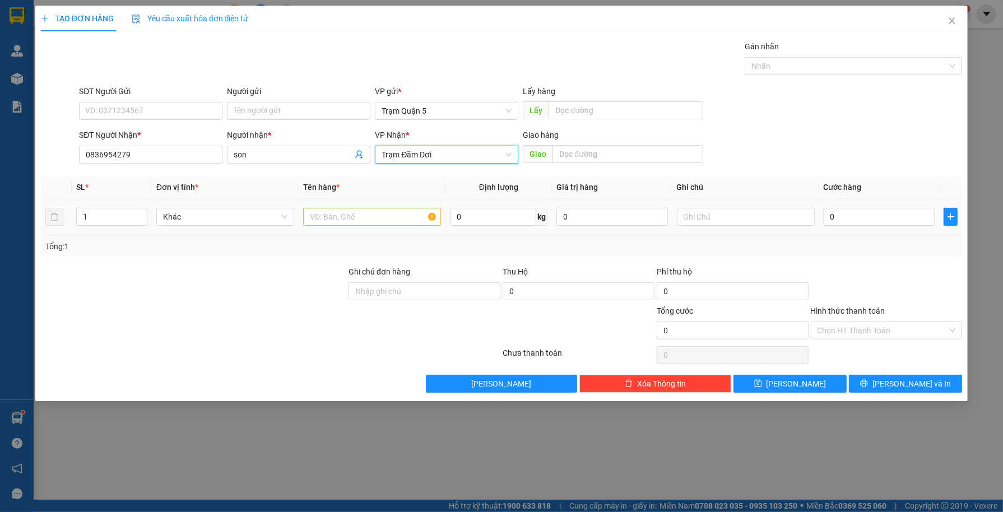
drag, startPoint x: 344, startPoint y: 204, endPoint x: 344, endPoint y: 217, distance: 12.9
click at [344, 214] on td at bounding box center [372, 217] width 147 height 38
click at [343, 221] on input "text" at bounding box center [372, 217] width 138 height 18
type input "th"
type input "5"
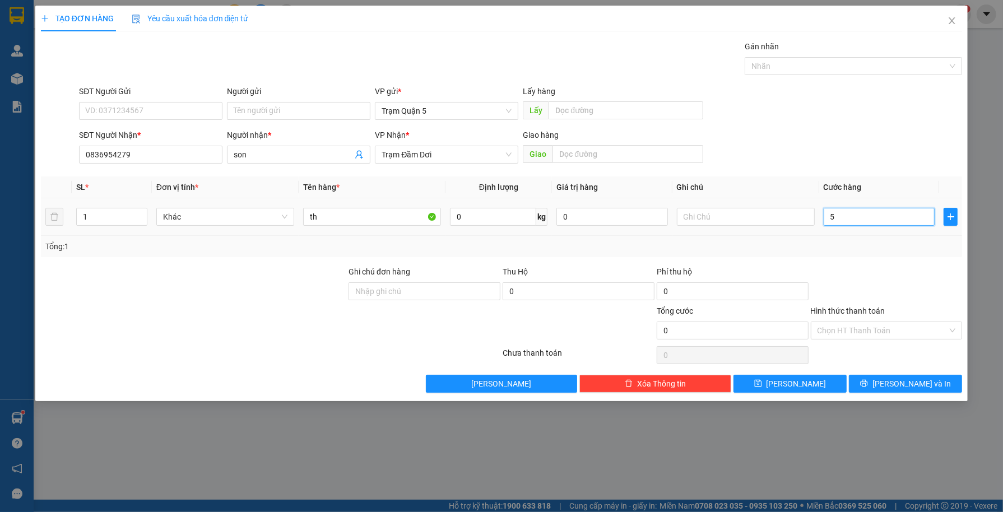
type input "5"
type input "50"
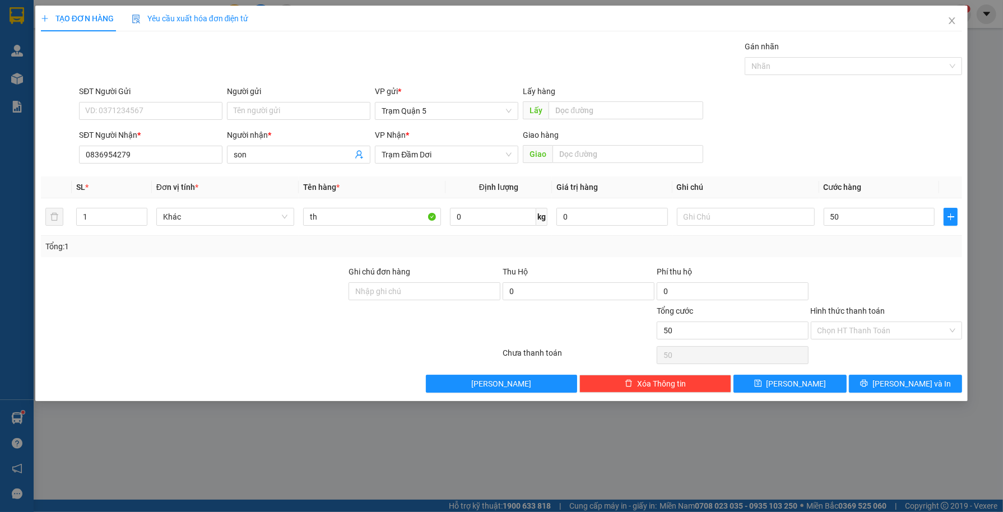
type input "50.000"
drag, startPoint x: 913, startPoint y: 245, endPoint x: 886, endPoint y: 274, distance: 40.1
click at [886, 274] on div "Transit Pickup Surcharge Ids Transit Deliver Surcharge Ids Transit Deliver Surc…" at bounding box center [501, 216] width 921 height 352
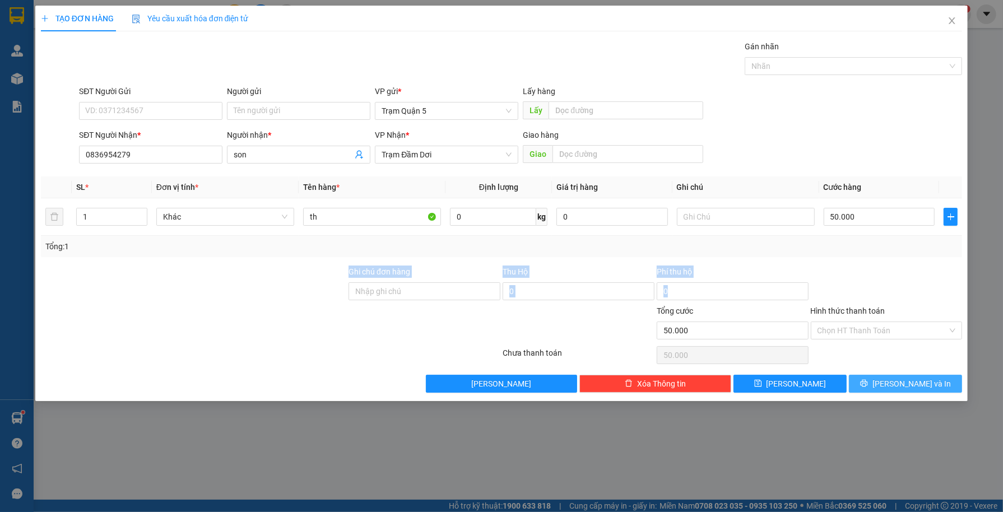
click at [883, 387] on button "[PERSON_NAME] và In" at bounding box center [905, 384] width 113 height 18
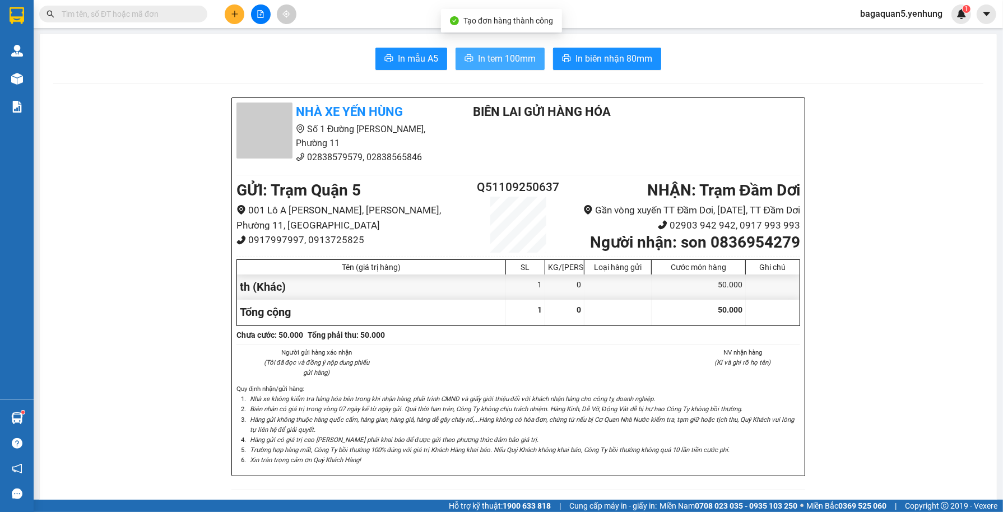
click at [529, 64] on span "In tem 100mm" at bounding box center [507, 59] width 58 height 14
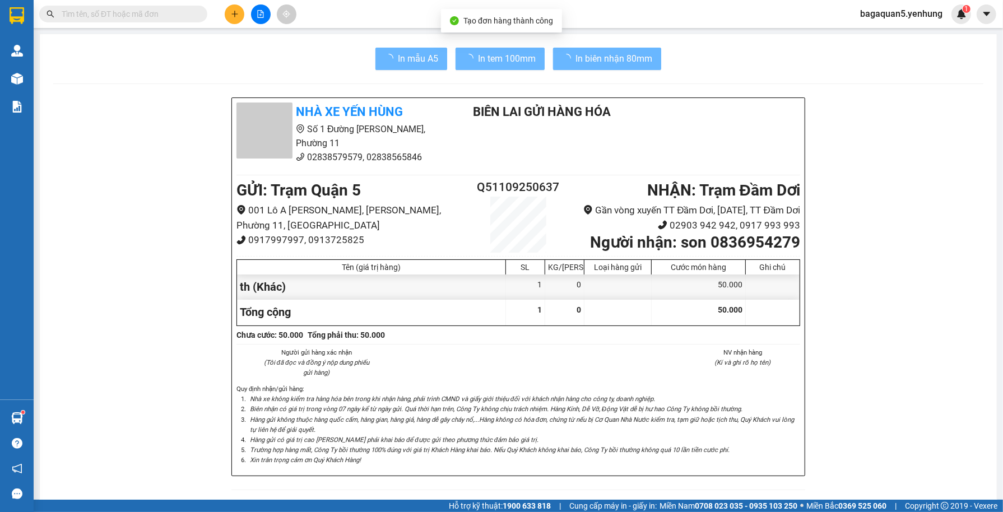
click at [767, 404] on li "Nhà xe không kiểm tra hàng hóa bên trong khi nhận hàng, phải trình CMND và giấy…" at bounding box center [524, 399] width 552 height 10
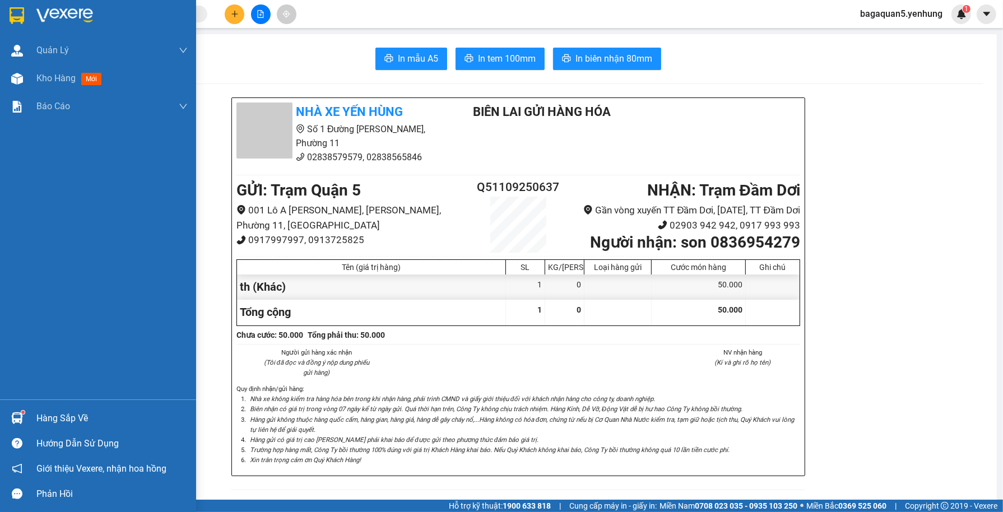
drag, startPoint x: 49, startPoint y: 81, endPoint x: 58, endPoint y: 187, distance: 105.7
click at [49, 74] on span "Kho hàng" at bounding box center [55, 78] width 39 height 11
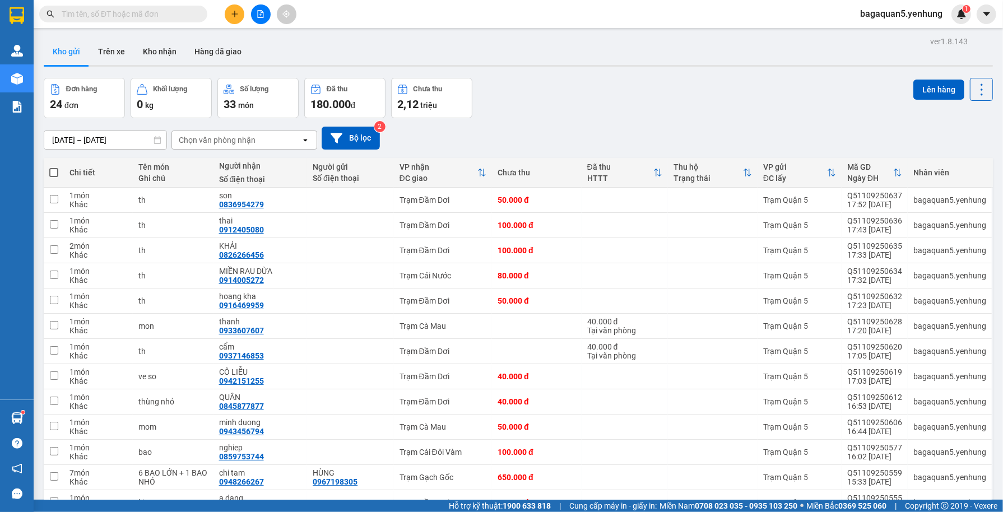
click at [240, 0] on div "Kết quả tìm kiếm ( 0 ) Bộ lọc No Data bagaquan5.yenhung 1" at bounding box center [501, 14] width 1003 height 28
click at [239, 9] on button at bounding box center [235, 14] width 20 height 20
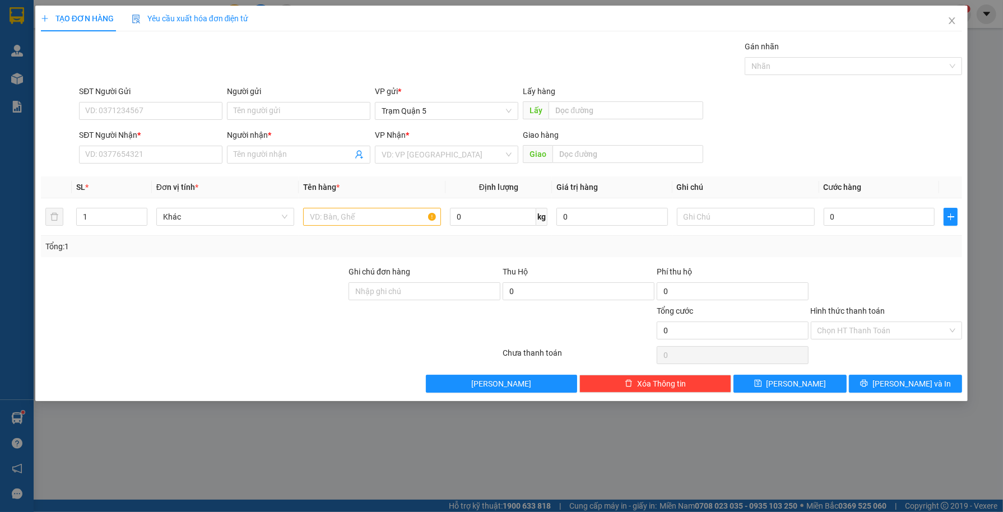
drag, startPoint x: 156, startPoint y: 144, endPoint x: 141, endPoint y: 174, distance: 33.8
click at [157, 147] on div "SĐT Người Nhận * VD: 0377654321" at bounding box center [150, 148] width 143 height 39
click at [288, 153] on input "Người nhận *" at bounding box center [293, 154] width 119 height 12
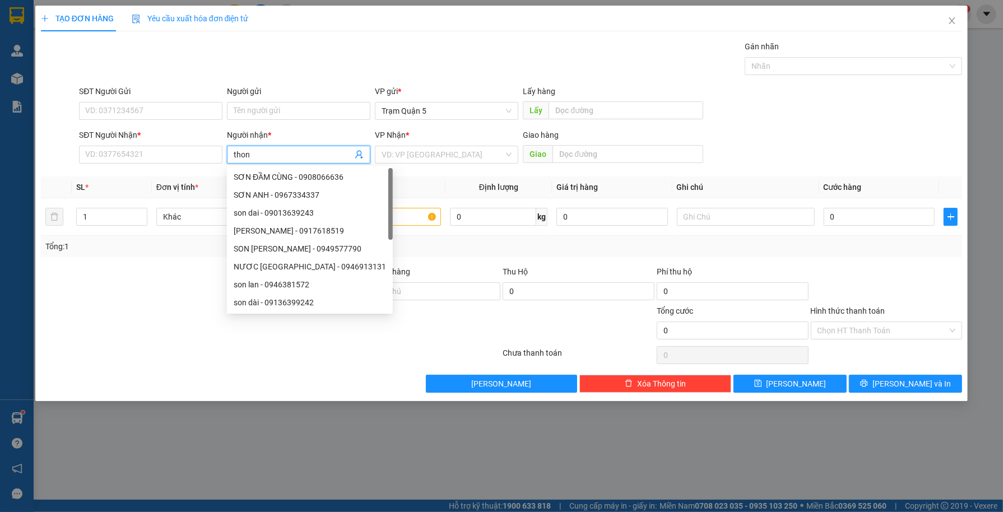
type input "thong"
click at [315, 197] on div "thong - 0914661907" at bounding box center [299, 195] width 130 height 12
type input "0914661907"
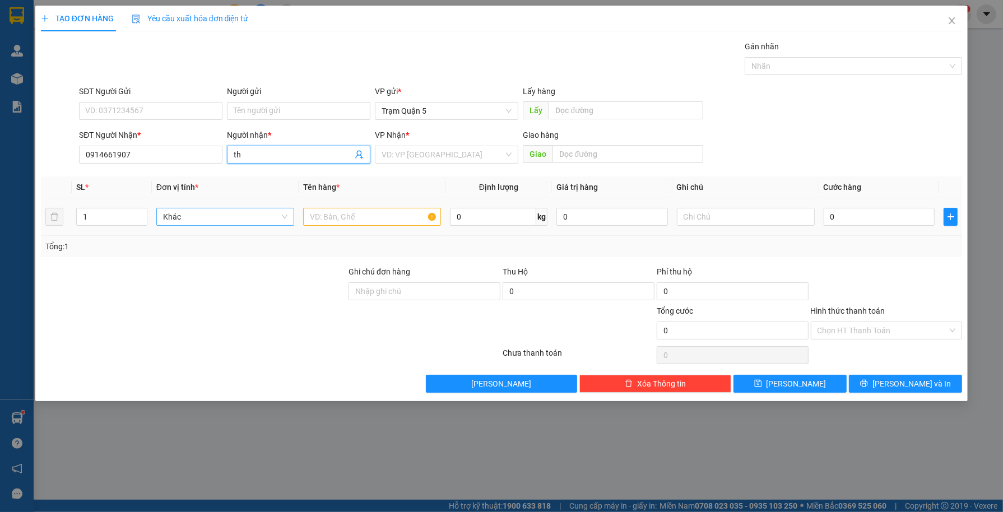
type input "t"
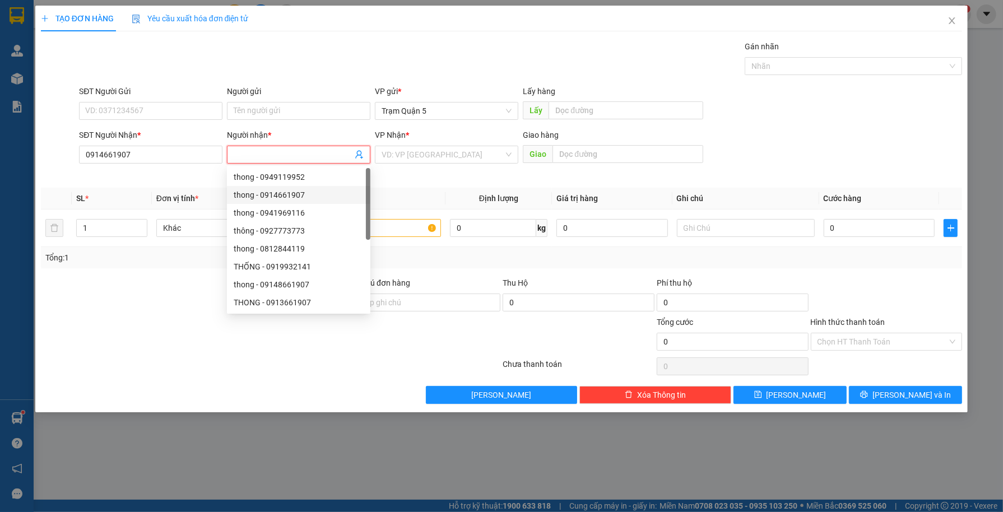
click at [143, 143] on div "SĐT Người Nhận *" at bounding box center [150, 137] width 143 height 17
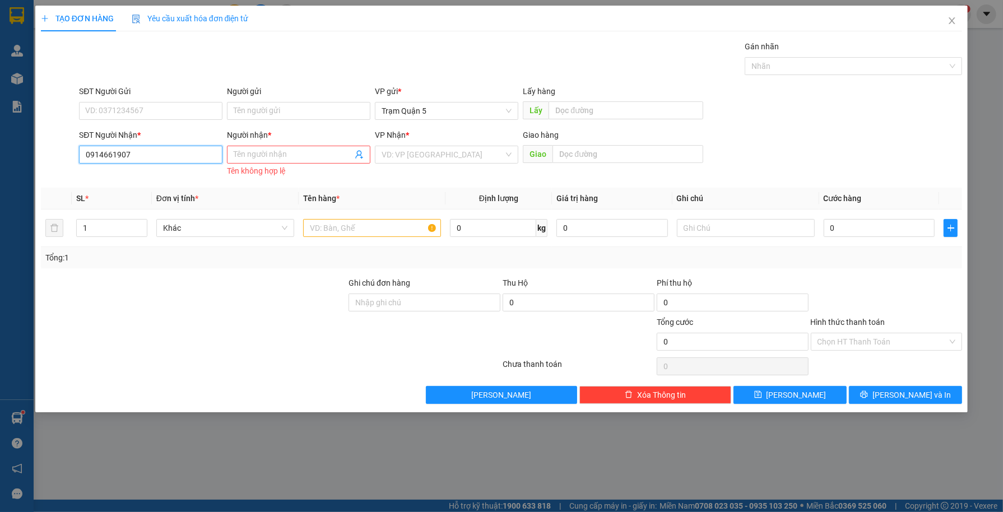
click at [133, 150] on input "0914661907" at bounding box center [150, 155] width 143 height 18
type input "0914661907"
click at [173, 181] on div "0914661907 - thong" at bounding box center [151, 177] width 130 height 12
type input "thong"
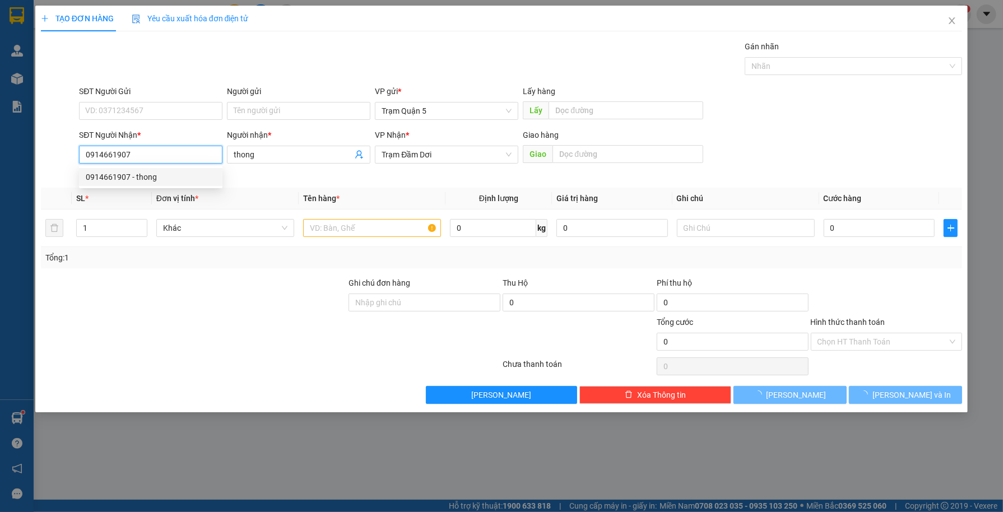
type input "40.000"
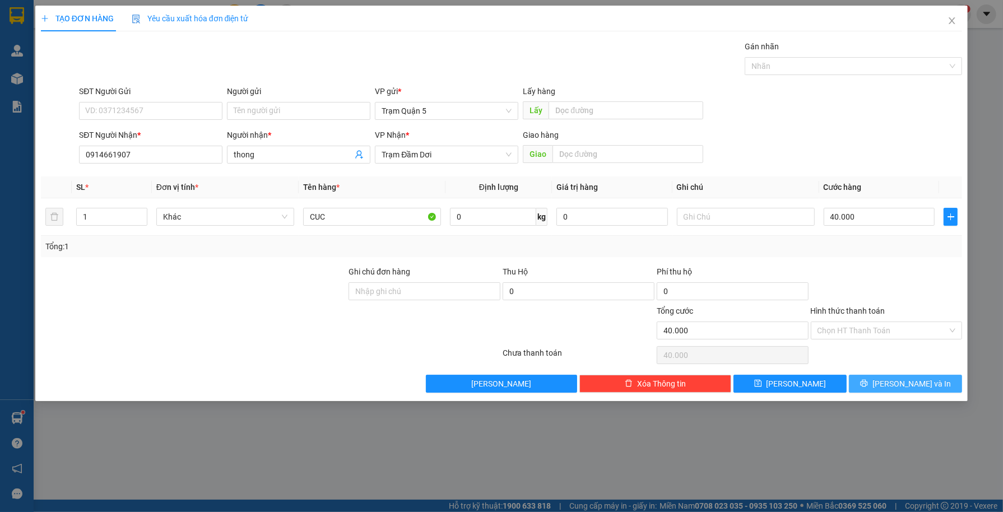
drag, startPoint x: 910, startPoint y: 381, endPoint x: 416, endPoint y: 12, distance: 616.7
click at [687, 315] on div "Transit Pickup Surcharge Ids Transit Deliver Surcharge Ids Transit Deliver Surc…" at bounding box center [501, 216] width 921 height 352
click at [795, 379] on span "[PERSON_NAME]" at bounding box center [796, 384] width 60 height 12
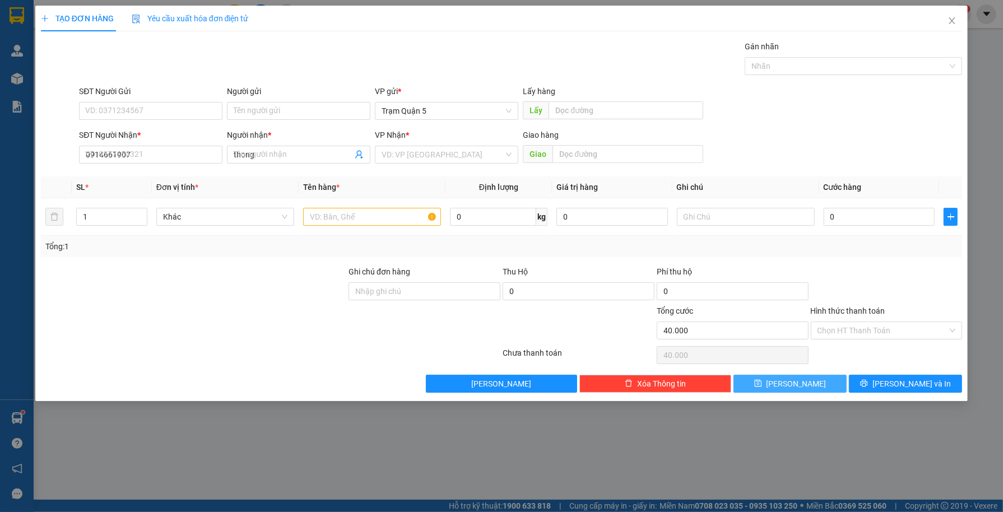
type input "0"
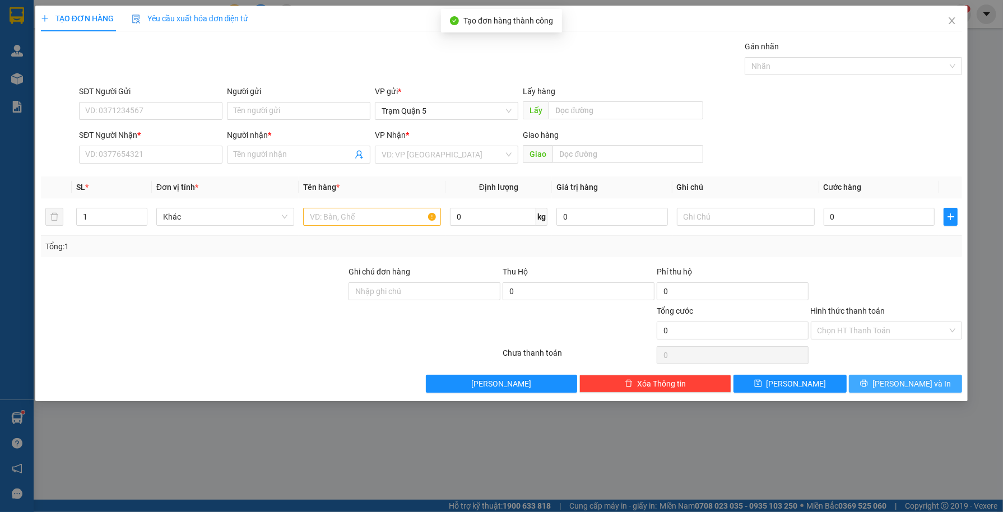
drag, startPoint x: 880, startPoint y: 378, endPoint x: 873, endPoint y: 368, distance: 12.4
click at [873, 368] on div "Transit Pickup Surcharge Ids Transit Deliver Surcharge Ids Transit Deliver Surc…" at bounding box center [501, 216] width 921 height 352
drag, startPoint x: 950, startPoint y: 18, endPoint x: 945, endPoint y: 20, distance: 5.8
click at [945, 20] on span "Close" at bounding box center [951, 21] width 31 height 31
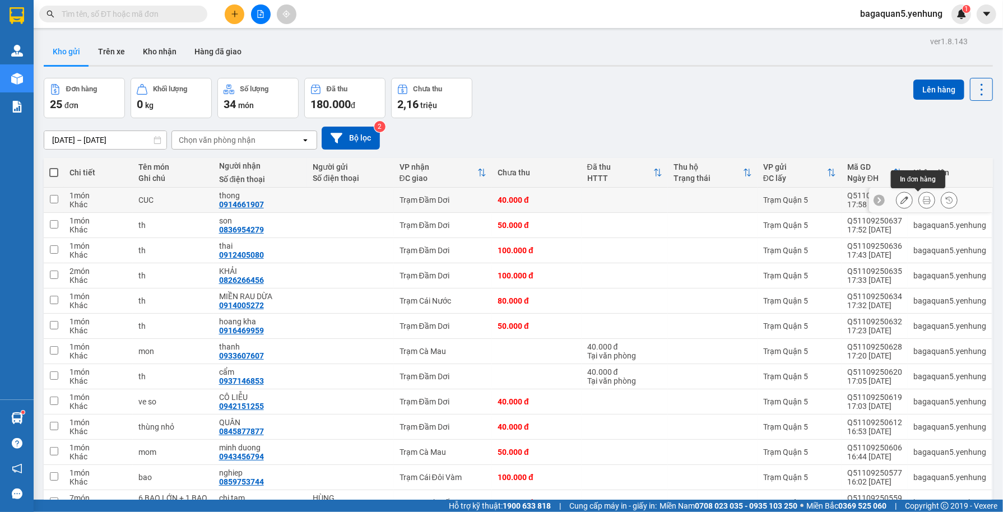
click at [922, 197] on button at bounding box center [927, 200] width 16 height 20
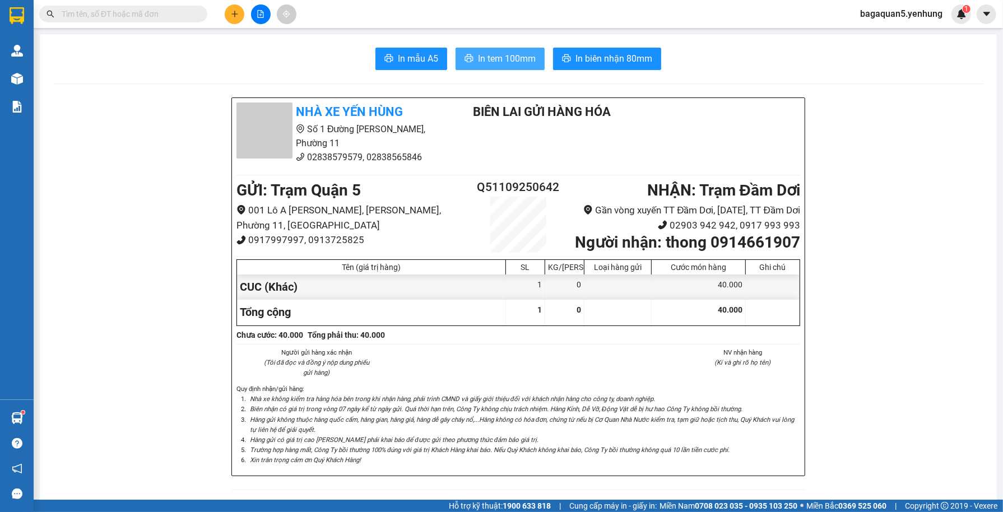
click at [509, 49] on button "In tem 100mm" at bounding box center [499, 59] width 89 height 22
drag, startPoint x: 250, startPoint y: 13, endPoint x: 225, endPoint y: 11, distance: 24.7
click at [226, 7] on div at bounding box center [260, 14] width 84 height 20
click at [226, 11] on button at bounding box center [235, 14] width 20 height 20
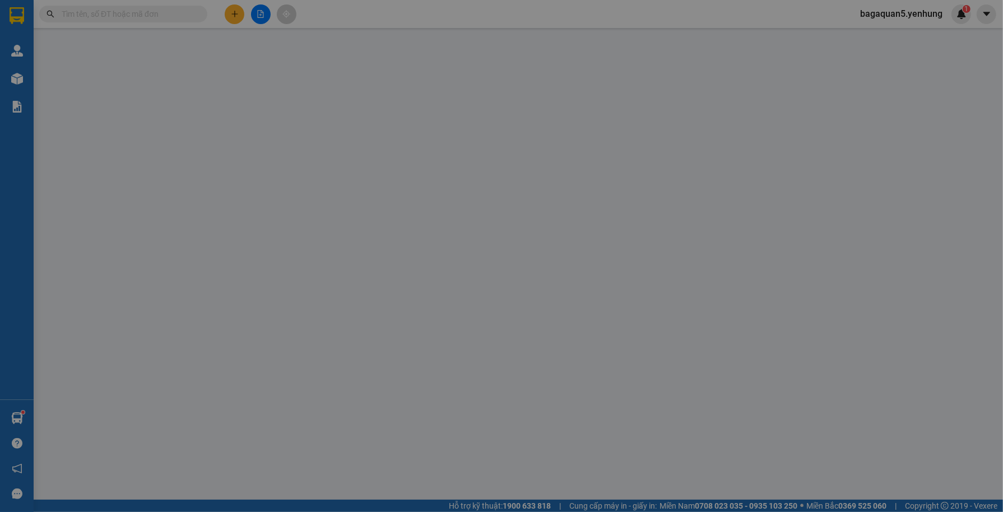
click at [231, 17] on span "Yêu cầu xuất hóa đơn điện tử" at bounding box center [190, 18] width 117 height 9
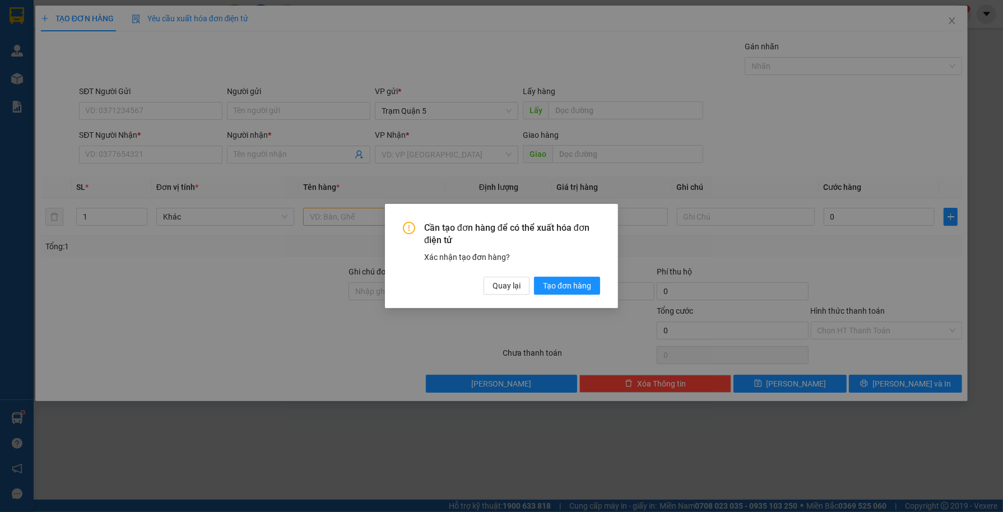
drag, startPoint x: 179, startPoint y: 150, endPoint x: 418, endPoint y: 304, distance: 284.2
click at [179, 152] on div "Cần tạo đơn hàng để có thể xuất hóa đơn điện tử Xác nhận tạo đơn hàng? Quay lại…" at bounding box center [501, 256] width 1003 height 512
drag, startPoint x: 526, startPoint y: 286, endPoint x: 425, endPoint y: 274, distance: 102.7
click at [464, 282] on div "Cần tạo đơn hàng để có thể xuất hóa đơn điện tử Xác nhận tạo đơn hàng? Quay lại…" at bounding box center [501, 258] width 197 height 73
click at [178, 142] on div "Cần tạo đơn hàng để có thể xuất hóa đơn điện tử Xác nhận tạo đơn hàng? Quay lại…" at bounding box center [501, 256] width 1003 height 512
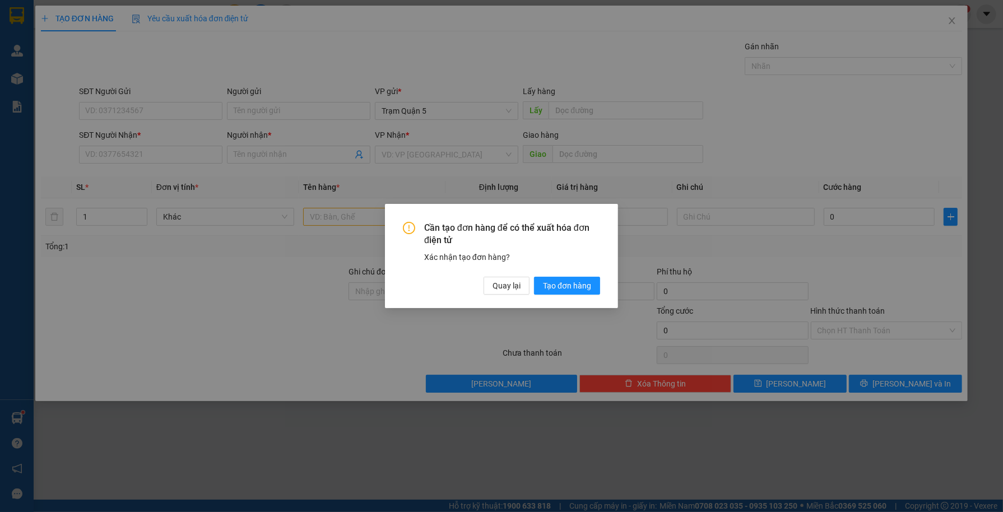
drag, startPoint x: 185, startPoint y: 159, endPoint x: 367, endPoint y: 240, distance: 199.8
click at [316, 209] on div "Cần tạo đơn hàng để có thể xuất hóa đơn điện tử Xác nhận tạo đơn hàng? Quay lại…" at bounding box center [501, 256] width 1003 height 512
click at [508, 287] on span "Quay lại" at bounding box center [506, 285] width 28 height 12
click at [508, 287] on div "Cần tạo đơn hàng để có thể xuất hóa đơn điện tử Xác nhận tạo đơn hàng? Quay lại…" at bounding box center [501, 256] width 1003 height 512
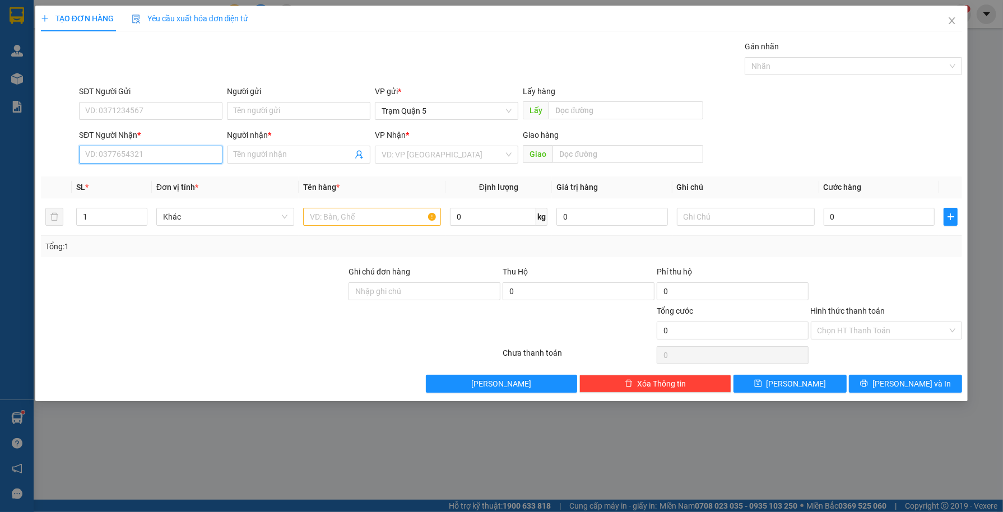
drag, startPoint x: 153, startPoint y: 156, endPoint x: 193, endPoint y: 147, distance: 40.9
click at [155, 156] on input "SĐT Người Nhận *" at bounding box center [150, 155] width 143 height 18
click at [307, 157] on input "Người nhận *" at bounding box center [293, 154] width 119 height 12
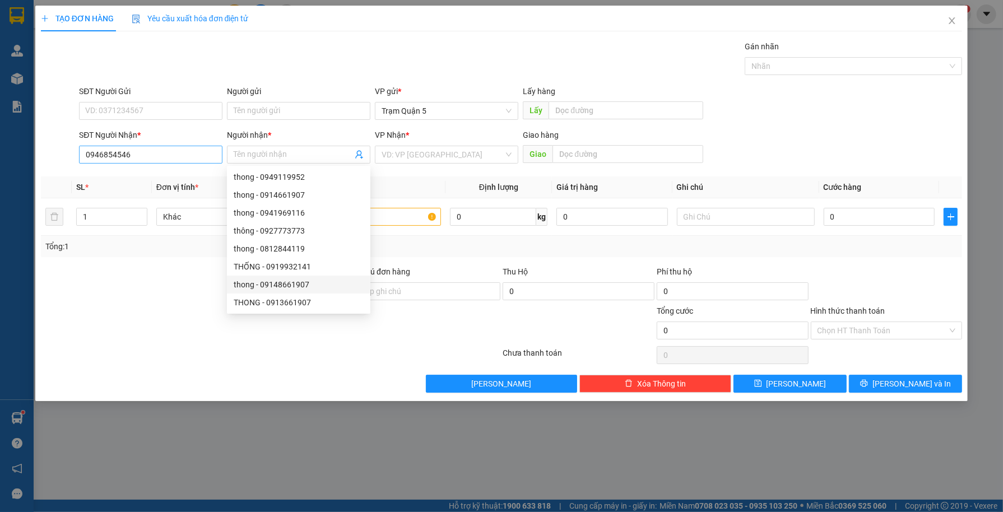
click at [165, 162] on div "SĐT Người Nhận * 0946854546" at bounding box center [150, 148] width 143 height 39
click at [165, 161] on input "0946854546" at bounding box center [150, 155] width 143 height 18
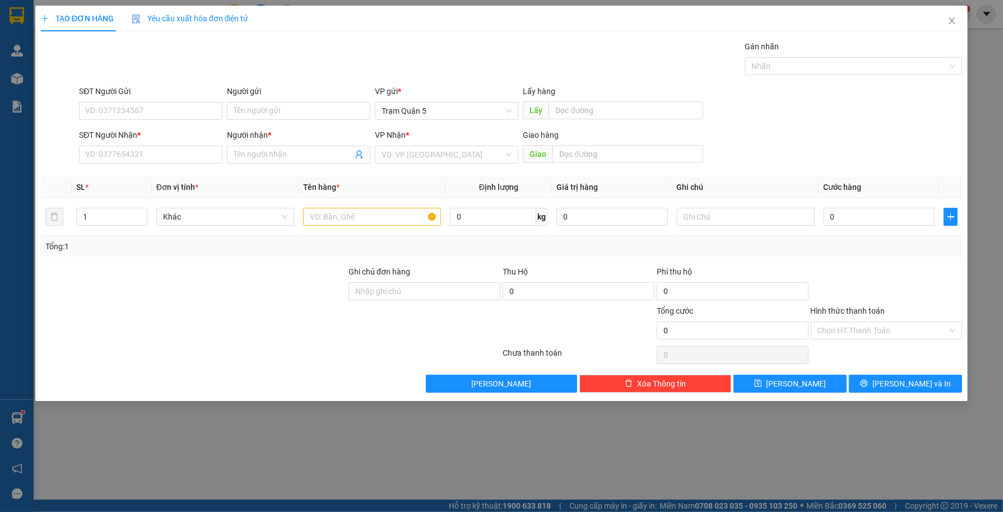
drag, startPoint x: 259, startPoint y: 158, endPoint x: 257, endPoint y: 172, distance: 14.3
click at [259, 169] on div "Transit Pickup Surcharge Ids Transit Deliver Surcharge Ids Transit Deliver Surc…" at bounding box center [501, 216] width 921 height 352
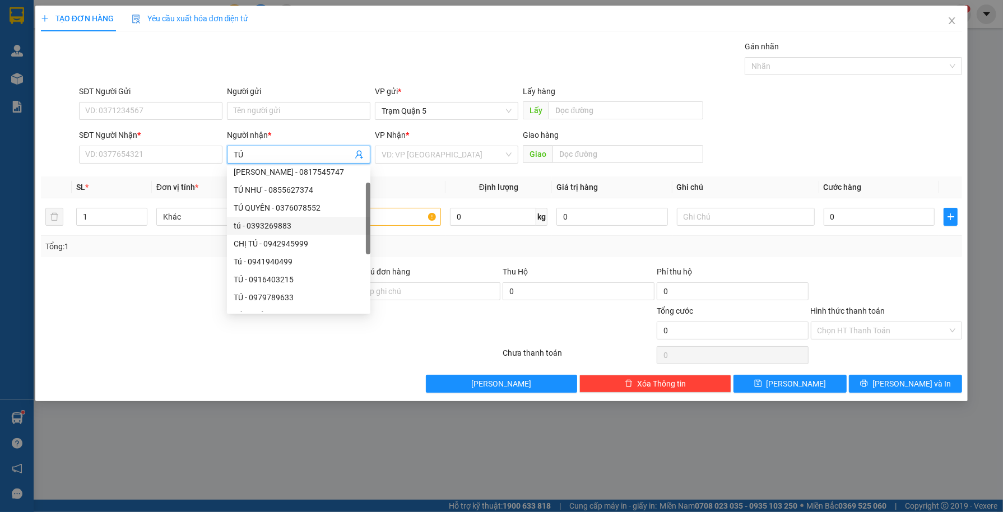
scroll to position [36, 0]
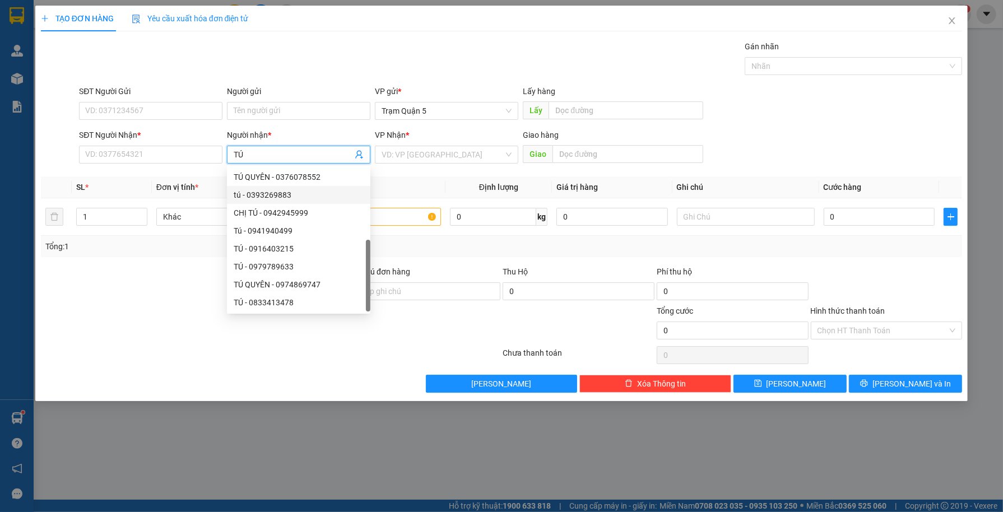
drag, startPoint x: 367, startPoint y: 223, endPoint x: 315, endPoint y: 356, distance: 142.1
click at [332, 370] on body "Kết quả tìm kiếm ( 0 ) Bộ lọc No Data bagaquan5.yenhung 1 Quản Lý Quản lý khách…" at bounding box center [501, 256] width 1003 height 512
drag, startPoint x: 153, startPoint y: 153, endPoint x: 147, endPoint y: 156, distance: 6.8
click at [148, 153] on input "SĐT Người Nhận *" at bounding box center [150, 155] width 143 height 18
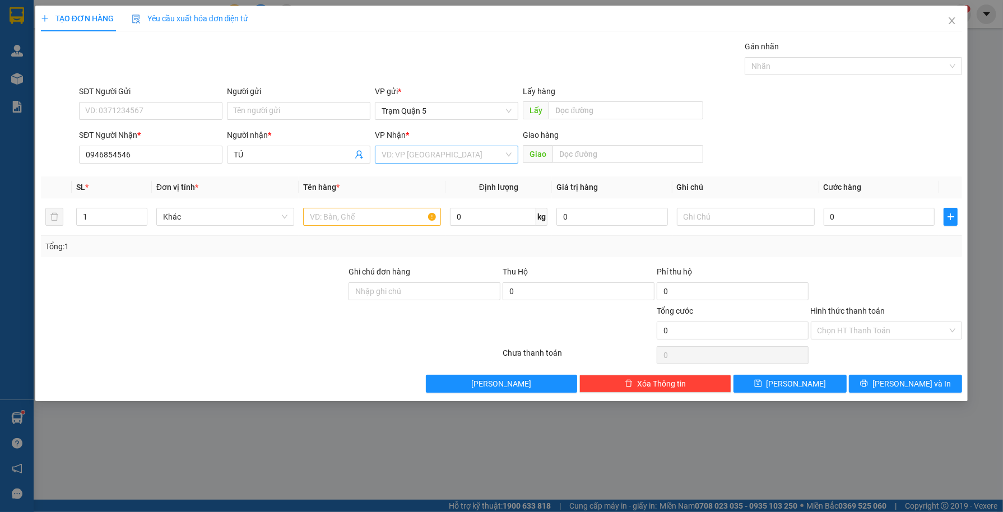
click at [439, 150] on input "search" at bounding box center [442, 154] width 122 height 17
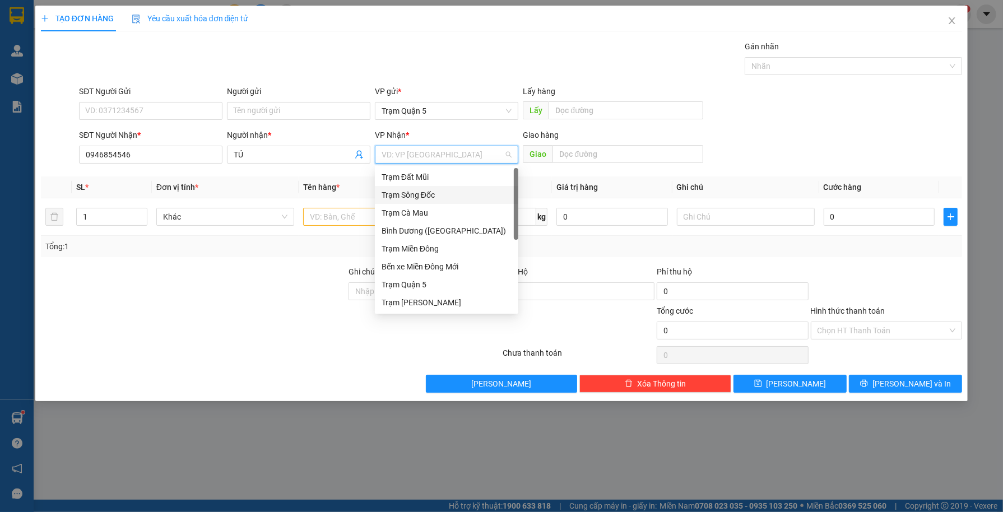
scroll to position [107, 0]
drag, startPoint x: 517, startPoint y: 221, endPoint x: 446, endPoint y: 403, distance: 195.2
click at [493, 425] on body "Kết quả tìm kiếm ( 0 ) Bộ lọc No Data bagaquan5.yenhung 1 Quản Lý Quản lý khách…" at bounding box center [501, 256] width 1003 height 512
click at [442, 299] on div "Bến xe Miền Đông Mới Trạm Quận 5 Trạm Đức Hòa Trạm Phú Tân Trạm Gạch Gốc Trạm N…" at bounding box center [446, 231] width 143 height 161
click at [443, 299] on div "Trạm Đầm Dơi" at bounding box center [446, 303] width 130 height 12
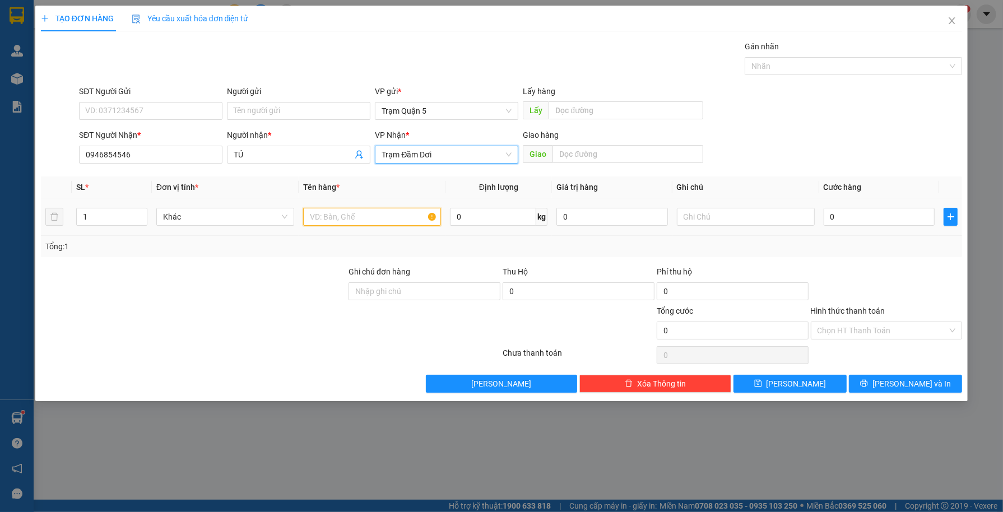
click at [342, 216] on input "text" at bounding box center [372, 217] width 138 height 18
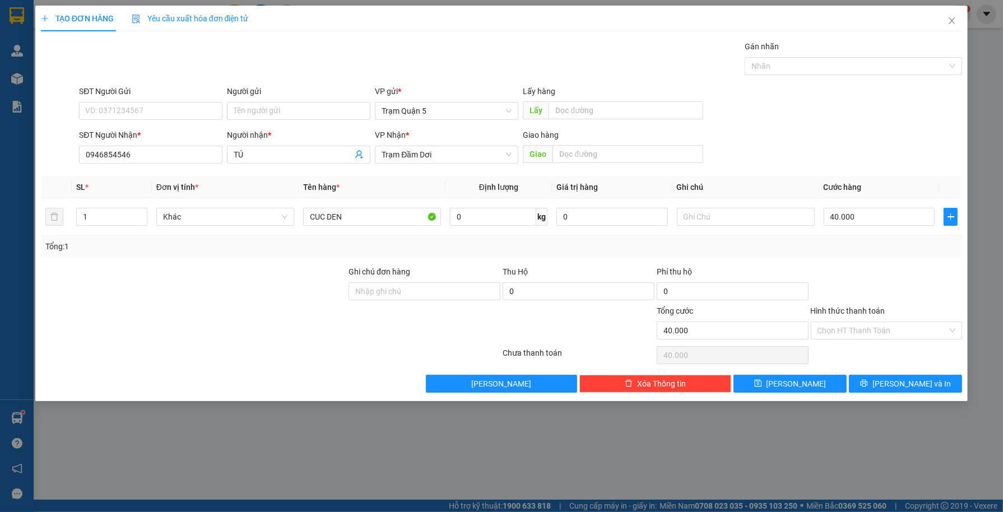
drag, startPoint x: 835, startPoint y: 259, endPoint x: 866, endPoint y: 356, distance: 102.4
click at [845, 313] on div "Transit Pickup Surcharge Ids Transit Deliver Surcharge Ids Transit Deliver Surc…" at bounding box center [501, 216] width 921 height 352
drag, startPoint x: 884, startPoint y: 386, endPoint x: 390, endPoint y: 330, distance: 497.2
click at [878, 381] on button "[PERSON_NAME] và In" at bounding box center [905, 384] width 113 height 18
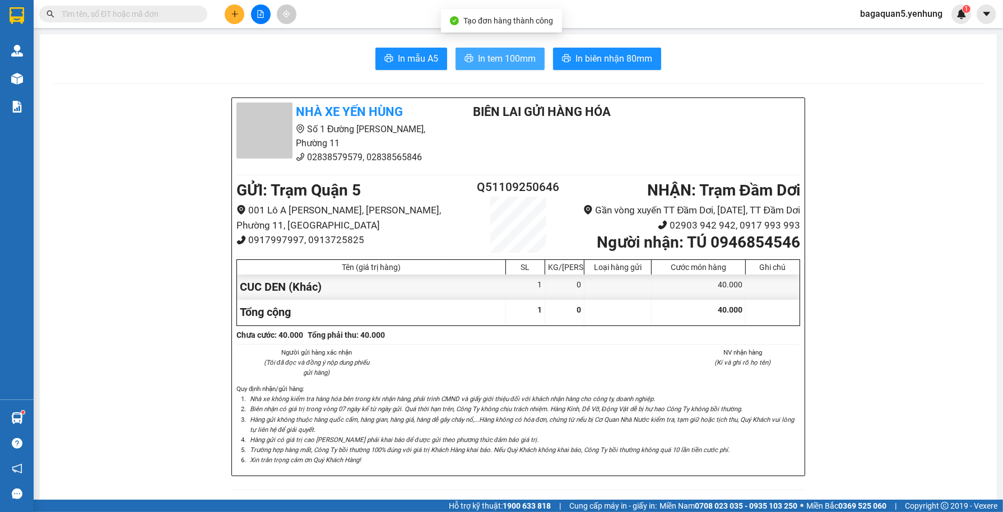
click at [488, 67] on button "In tem 100mm" at bounding box center [499, 59] width 89 height 22
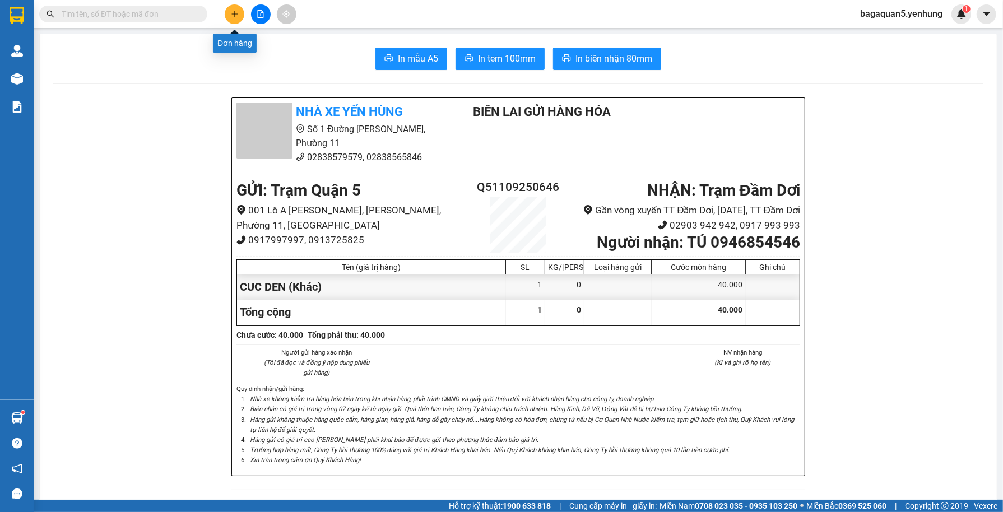
click at [236, 8] on button at bounding box center [235, 14] width 20 height 20
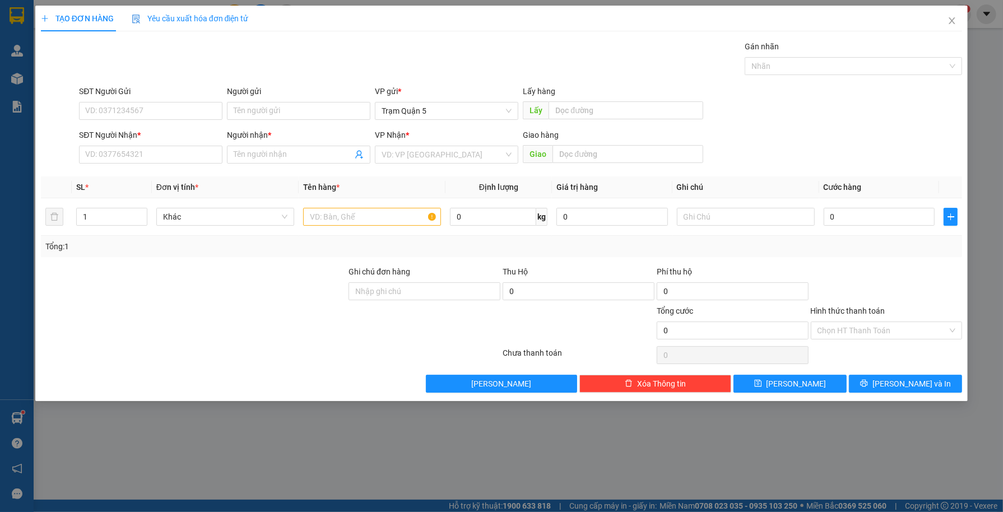
drag, startPoint x: 929, startPoint y: 9, endPoint x: 940, endPoint y: 39, distance: 32.1
click at [931, 11] on div "TẠO ĐƠN HÀNG Yêu cầu xuất hóa đơn điện tử" at bounding box center [501, 19] width 921 height 26
drag, startPoint x: 189, startPoint y: 467, endPoint x: 241, endPoint y: 478, distance: 52.6
click at [241, 478] on div "TẠO ĐƠN HÀNG Yêu cầu xuất hóa đơn điện tử Transit Pickup Surcharge Ids Transit …" at bounding box center [501, 256] width 1003 height 512
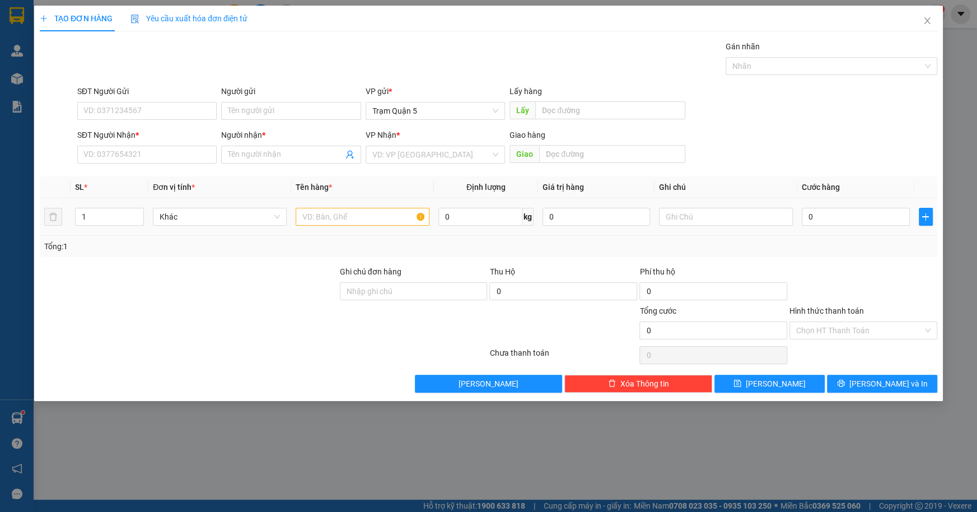
drag, startPoint x: 771, startPoint y: 235, endPoint x: 840, endPoint y: 225, distance: 69.0
click at [773, 235] on td at bounding box center [726, 217] width 143 height 38
drag, startPoint x: 120, startPoint y: 181, endPoint x: 87, endPoint y: 237, distance: 65.0
click at [134, 209] on table "SL * Đơn vị tính * Tên hàng * Định lượng Giá trị hàng Ghi chú Cước hàng 1 Khác …" at bounding box center [489, 205] width 898 height 59
drag, startPoint x: 106, startPoint y: 257, endPoint x: 77, endPoint y: 402, distance: 147.4
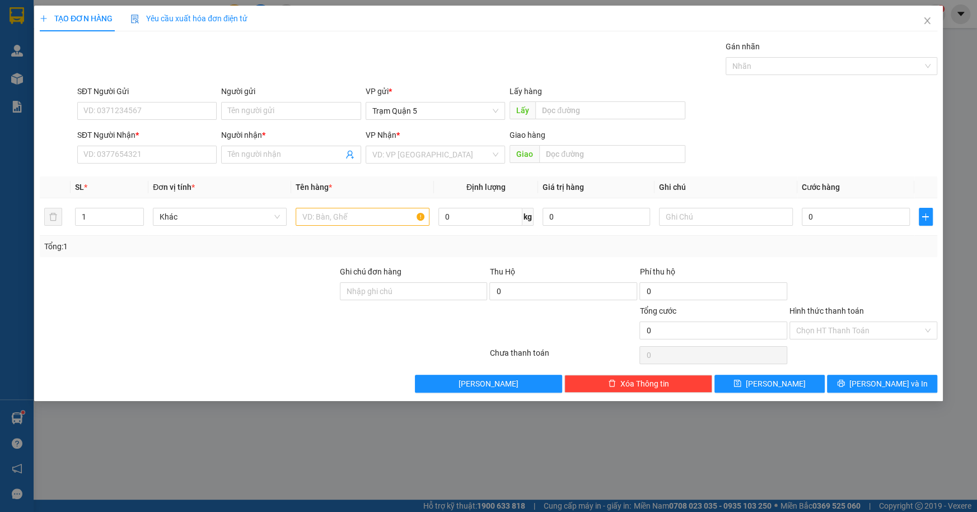
click at [78, 342] on div "Transit Pickup Surcharge Ids Transit Deliver Surcharge Ids Transit Deliver Surc…" at bounding box center [489, 216] width 898 height 352
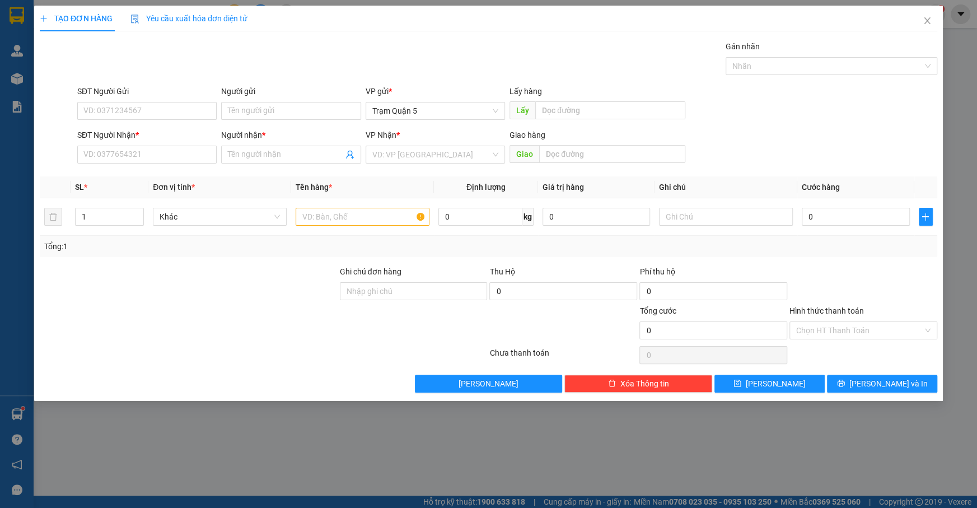
click at [49, 479] on div "TẠO ĐƠN HÀNG Yêu cầu xuất hóa đơn điện tử Transit Pickup Surcharge Ids Transit …" at bounding box center [488, 254] width 977 height 508
click at [88, 158] on input "SĐT Người Nhận *" at bounding box center [146, 155] width 139 height 18
drag, startPoint x: 171, startPoint y: 171, endPoint x: 171, endPoint y: 191, distance: 19.6
click at [169, 171] on div "0917860086 - CẢNH" at bounding box center [147, 177] width 126 height 12
drag, startPoint x: 869, startPoint y: 389, endPoint x: 859, endPoint y: 371, distance: 21.1
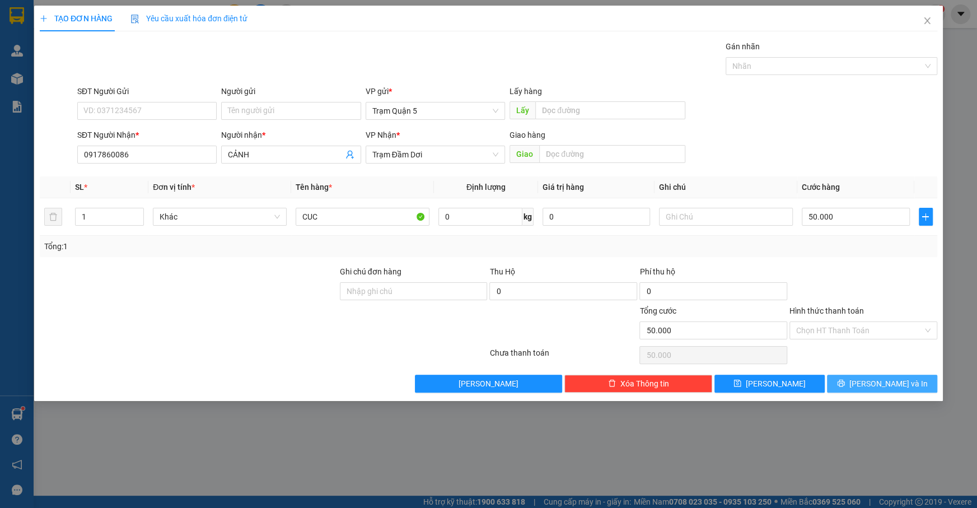
click at [864, 380] on button "[PERSON_NAME] và In" at bounding box center [882, 384] width 110 height 18
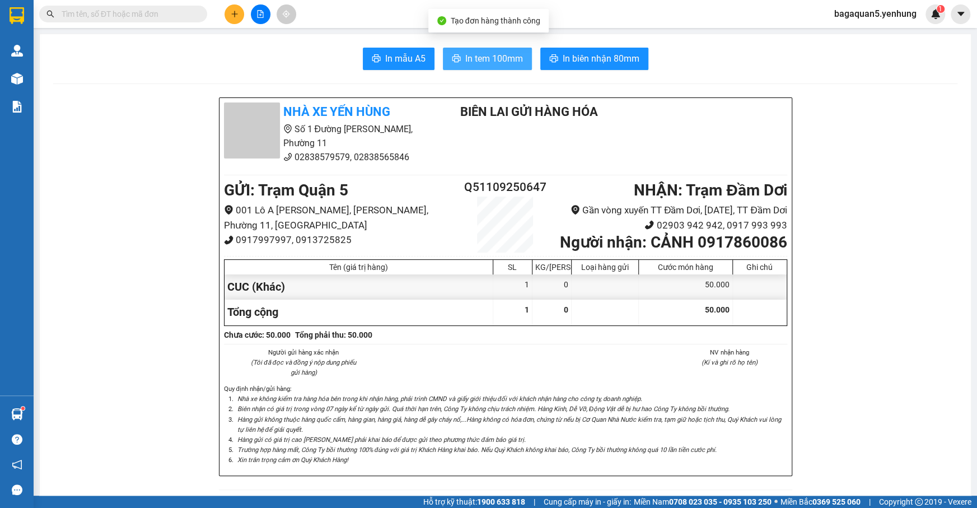
drag, startPoint x: 468, startPoint y: 69, endPoint x: 479, endPoint y: 65, distance: 12.4
click at [469, 66] on button "In tem 100mm" at bounding box center [487, 59] width 89 height 22
click at [479, 65] on span "In tem 100mm" at bounding box center [494, 59] width 58 height 14
drag, startPoint x: 89, startPoint y: 472, endPoint x: 138, endPoint y: 505, distance: 59.2
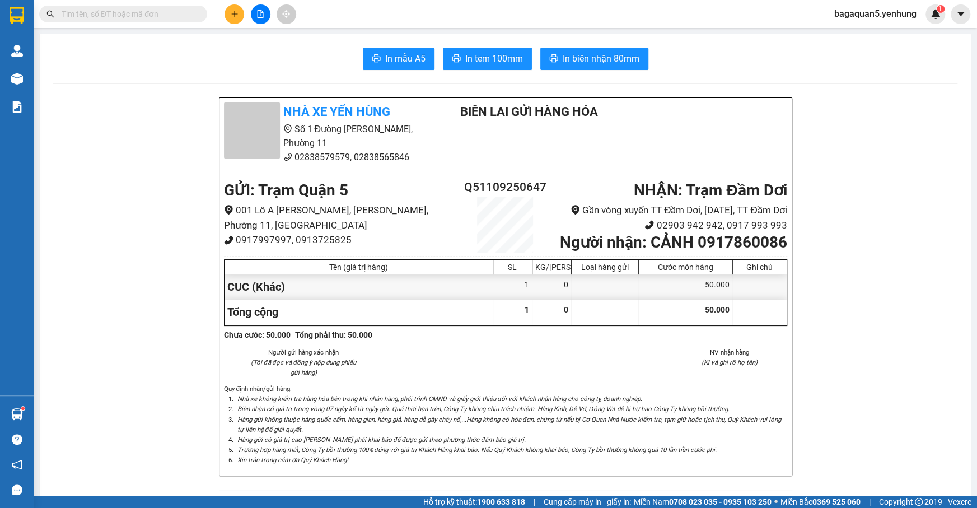
click at [465, 439] on div "Nhà xe Yến Hùng Số 1 Đường Đặng Thái Thân, Phường 11 02838579579, 02838565846 B…" at bounding box center [506, 287] width 572 height 378
click at [460, 435] on li "Hàng gửi không thuộc hàng quốc cấm, hàng gian, hàng giả, hàng dễ gây cháy nổ,..…" at bounding box center [511, 424] width 552 height 20
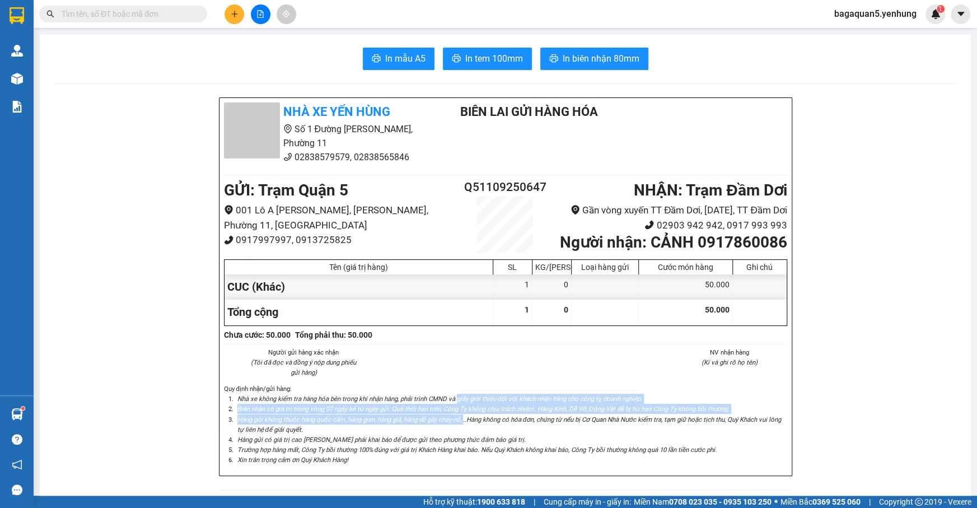
drag, startPoint x: 460, startPoint y: 451, endPoint x: 460, endPoint y: 425, distance: 25.8
click at [460, 428] on div "Quy định nhận/gửi hàng : Nhà xe không kiểm tra hàng hóa bên trong khi nhận hàng…" at bounding box center [505, 424] width 563 height 81
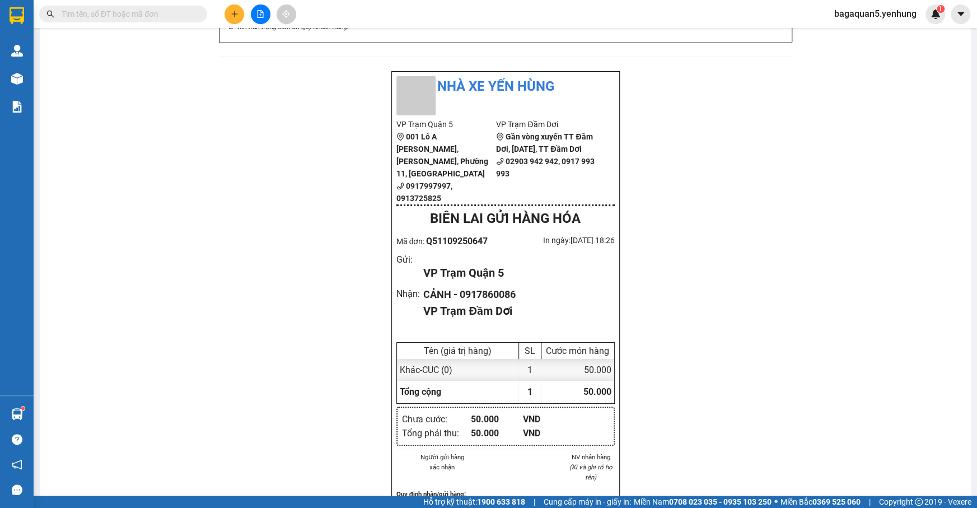
click at [236, 7] on button at bounding box center [235, 14] width 20 height 20
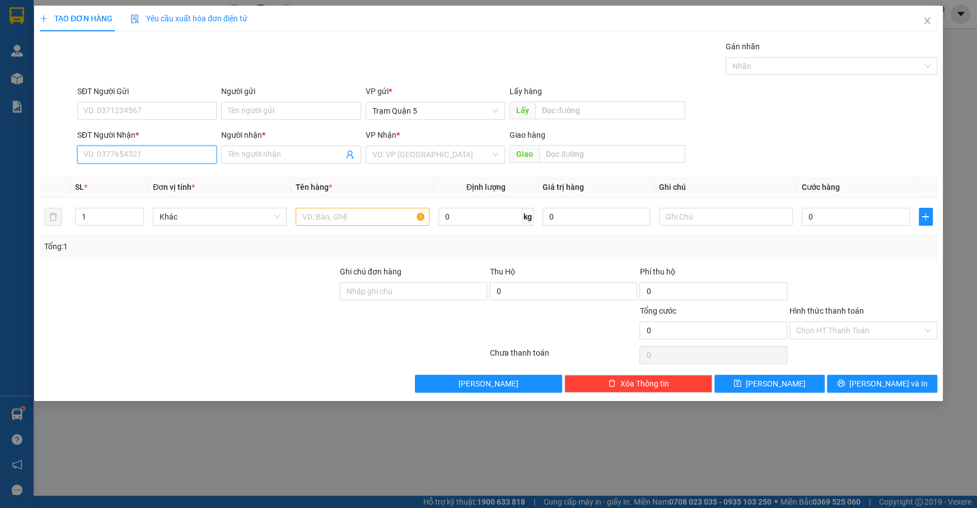
click at [171, 157] on input "SĐT Người Nhận *" at bounding box center [146, 155] width 139 height 18
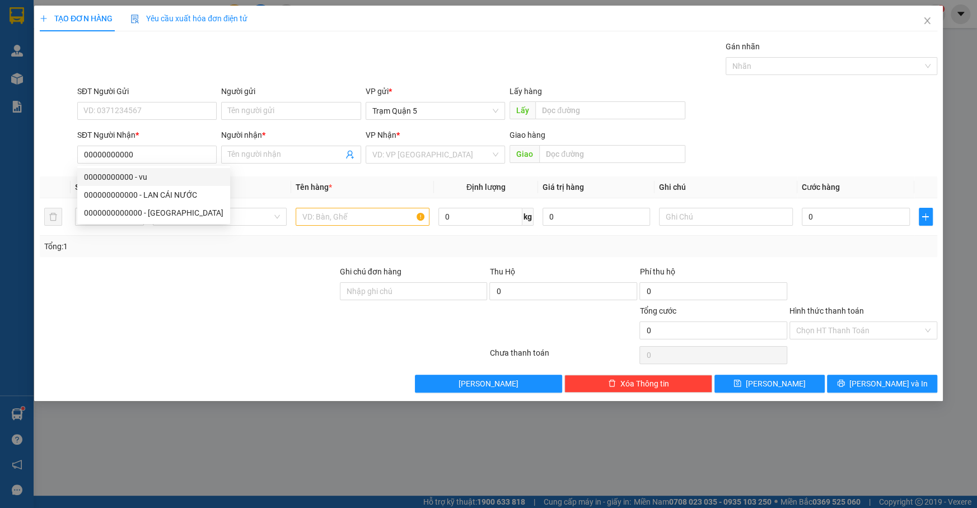
click at [258, 136] on div "Người nhận *" at bounding box center [290, 135] width 139 height 12
click at [258, 148] on input "Người nhận *" at bounding box center [285, 154] width 115 height 12
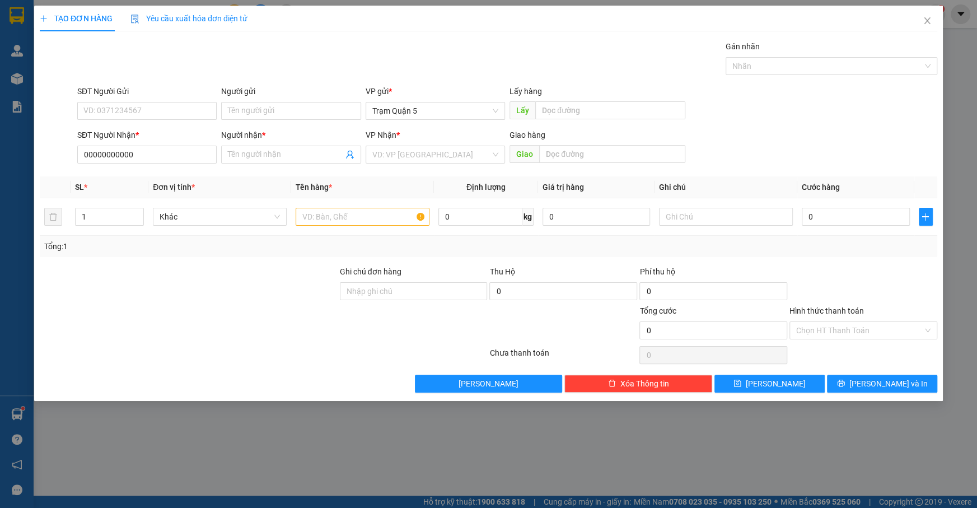
click at [262, 165] on div "Người nhận * Tên người nhận" at bounding box center [290, 148] width 139 height 39
click at [263, 159] on input "Người nhận *" at bounding box center [285, 154] width 115 height 12
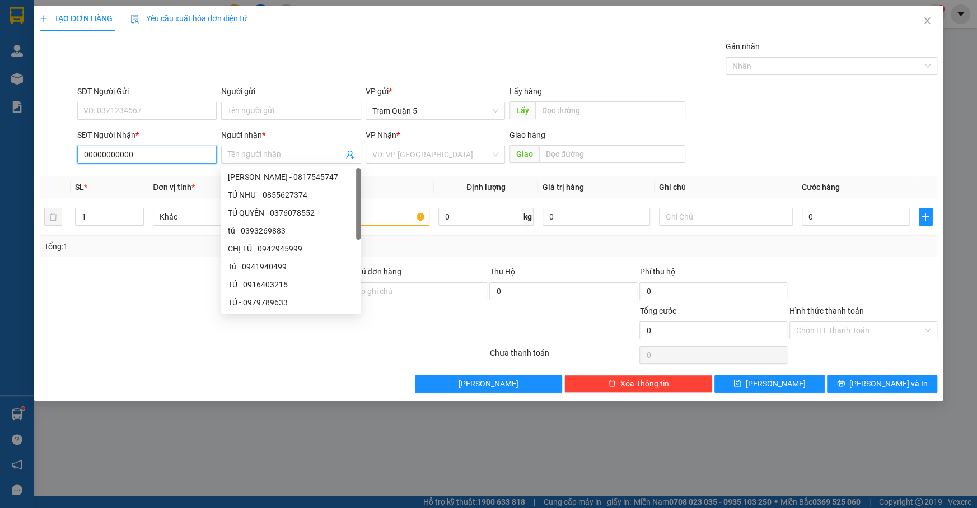
click at [100, 161] on input "00000000000" at bounding box center [146, 155] width 139 height 18
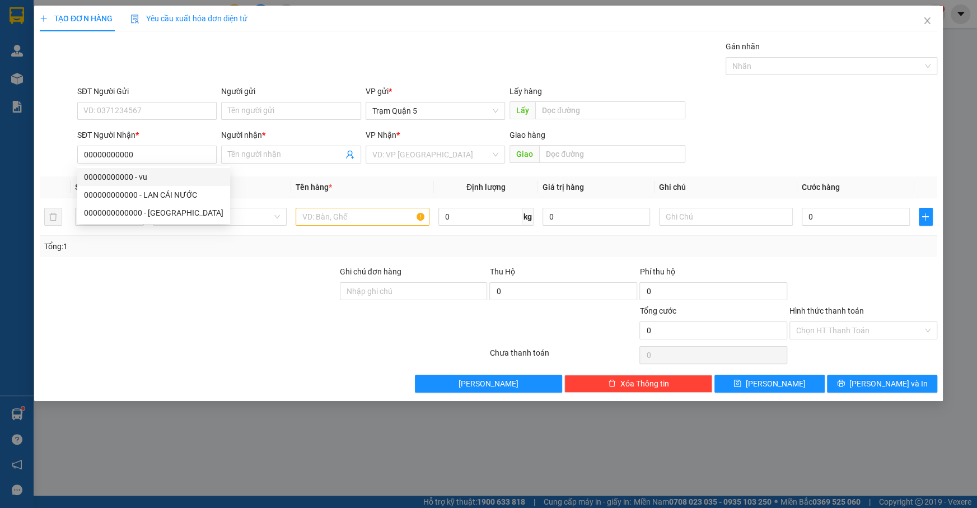
click at [265, 143] on div "Người nhận *" at bounding box center [290, 137] width 139 height 17
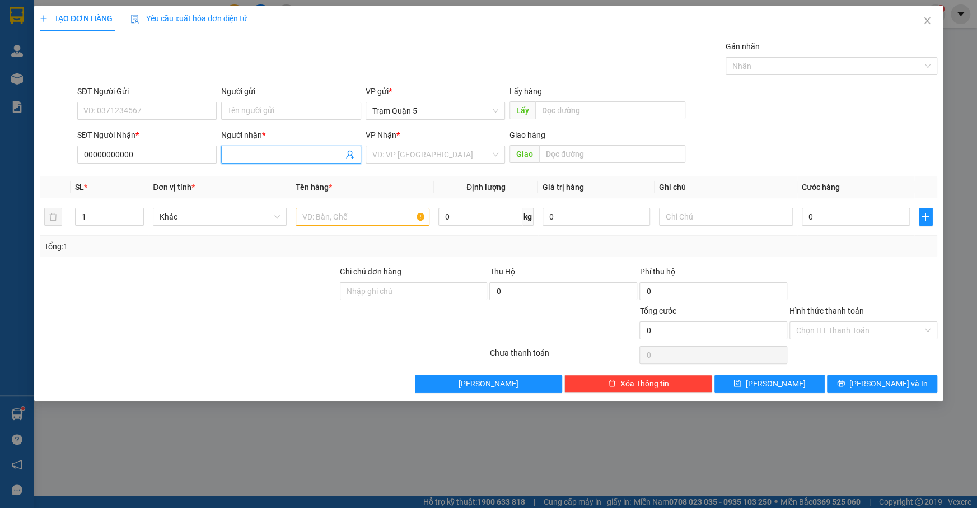
click at [260, 156] on input "Người nhận *" at bounding box center [285, 154] width 115 height 12
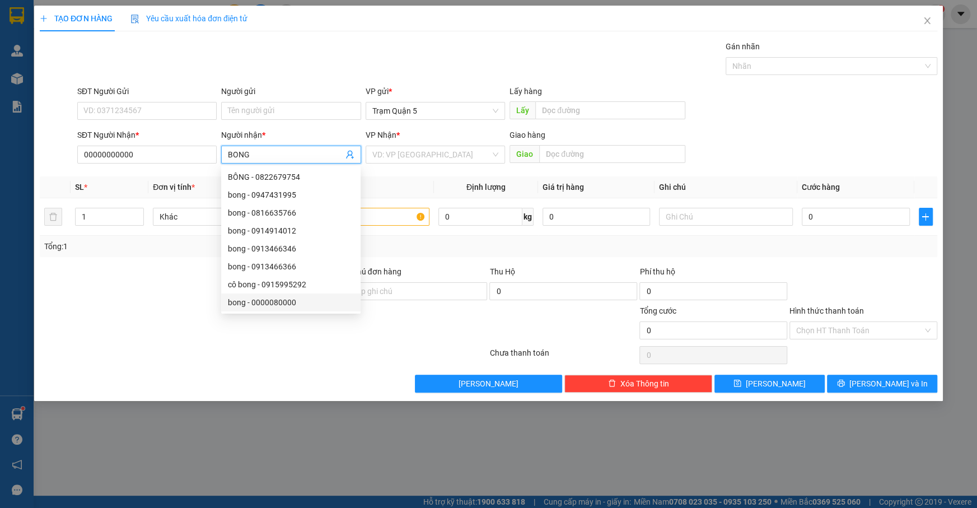
click at [280, 303] on div "bong - 0000080000" at bounding box center [291, 302] width 126 height 12
type input "0000080000"
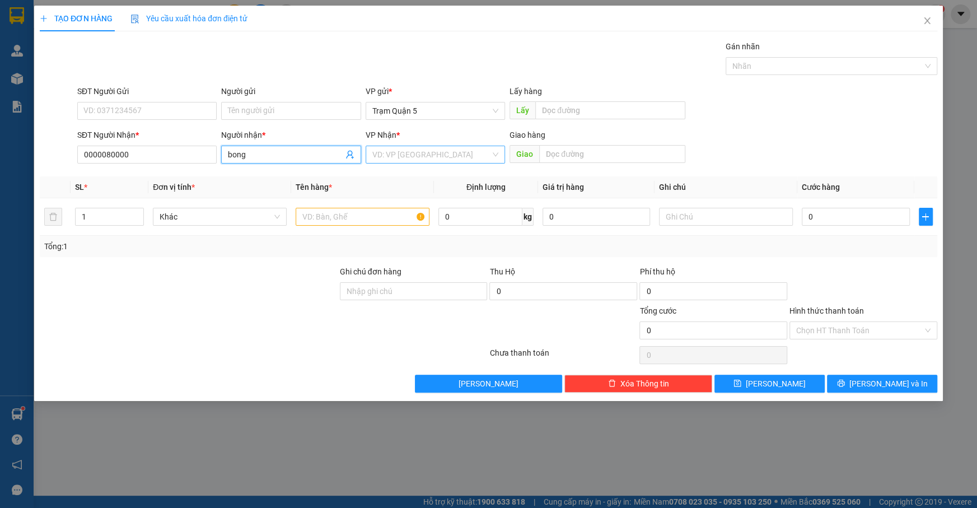
click at [453, 146] on div "VD: VP [GEOGRAPHIC_DATA]" at bounding box center [435, 155] width 139 height 18
type input "bong"
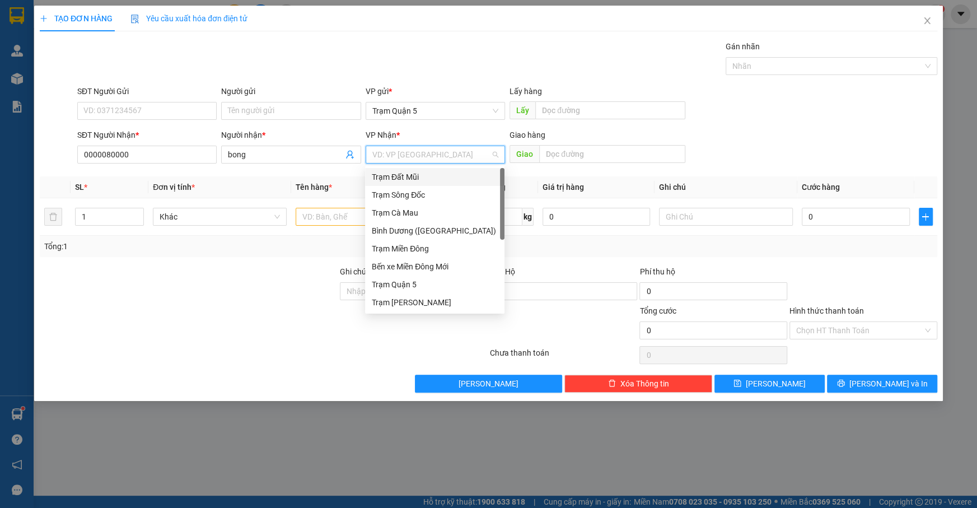
drag, startPoint x: 454, startPoint y: 151, endPoint x: 454, endPoint y: 179, distance: 28.0
click at [455, 161] on input "search" at bounding box center [431, 154] width 118 height 17
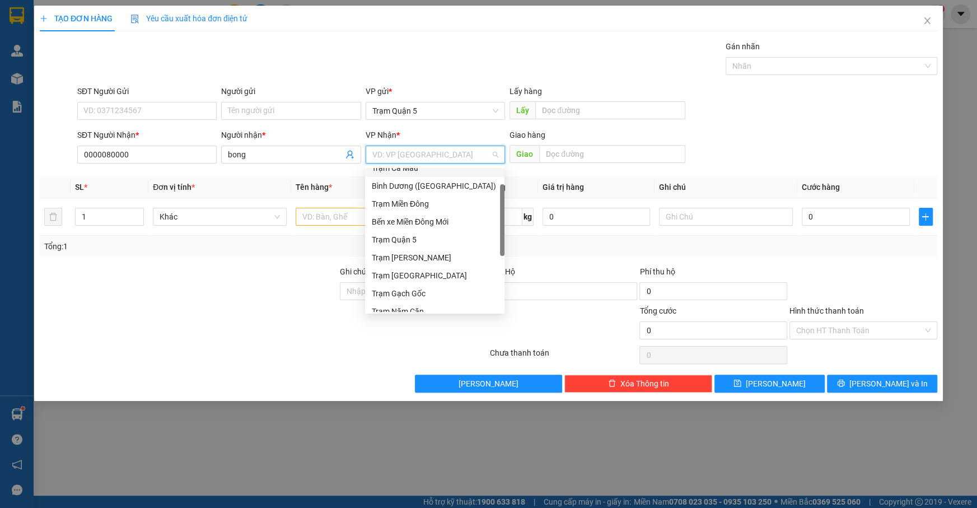
scroll to position [107, 0]
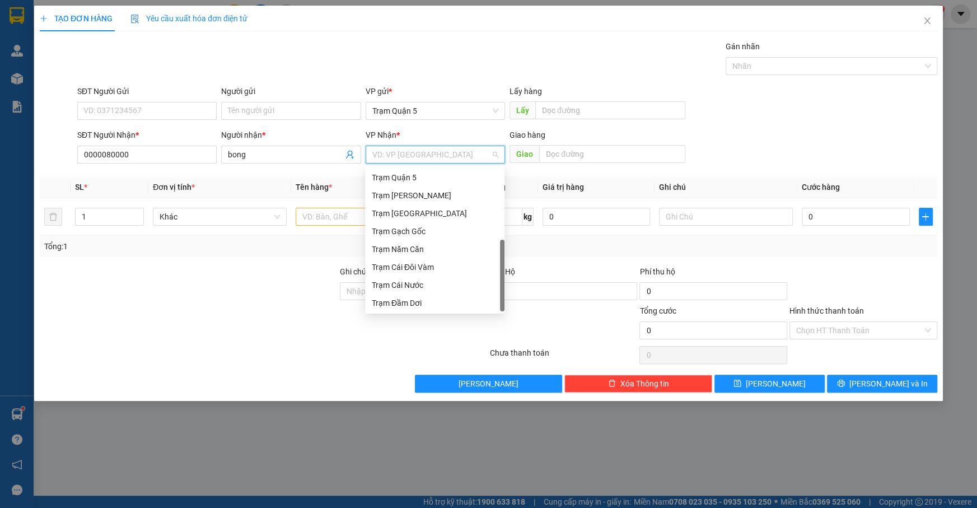
drag, startPoint x: 502, startPoint y: 243, endPoint x: 469, endPoint y: 337, distance: 99.7
click at [482, 310] on div "Trạm Đầm Dơi" at bounding box center [434, 303] width 139 height 18
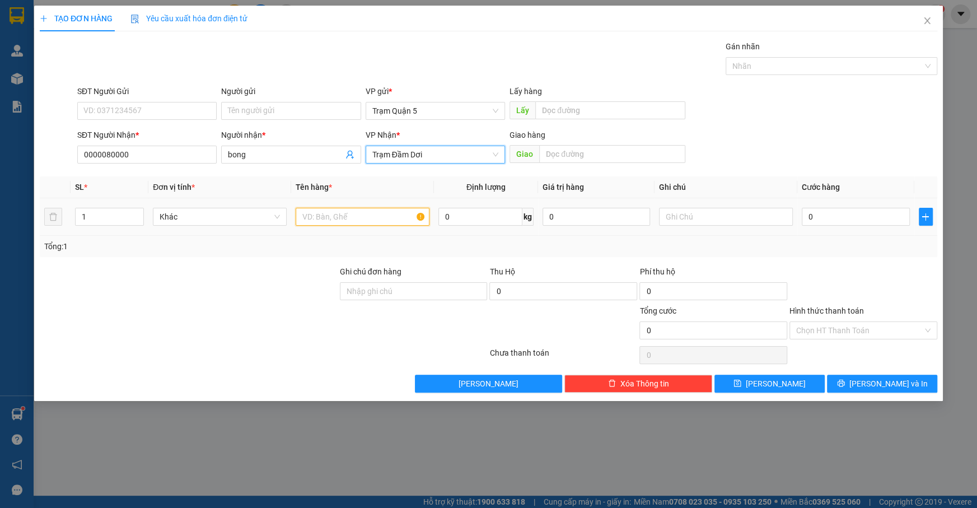
click at [361, 222] on input "text" at bounding box center [363, 217] width 134 height 18
type input "TH"
drag, startPoint x: 868, startPoint y: 229, endPoint x: 873, endPoint y: 222, distance: 8.1
click at [873, 222] on td "0" at bounding box center [856, 217] width 117 height 38
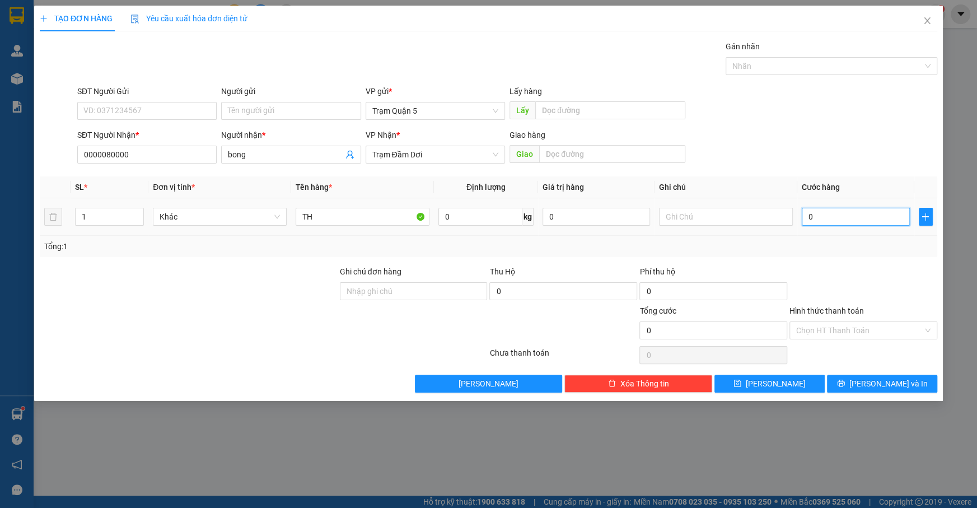
drag, startPoint x: 873, startPoint y: 218, endPoint x: 845, endPoint y: 232, distance: 30.8
click at [874, 219] on input "0" at bounding box center [856, 217] width 108 height 18
type input "1"
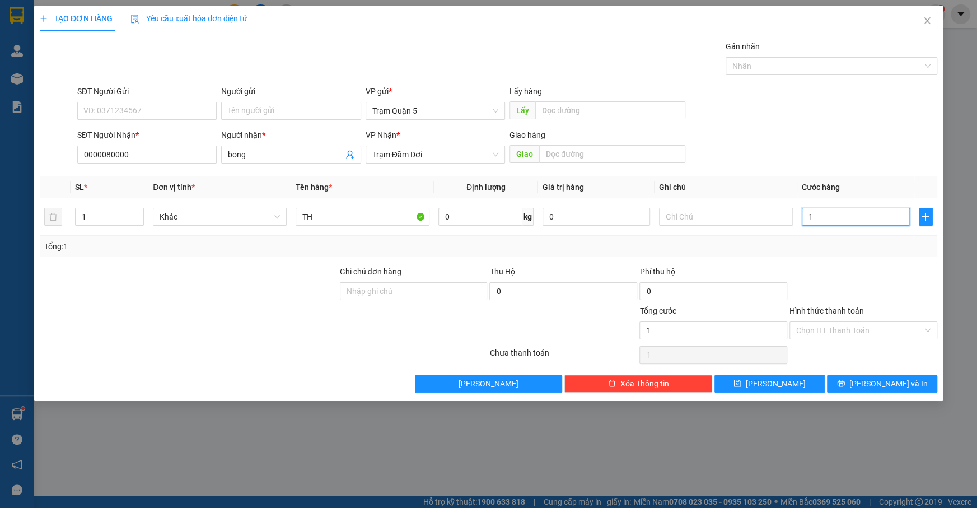
type input "12"
type input "120"
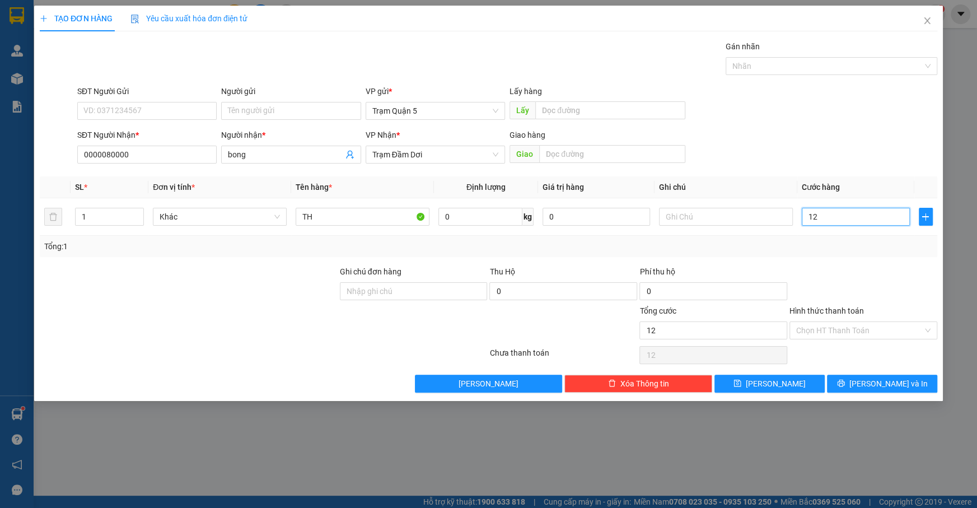
type input "120"
type input "120.000"
drag, startPoint x: 861, startPoint y: 343, endPoint x: 896, endPoint y: 338, distance: 35.6
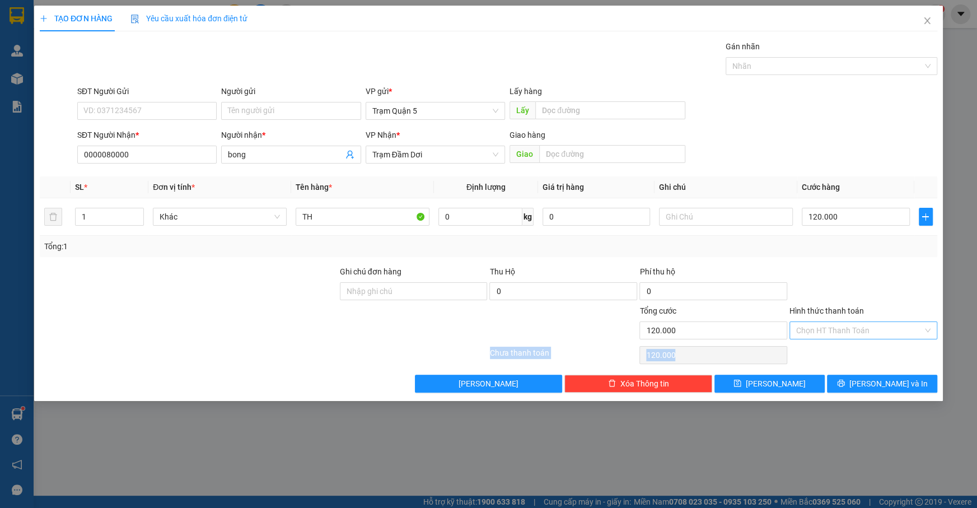
click at [878, 339] on div "Transit Pickup Surcharge Ids Transit Deliver Surcharge Ids Transit Deliver Surc…" at bounding box center [489, 216] width 898 height 352
drag, startPoint x: 883, startPoint y: 375, endPoint x: 902, endPoint y: 403, distance: 34.2
click at [901, 402] on div "TẠO ĐƠN HÀNG Yêu cầu xuất hóa đơn điện tử Transit Pickup Surcharge Ids Transit …" at bounding box center [488, 254] width 977 height 508
drag, startPoint x: 879, startPoint y: 414, endPoint x: 877, endPoint y: 395, distance: 18.6
click at [877, 398] on div "TẠO ĐƠN HÀNG Yêu cầu xuất hóa đơn điện tử Transit Pickup Surcharge Ids Transit …" at bounding box center [488, 254] width 977 height 508
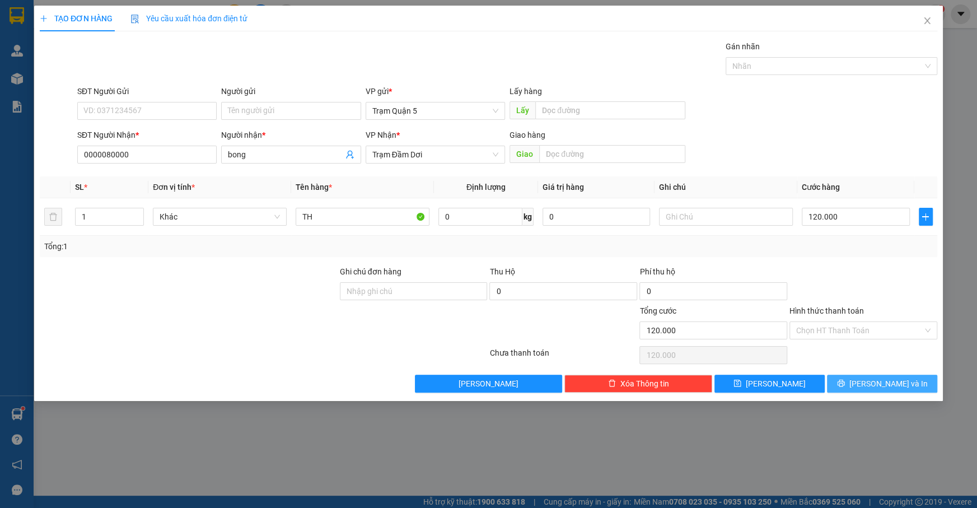
drag, startPoint x: 875, startPoint y: 395, endPoint x: 872, endPoint y: 384, distance: 12.2
click at [873, 386] on div "TẠO ĐƠN HÀNG Yêu cầu xuất hóa đơn điện tử Transit Pickup Surcharge Ids Transit …" at bounding box center [488, 203] width 909 height 395
click at [872, 384] on span "[PERSON_NAME] và In" at bounding box center [889, 384] width 78 height 12
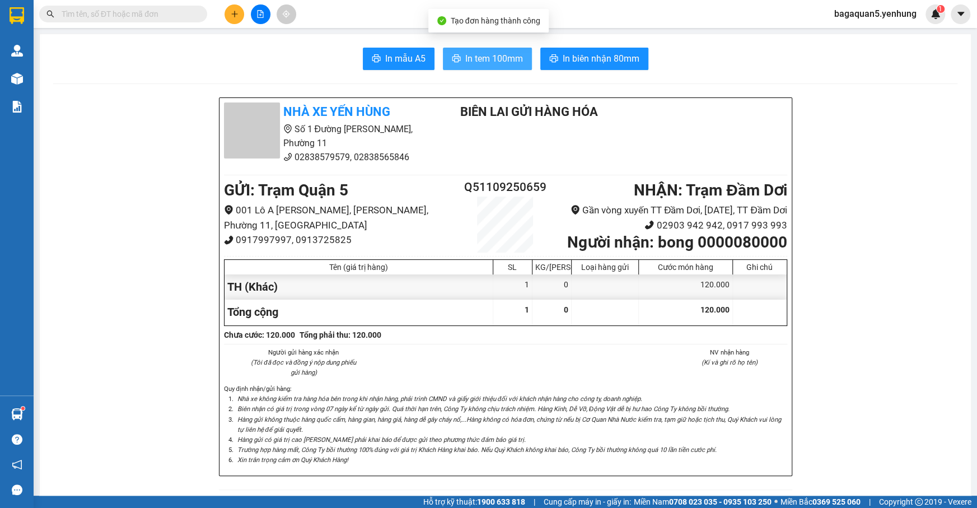
drag, startPoint x: 487, startPoint y: 57, endPoint x: 478, endPoint y: 60, distance: 9.0
click at [487, 56] on span "In tem 100mm" at bounding box center [494, 59] width 58 height 14
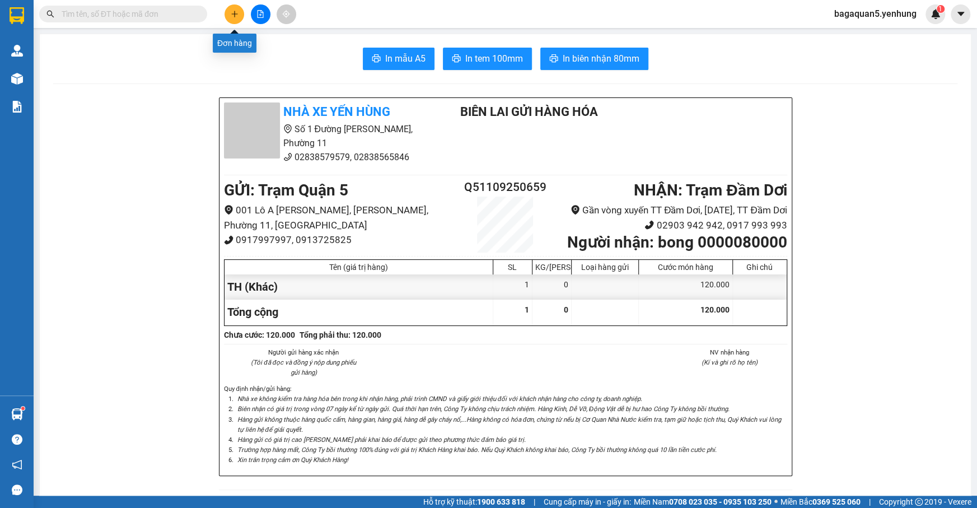
click at [238, 16] on button at bounding box center [235, 14] width 20 height 20
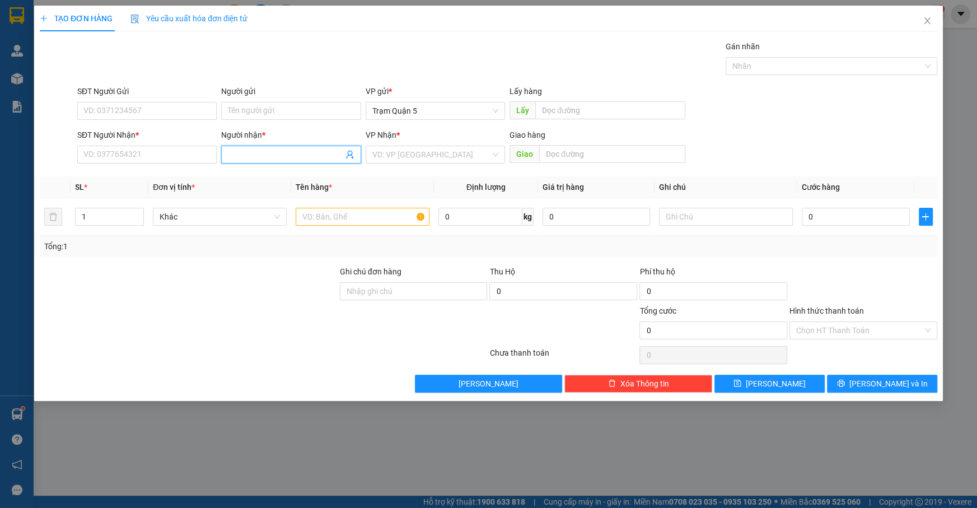
click at [285, 160] on input "Người nhận *" at bounding box center [285, 154] width 115 height 12
drag, startPoint x: 313, startPoint y: 156, endPoint x: 319, endPoint y: 153, distance: 7.0
click at [316, 154] on input "TUOR" at bounding box center [285, 154] width 115 height 12
type input "TRUONG HAN"
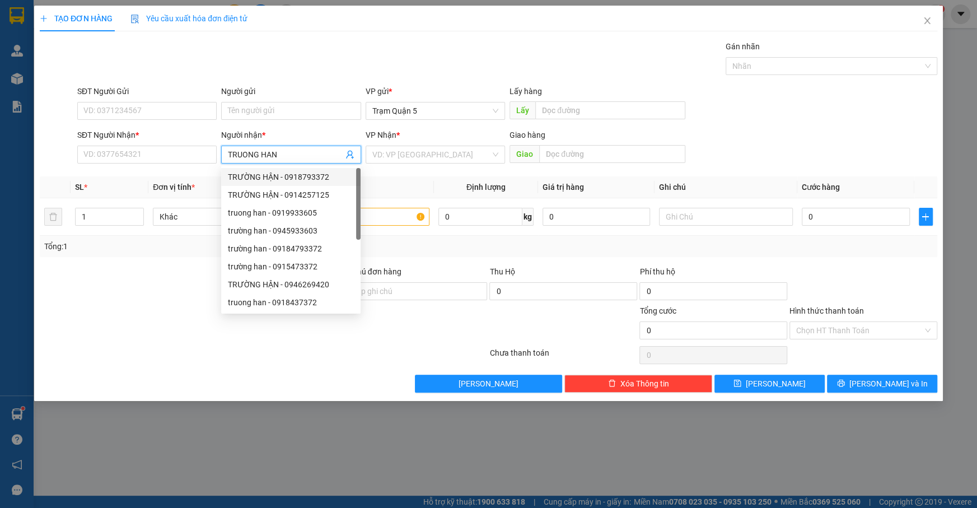
click at [322, 182] on div "TRƯỜNG HẬN - 0918793372" at bounding box center [291, 177] width 126 height 12
type input "0918793372"
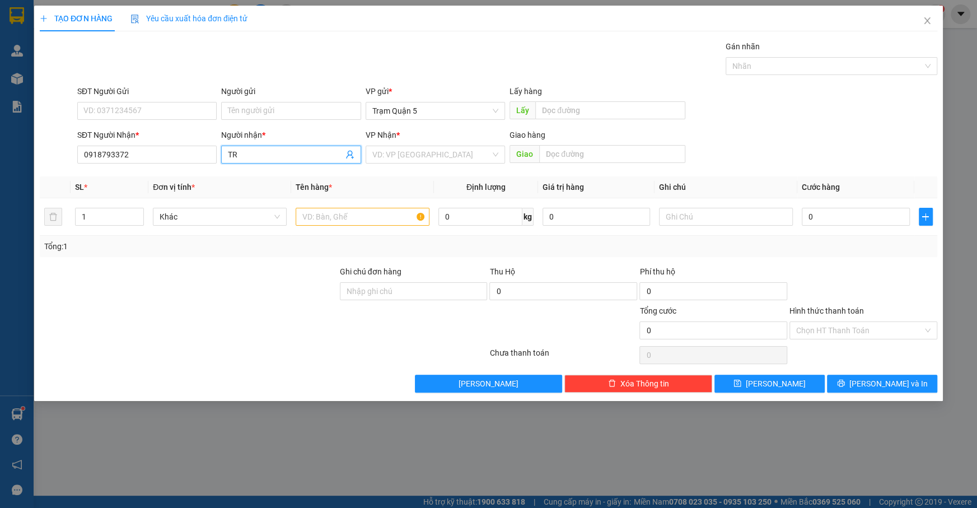
type input "T"
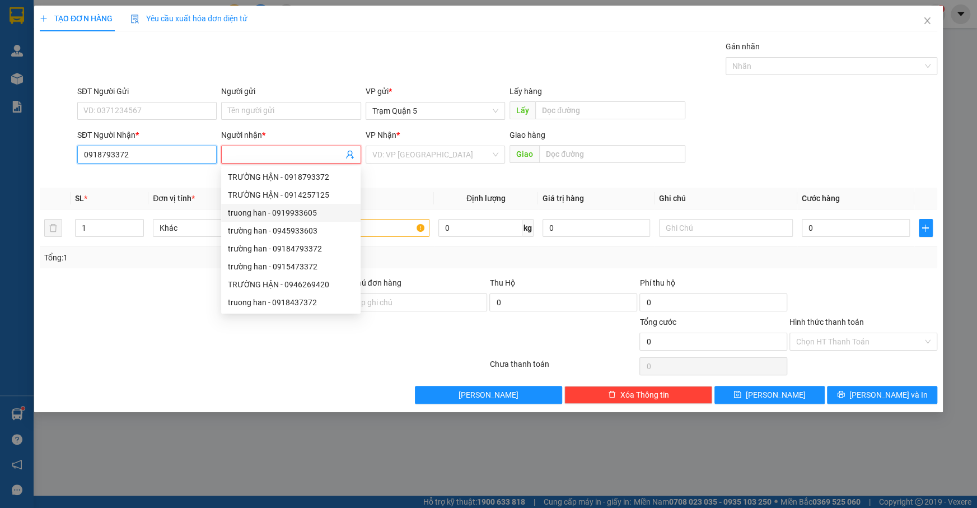
click at [157, 162] on input "0918793372" at bounding box center [146, 155] width 139 height 18
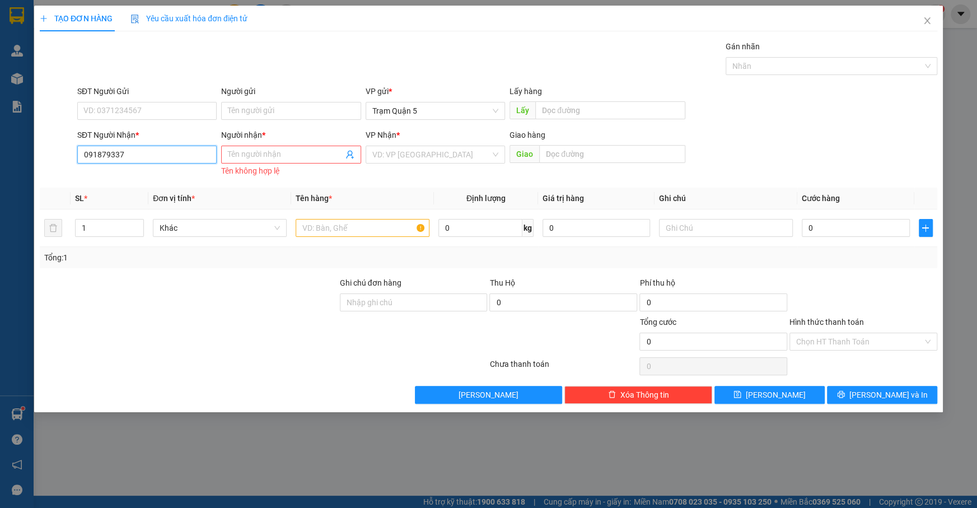
type input "0918793372"
drag, startPoint x: 179, startPoint y: 172, endPoint x: 159, endPoint y: 140, distance: 37.8
click at [161, 142] on body "Kết quả tìm kiếm ( 0 ) Bộ lọc No Data bagaquan5.yenhung 1 Quản Lý Quản lý khách…" at bounding box center [488, 254] width 977 height 508
click at [158, 182] on div "0918793372 - TRƯỜNG HẬN" at bounding box center [147, 177] width 126 height 12
type input "TRƯỜNG HẬN"
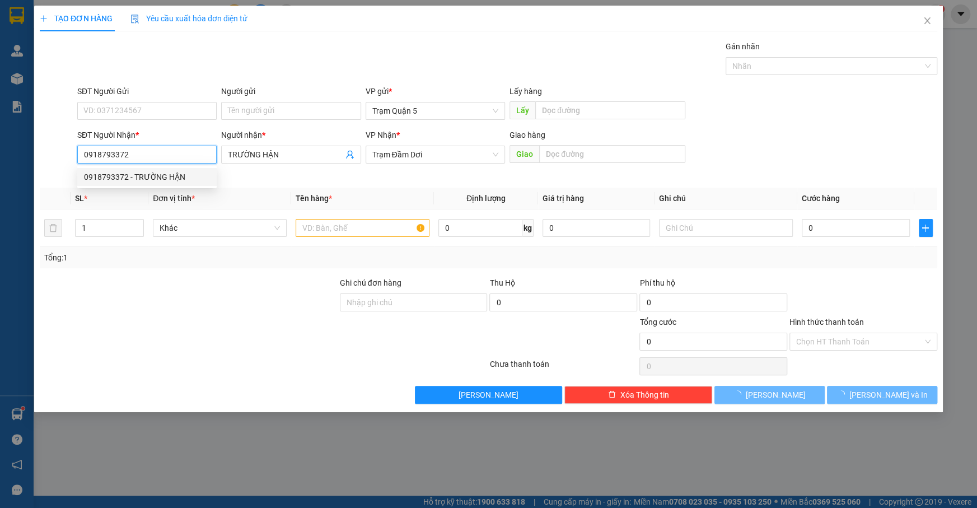
type input "30.000"
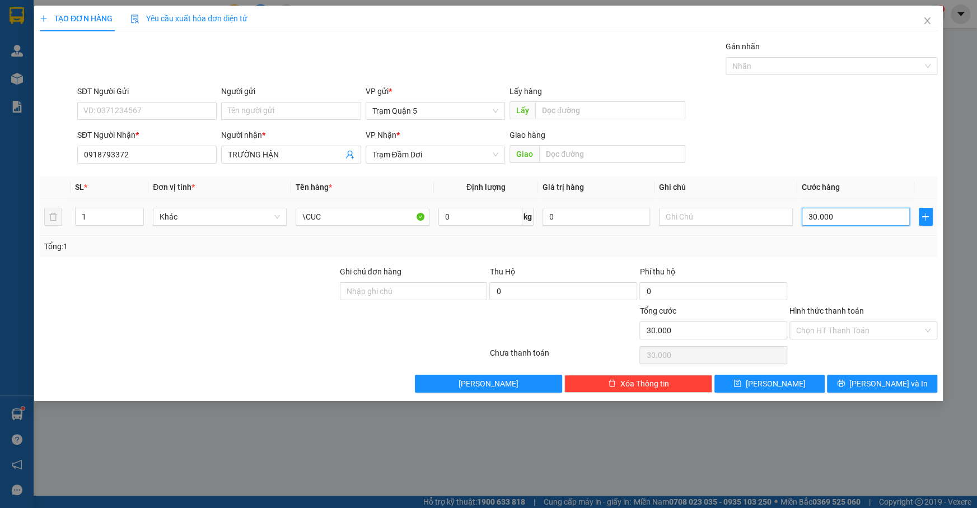
click at [852, 213] on input "30.000" at bounding box center [856, 217] width 108 height 18
type input "0"
drag, startPoint x: 872, startPoint y: 366, endPoint x: 870, endPoint y: 375, distance: 9.0
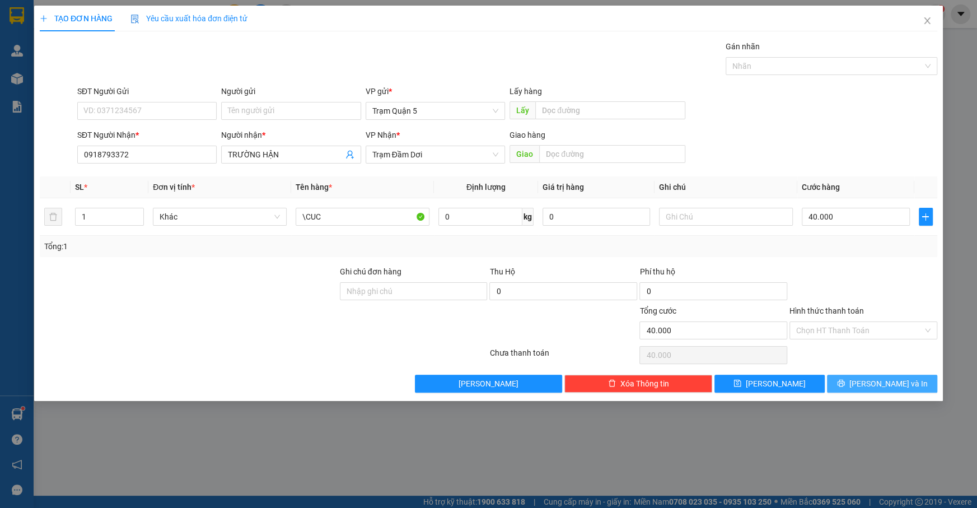
click at [871, 374] on div "Transit Pickup Surcharge Ids Transit Deliver Surcharge Ids Transit Deliver Surc…" at bounding box center [489, 216] width 898 height 352
click at [872, 383] on div "TẠO ĐƠN HÀNG Yêu cầu xuất hóa đơn điện tử Transit Pickup Surcharge Ids Transit …" at bounding box center [488, 203] width 909 height 395
click at [875, 383] on span "[PERSON_NAME] và In" at bounding box center [889, 384] width 78 height 12
drag, startPoint x: 876, startPoint y: 383, endPoint x: 872, endPoint y: 375, distance: 9.0
click at [875, 381] on span "[PERSON_NAME] và In" at bounding box center [889, 384] width 78 height 12
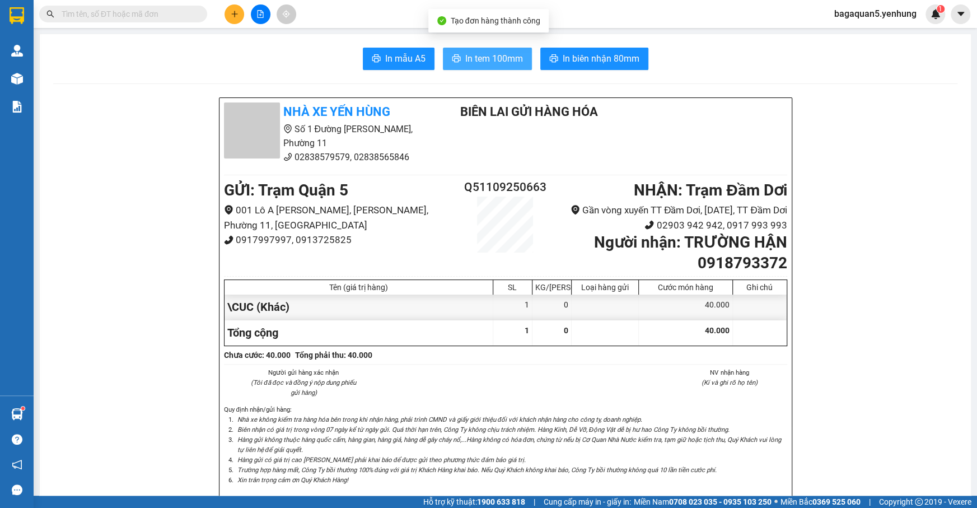
click at [470, 52] on span "In tem 100mm" at bounding box center [494, 59] width 58 height 14
click at [574, 217] on li "Gần vòng xuyến TT Đầm Dơi, [DATE], TT Đầm Dơi" at bounding box center [669, 210] width 235 height 15
click at [574, 216] on li "Gần vòng xuyến TT Đầm Dơi, [DATE], TT Đầm Dơi" at bounding box center [669, 210] width 235 height 15
click at [571, 211] on li "Gần vòng xuyến TT Đầm Dơi, [DATE], TT Đầm Dơi" at bounding box center [669, 210] width 235 height 15
drag, startPoint x: 34, startPoint y: 287, endPoint x: 288, endPoint y: 134, distance: 296.7
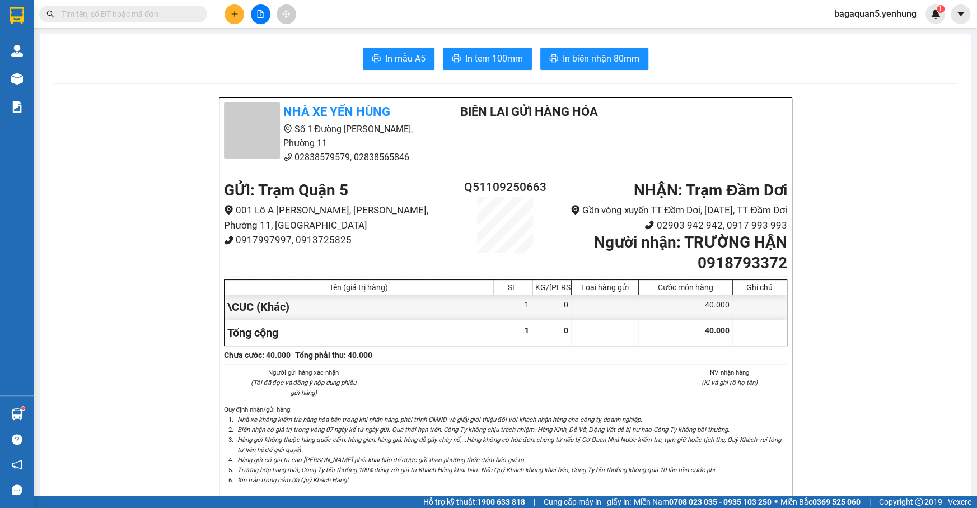
click at [54, 246] on main "In mẫu A5 In tem 100mm In biên nhận 80mm Nhà xe Yến Hùng Số 1 Đường Đặng Thái T…" at bounding box center [488, 248] width 977 height 496
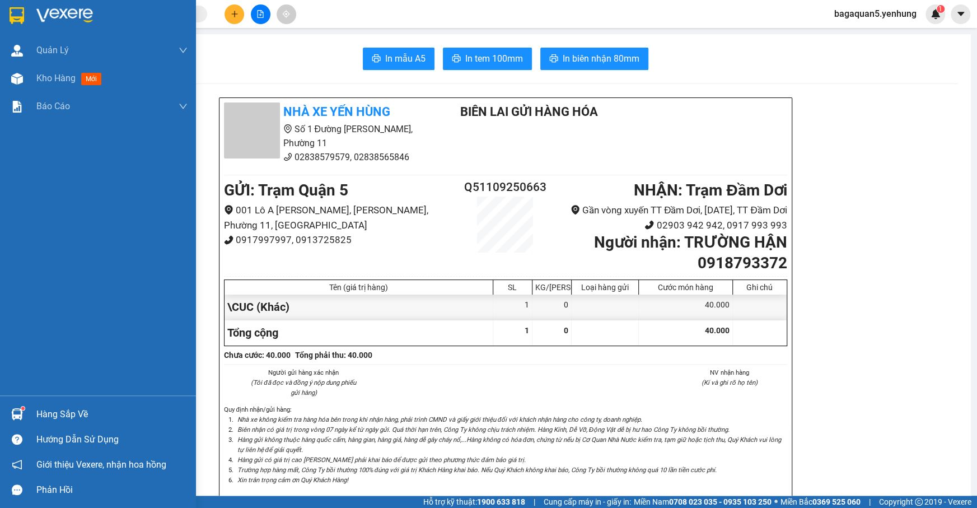
drag, startPoint x: 13, startPoint y: 86, endPoint x: 250, endPoint y: 17, distance: 246.7
click at [18, 81] on div at bounding box center [17, 79] width 20 height 20
click at [45, 77] on span "Kho hàng" at bounding box center [55, 78] width 39 height 11
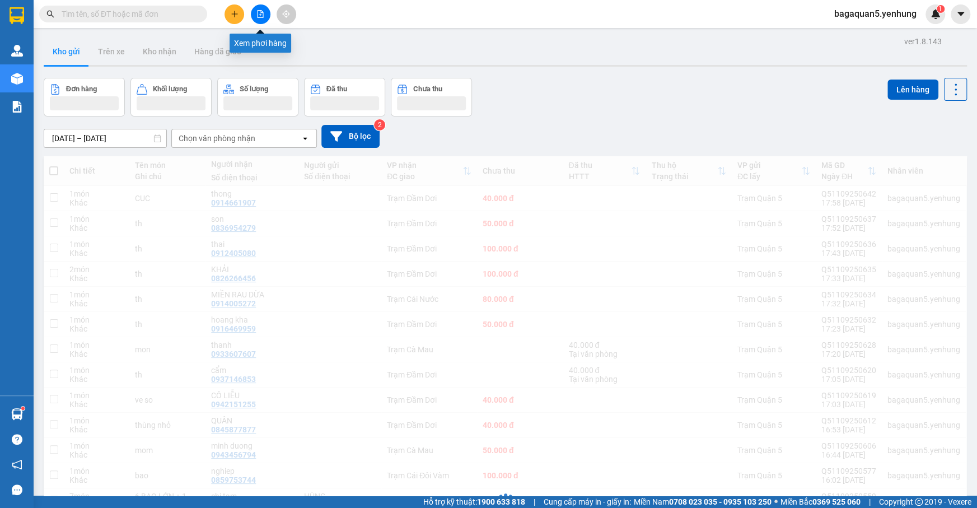
click at [266, 11] on button at bounding box center [261, 14] width 20 height 20
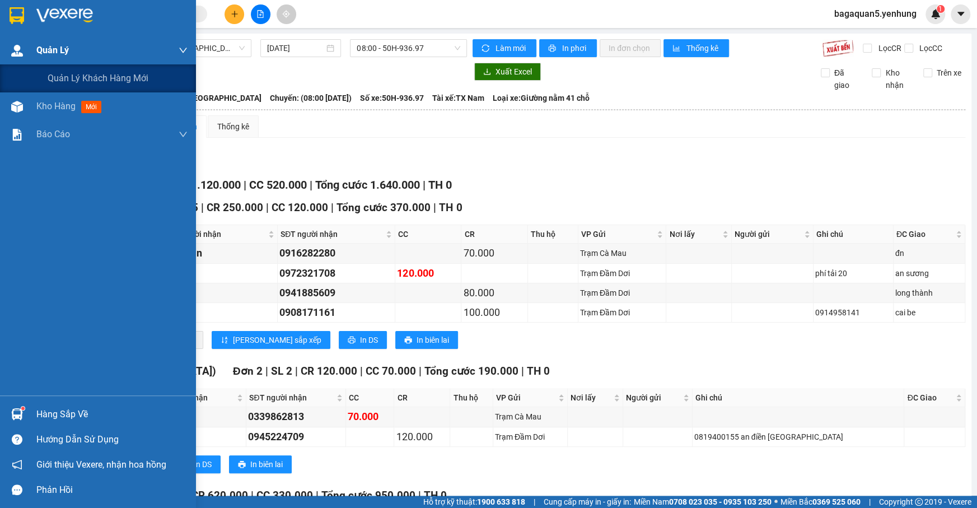
click at [30, 54] on div "Quản Lý" at bounding box center [98, 50] width 196 height 28
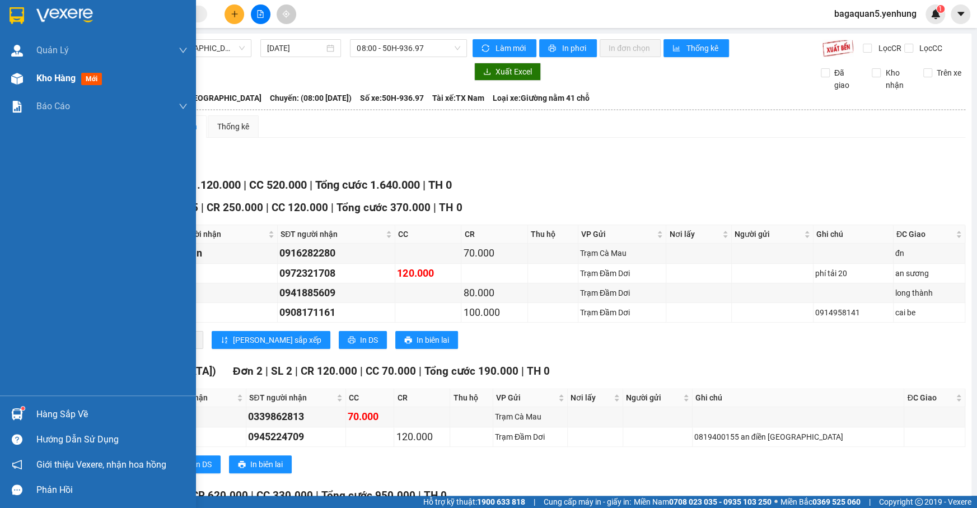
click at [62, 77] on span "Kho hàng" at bounding box center [55, 78] width 39 height 11
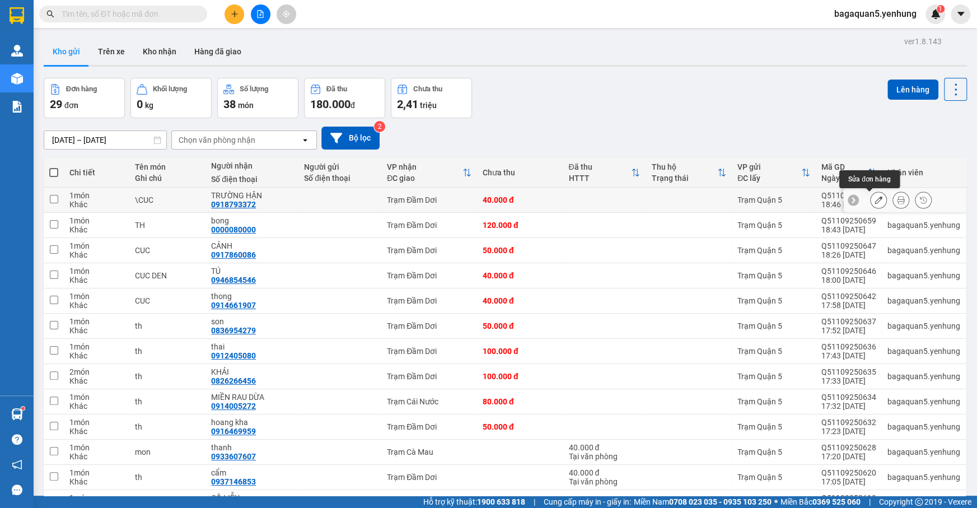
click at [875, 202] on icon at bounding box center [879, 200] width 8 height 8
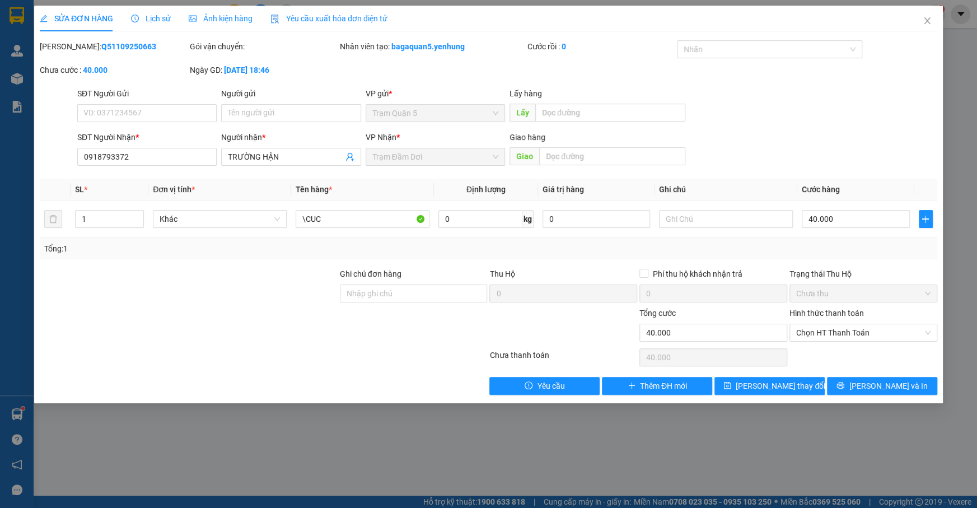
type input "0918793372"
type input "TRƯỜNG HẬN"
type input "40.000"
type input "2"
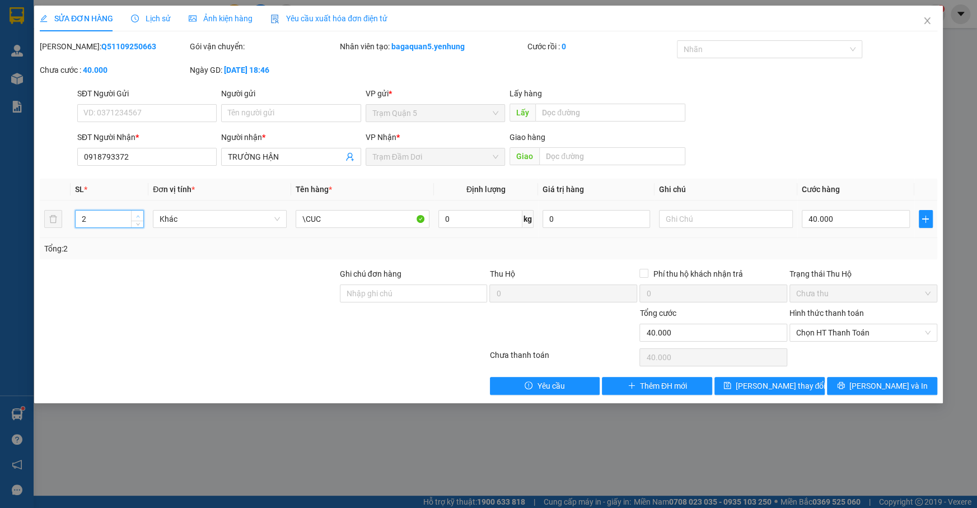
click at [141, 213] on span "up" at bounding box center [137, 216] width 7 height 7
click at [306, 220] on input "\CUC" at bounding box center [363, 219] width 134 height 18
click at [369, 215] on input "CubCUC" at bounding box center [363, 219] width 134 height 18
type input "C"
type input "1"
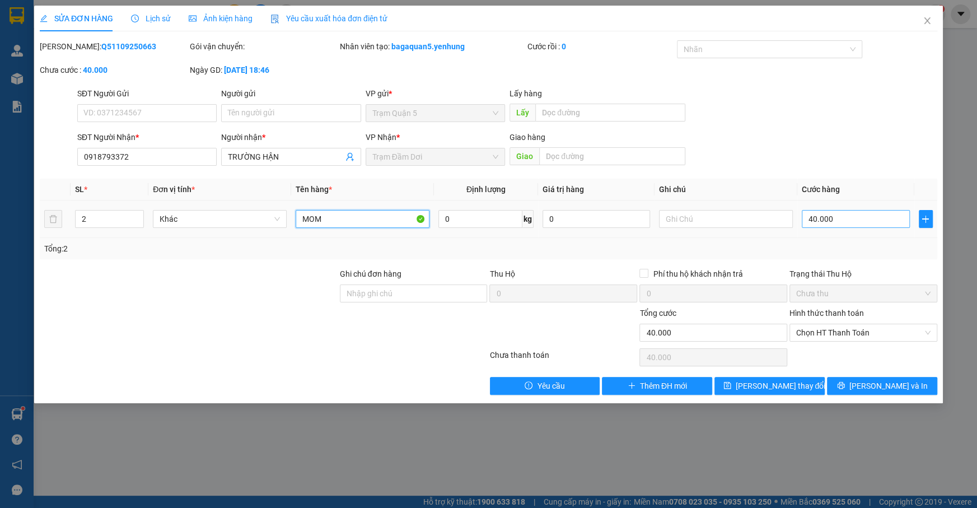
type input "MOM"
click at [831, 223] on input "40.000" at bounding box center [856, 219] width 108 height 18
type input "0"
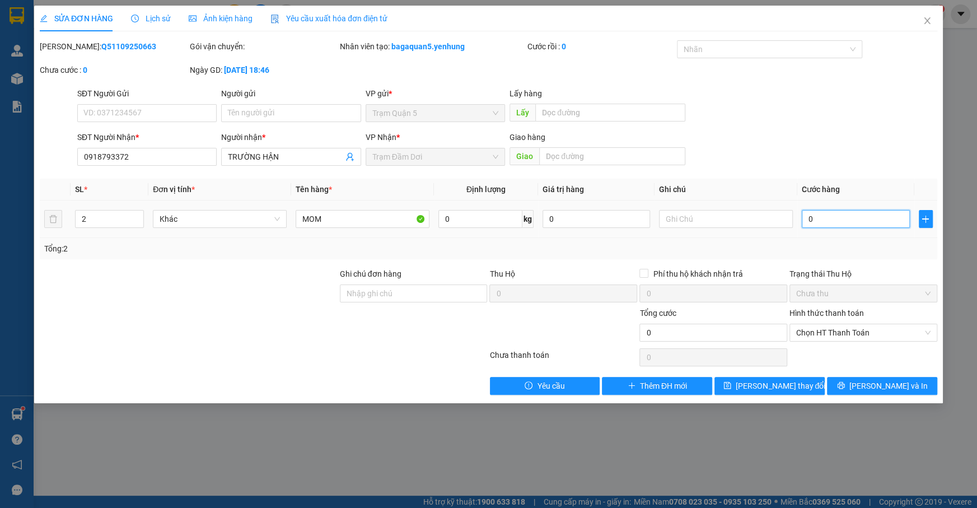
type input "1"
type input "01"
type input "12"
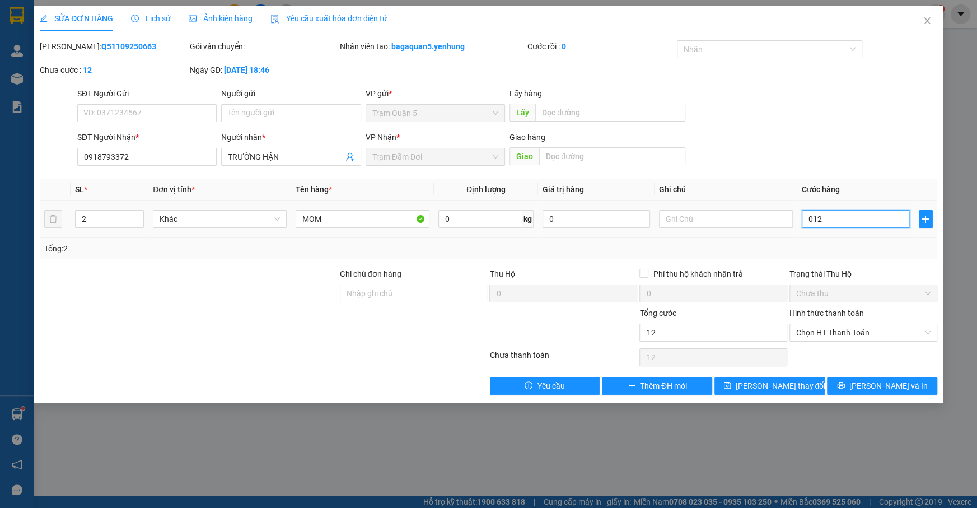
type input "0.120"
type input "120"
type input "12"
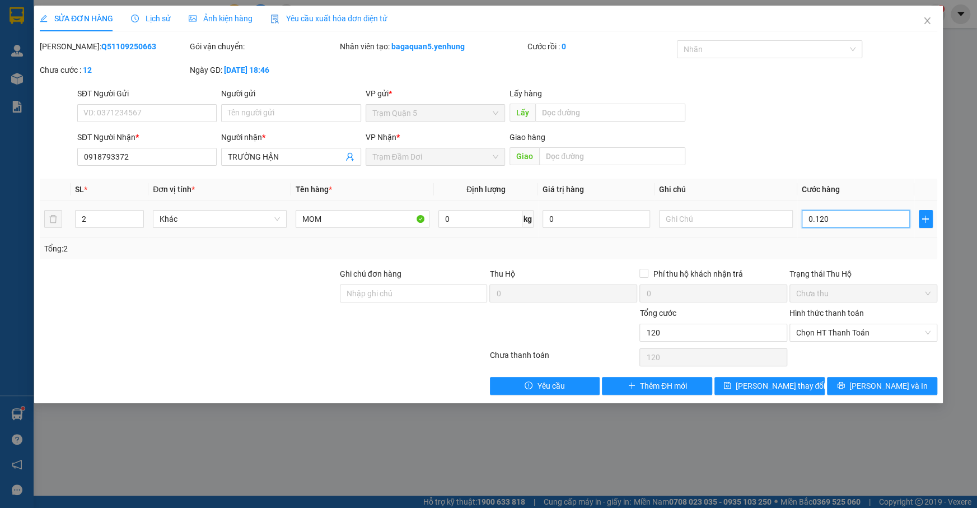
type input "012"
type input "1"
type input "01"
type input "11"
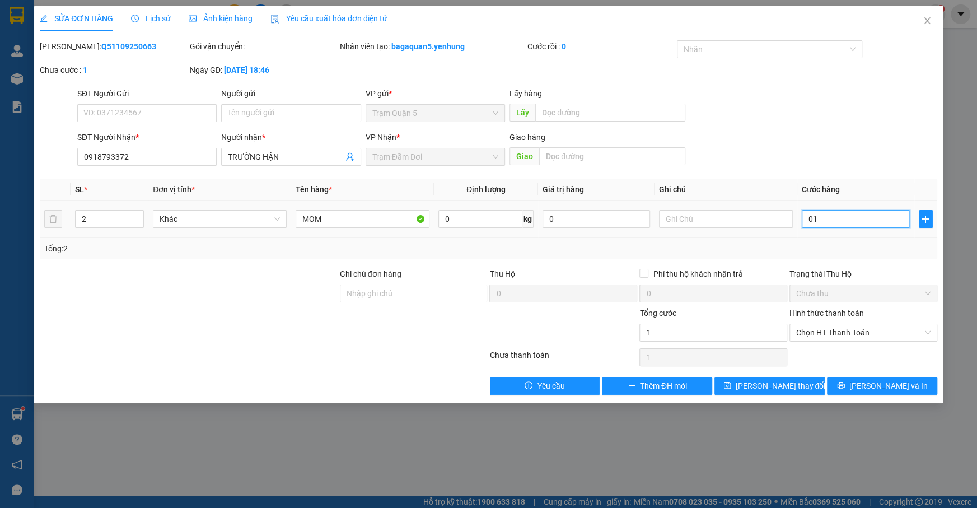
type input "11"
type input "011"
type input "110"
type input "0.110"
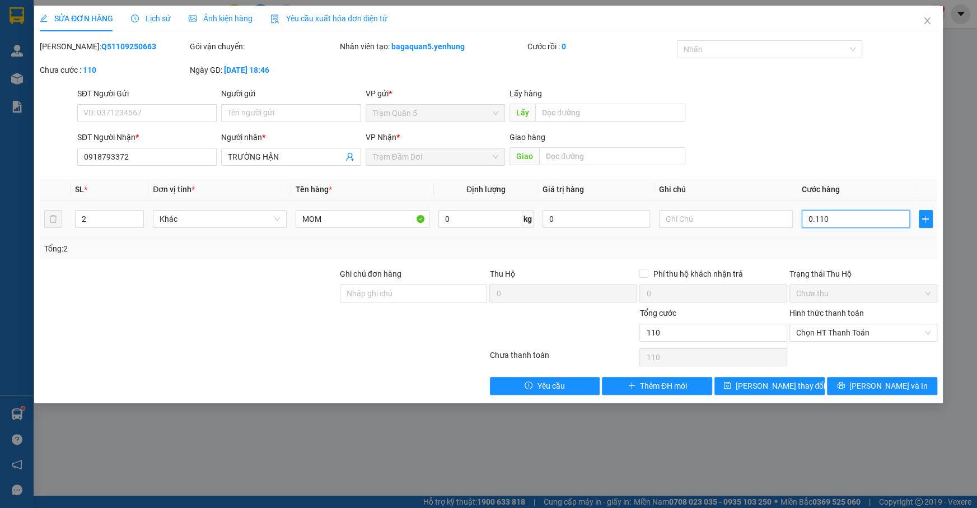
type input "1.100"
type input "01.100"
type input "1.100"
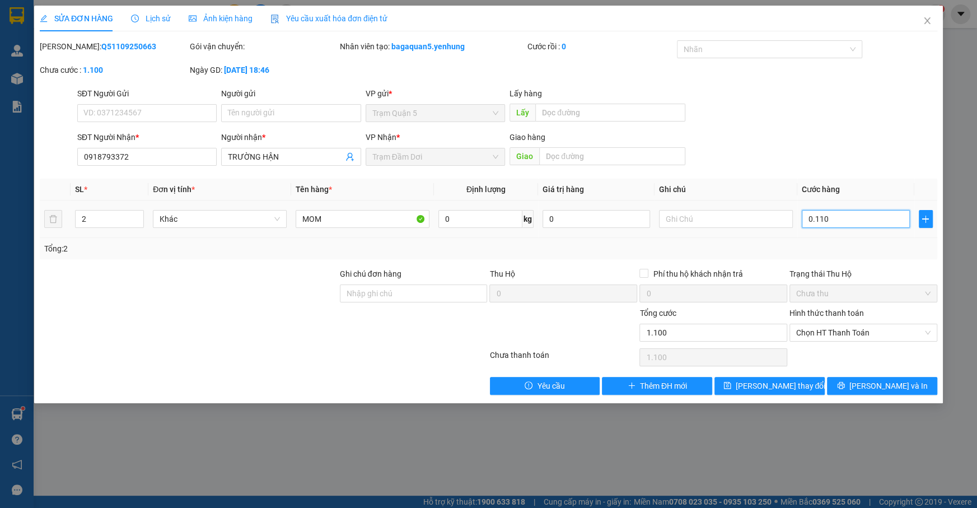
type input "0.110\"
type input "0"
type input "110"
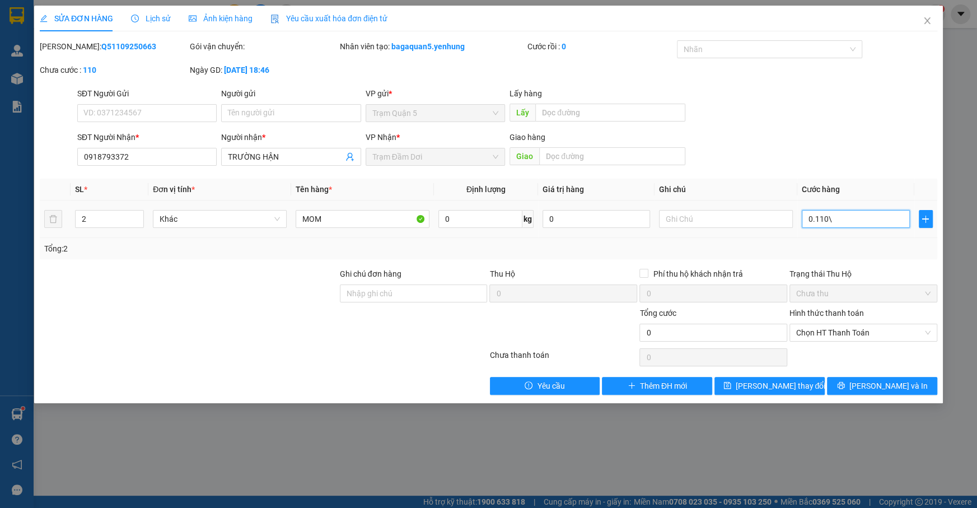
type input "0.110"
drag, startPoint x: 885, startPoint y: 193, endPoint x: 898, endPoint y: 232, distance: 42.0
click at [888, 206] on table "SL * Đơn vị tính * Tên hàng * Định lượng Giá trị hàng Ghi chú Cước hàng 2 Khác …" at bounding box center [489, 208] width 898 height 59
click at [900, 240] on div "Tổng: 2" at bounding box center [489, 248] width 898 height 21
click at [878, 386] on span "[PERSON_NAME] và In" at bounding box center [889, 386] width 78 height 12
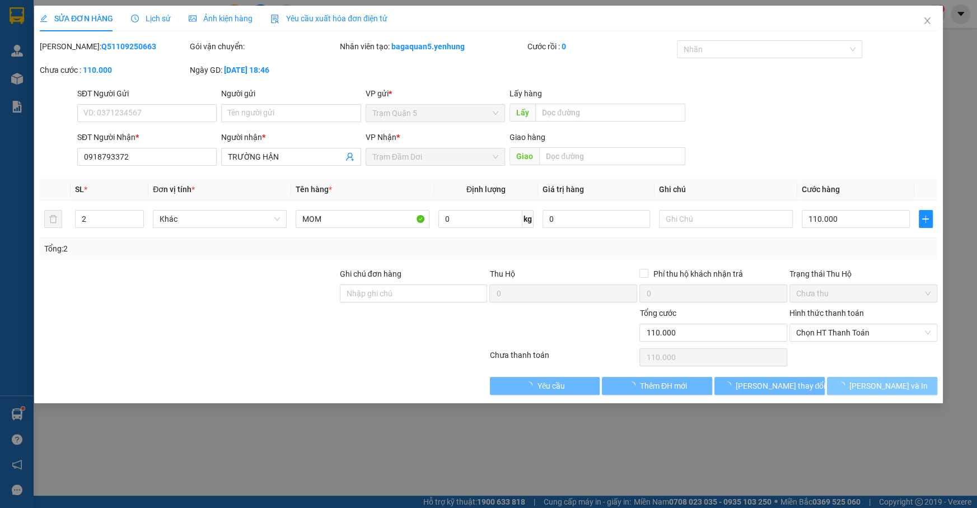
click at [878, 385] on span "[PERSON_NAME] và In" at bounding box center [889, 386] width 78 height 12
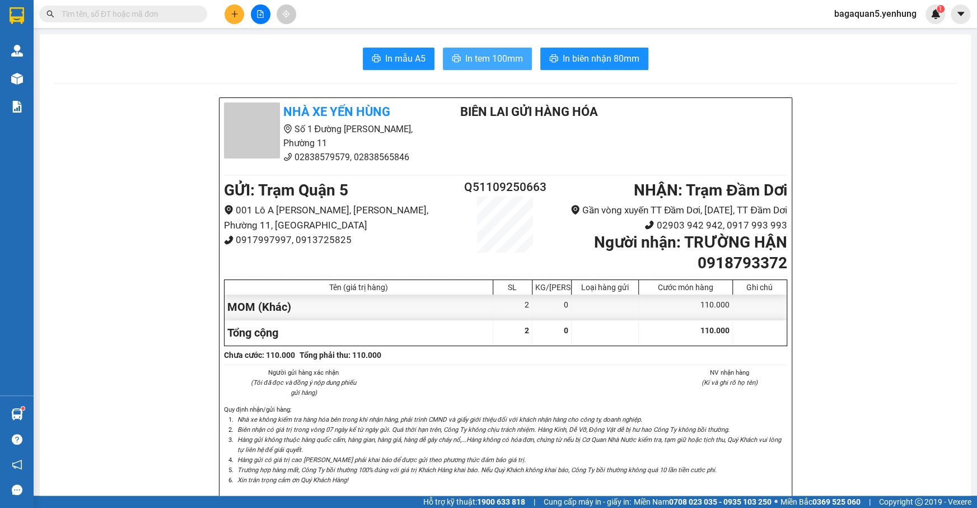
click at [495, 62] on span "In tem 100mm" at bounding box center [494, 59] width 58 height 14
click at [494, 59] on span "In tem 100mm" at bounding box center [494, 59] width 58 height 14
click at [504, 58] on span "In tem 100mm" at bounding box center [494, 59] width 58 height 14
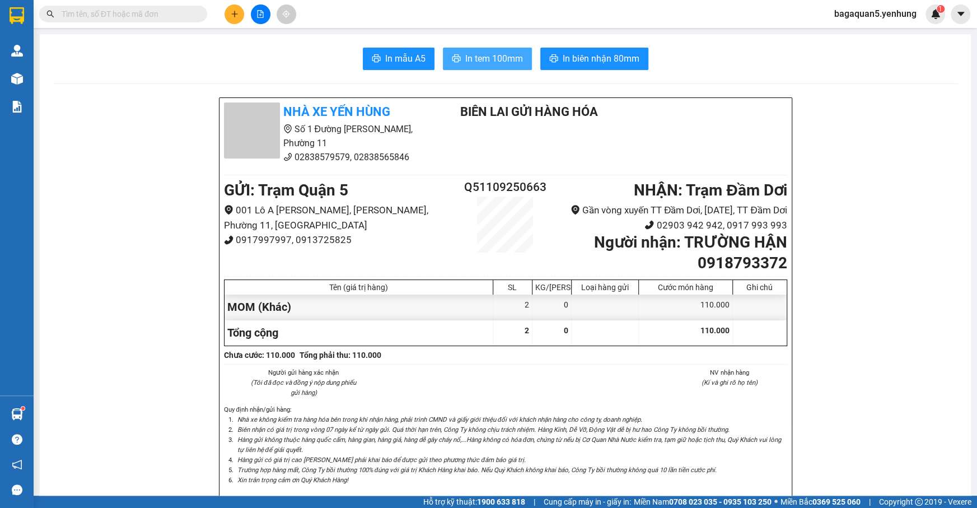
click at [504, 58] on span "In tem 100mm" at bounding box center [494, 59] width 58 height 14
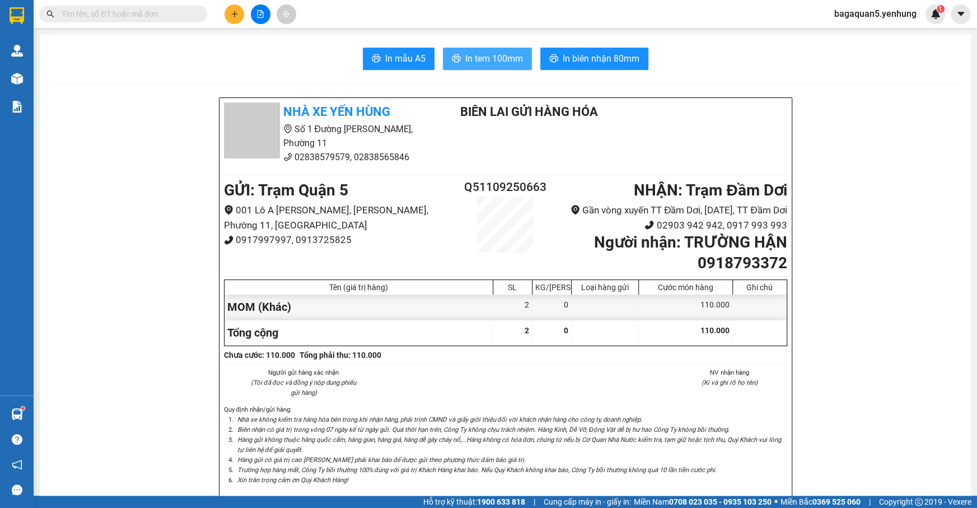
click at [504, 58] on span "In tem 100mm" at bounding box center [494, 59] width 58 height 14
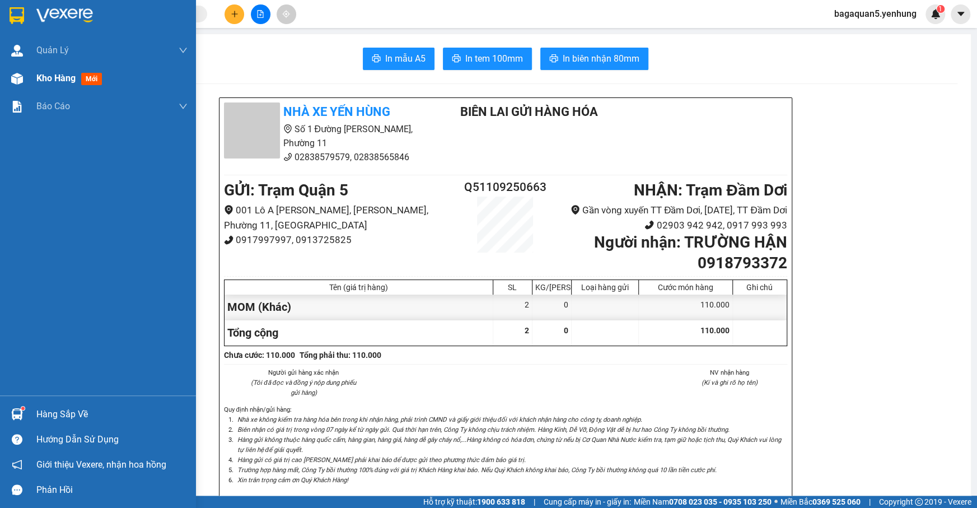
drag, startPoint x: 76, startPoint y: 85, endPoint x: 72, endPoint y: 81, distance: 6.0
click at [72, 81] on div "Kho hàng mới" at bounding box center [71, 78] width 70 height 14
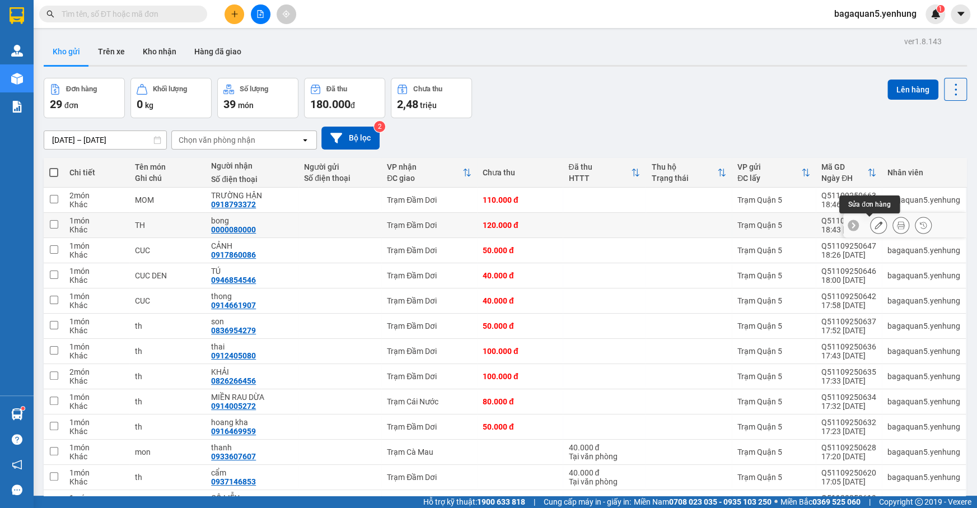
click at [875, 225] on icon at bounding box center [879, 225] width 8 height 8
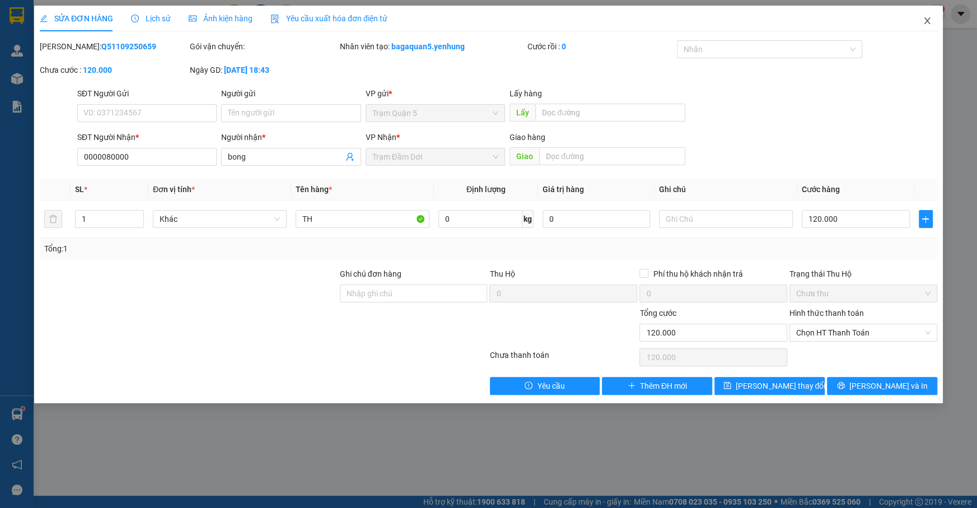
click at [926, 17] on icon "close" at bounding box center [927, 20] width 9 height 9
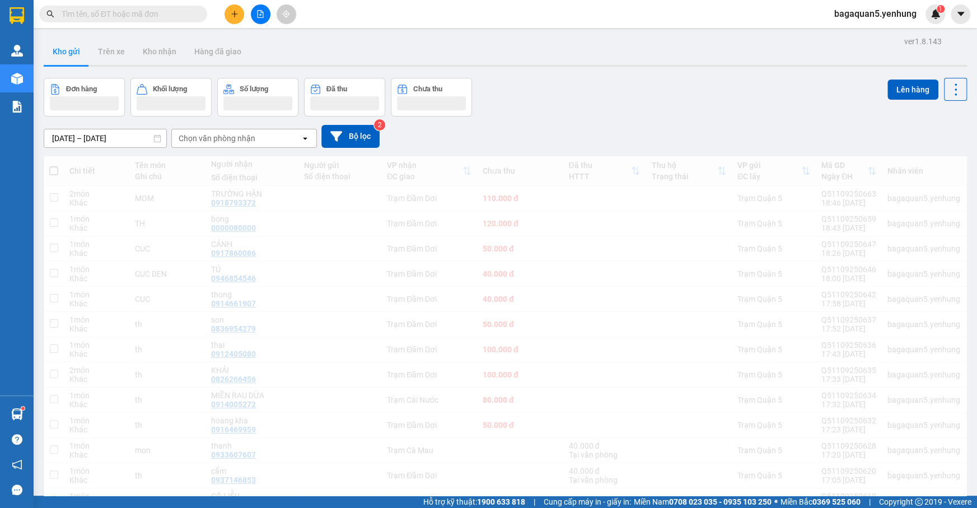
click at [927, 23] on div "bagaquan5.yenhung 1" at bounding box center [886, 14] width 120 height 20
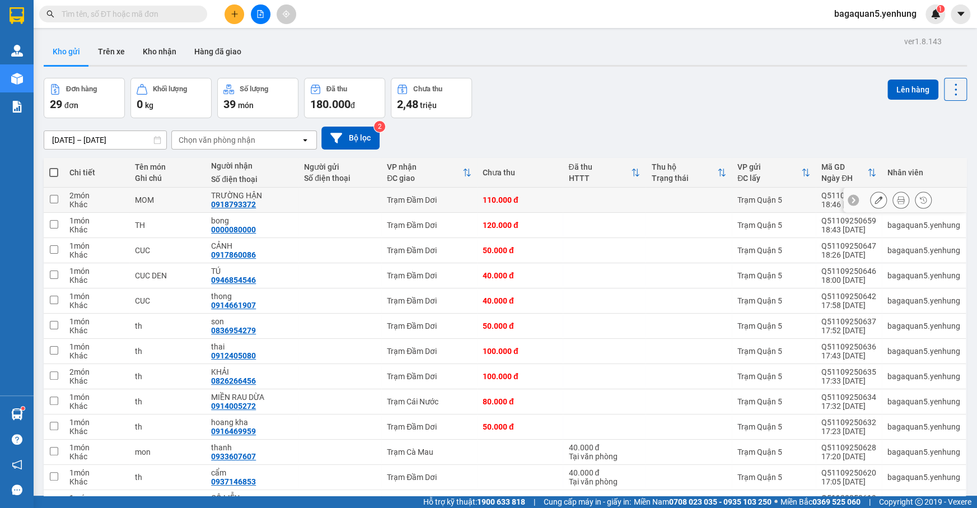
click at [878, 197] on div at bounding box center [901, 200] width 62 height 17
click at [871, 199] on button at bounding box center [879, 200] width 16 height 20
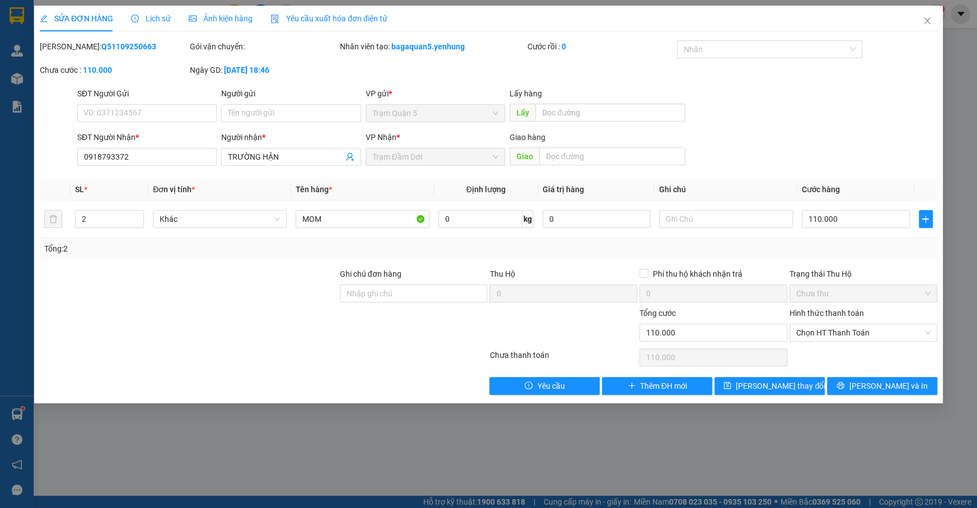
type input "0918793372"
type input "TRƯỜNG HẬN"
type input "110.000"
click at [110, 154] on input "0918793372" at bounding box center [146, 157] width 139 height 18
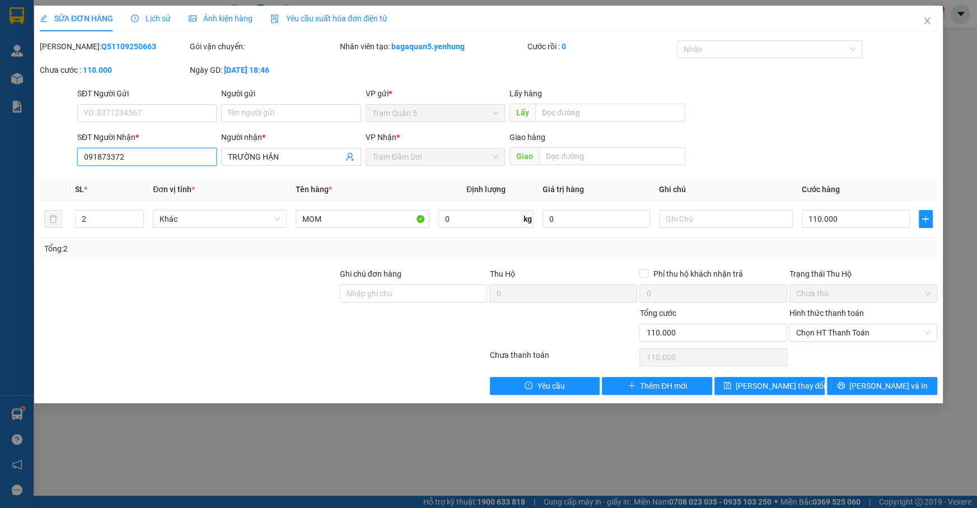
type input "09183372"
click at [857, 381] on button "[PERSON_NAME] và In" at bounding box center [882, 386] width 110 height 18
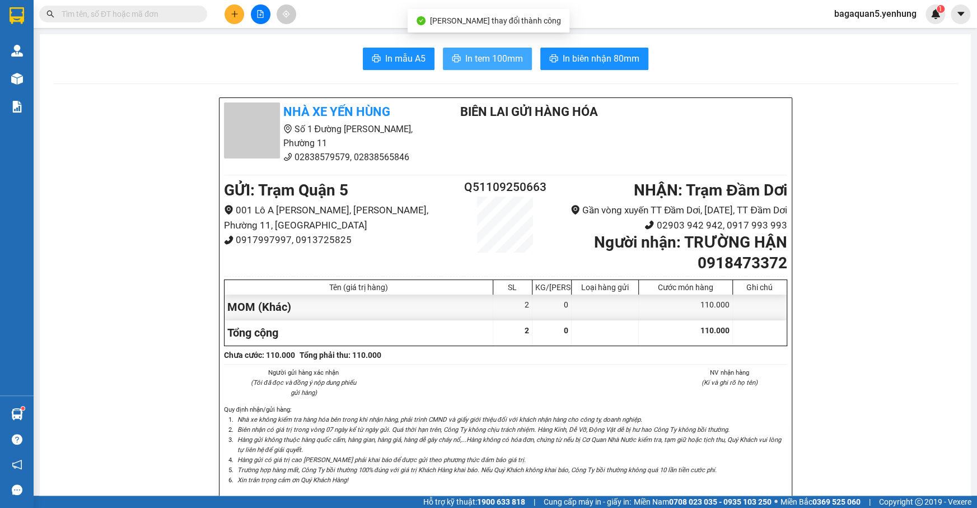
click at [479, 63] on span "In tem 100mm" at bounding box center [494, 59] width 58 height 14
drag, startPoint x: 110, startPoint y: 479, endPoint x: 117, endPoint y: 471, distance: 10.7
drag, startPoint x: 120, startPoint y: 476, endPoint x: 125, endPoint y: 462, distance: 14.7
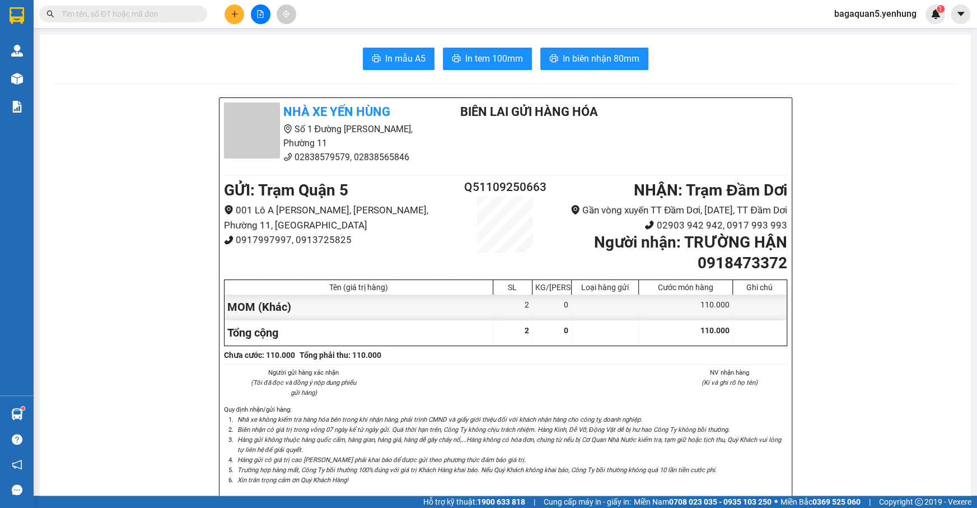
drag, startPoint x: 127, startPoint y: 318, endPoint x: 132, endPoint y: 292, distance: 26.2
drag, startPoint x: 136, startPoint y: 276, endPoint x: 143, endPoint y: 275, distance: 7.4
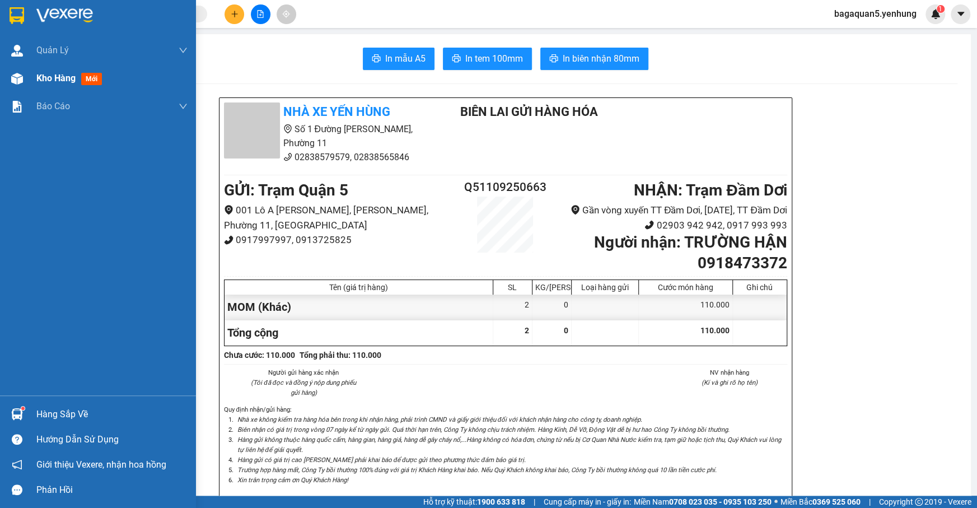
click at [36, 73] on span "Kho hàng" at bounding box center [55, 78] width 39 height 11
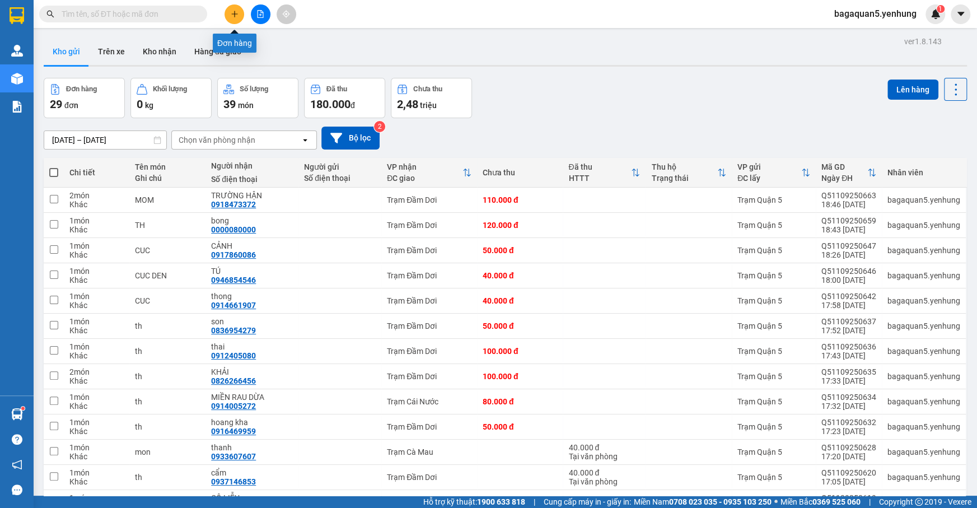
click at [240, 12] on button at bounding box center [235, 14] width 20 height 20
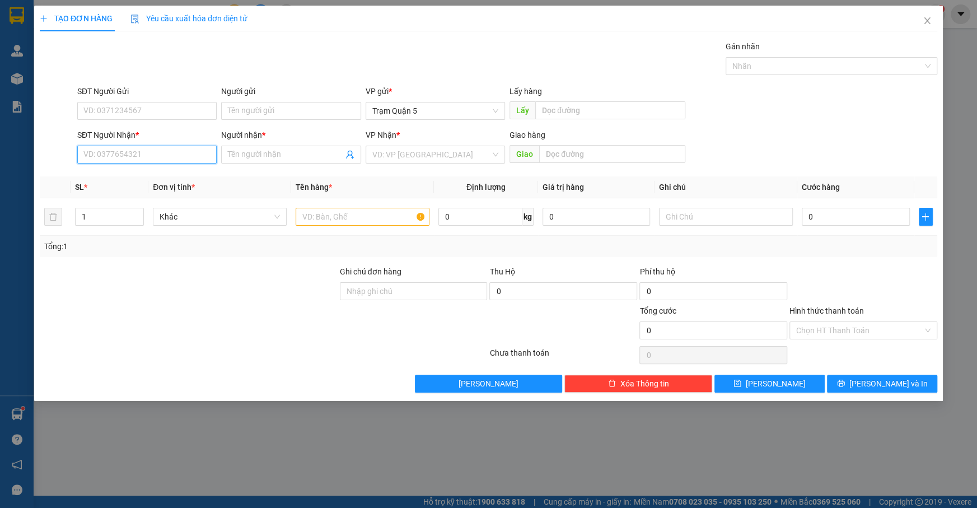
click at [133, 159] on input "SĐT Người Nhận *" at bounding box center [146, 155] width 139 height 18
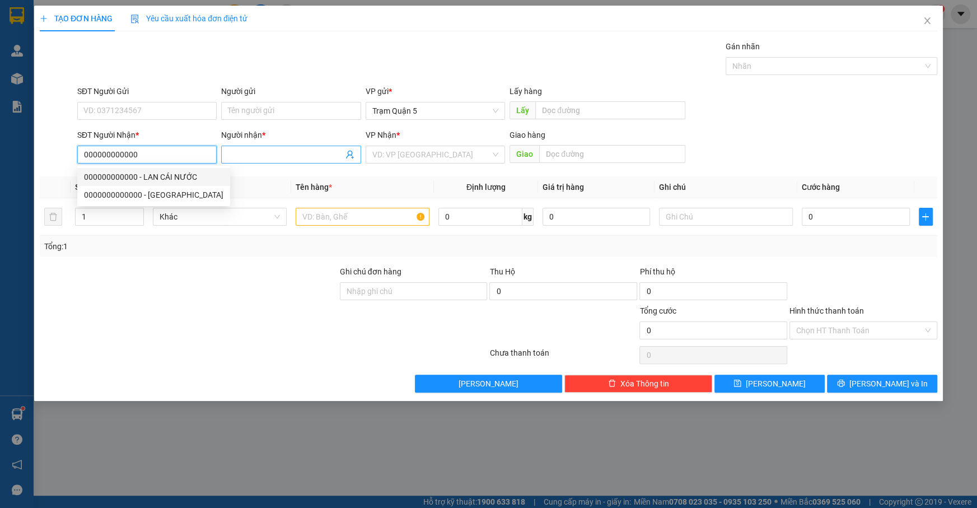
type input "000000000000"
click at [305, 152] on input "Người nhận *" at bounding box center [285, 154] width 115 height 12
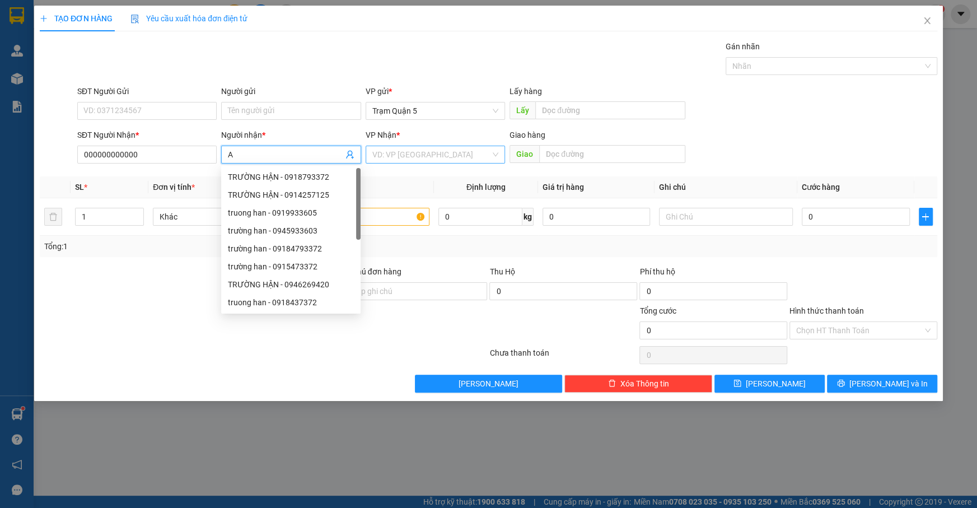
type input "A"
click at [413, 155] on input "search" at bounding box center [431, 154] width 118 height 17
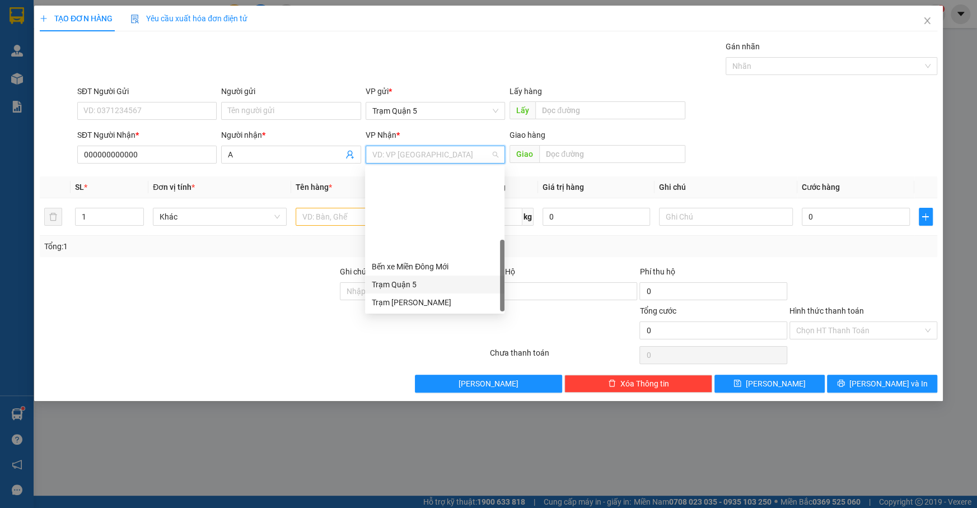
drag, startPoint x: 501, startPoint y: 223, endPoint x: 440, endPoint y: 345, distance: 135.8
click at [482, 386] on body "Kết quả tìm kiếm ( 0 ) Bộ lọc No Data bagaquan5.yenhung 1 Quản Lý Quản lý khách…" at bounding box center [488, 254] width 977 height 508
drag, startPoint x: 503, startPoint y: 257, endPoint x: 492, endPoint y: 217, distance: 41.3
click at [493, 216] on div "Trạm Cà Mau Bình Dương (BX Bàu Bàng) Trạm Miền Đông Bến xe Miền Đông Mới Trạm Q…" at bounding box center [434, 239] width 139 height 143
click at [448, 332] on div "Trạm Gạch Gốc" at bounding box center [435, 338] width 126 height 12
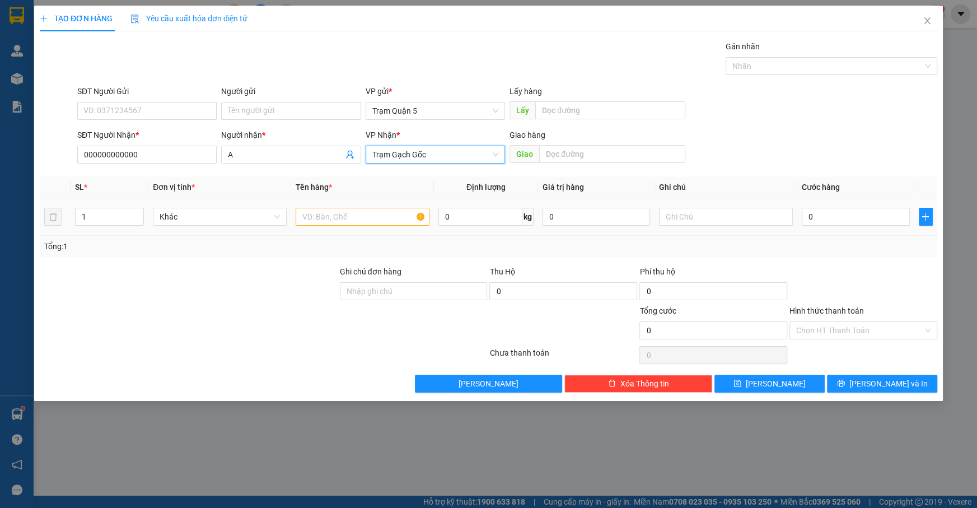
drag, startPoint x: 297, startPoint y: 198, endPoint x: 305, endPoint y: 210, distance: 14.6
click at [302, 204] on td at bounding box center [362, 217] width 143 height 38
click at [306, 210] on input "text" at bounding box center [363, 217] width 134 height 18
type input "K"
type input "BINH KHI"
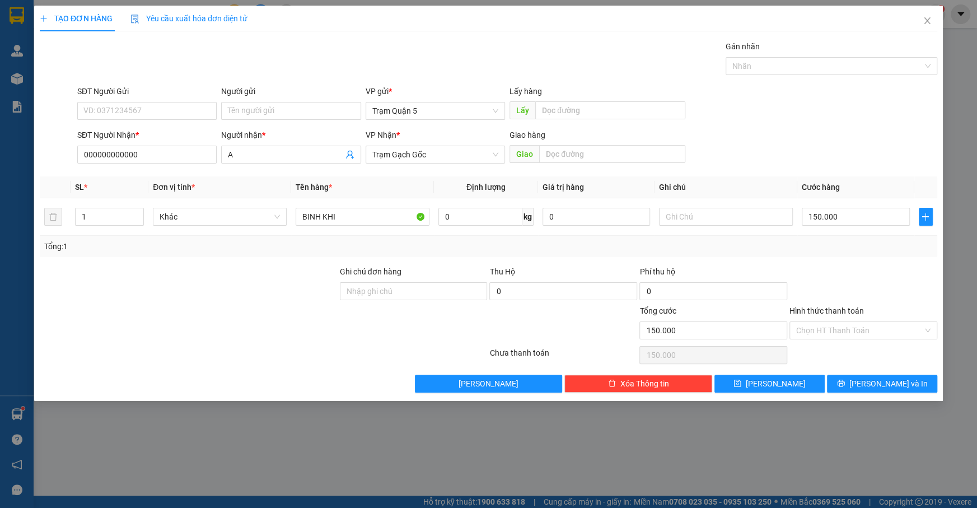
drag, startPoint x: 902, startPoint y: 260, endPoint x: 901, endPoint y: 270, distance: 10.1
click at [901, 270] on div "Transit Pickup Surcharge Ids Transit Deliver Surcharge Ids Transit Deliver Surc…" at bounding box center [489, 216] width 898 height 352
drag, startPoint x: 880, startPoint y: 369, endPoint x: 879, endPoint y: 388, distance: 19.1
click at [880, 378] on div "Transit Pickup Surcharge Ids Transit Deliver Surcharge Ids Transit Deliver Surc…" at bounding box center [489, 216] width 898 height 352
click at [878, 391] on button "[PERSON_NAME] và In" at bounding box center [882, 384] width 110 height 18
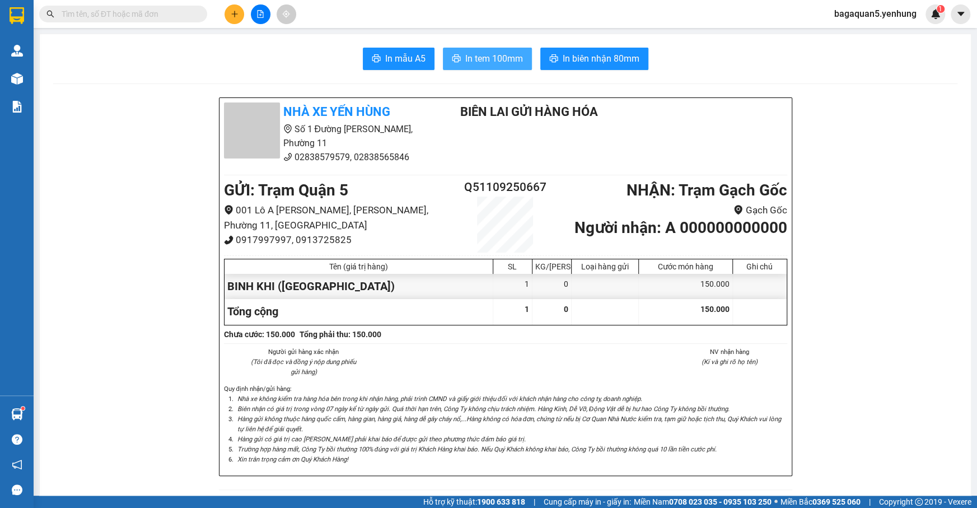
click at [516, 60] on button "In tem 100mm" at bounding box center [487, 59] width 89 height 22
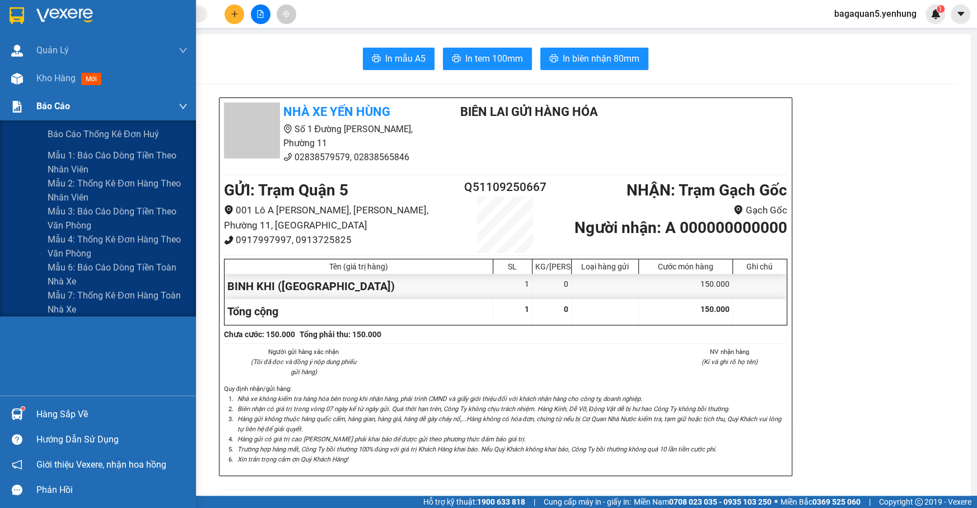
click at [55, 102] on span "Báo cáo" at bounding box center [53, 106] width 34 height 14
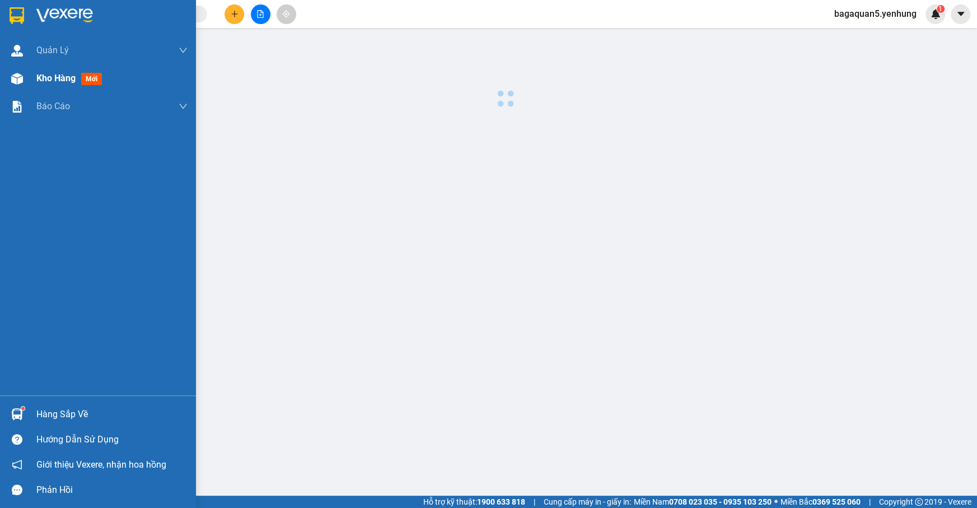
click at [63, 78] on span "Kho hàng" at bounding box center [55, 78] width 39 height 11
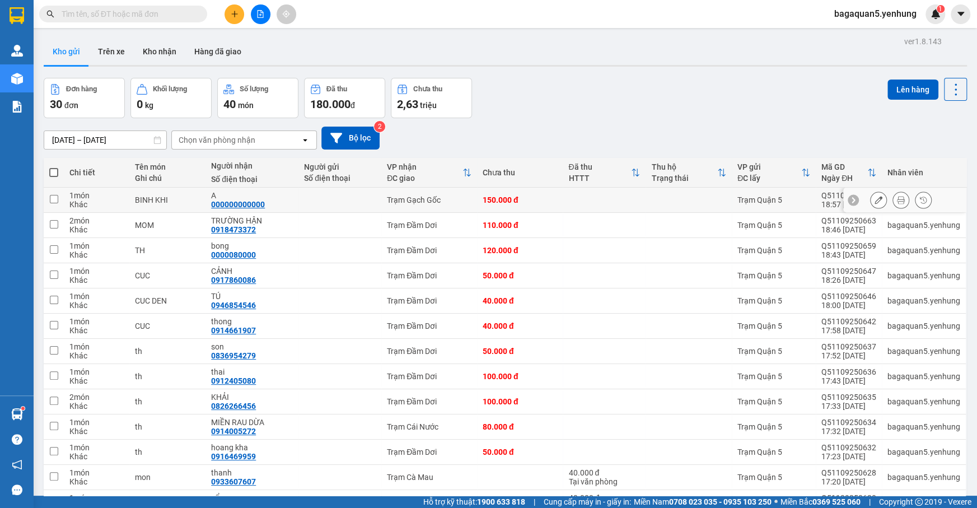
click at [563, 206] on td at bounding box center [604, 200] width 83 height 25
checkbox input "true"
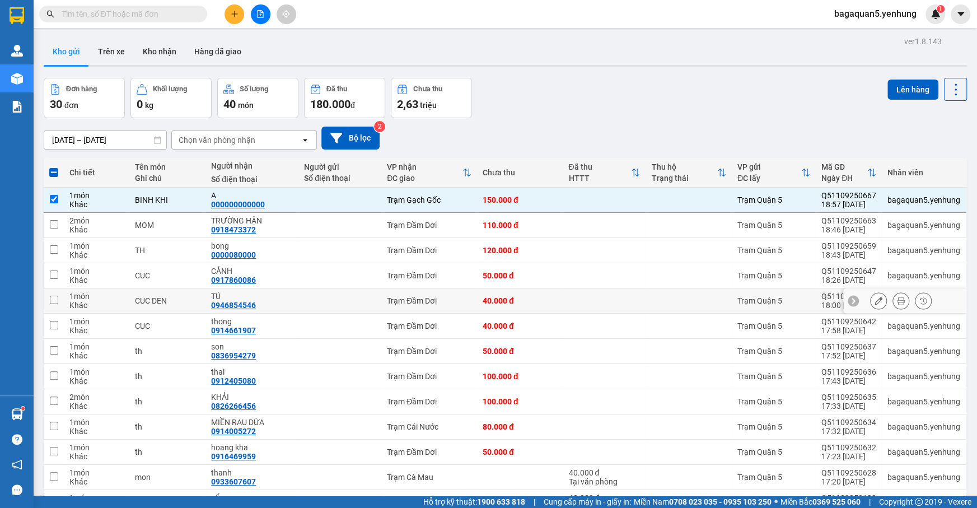
drag, startPoint x: 320, startPoint y: 356, endPoint x: 314, endPoint y: 297, distance: 59.1
drag, startPoint x: 428, startPoint y: 325, endPoint x: 445, endPoint y: 254, distance: 73.0
drag, startPoint x: 430, startPoint y: 423, endPoint x: 417, endPoint y: 461, distance: 39.7
drag, startPoint x: 428, startPoint y: 459, endPoint x: 487, endPoint y: 487, distance: 64.9
drag, startPoint x: 511, startPoint y: 87, endPoint x: 493, endPoint y: 25, distance: 64.2
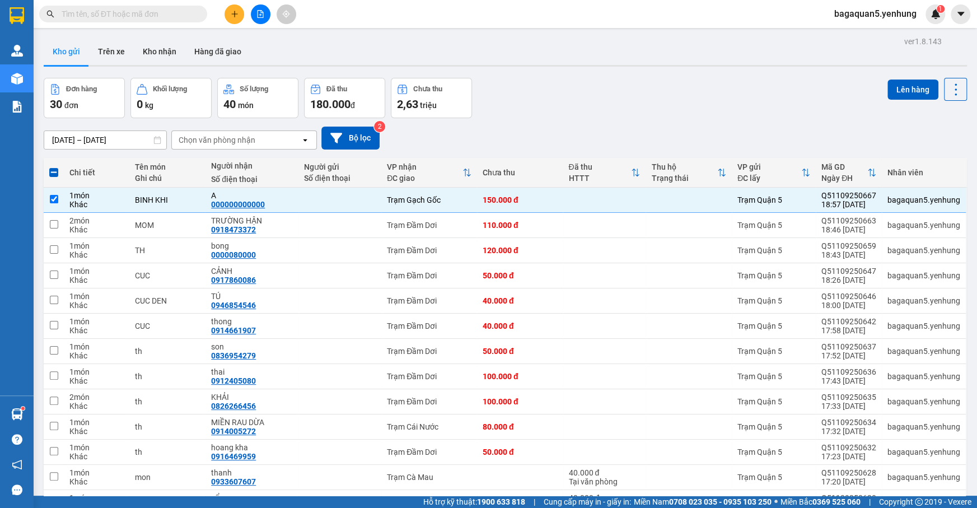
click at [55, 170] on span at bounding box center [53, 172] width 9 height 9
click at [54, 167] on input "checkbox" at bounding box center [54, 167] width 0 height 0
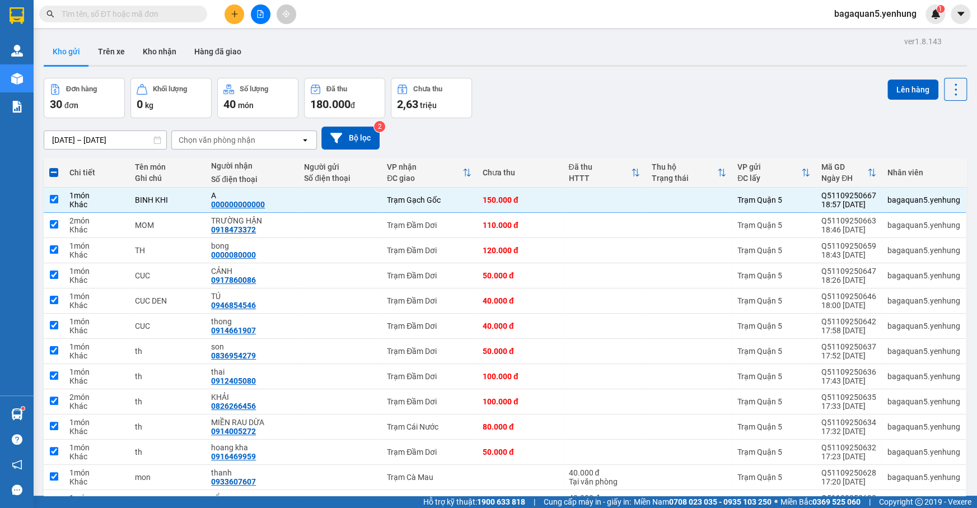
checkbox input "true"
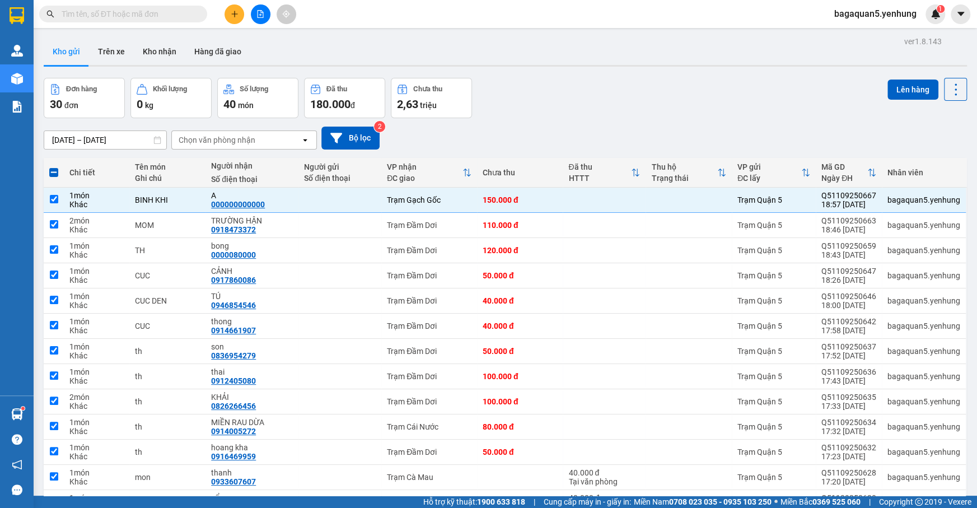
checkbox input "true"
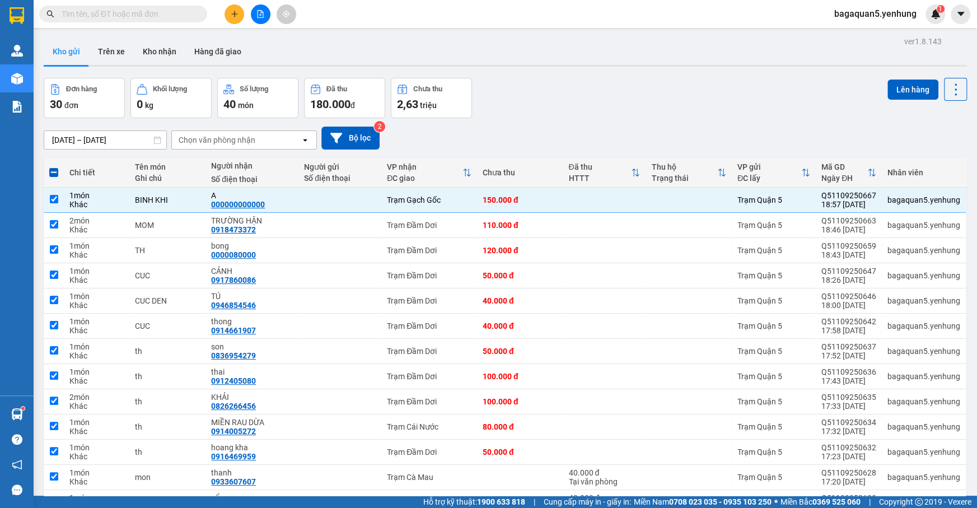
checkbox input "true"
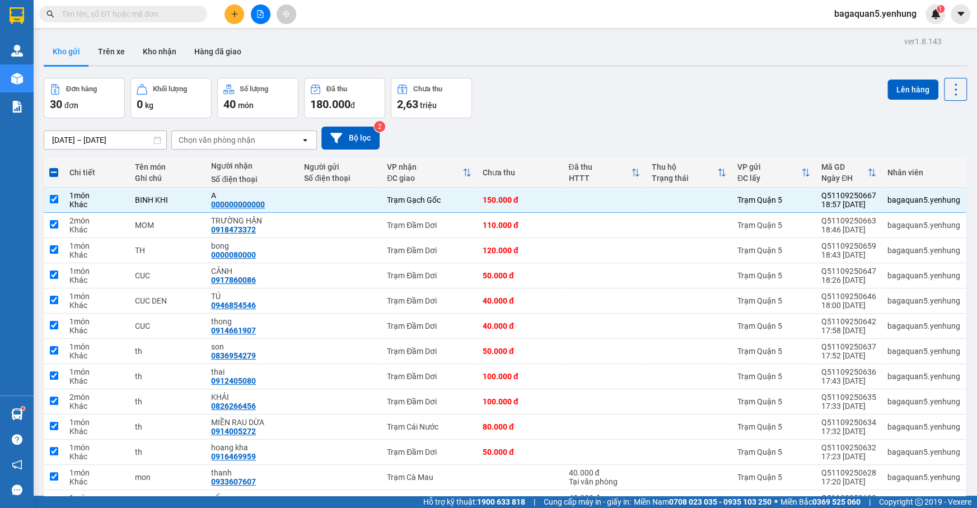
checkbox input "true"
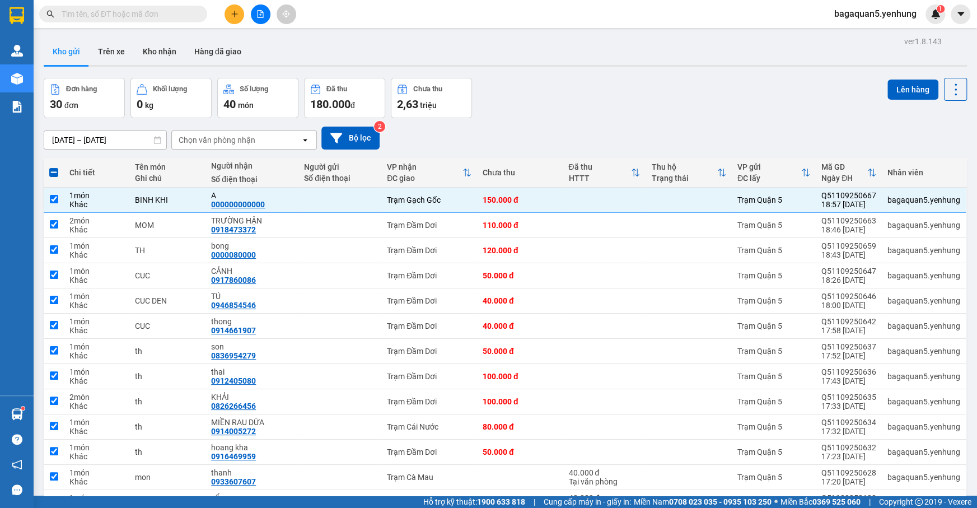
checkbox input "true"
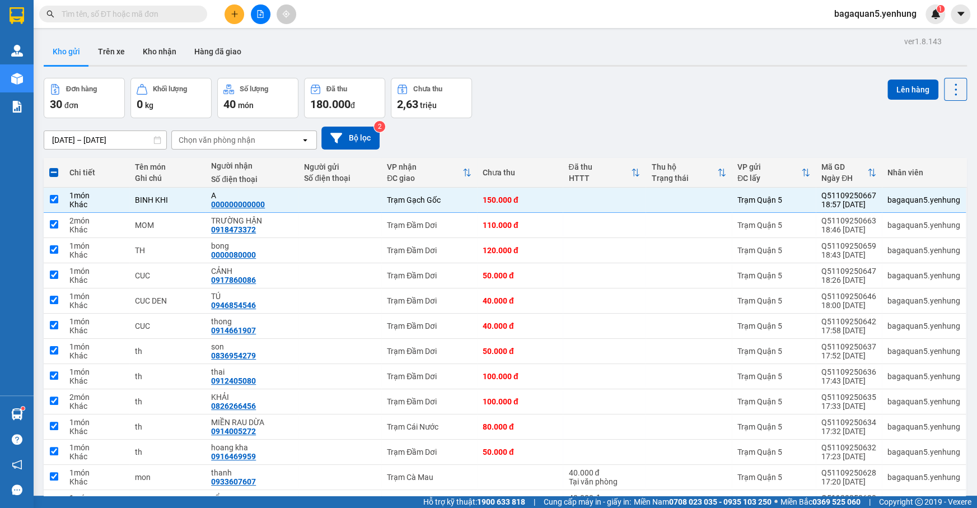
checkbox input "true"
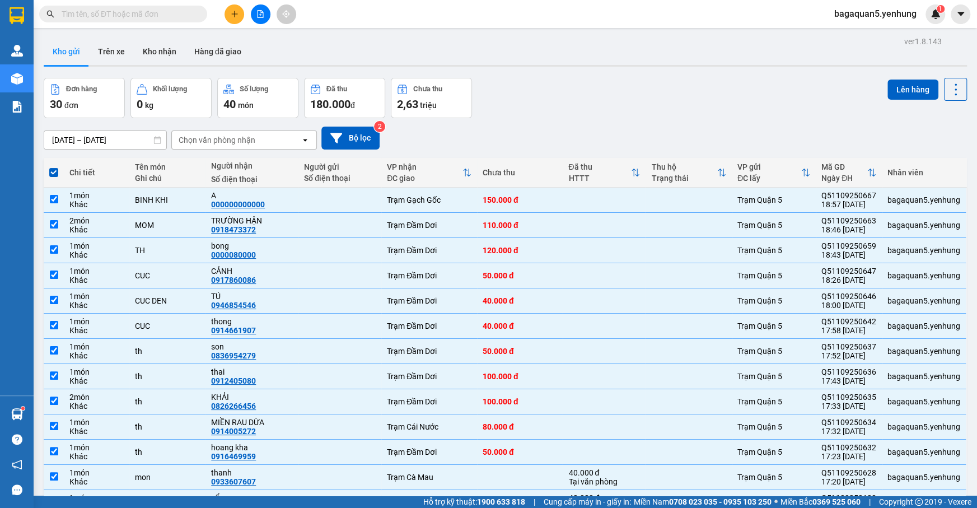
checkbox input "false"
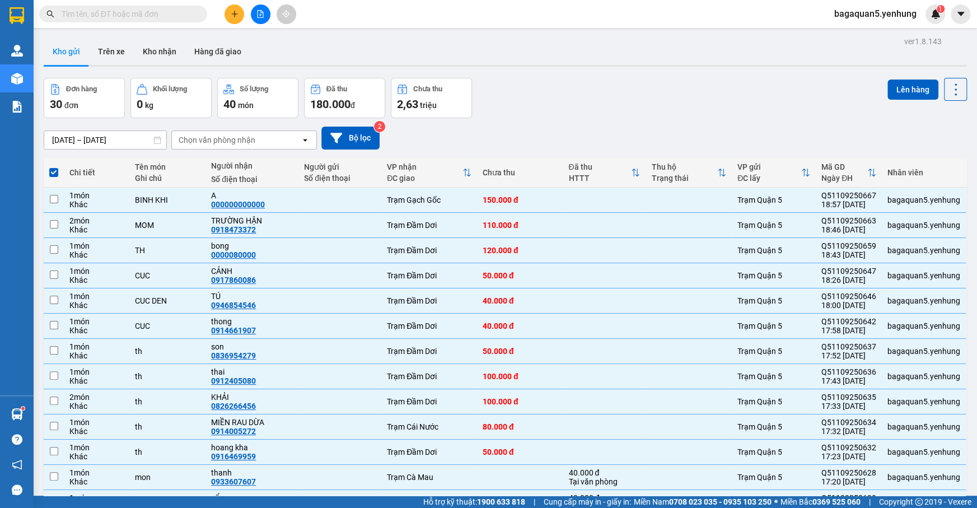
checkbox input "false"
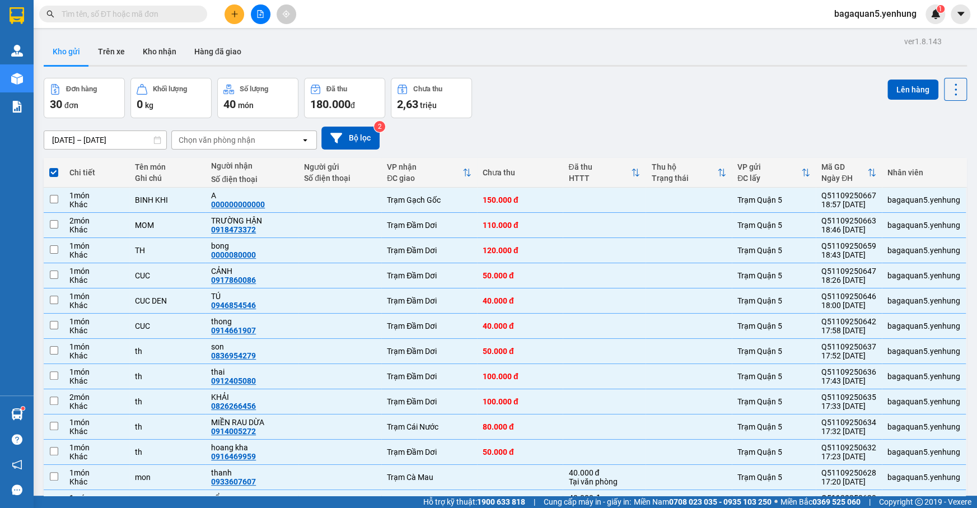
checkbox input "false"
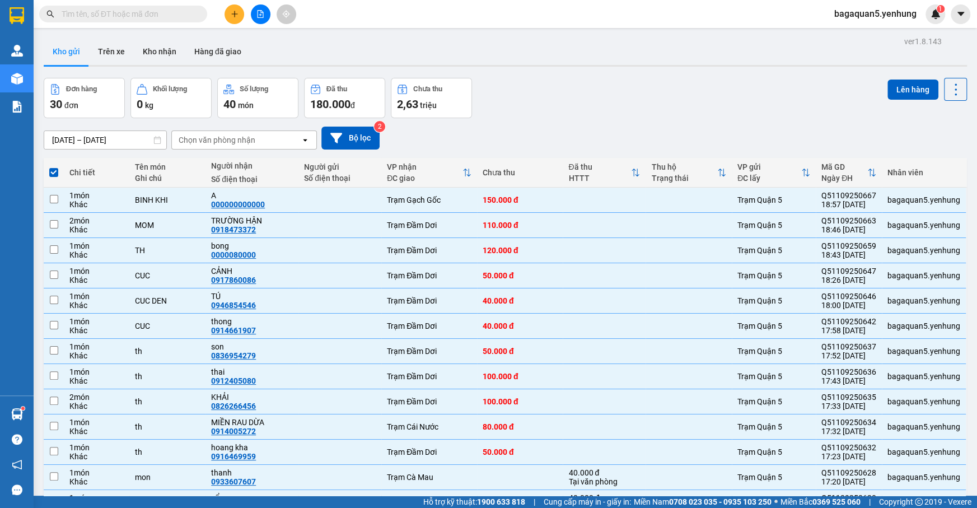
checkbox input "false"
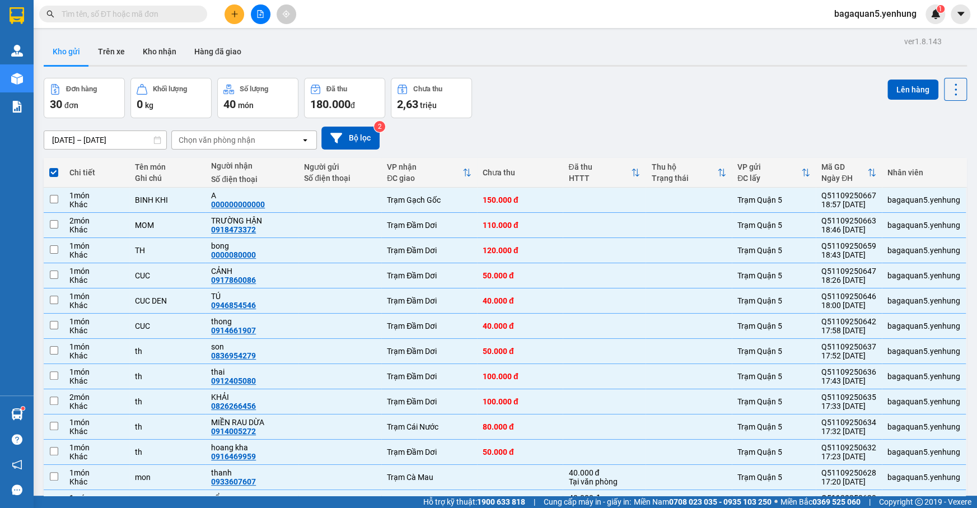
checkbox input "false"
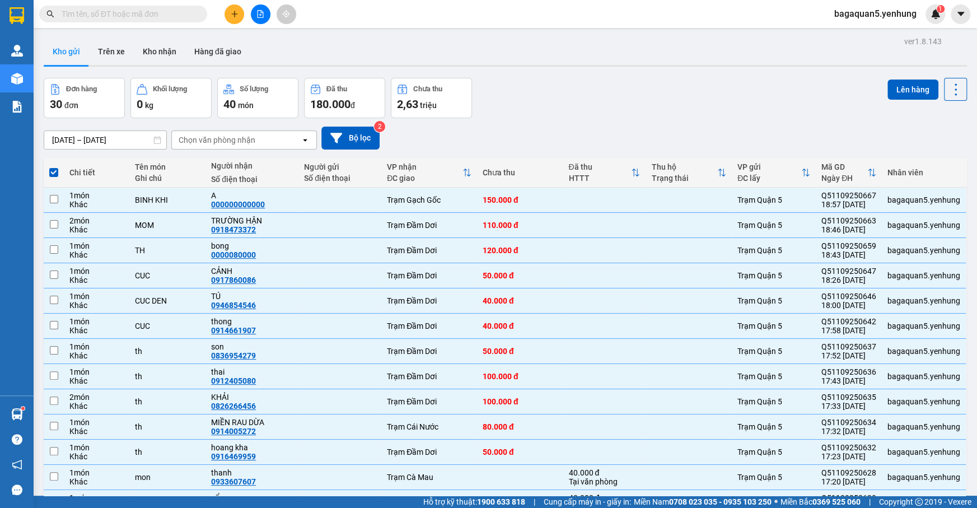
checkbox input "false"
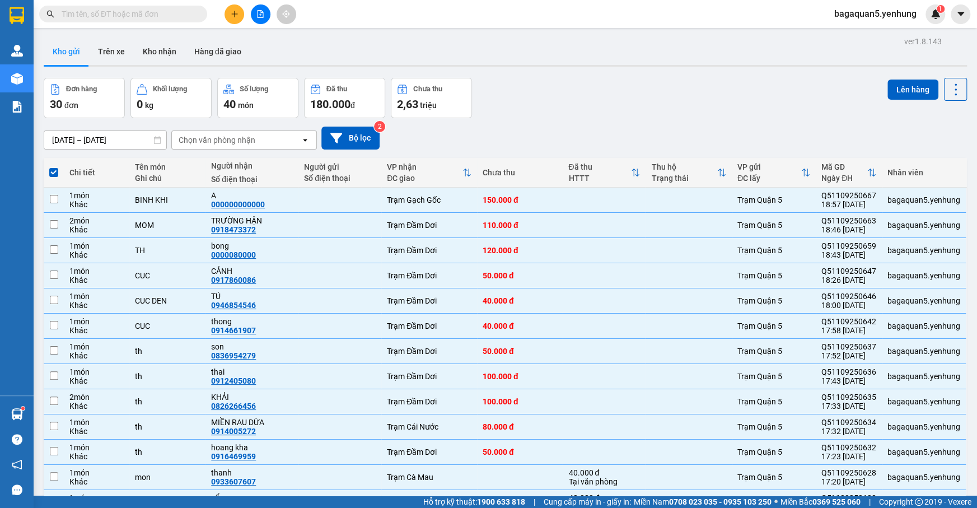
checkbox input "false"
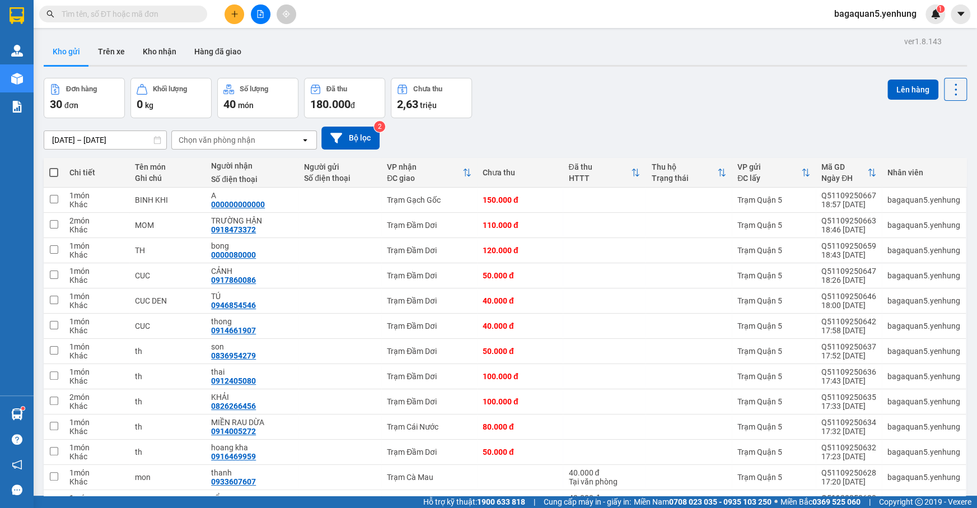
drag, startPoint x: 922, startPoint y: 441, endPoint x: 892, endPoint y: 441, distance: 30.2
click at [52, 168] on span at bounding box center [53, 172] width 9 height 9
click at [54, 167] on input "checkbox" at bounding box center [54, 167] width 0 height 0
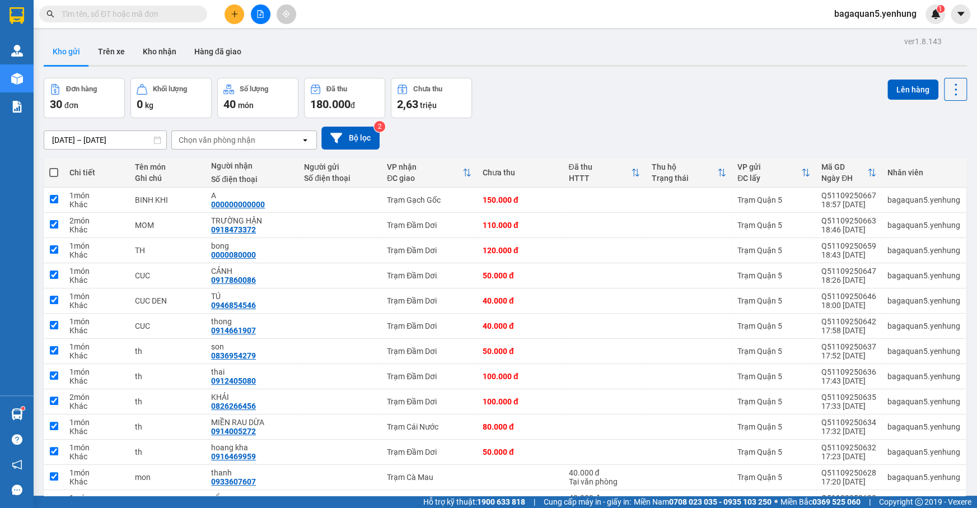
checkbox input "true"
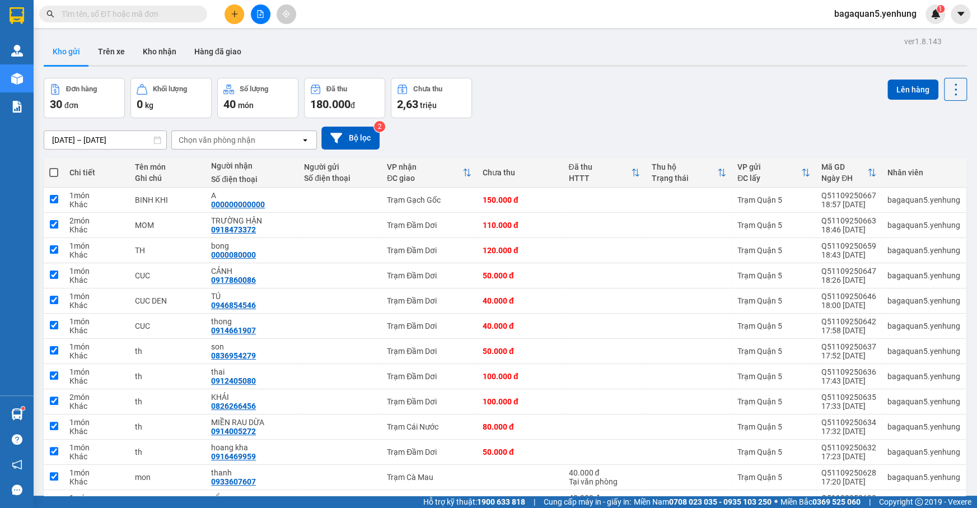
checkbox input "true"
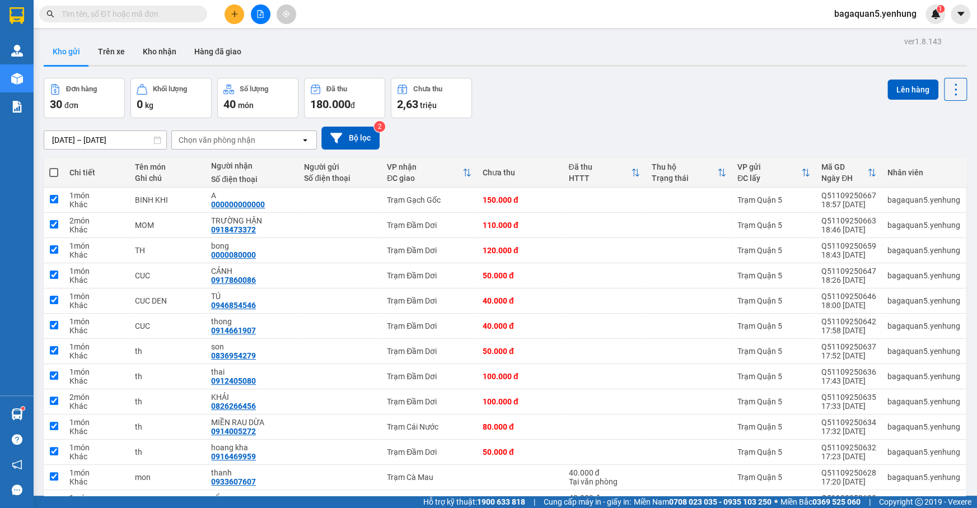
checkbox input "true"
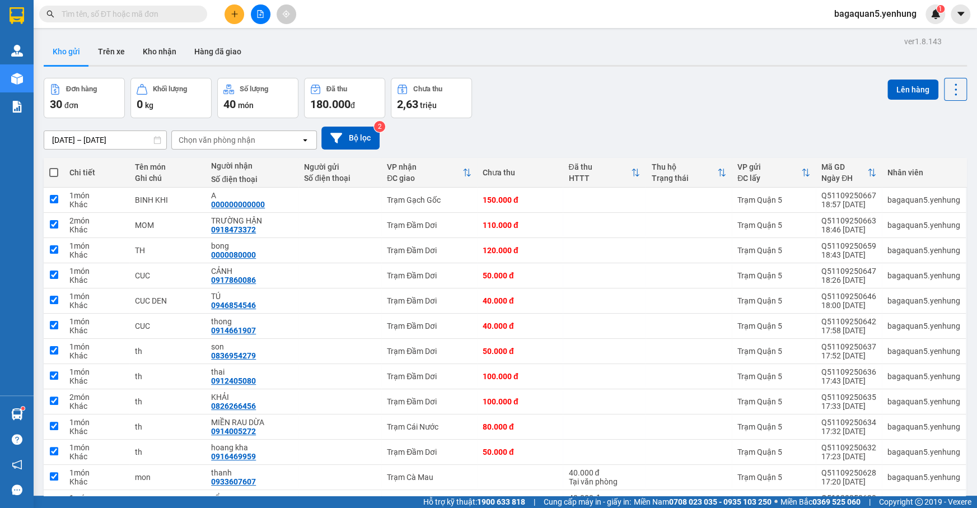
checkbox input "true"
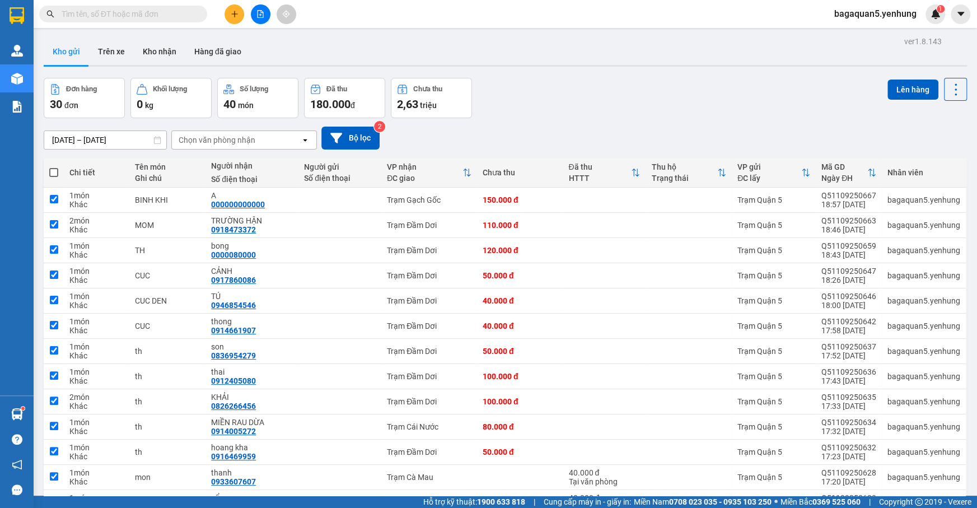
checkbox input "true"
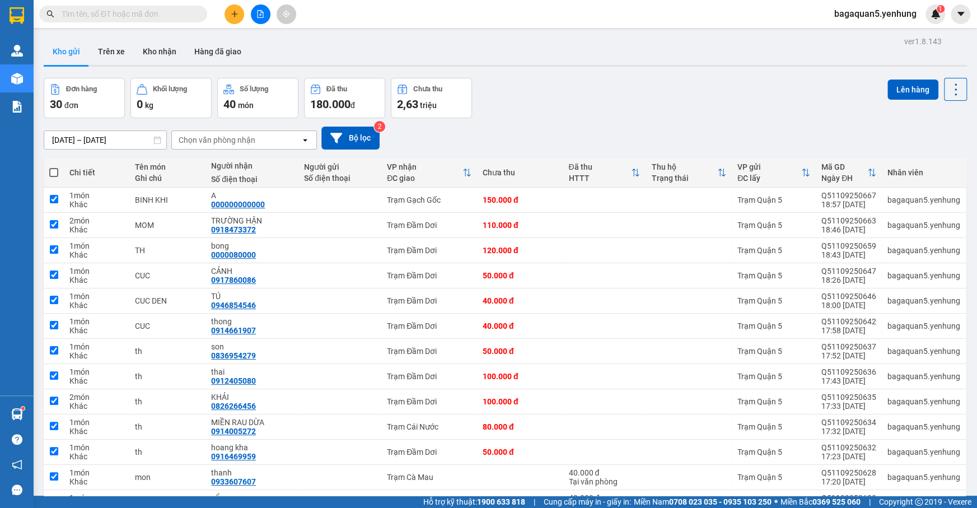
checkbox input "true"
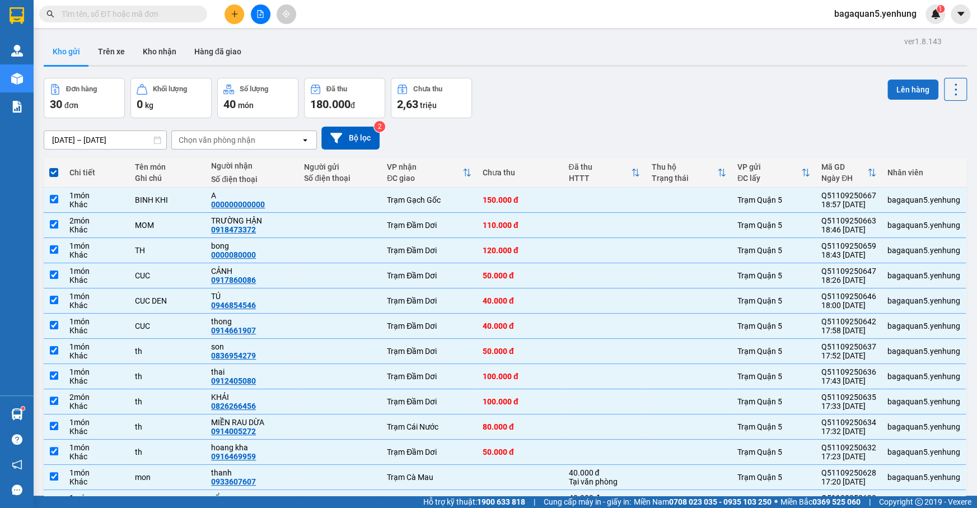
click at [903, 84] on button "Lên hàng" at bounding box center [913, 90] width 51 height 20
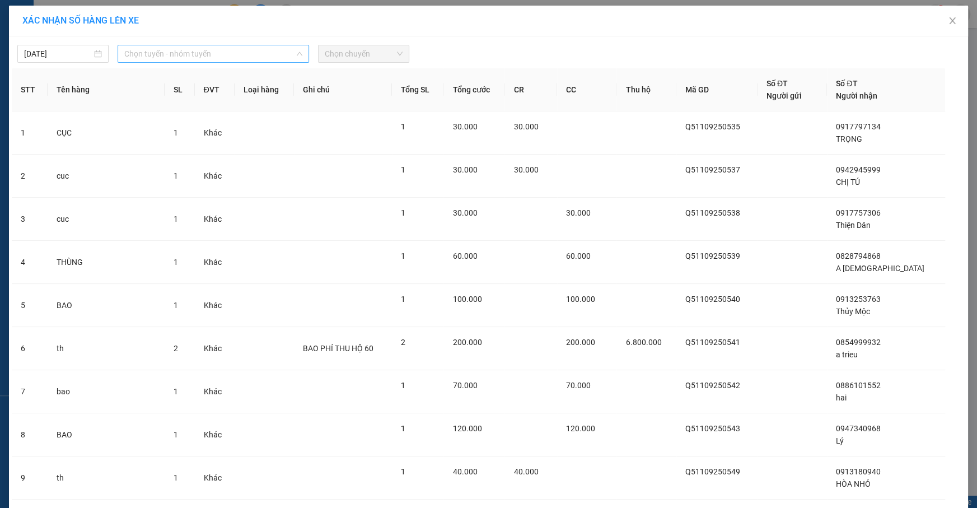
click at [205, 54] on span "Chọn tuyến - nhóm tuyến" at bounding box center [213, 53] width 178 height 17
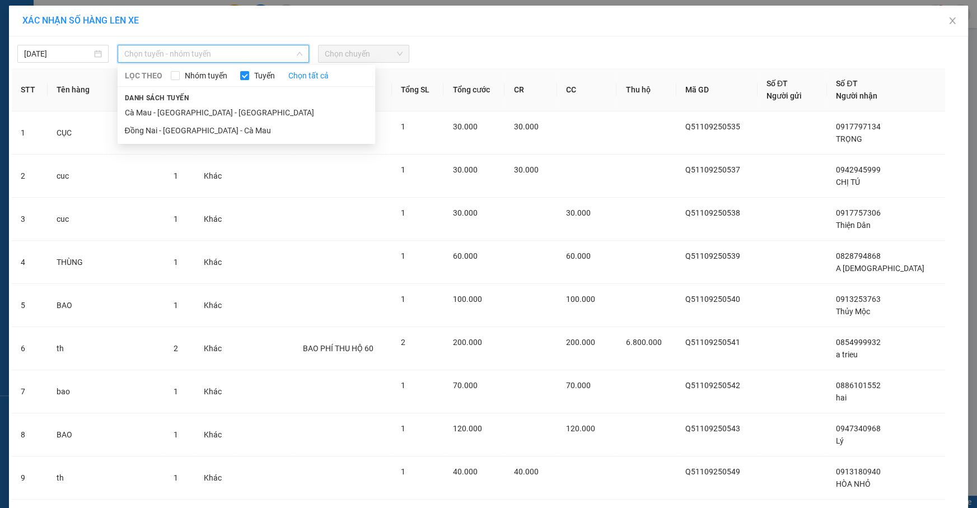
drag, startPoint x: 209, startPoint y: 134, endPoint x: 318, endPoint y: 97, distance: 115.0
click at [259, 124] on li "Đồng Nai - Sài Gòn - Cà Mau" at bounding box center [247, 131] width 258 height 18
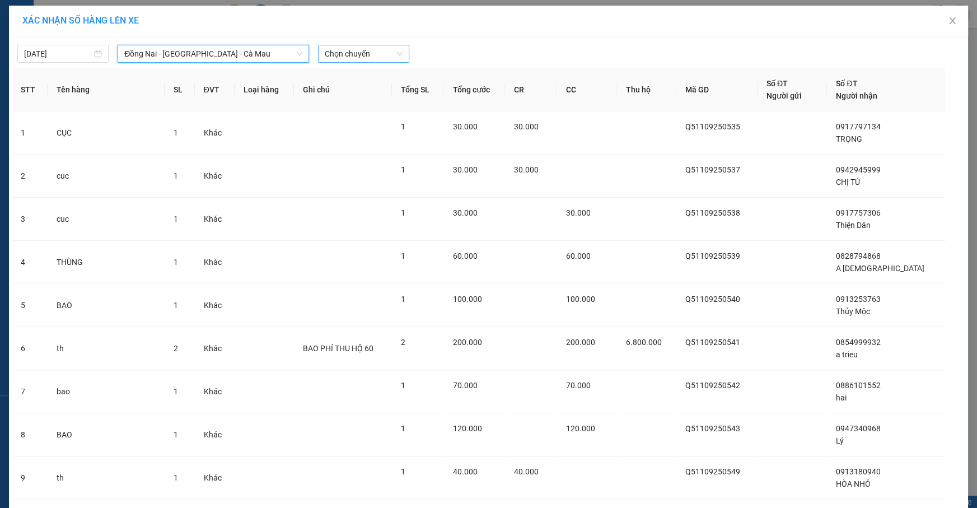
click at [376, 60] on span "Chọn chuyến" at bounding box center [364, 53] width 78 height 17
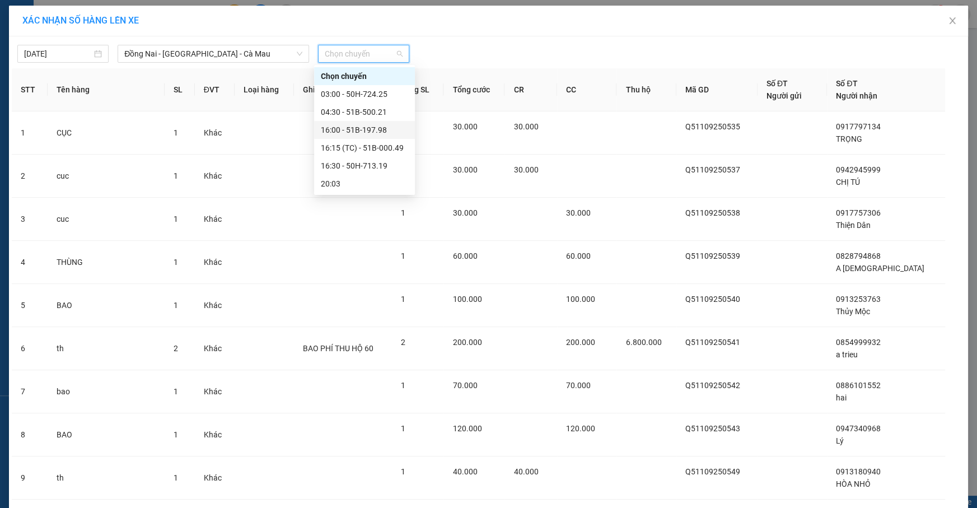
click at [376, 124] on div "16:00 - 51B-197.98" at bounding box center [364, 130] width 87 height 12
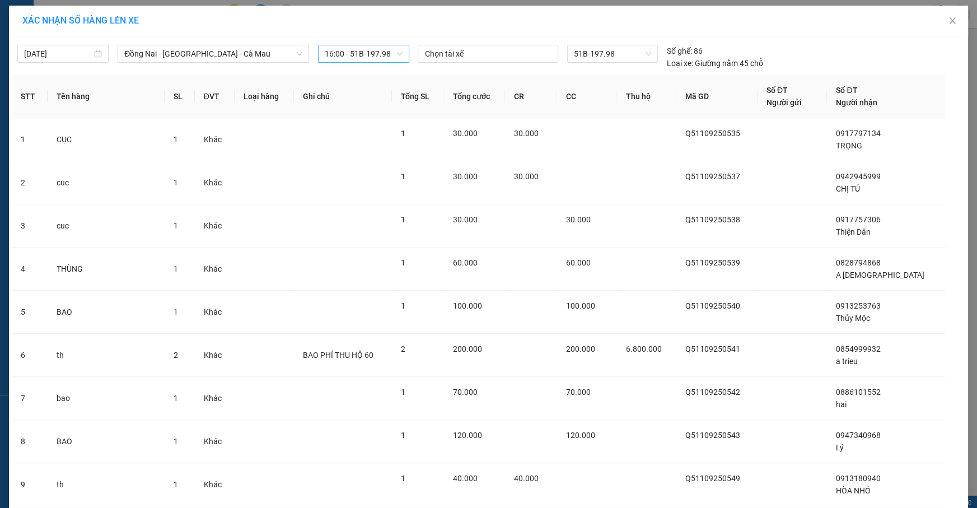
drag, startPoint x: 393, startPoint y: 43, endPoint x: 390, endPoint y: 54, distance: 11.5
click at [391, 54] on div "11/09/2025 Đồng Nai - Sài Gòn - Cà Mau LỌC THEO Nhóm tuyến Tuyến Chọn tất cả Da…" at bounding box center [489, 54] width 954 height 30
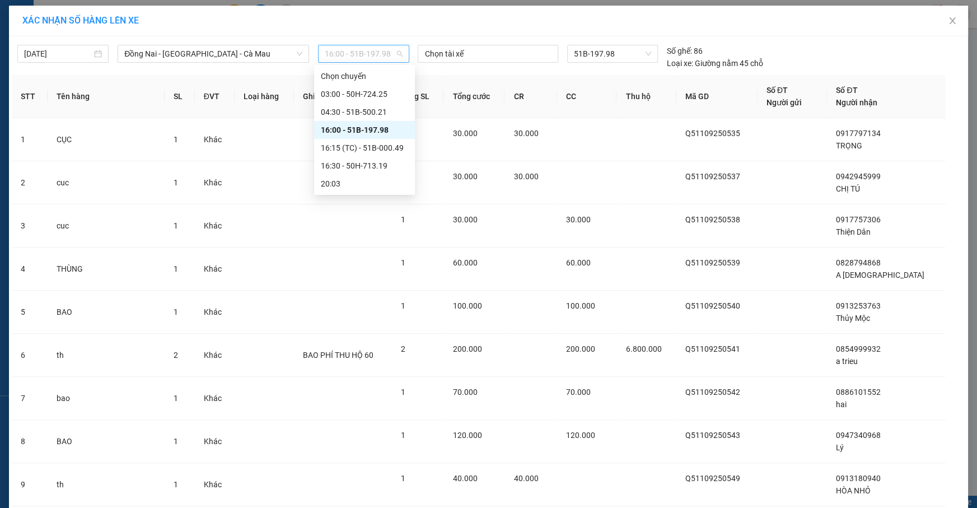
click at [390, 54] on span "16:00 - 51B-197.98" at bounding box center [364, 53] width 78 height 17
click at [390, 123] on div "16:00 - 51B-197.98" at bounding box center [364, 130] width 101 height 18
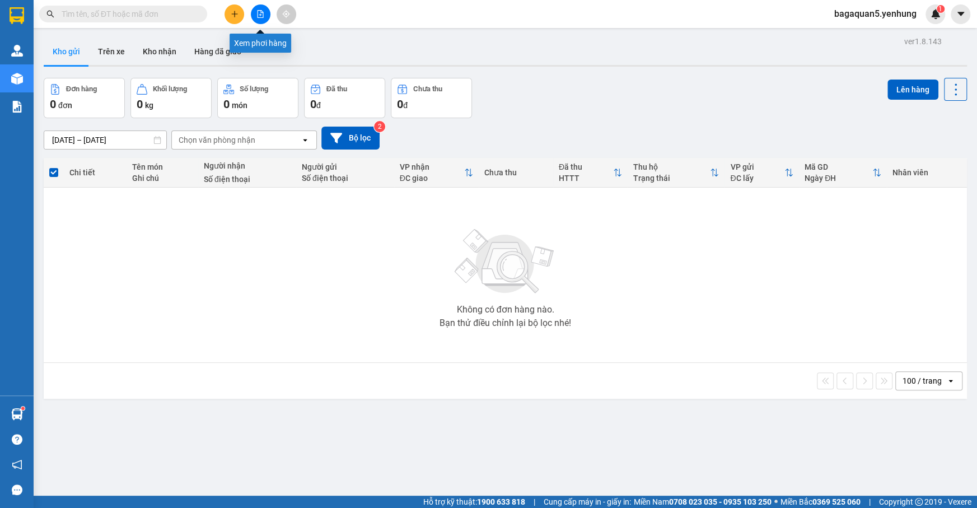
click at [260, 12] on button at bounding box center [261, 14] width 20 height 20
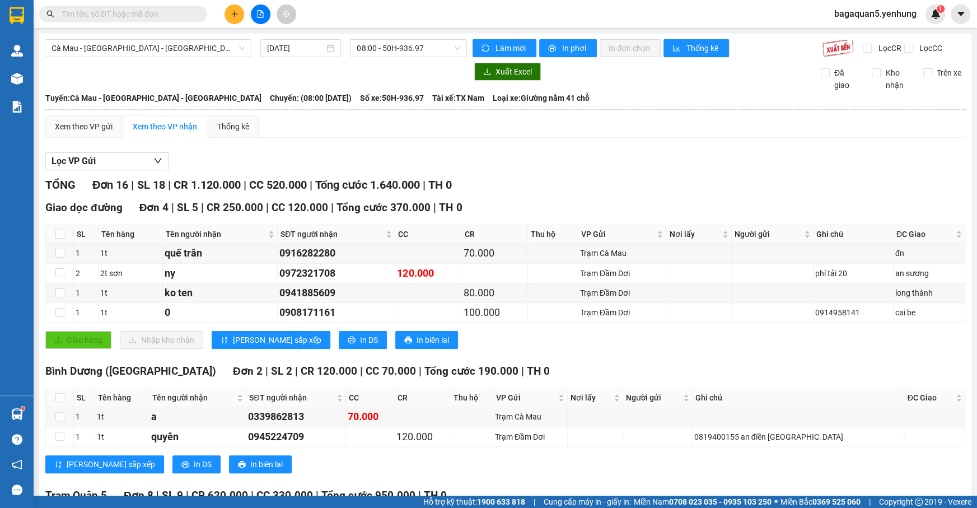
drag, startPoint x: 437, startPoint y: 67, endPoint x: 422, endPoint y: 59, distance: 16.8
click at [436, 67] on div at bounding box center [256, 72] width 422 height 18
click at [420, 57] on div "Cà Mau - Sài Gòn - Đồng Nai 11/09/2025 08:00 - 50H-936.97 Làm mới In phơi In đơ…" at bounding box center [505, 450] width 933 height 832
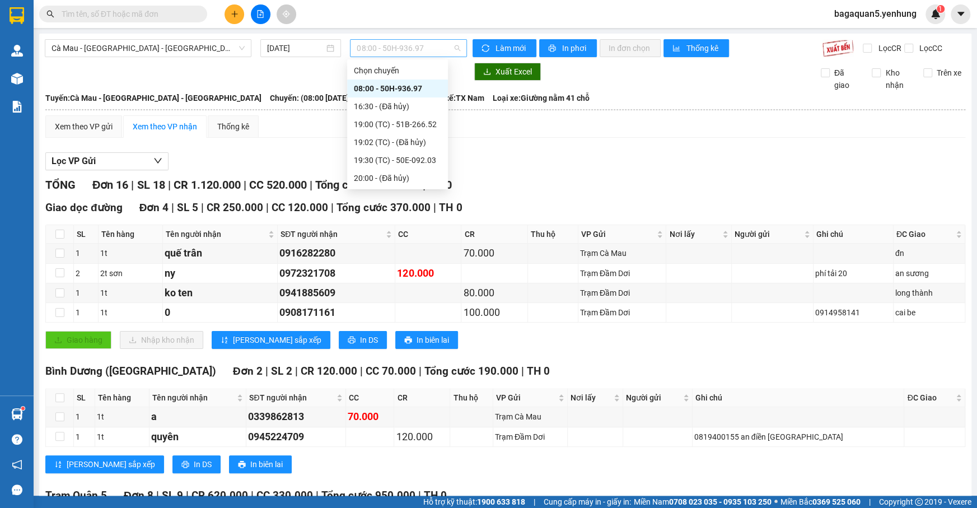
click at [421, 42] on span "08:00 - 50H-936.97" at bounding box center [409, 48] width 104 height 17
click at [400, 127] on div "19:00 (TC) - 51B-266.52" at bounding box center [397, 124] width 87 height 12
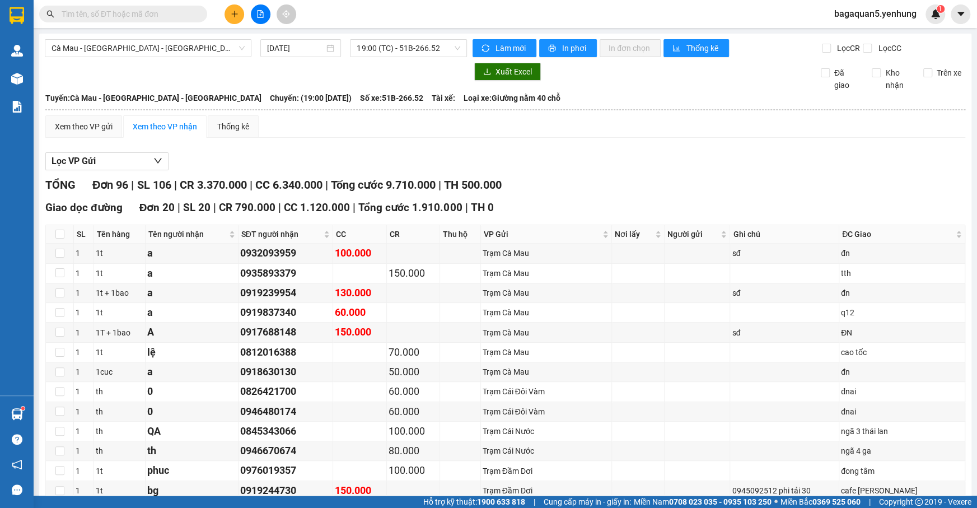
drag, startPoint x: 66, startPoint y: 197, endPoint x: 61, endPoint y: 190, distance: 8.5
checkbox input "true"
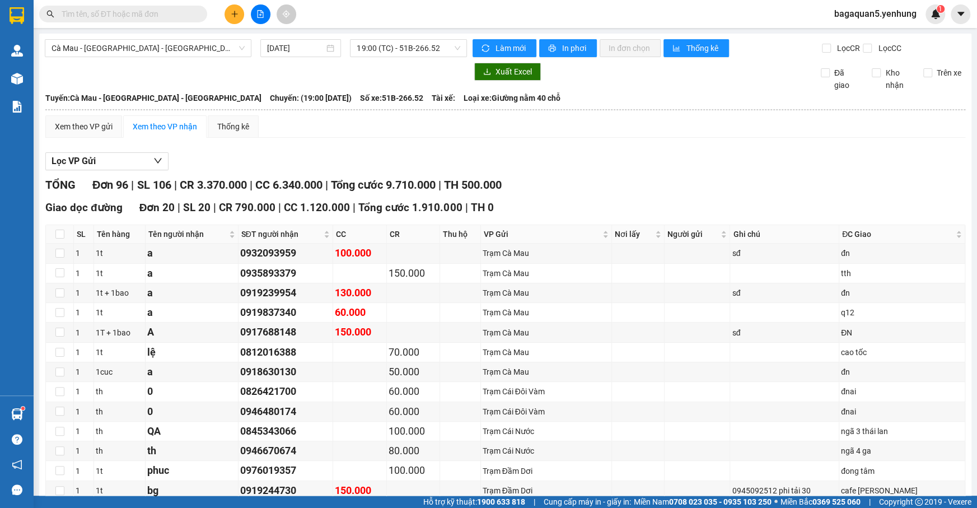
checkbox input "true"
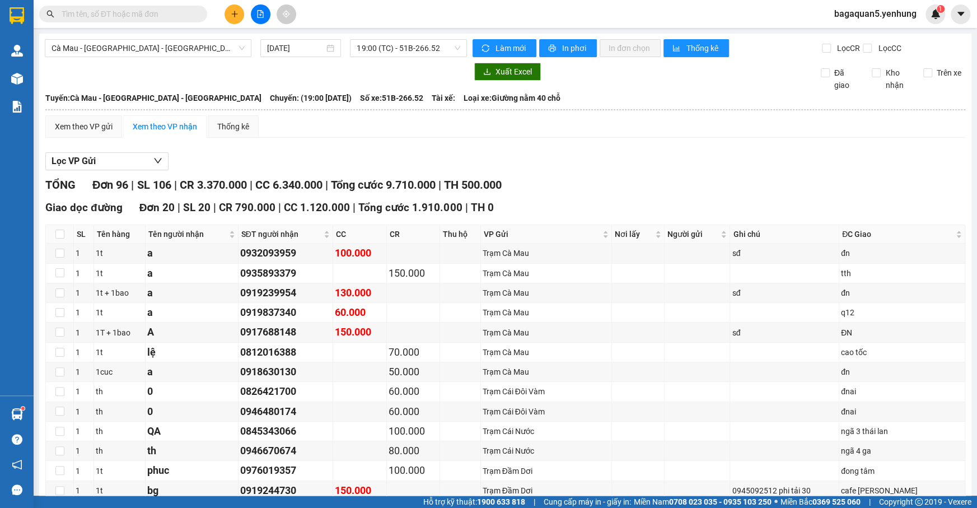
checkbox input "true"
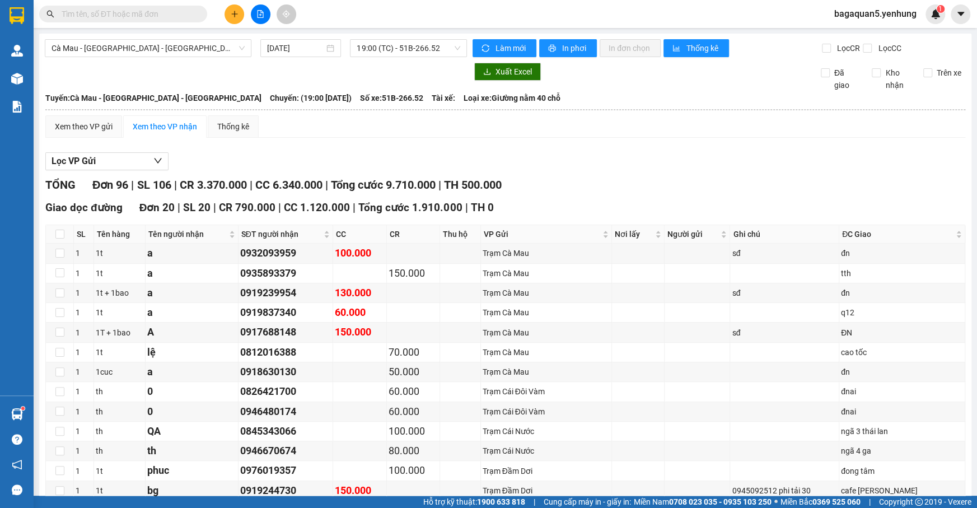
checkbox input "true"
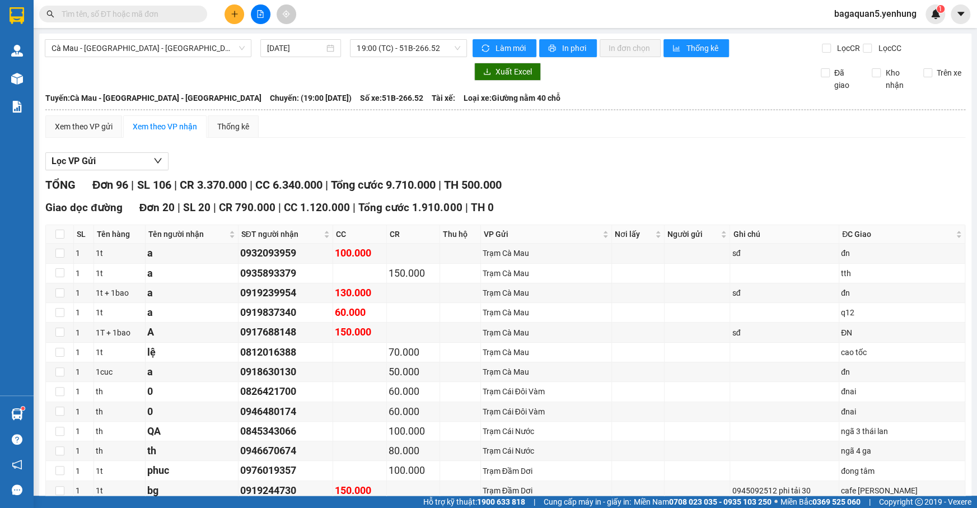
checkbox input "true"
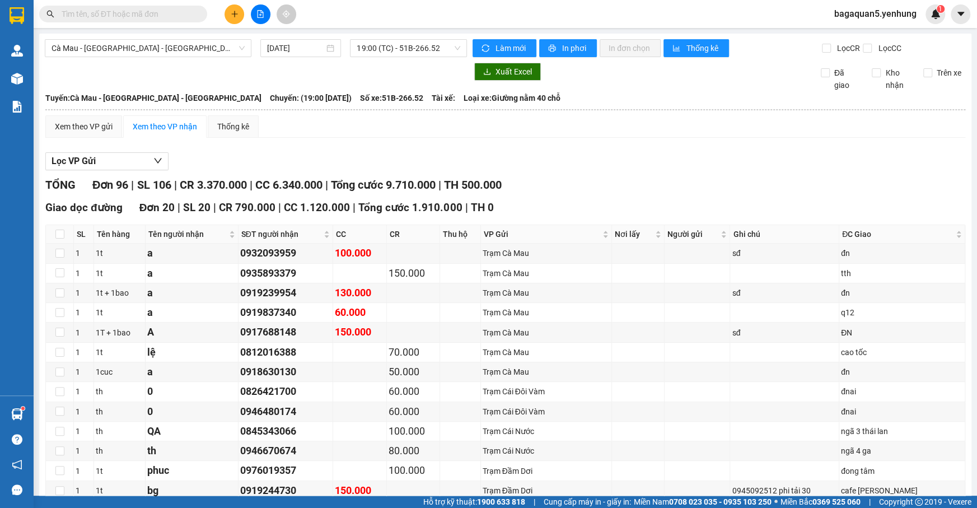
checkbox input "true"
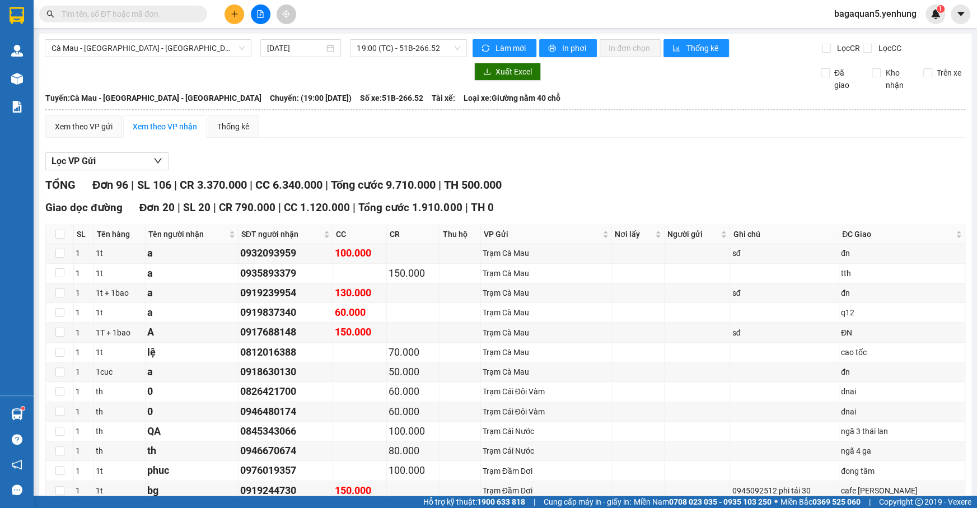
checkbox input "true"
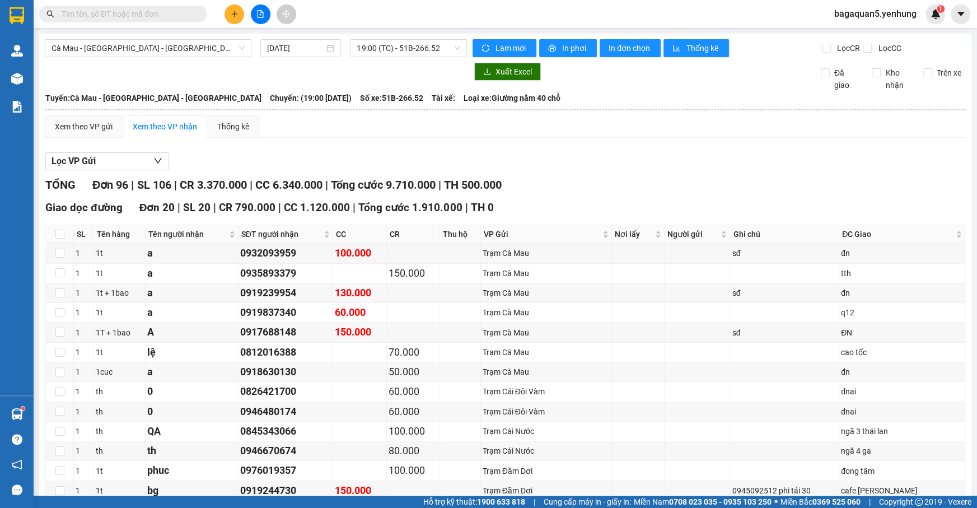
drag, startPoint x: 340, startPoint y: 347, endPoint x: 332, endPoint y: 338, distance: 11.9
drag, startPoint x: 342, startPoint y: 255, endPoint x: 337, endPoint y: 246, distance: 9.8
drag, startPoint x: 506, startPoint y: 128, endPoint x: 507, endPoint y: 134, distance: 5.7
drag, startPoint x: 236, startPoint y: 328, endPoint x: 257, endPoint y: 341, distance: 24.4
